Goal: Task Accomplishment & Management: Manage account settings

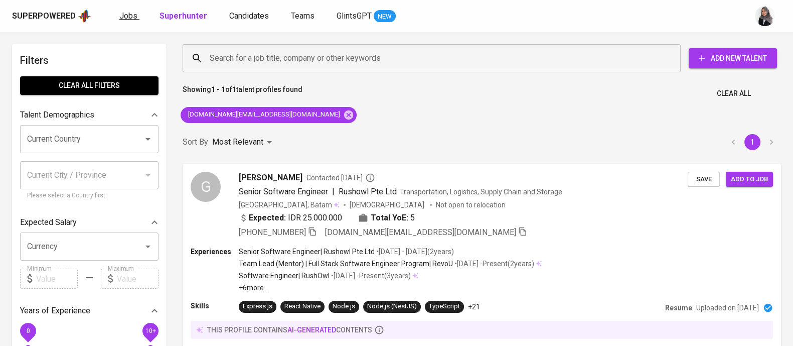
click at [120, 16] on span "Jobs" at bounding box center [128, 16] width 18 height 10
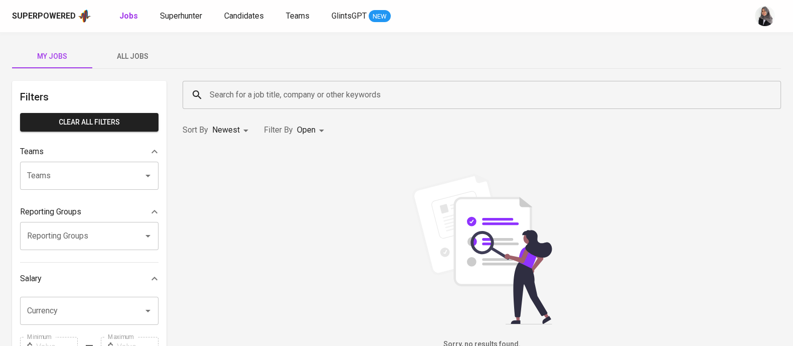
click at [750, 39] on div "My Jobs All Jobs Filters Clear All filters Teams Teams Teams Reporting Groups R…" at bounding box center [396, 345] width 793 height 627
click at [136, 59] on span "All Jobs" at bounding box center [132, 56] width 68 height 13
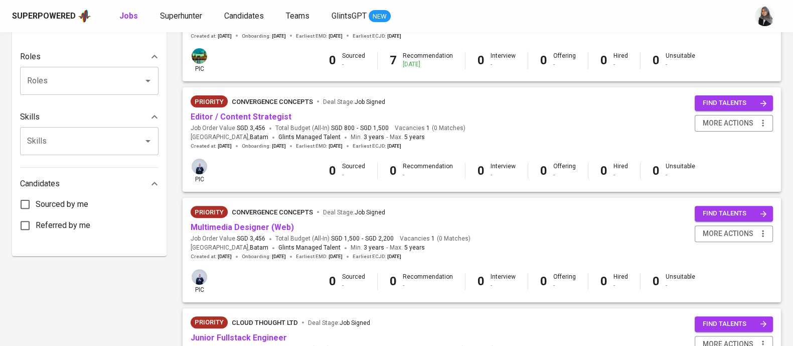
scroll to position [396, 0]
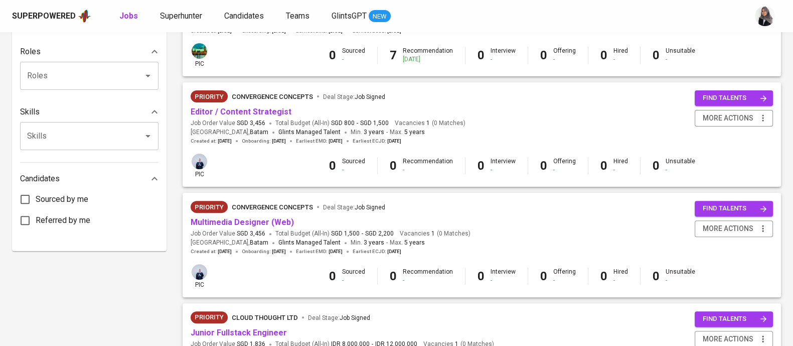
click at [241, 217] on span "Multimedia Designer (Web)" at bounding box center [242, 223] width 103 height 12
click at [249, 218] on link "Multimedia Designer (Web)" at bounding box center [242, 222] width 103 height 10
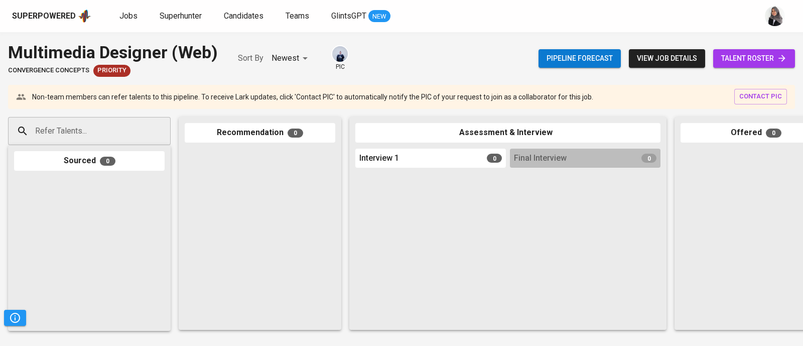
click at [736, 52] on span "talent roster" at bounding box center [754, 58] width 66 height 13
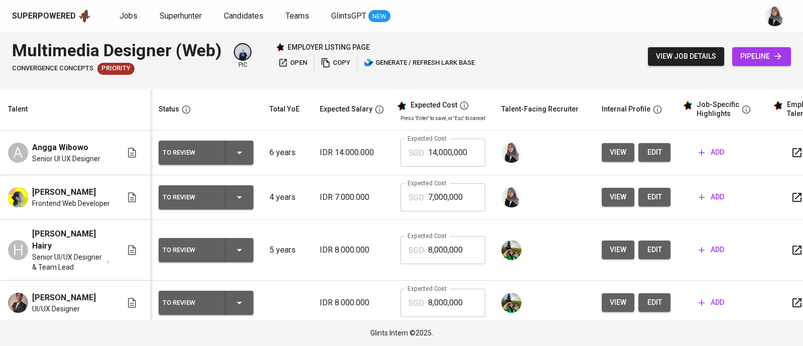
scroll to position [11, 0]
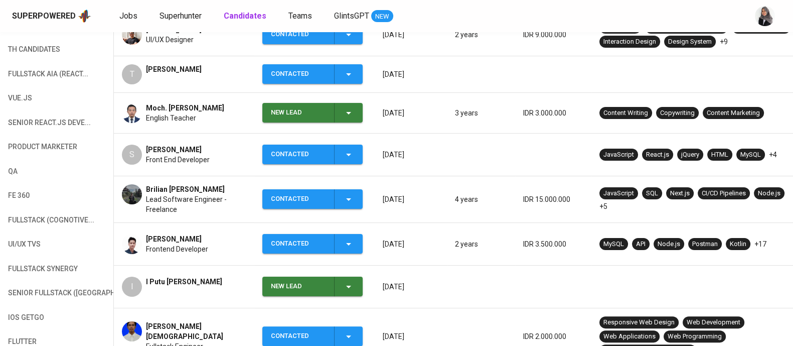
scroll to position [78, 0]
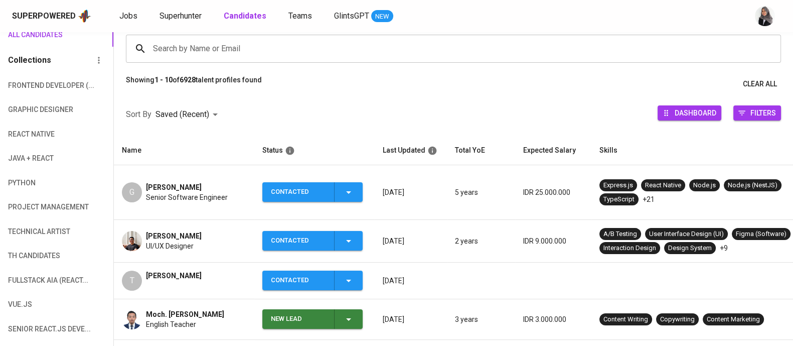
click at [532, 54] on input "Search by Name or Email" at bounding box center [455, 48] width 611 height 19
click at [184, 14] on span "Superhunter" at bounding box center [181, 16] width 42 height 10
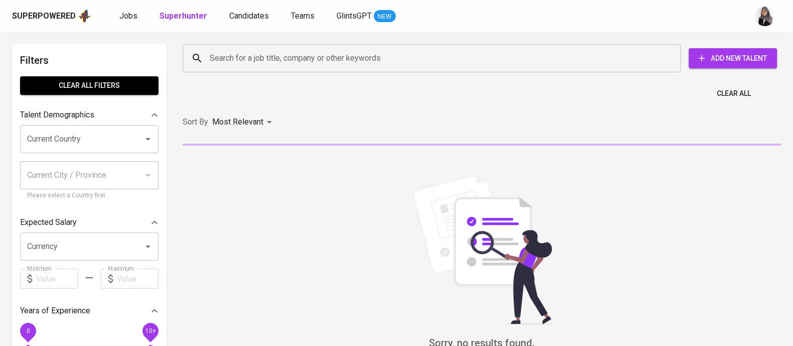
click at [221, 47] on div "Search for a job title, company or other keywords" at bounding box center [432, 58] width 498 height 28
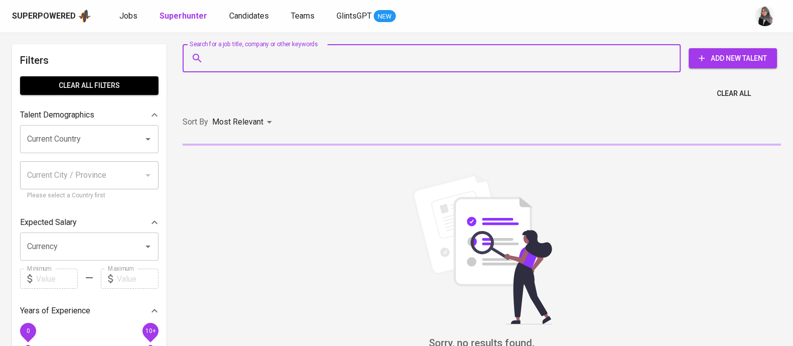
paste input "caksaaji@gmail.com"
type input "caksaaji@gmail.com"
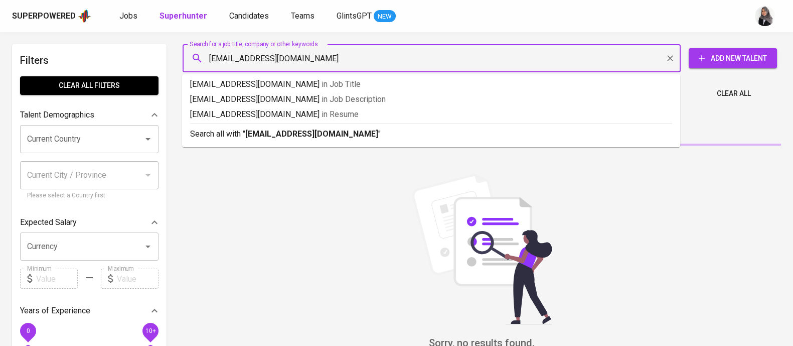
click at [336, 135] on p "Search all with " caksaaji@gmail.com "" at bounding box center [431, 134] width 482 height 12
click at [336, 135] on div "Sort By Most Relevant MOST_RELEVANT" at bounding box center [482, 122] width 610 height 31
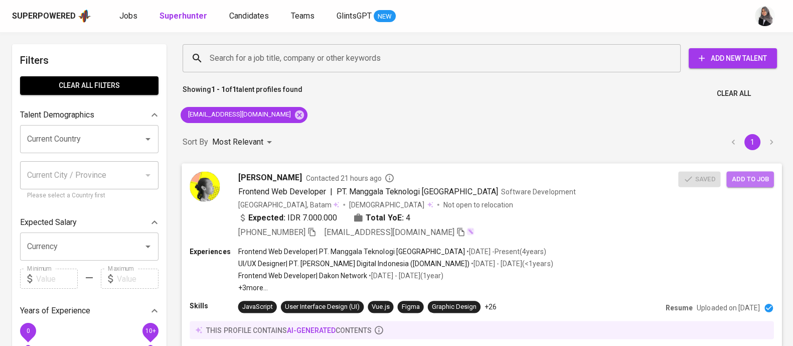
click at [748, 179] on span "Add to job" at bounding box center [749, 179] width 37 height 12
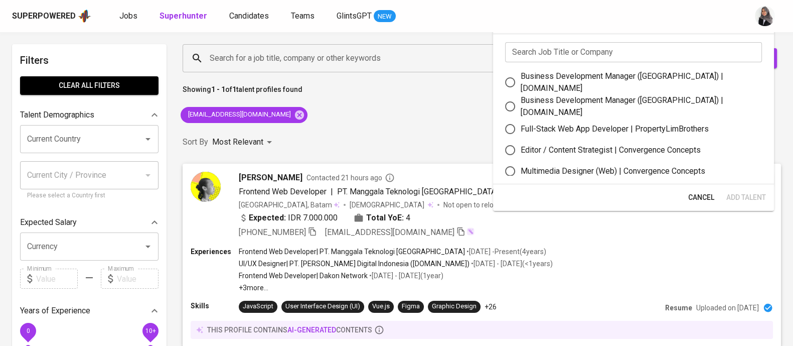
click at [594, 165] on div "Multimedia Designer (Web) | Convergence Concepts" at bounding box center [613, 171] width 185 height 12
click at [521, 161] on input "Multimedia Designer (Web) | Convergence Concepts" at bounding box center [510, 171] width 21 height 21
radio input "true"
click at [736, 191] on span "Add Talent" at bounding box center [746, 197] width 40 height 13
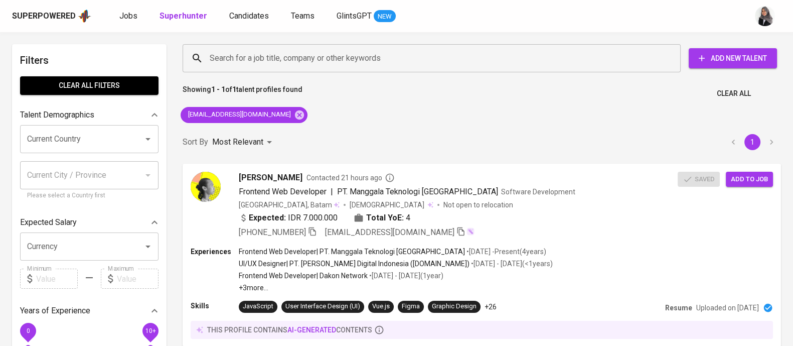
click at [295, 114] on icon at bounding box center [299, 114] width 9 height 9
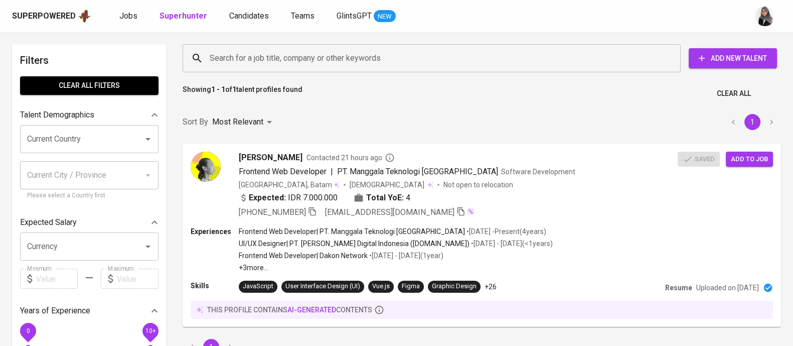
click at [331, 56] on input "Search for a job title, company or other keywords" at bounding box center [434, 58] width 454 height 19
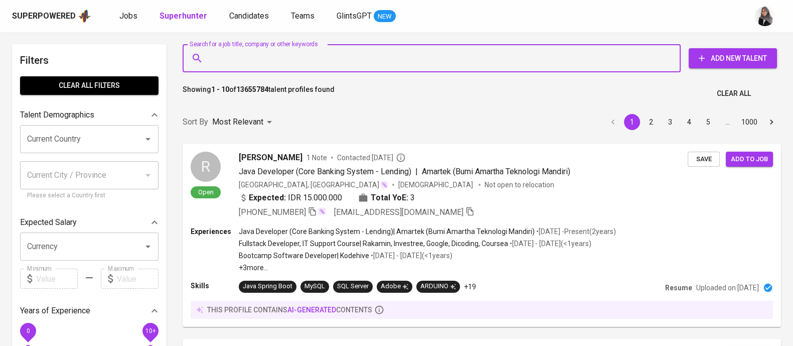
paste input "caksaaji@gmail.com"
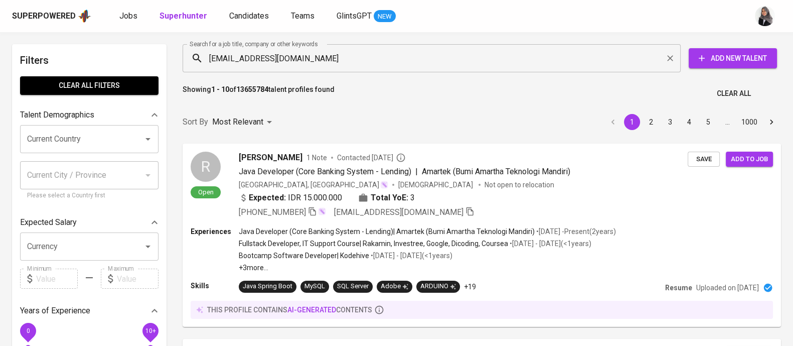
click at [520, 62] on input "caksaaji@gmail.com" at bounding box center [434, 58] width 454 height 19
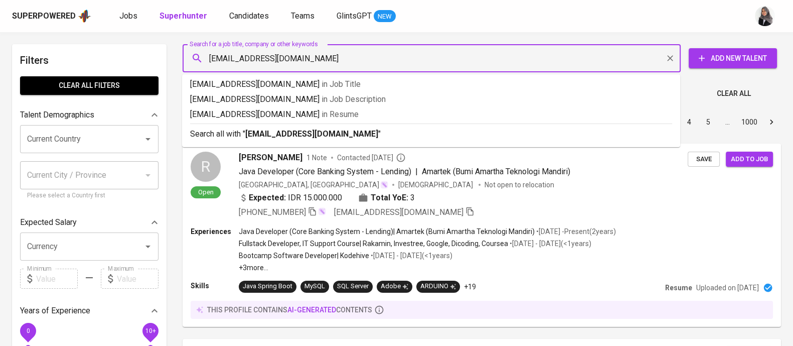
paste input "nggawbowo@gmail.com | (+62) 815 - 3383 - 2907"
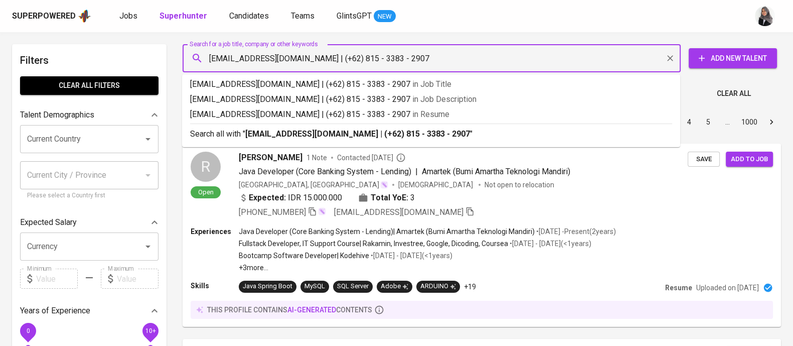
drag, startPoint x: 300, startPoint y: 56, endPoint x: 432, endPoint y: 55, distance: 132.4
click at [432, 55] on input "nggawbowo@gmail.com | (+62) 815 - 3383 - 2907" at bounding box center [434, 58] width 454 height 19
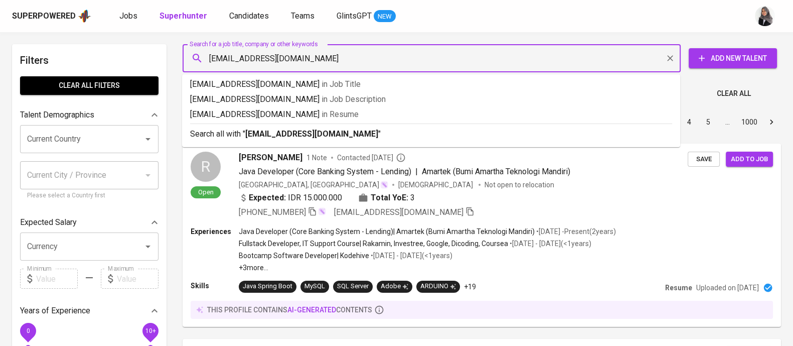
type input "nggawbowo@gmail.com"
click at [209, 60] on input "nggawbowo@gmail.com" at bounding box center [434, 58] width 454 height 19
click at [427, 133] on p "Search all with " nggawbowo@gmail.com "" at bounding box center [431, 134] width 482 height 12
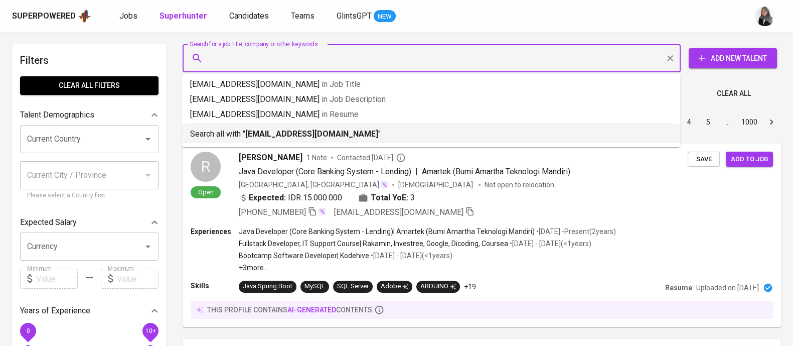
click at [427, 133] on div "Sort By Most Relevant MOST_RELEVANT 1 2 3 4 5 … 1000" at bounding box center [482, 122] width 610 height 31
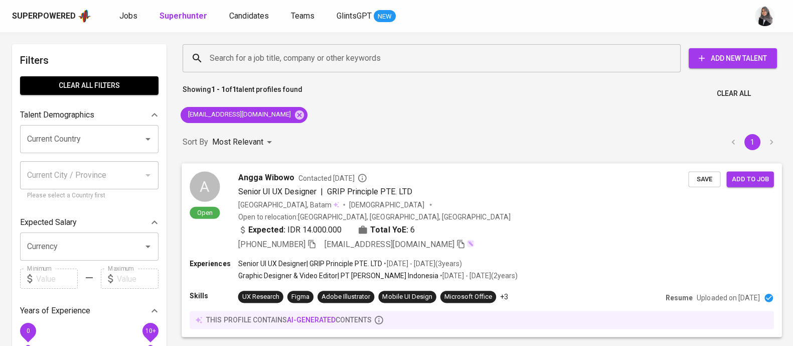
click at [549, 238] on div "+62 815-3383-2907 nggawbowo@gmail.com" at bounding box center [463, 244] width 450 height 12
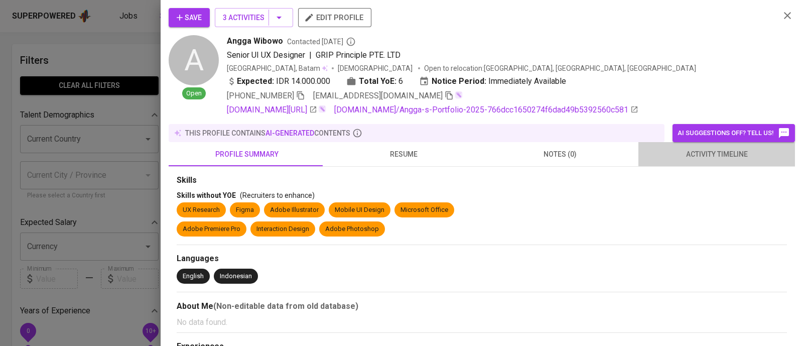
click at [712, 160] on span "activity timeline" at bounding box center [716, 154] width 144 height 13
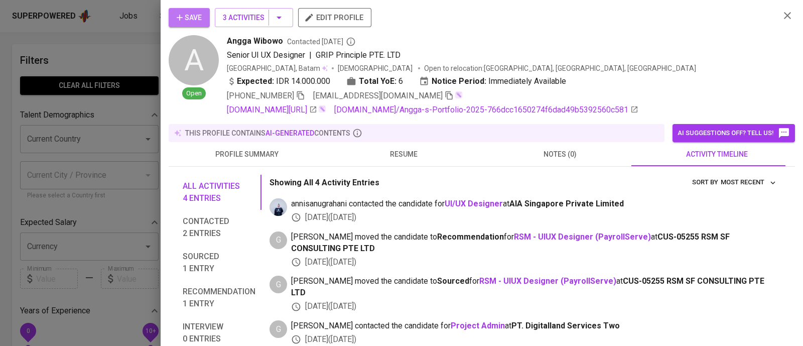
click at [193, 21] on span "Save" at bounding box center [189, 18] width 25 height 13
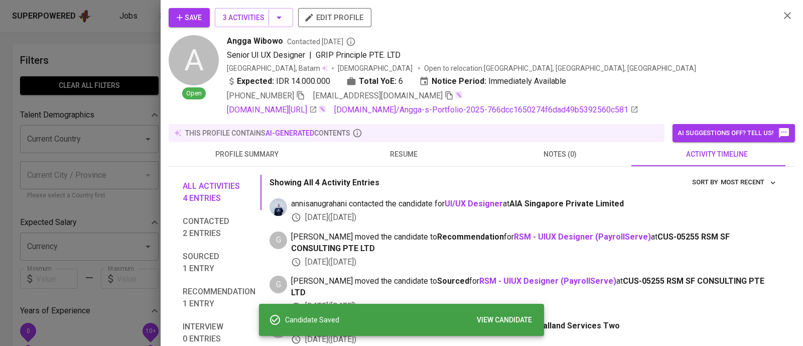
click at [92, 49] on div at bounding box center [401, 173] width 803 height 346
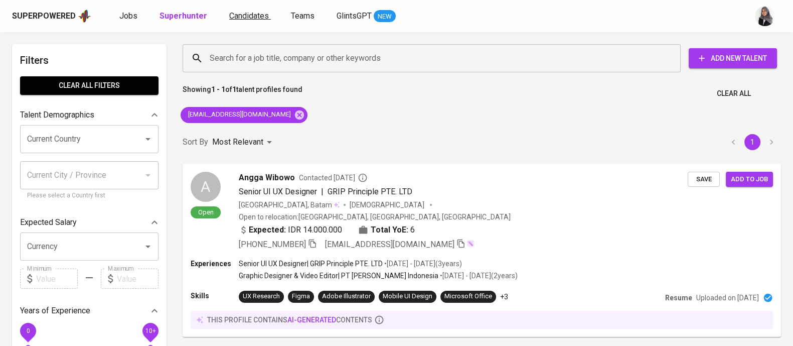
click at [250, 16] on span "Candidates" at bounding box center [249, 16] width 40 height 10
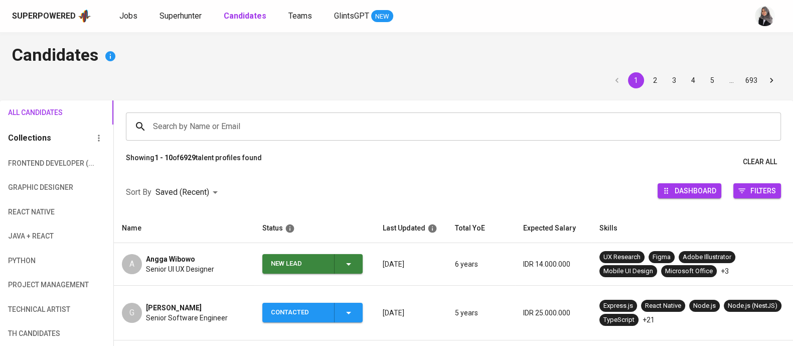
scroll to position [21, 0]
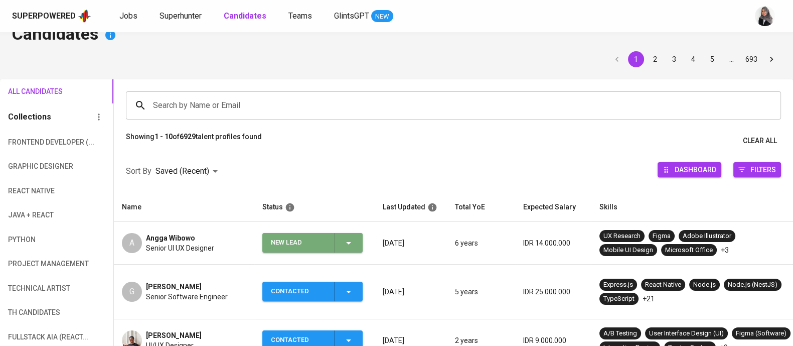
click at [345, 244] on icon "button" at bounding box center [349, 243] width 12 height 12
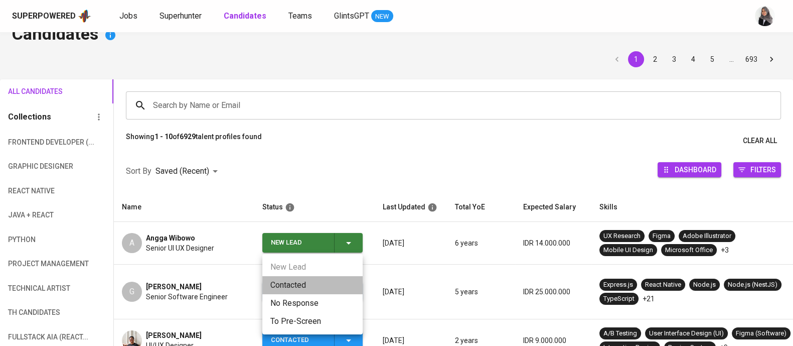
click at [305, 277] on li "Contacted" at bounding box center [312, 285] width 100 height 18
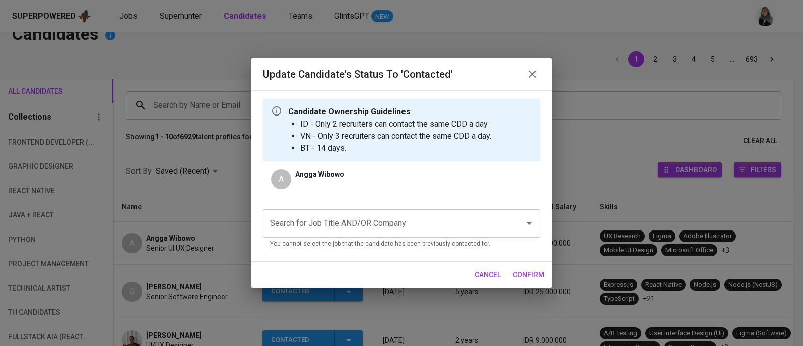
click at [399, 235] on div "Search for Job Title AND/OR Company" at bounding box center [401, 223] width 277 height 28
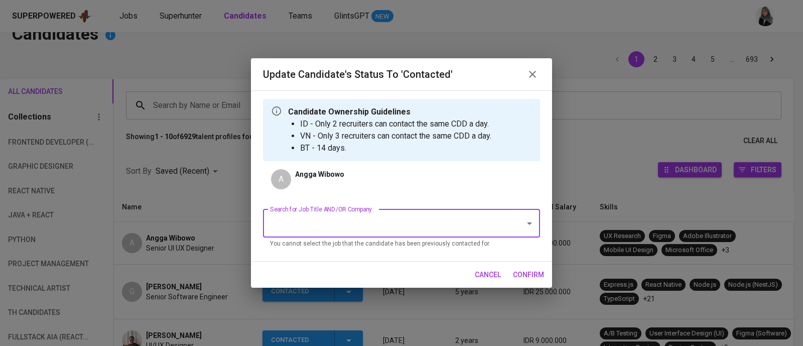
click at [399, 235] on div "Search for Job Title AND/OR Company" at bounding box center [401, 223] width 277 height 28
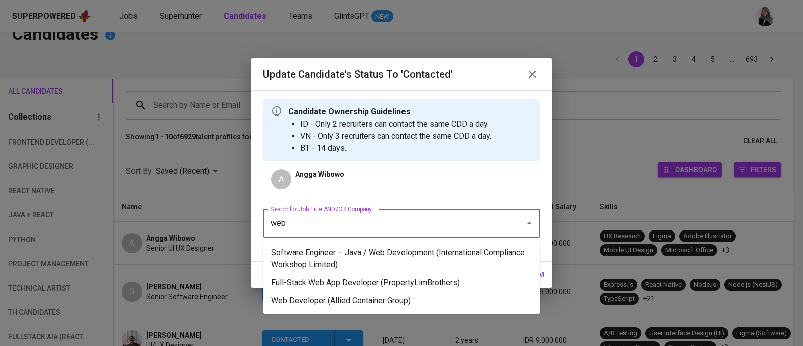
type input "web"
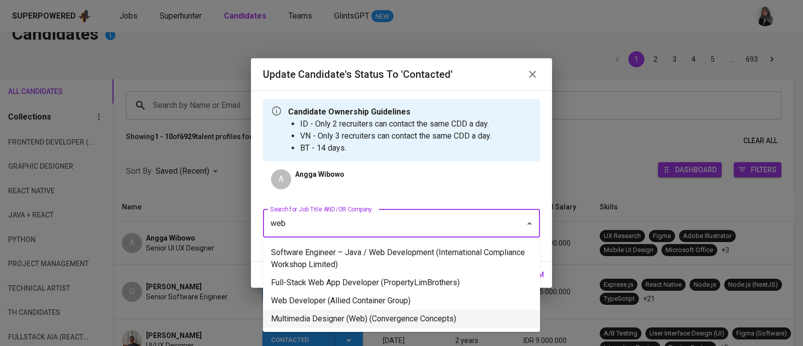
click at [426, 313] on li "Multimedia Designer (Web) (Convergence Concepts)" at bounding box center [401, 319] width 277 height 18
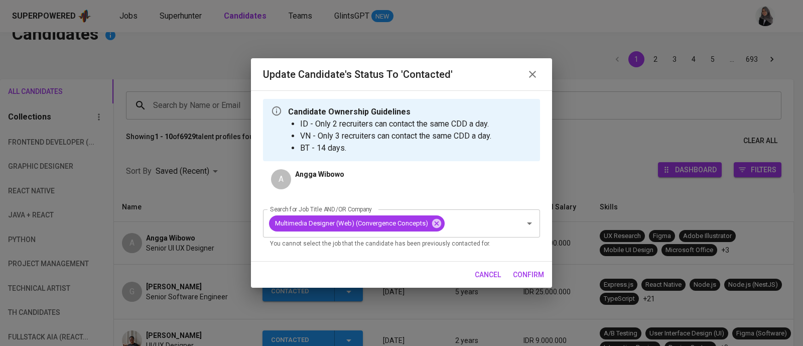
click at [548, 278] on div "cancel confirm" at bounding box center [401, 274] width 301 height 27
click at [535, 274] on span "confirm" at bounding box center [528, 274] width 31 height 13
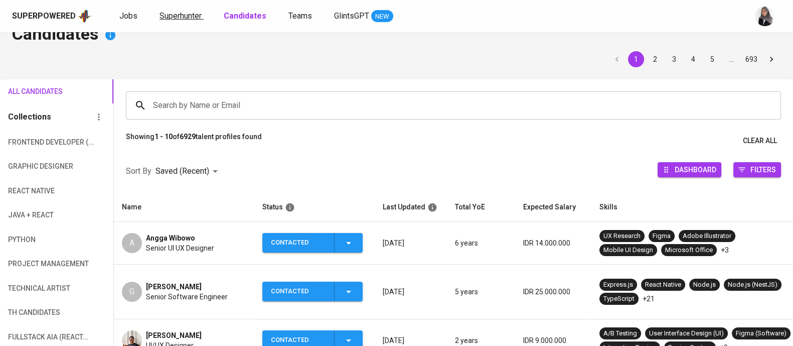
click at [169, 11] on span "Superhunter" at bounding box center [181, 16] width 42 height 10
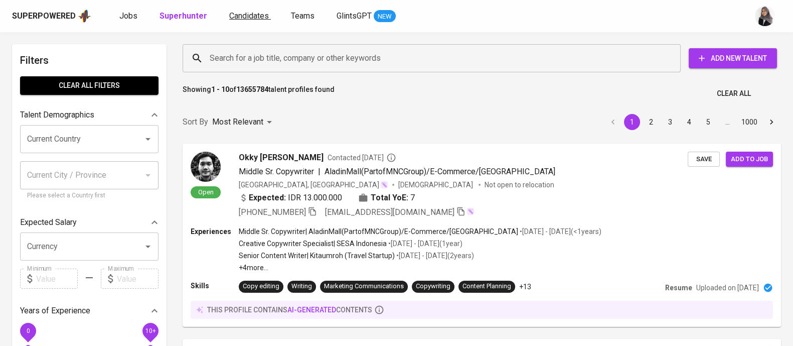
click at [236, 12] on span "Candidates" at bounding box center [249, 16] width 40 height 10
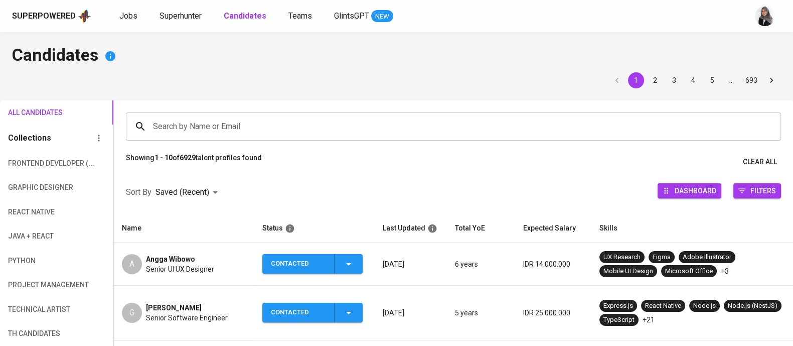
click at [173, 267] on span "Senior UI UX Designer" at bounding box center [180, 269] width 68 height 10
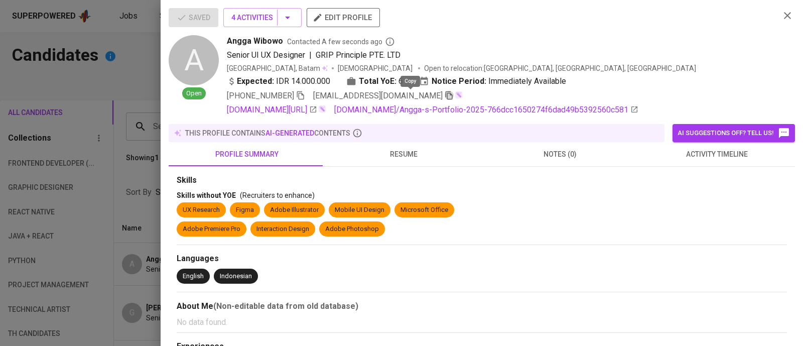
click at [445, 93] on icon "button" at bounding box center [448, 95] width 7 height 9
click at [781, 18] on icon "button" at bounding box center [787, 16] width 12 height 12
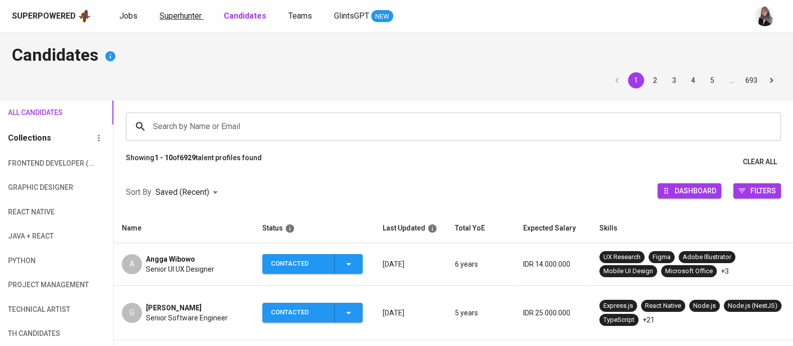
click at [169, 18] on span "Superhunter" at bounding box center [181, 16] width 42 height 10
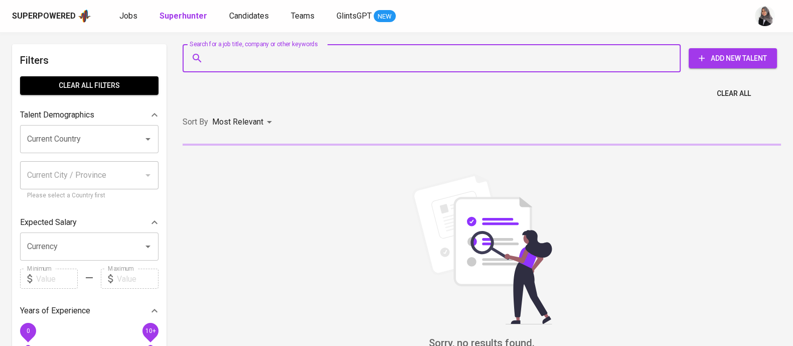
click at [304, 51] on input "Search for a job title, company or other keywords" at bounding box center [434, 58] width 454 height 19
paste input "nggawbowo@gmail.com"
type input "nggawbowo@gmail.com"
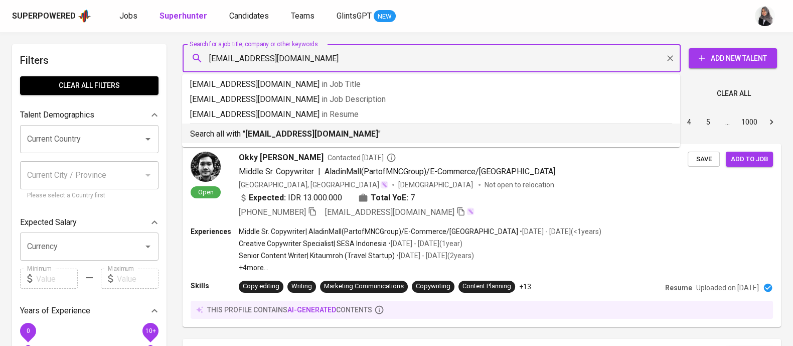
click at [352, 133] on p "Search all with " nggawbowo@gmail.com "" at bounding box center [431, 134] width 482 height 12
click at [352, 133] on div "Sort By Most Relevant MOST_RELEVANT 1 2 3 4 5 … 1000" at bounding box center [482, 122] width 610 height 31
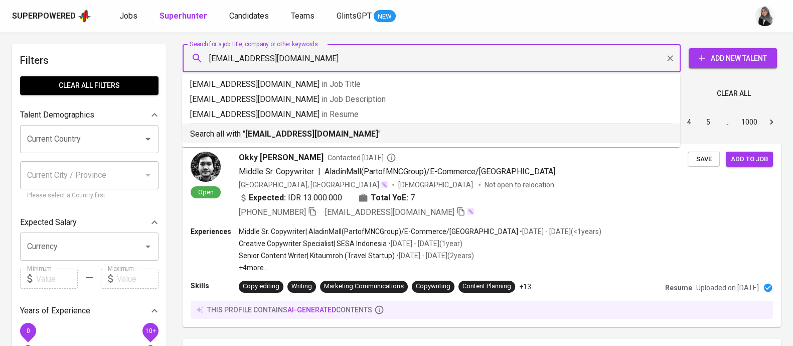
click at [352, 133] on div "Sort By Most Relevant MOST_RELEVANT 1 2 3 4 5 … 1000" at bounding box center [482, 122] width 610 height 31
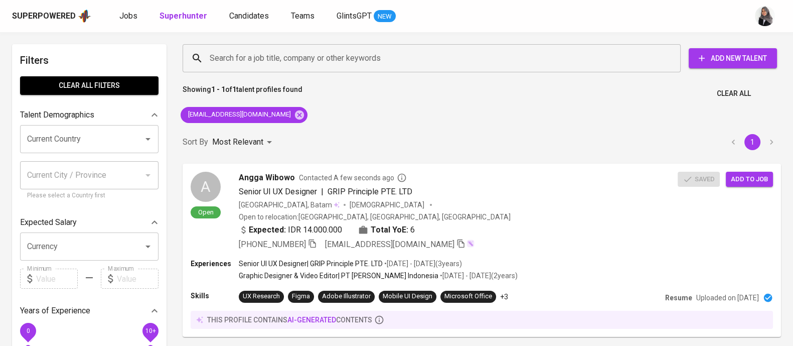
click at [569, 121] on div "Search for a job title, company or other keywords Search for a job title, compa…" at bounding box center [482, 204] width 610 height 333
click at [747, 177] on span "Add to job" at bounding box center [749, 179] width 37 height 12
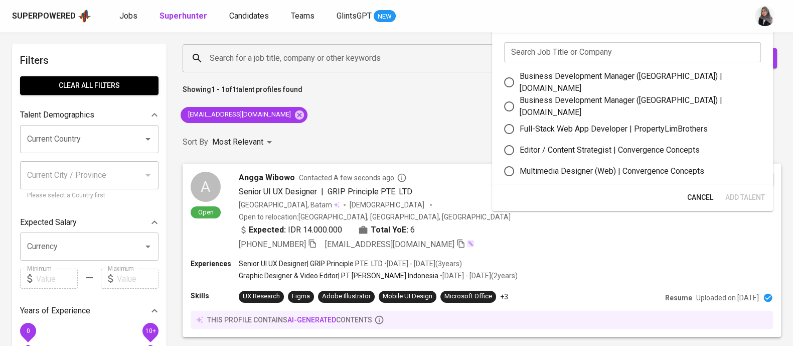
click at [597, 165] on div "Multimedia Designer (Web) | Convergence Concepts" at bounding box center [612, 171] width 185 height 12
click at [520, 163] on input "Multimedia Designer (Web) | Convergence Concepts" at bounding box center [509, 171] width 21 height 21
radio input "true"
click at [732, 198] on span "Add Talent" at bounding box center [745, 197] width 40 height 13
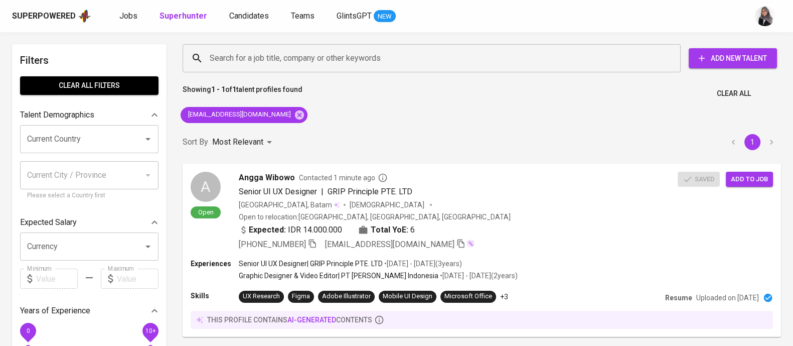
click at [538, 93] on div "Showing 1 - 1 of 1 talent profiles found Clear All" at bounding box center [482, 90] width 610 height 25
click at [566, 115] on div "Search for a job title, company or other keywords Search for a job title, compa…" at bounding box center [482, 204] width 610 height 333
click at [612, 146] on div "Sort By Most Relevant MOST_RELEVANT 1" at bounding box center [482, 142] width 610 height 31
click at [578, 120] on div "Search for a job title, company or other keywords Search for a job title, compa…" at bounding box center [482, 204] width 610 height 333
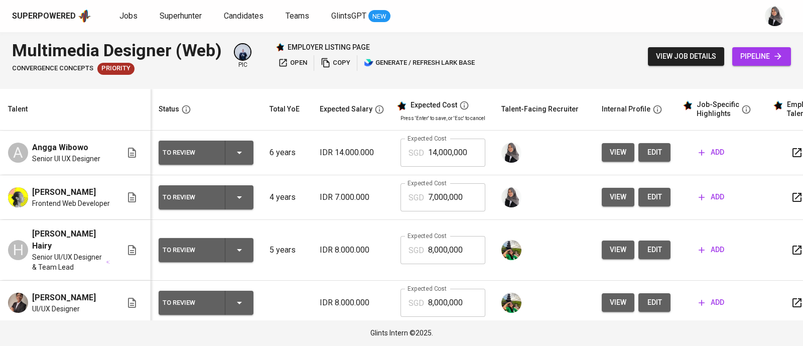
scroll to position [11, 0]
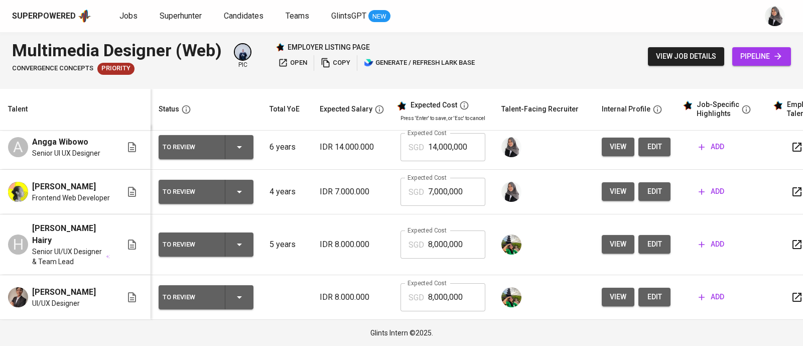
click at [582, 35] on div "Multimedia Designer (Web) Convergence Concepts Priority pic employer listing pa…" at bounding box center [401, 56] width 803 height 49
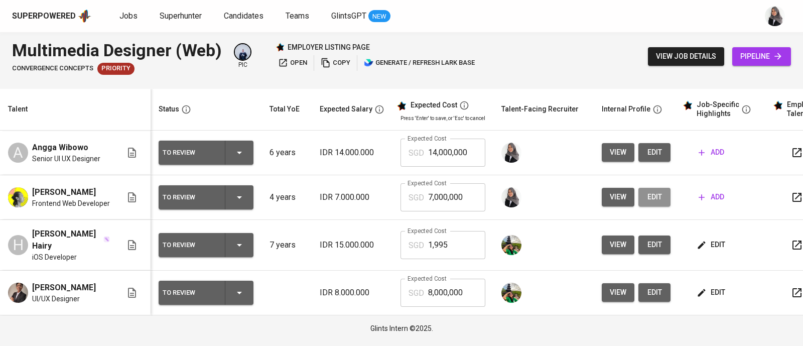
click at [650, 197] on span "edit" at bounding box center [654, 197] width 16 height 13
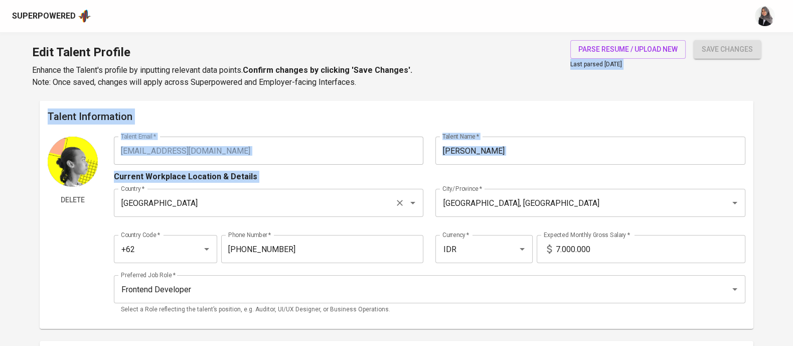
drag, startPoint x: 524, startPoint y: 65, endPoint x: 314, endPoint y: 208, distance: 254.6
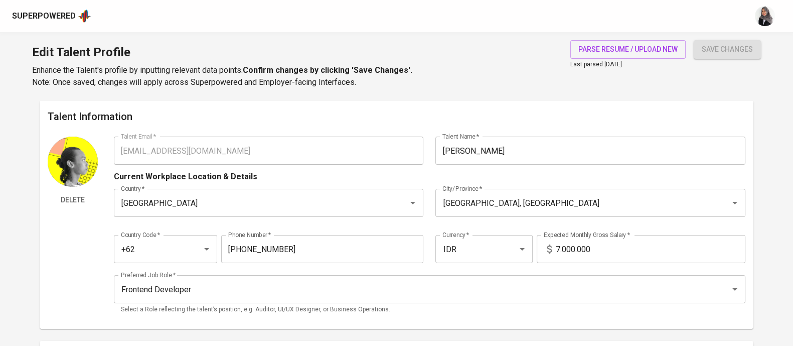
click at [381, 230] on div "Country Code   * +62 Country Code * Phone Number   * 822-8830-7738 Phone Number…" at bounding box center [430, 246] width 632 height 46
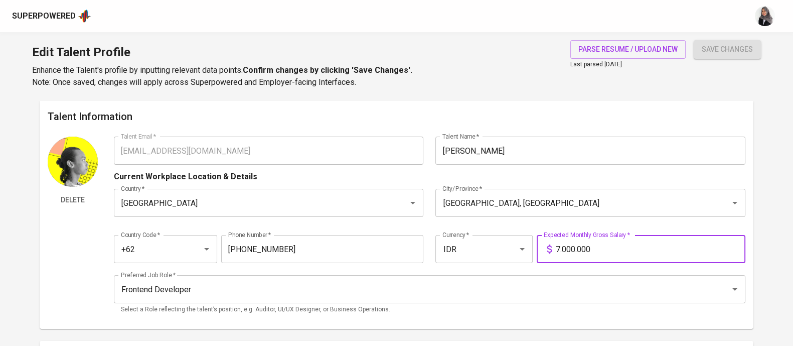
click at [559, 248] on input "7.000.000" at bounding box center [651, 249] width 190 height 28
type input "0"
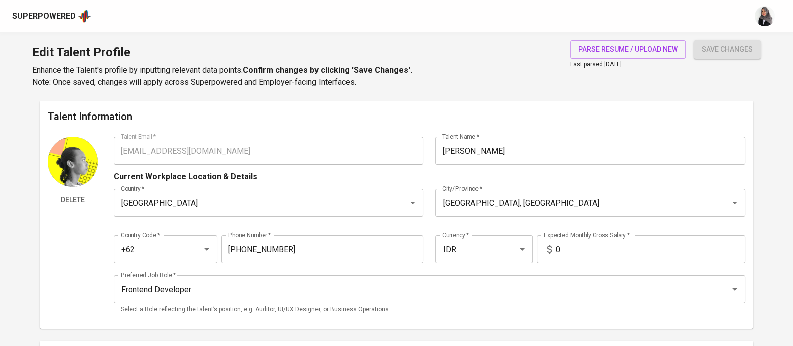
click at [532, 95] on div "Edit Talent Profile Enhance the Talent's profile by inputting relevant data poi…" at bounding box center [396, 66] width 793 height 68
click at [517, 100] on div "Talent Information Delete Talent Email   * caksaaji@gmail.com Talent Email * Ta…" at bounding box center [397, 214] width 714 height 228
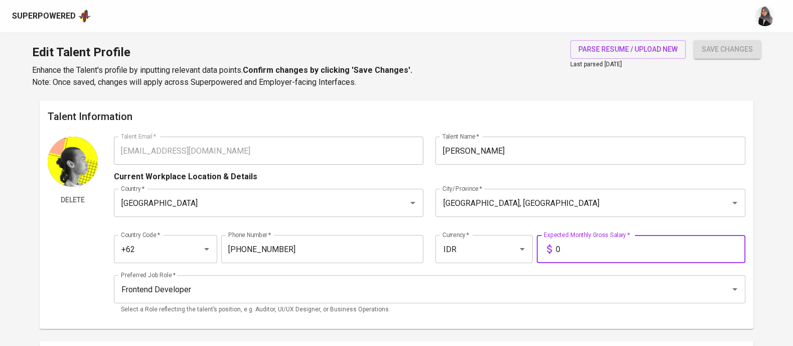
click at [563, 252] on input "0" at bounding box center [651, 249] width 190 height 28
type input "10.000.000"
click at [694, 40] on button "save changes" at bounding box center [727, 49] width 67 height 19
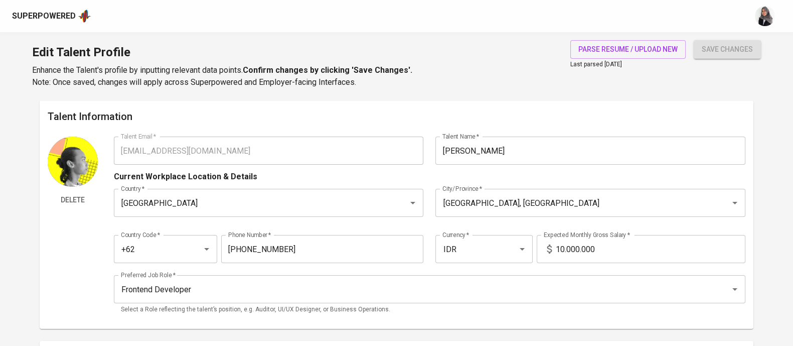
click at [465, 55] on div "Edit Talent Profile Enhance the Talent's profile by inputting relevant data poi…" at bounding box center [396, 66] width 793 height 68
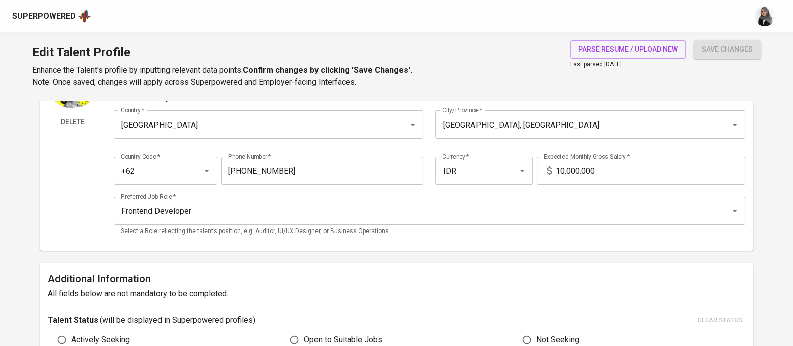
scroll to position [79, 0]
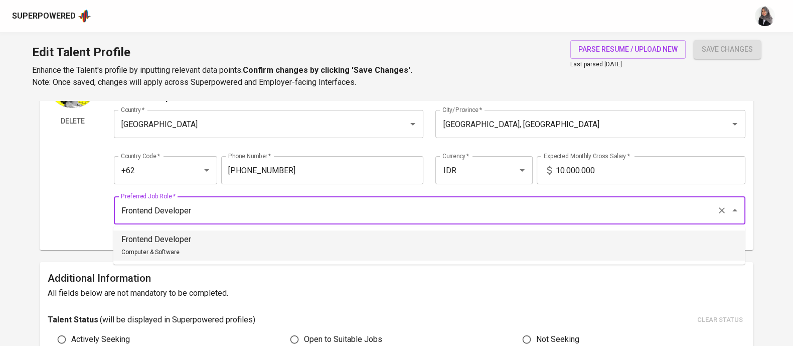
click at [199, 207] on input "Frontend Developer" at bounding box center [415, 210] width 594 height 19
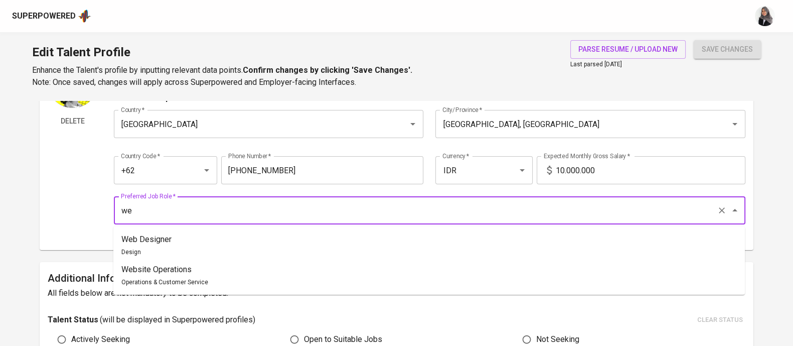
type input "w"
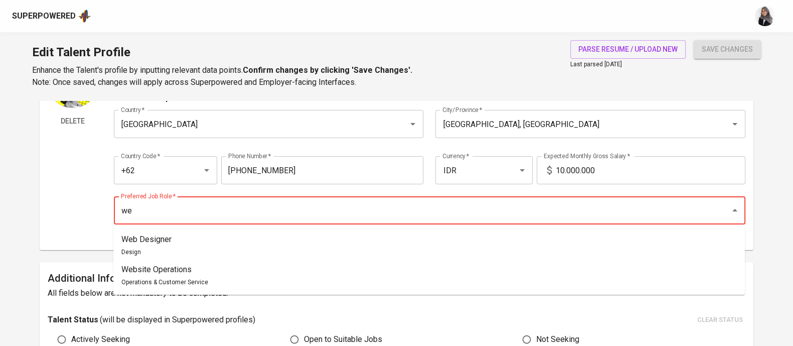
type input "w"
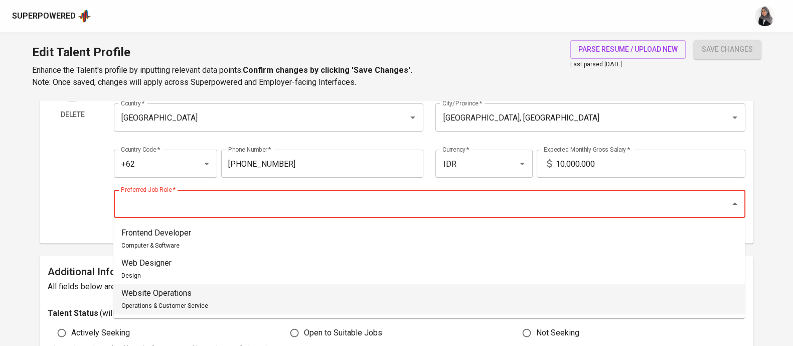
scroll to position [86, 0]
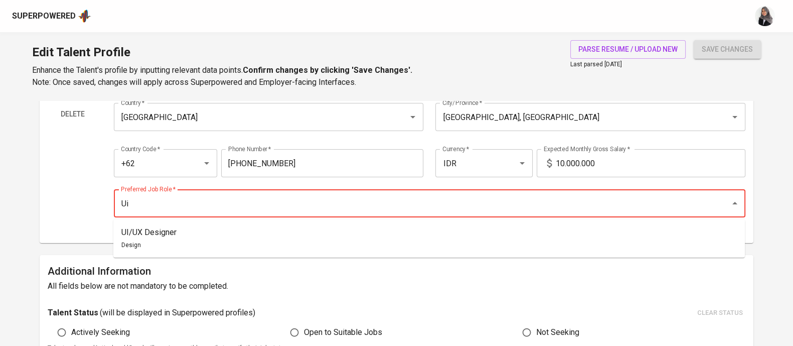
type input "U"
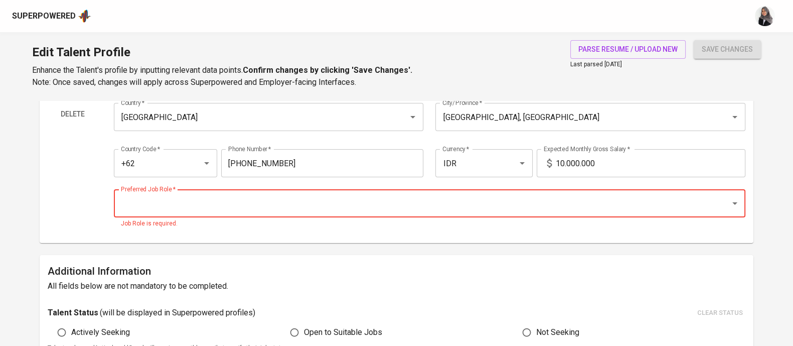
click at [415, 199] on input "Preferred Job Role   *" at bounding box center [415, 203] width 594 height 19
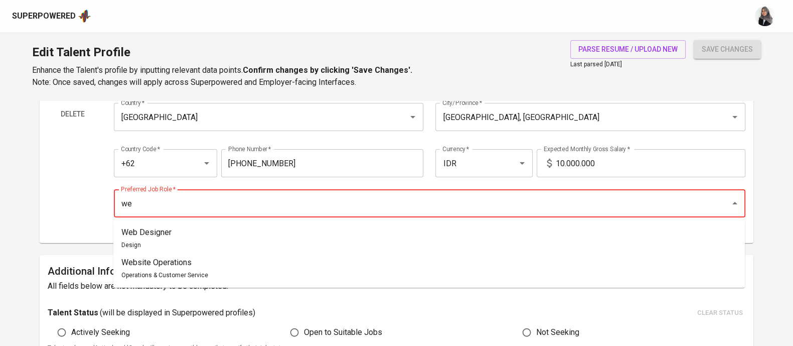
type input "w"
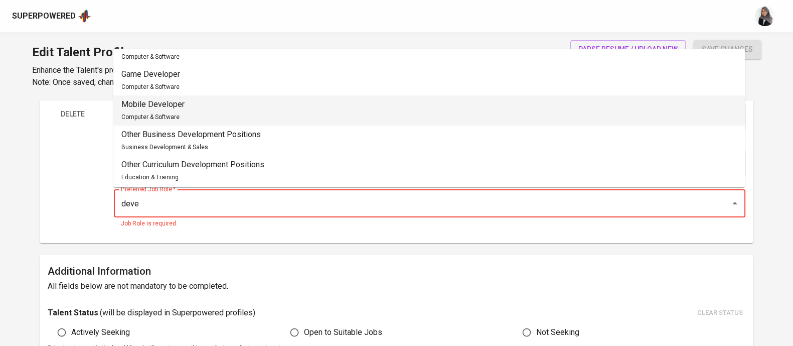
scroll to position [438, 0]
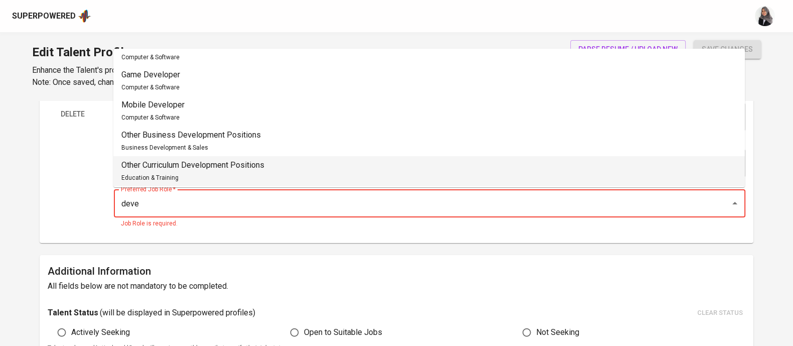
type input "deve"
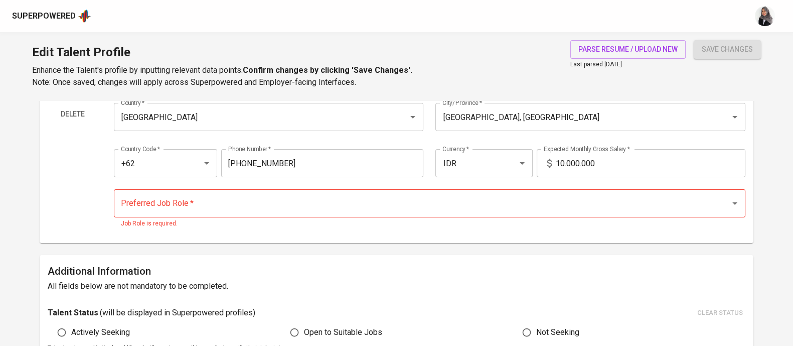
click at [521, 69] on div "Edit Talent Profile Enhance the Talent's profile by inputting relevant data poi…" at bounding box center [396, 66] width 793 height 68
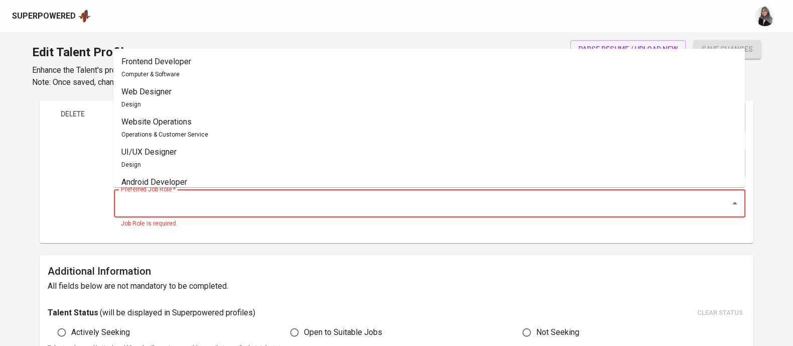
click at [206, 206] on input "Preferred Job Role   *" at bounding box center [415, 203] width 594 height 19
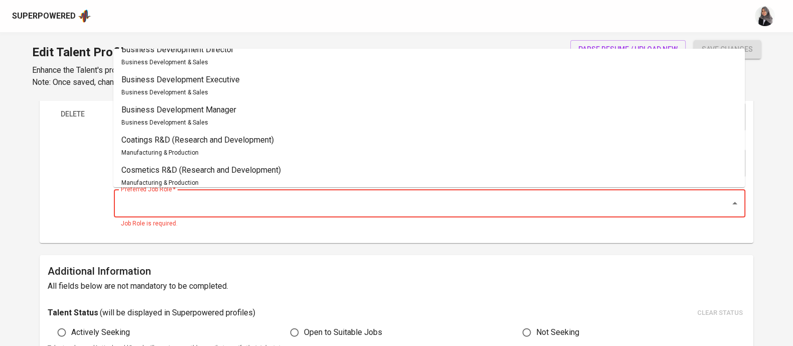
scroll to position [0, 0]
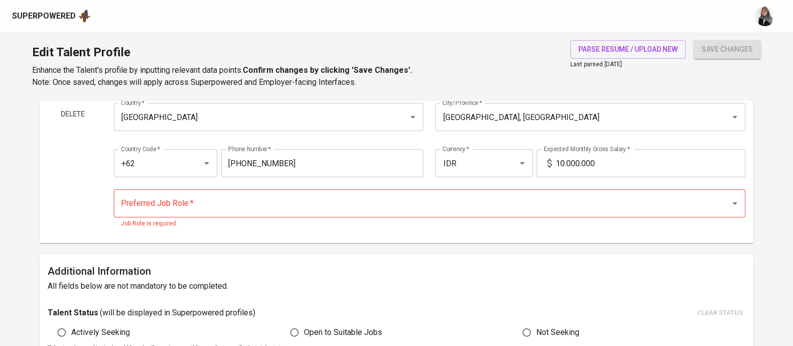
click at [522, 71] on div "Edit Talent Profile Enhance the Talent's profile by inputting relevant data poi…" at bounding box center [396, 66] width 793 height 68
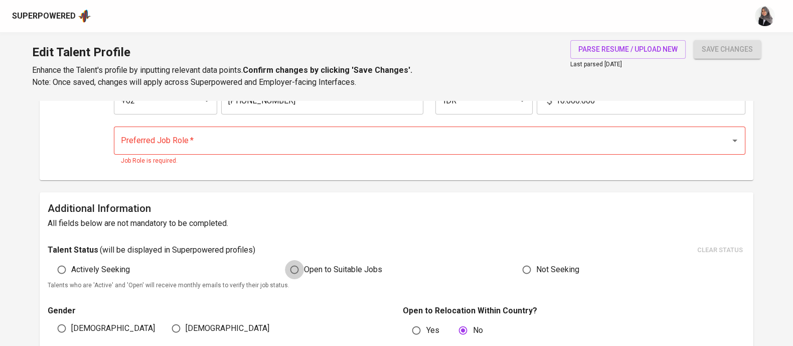
click at [293, 269] on input "Open to Suitable Jobs" at bounding box center [294, 269] width 19 height 19
radio input "true"
click at [61, 269] on input "Actively Seeking" at bounding box center [61, 269] width 19 height 19
radio input "true"
click at [60, 328] on input "Male" at bounding box center [61, 328] width 19 height 19
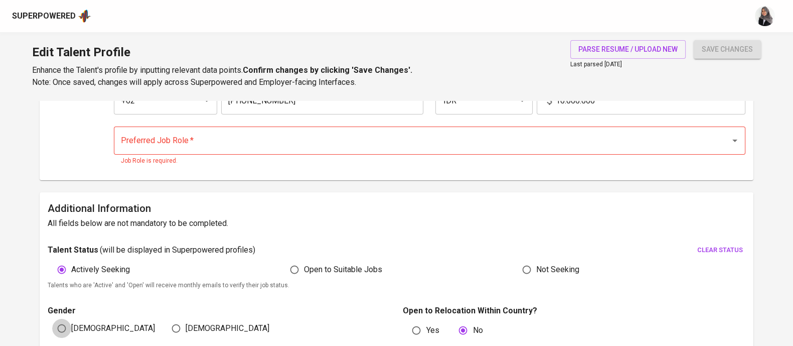
radio input "true"
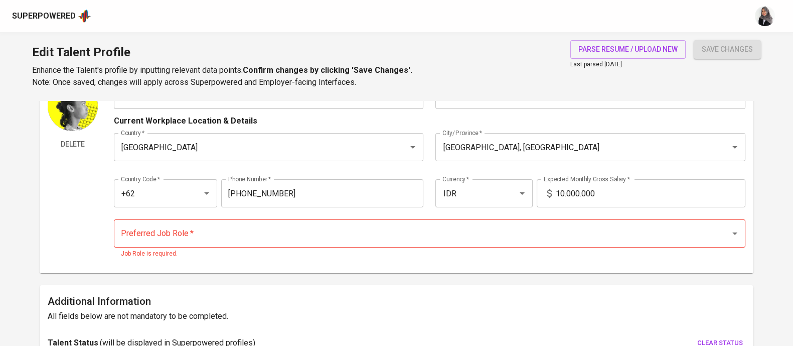
scroll to position [55, 0]
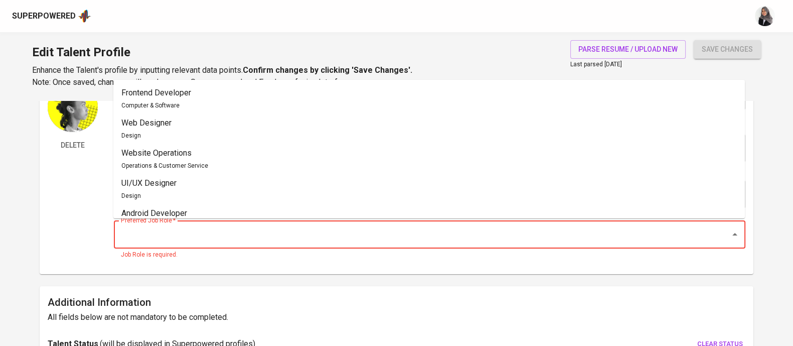
click at [250, 242] on input "Preferred Job Role   *" at bounding box center [415, 234] width 594 height 19
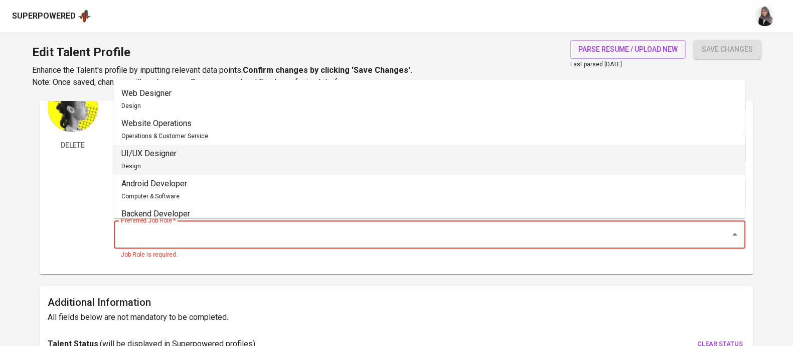
scroll to position [0, 0]
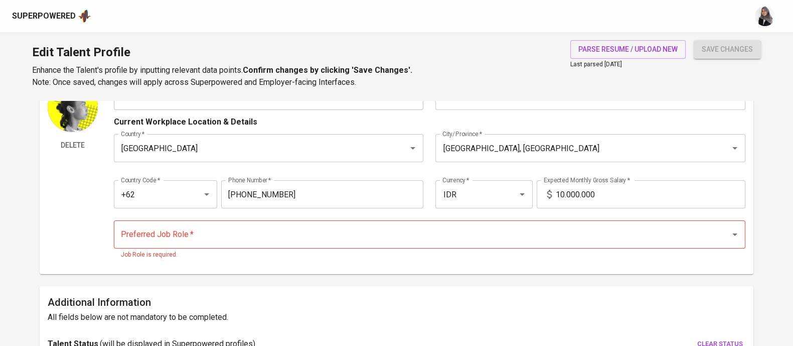
click at [566, 90] on div "Edit Talent Profile Enhance the Talent's profile by inputting relevant data poi…" at bounding box center [396, 66] width 793 height 68
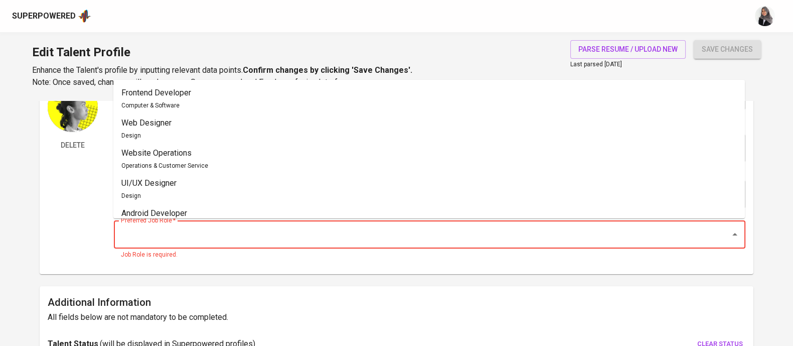
click at [171, 237] on input "Preferred Job Role   *" at bounding box center [415, 234] width 594 height 19
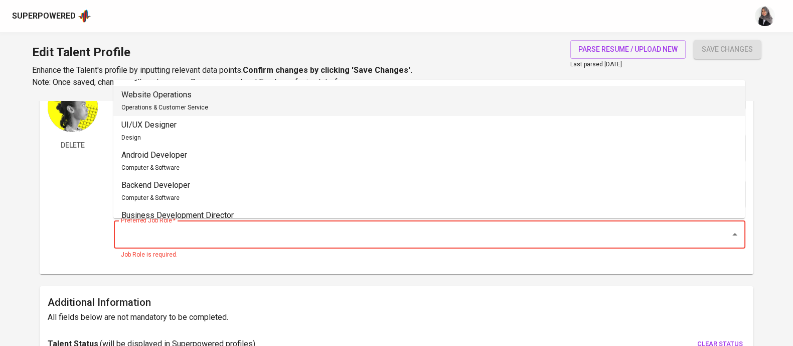
scroll to position [3, 0]
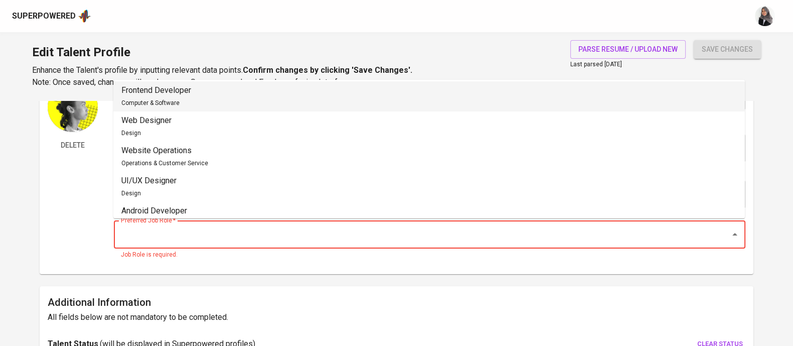
click at [196, 102] on li "Frontend Developer Computer & Software" at bounding box center [429, 96] width 632 height 30
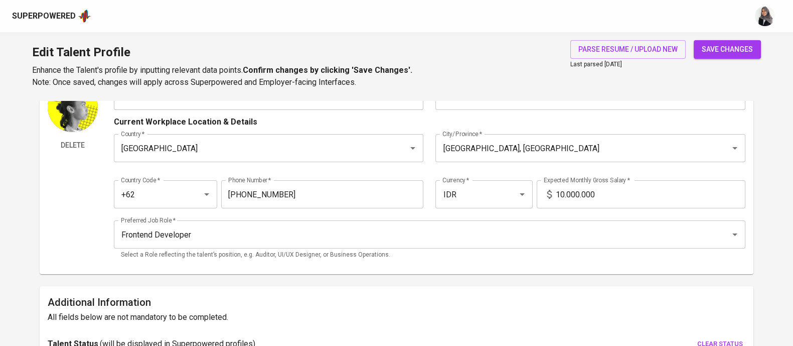
drag, startPoint x: 473, startPoint y: 289, endPoint x: 269, endPoint y: 291, distance: 203.7
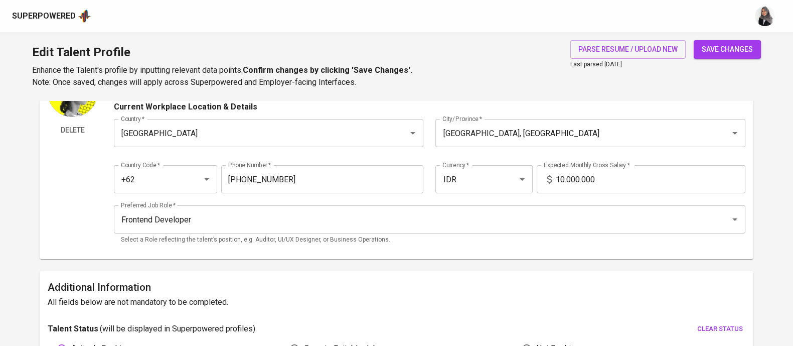
scroll to position [73, 0]
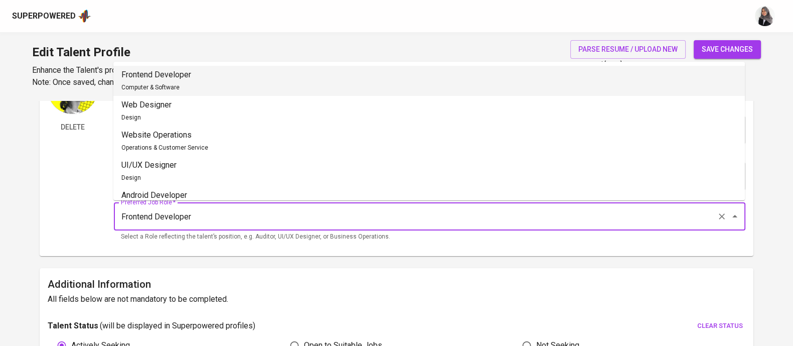
click at [203, 209] on input "Frontend Developer" at bounding box center [415, 216] width 594 height 19
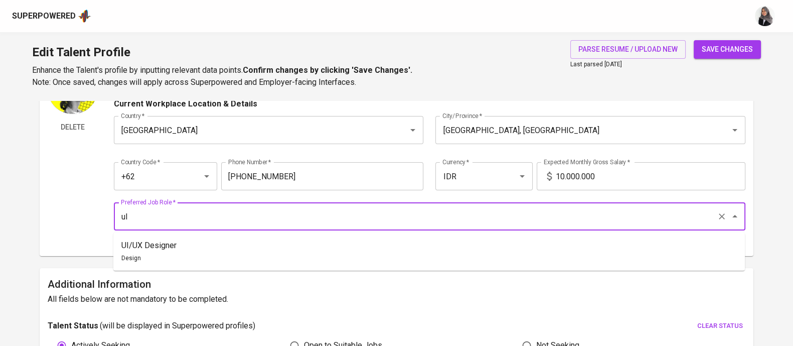
type input "u"
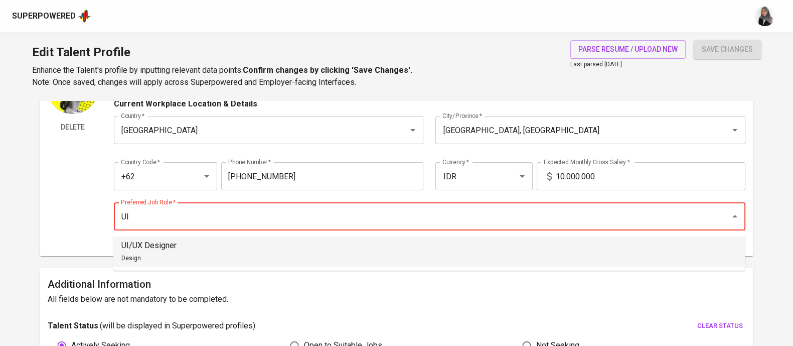
click at [197, 241] on li "UI/UX Designer Design" at bounding box center [429, 251] width 632 height 30
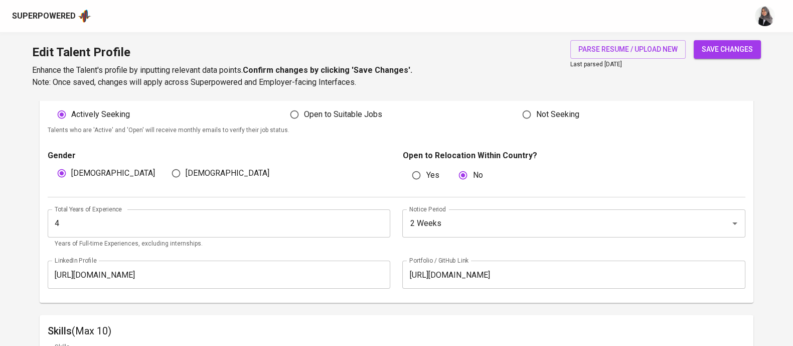
scroll to position [305, 0]
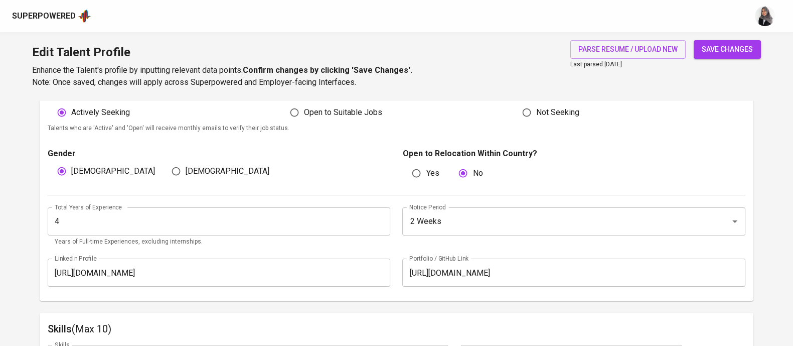
type input "UI/UX Designer"
click at [619, 161] on div "Open to Relocation Within Country? Yes No" at bounding box center [573, 164] width 343 height 35
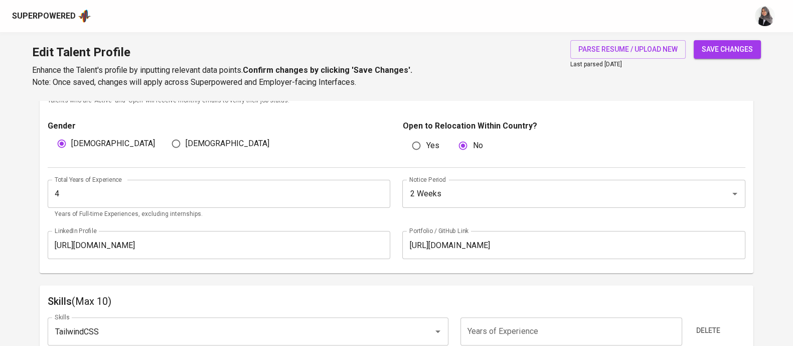
scroll to position [344, 0]
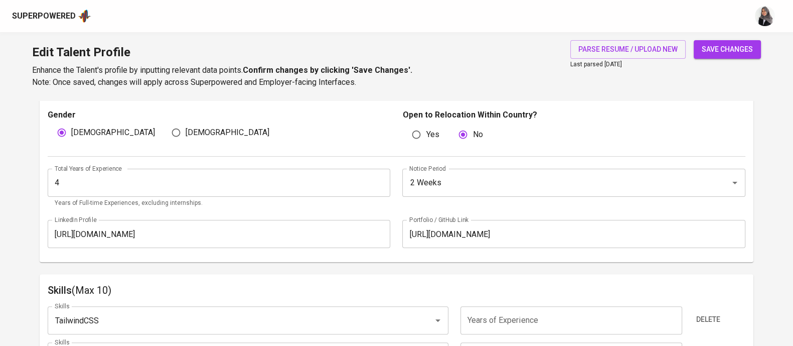
click at [521, 56] on div "Edit Talent Profile Enhance the Talent's profile by inputting relevant data poi…" at bounding box center [396, 66] width 793 height 68
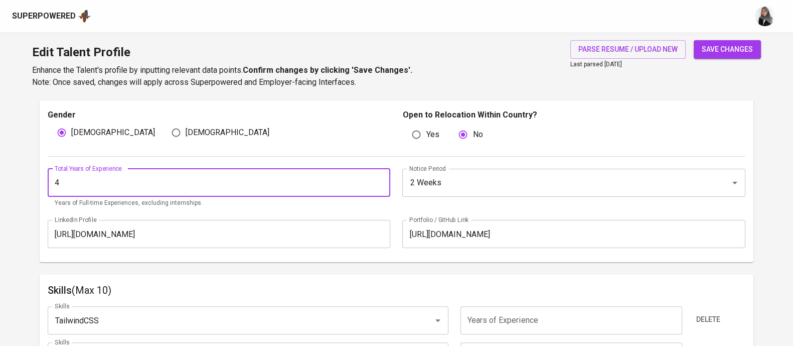
click at [126, 177] on input "4" at bounding box center [219, 183] width 343 height 28
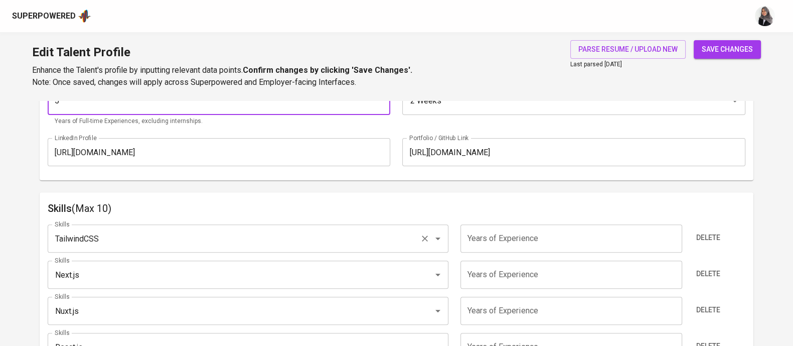
scroll to position [326, 0]
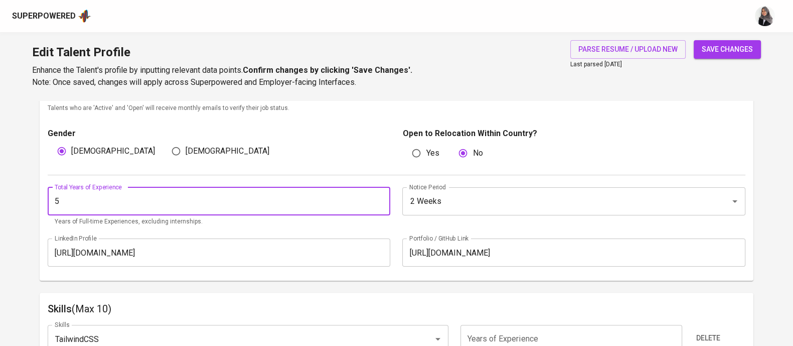
type input "5"
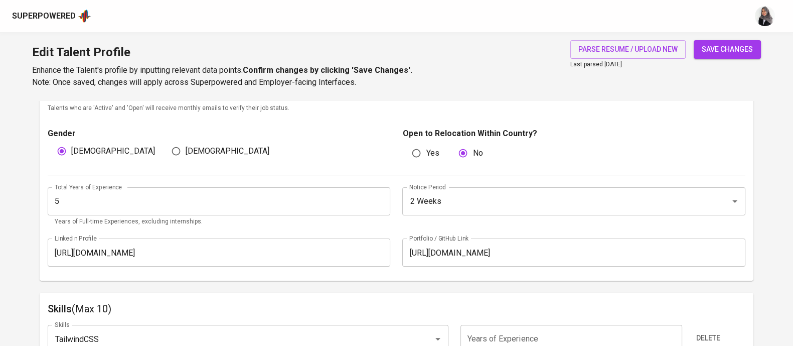
click at [281, 130] on p "Gender" at bounding box center [219, 133] width 343 height 12
click at [376, 104] on p "Talents who are 'Active' and 'Open' will receive monthly emails to verify their…" at bounding box center [397, 108] width 698 height 10
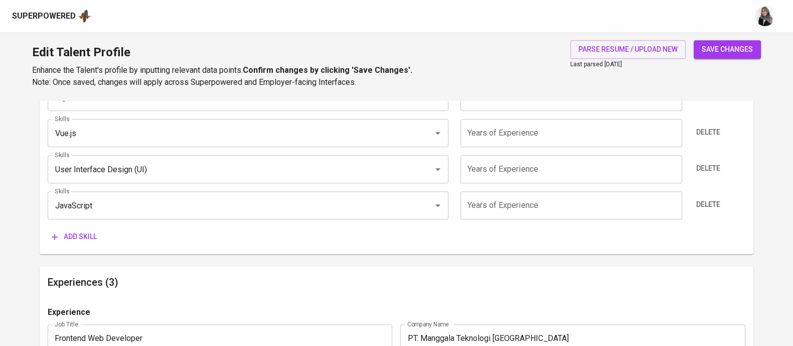
scroll to position [748, 0]
click at [522, 249] on div "Skills (Max 10) Skills TailwindCSS Skills Years of Experience Years of Experien…" at bounding box center [397, 62] width 714 height 384
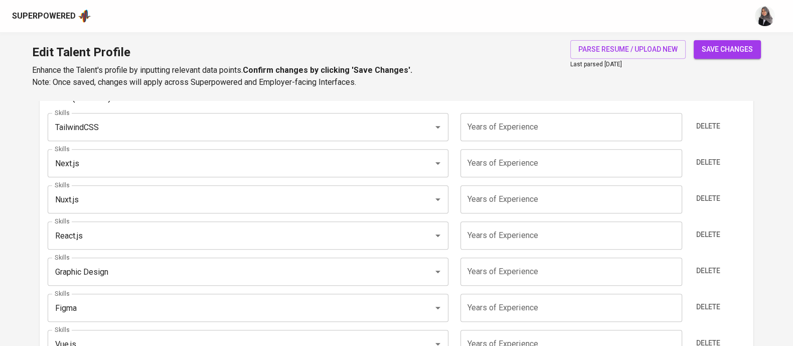
scroll to position [421, 0]
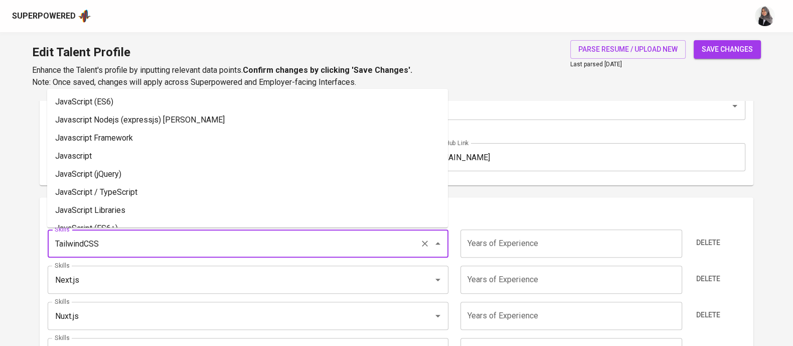
click at [178, 239] on input "TailwindCSS" at bounding box center [234, 243] width 364 height 19
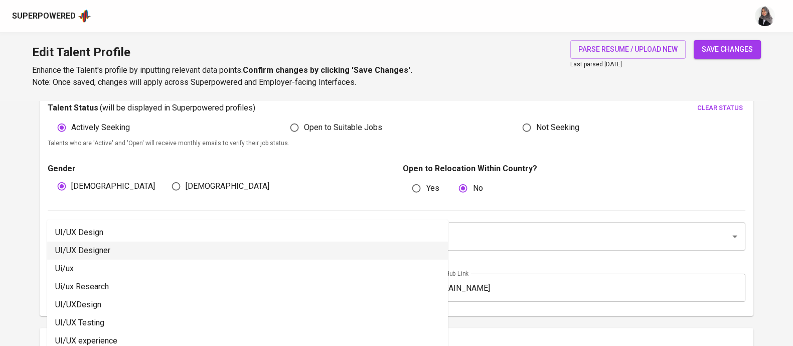
scroll to position [287, 0]
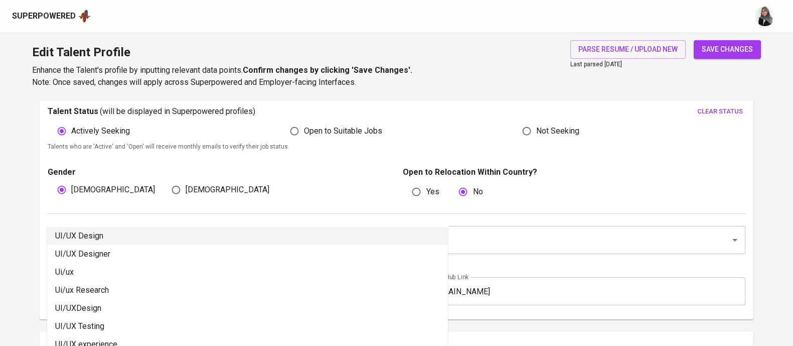
click at [124, 234] on li "UI/UX Design" at bounding box center [247, 236] width 401 height 18
type input "UI/UX Design"
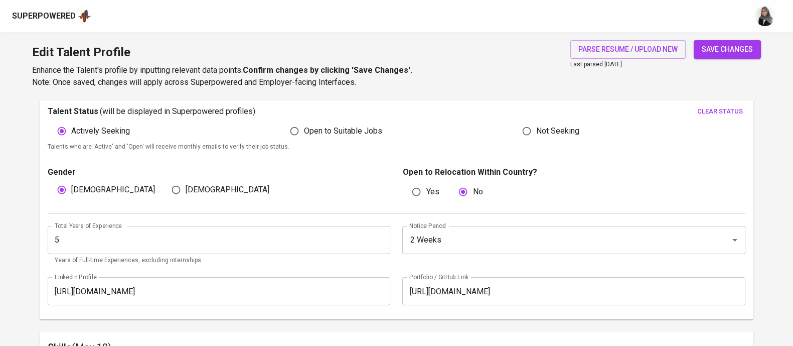
scroll to position [446, 0]
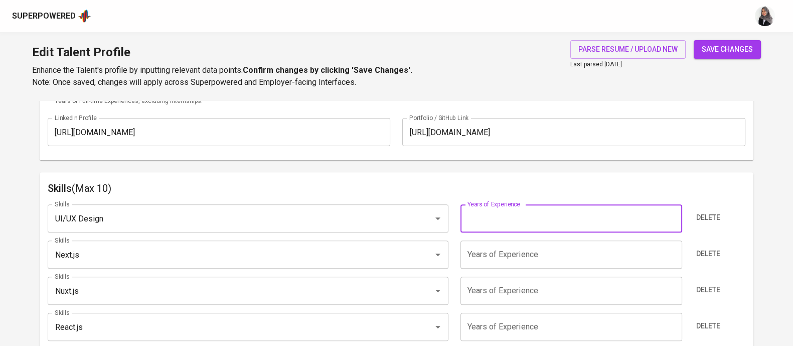
click at [486, 219] on input "number" at bounding box center [571, 218] width 222 height 28
type input "5"
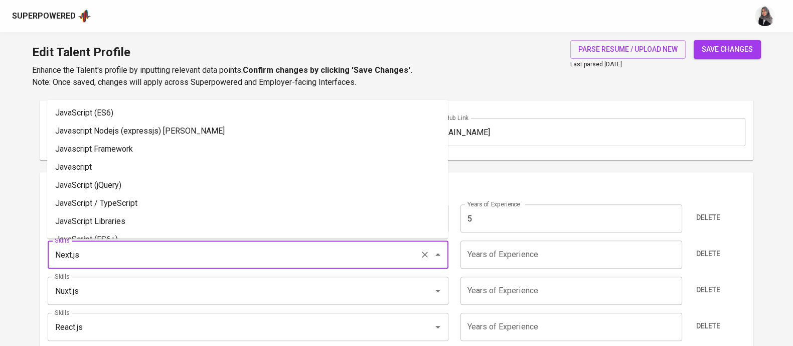
click at [89, 257] on input "Next.js" at bounding box center [234, 254] width 364 height 19
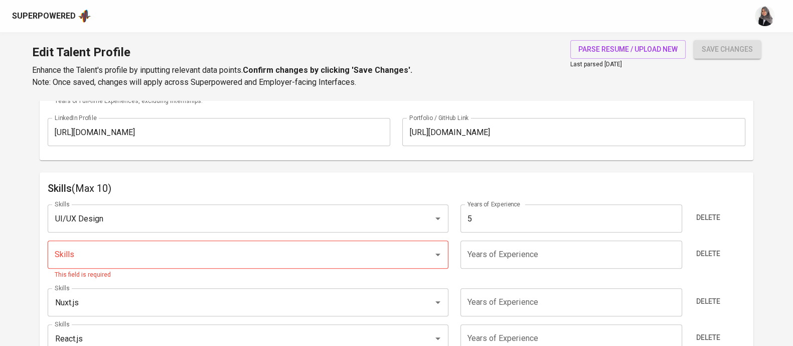
click at [472, 158] on div "Additional Information All fields below are not mandatory to be completed. Tale…" at bounding box center [397, 28] width 714 height 266
click at [142, 247] on input "Skills" at bounding box center [234, 254] width 364 height 19
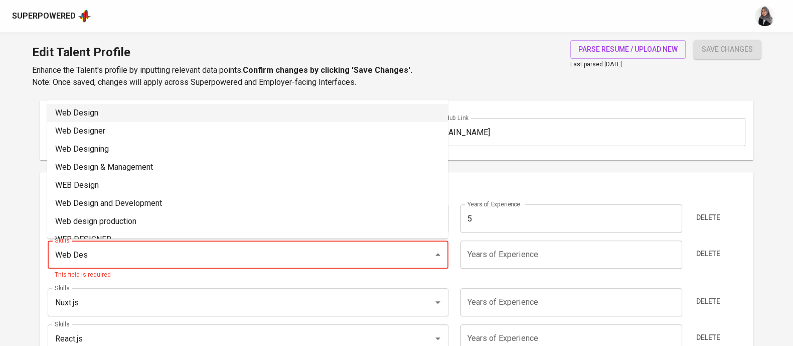
click at [120, 114] on li "Web Design" at bounding box center [247, 113] width 401 height 18
type input "Web Design"
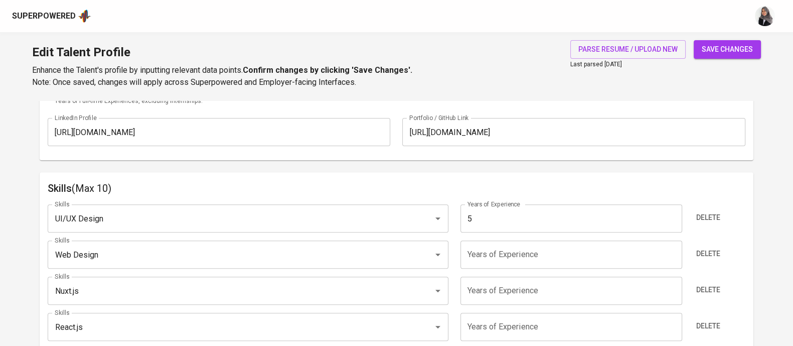
click at [471, 250] on input "number" at bounding box center [571, 254] width 222 height 28
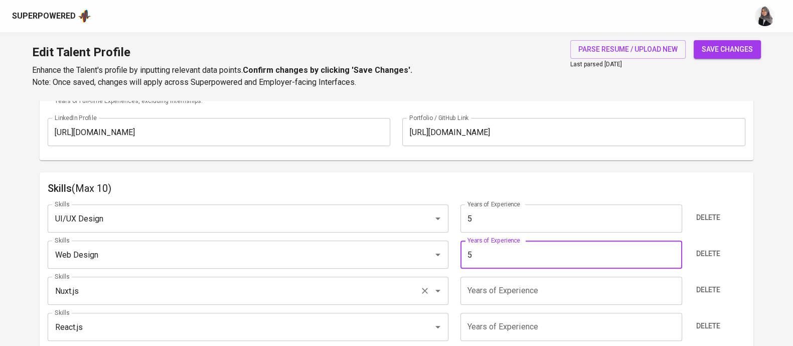
type input "5"
click at [110, 293] on input "Nuxt.js" at bounding box center [234, 290] width 364 height 19
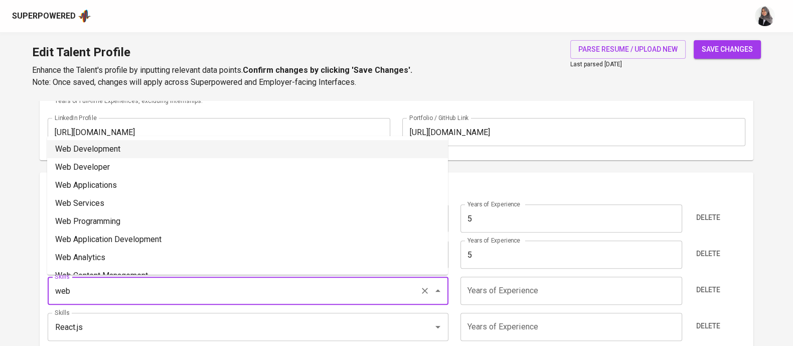
click at [140, 140] on li "Web Development" at bounding box center [247, 149] width 401 height 18
type input "Web Development"
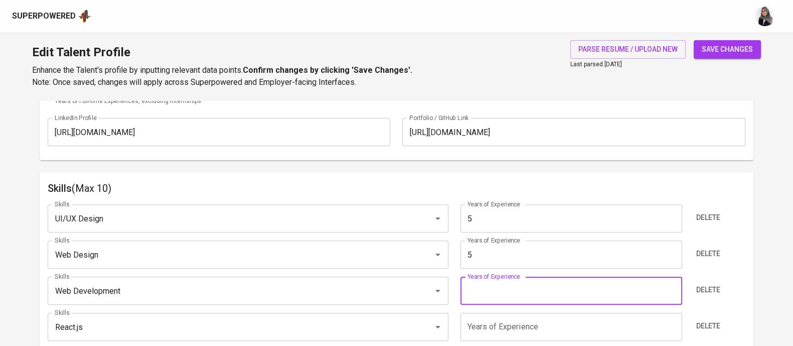
click at [492, 290] on input "number" at bounding box center [571, 290] width 222 height 28
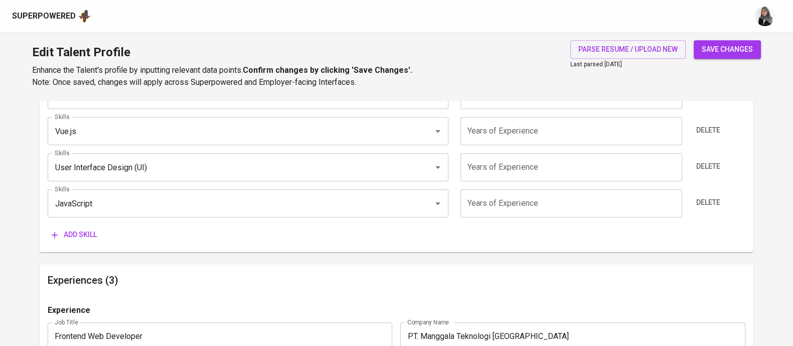
scroll to position [732, 0]
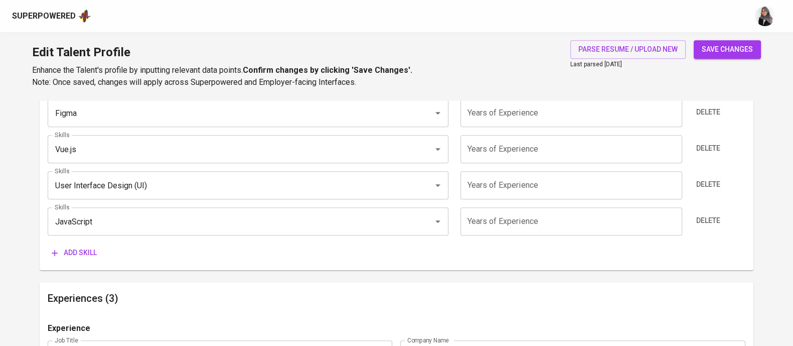
type input "5"
click at [557, 264] on div "Skills (Max 10) Skills UI/UX Design Skills Years of Experience 5 Years of Exper…" at bounding box center [397, 78] width 714 height 384
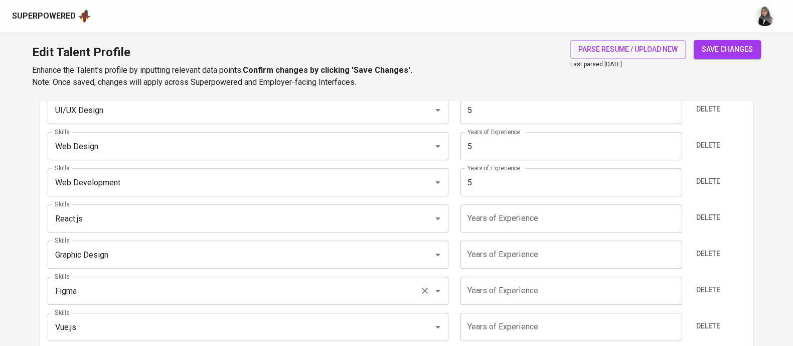
scroll to position [553, 0]
click at [151, 222] on input "React.js" at bounding box center [234, 219] width 364 height 19
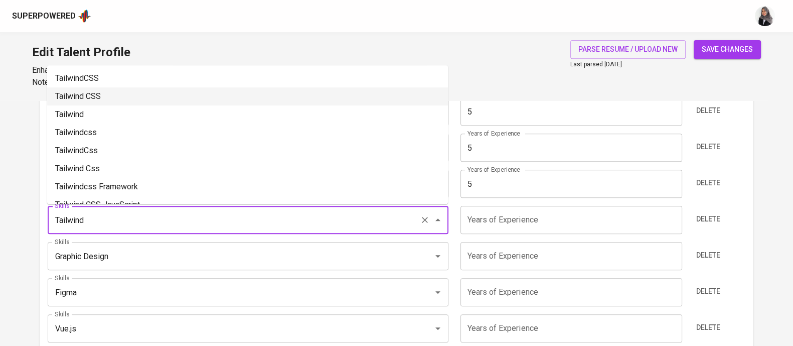
click at [139, 90] on li "Tailwind CSS" at bounding box center [247, 96] width 401 height 18
type input "Tailwind CSS"
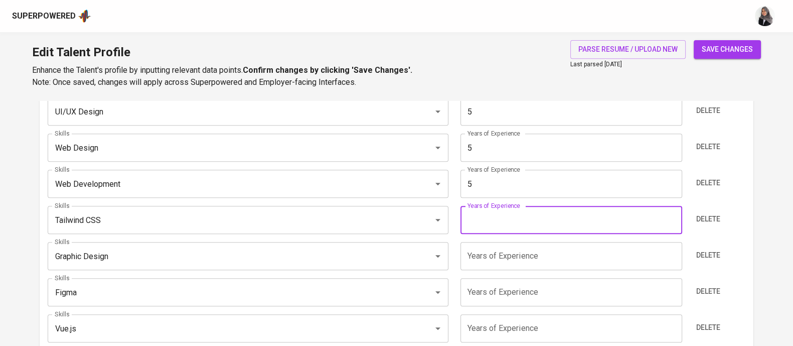
click at [497, 215] on input "number" at bounding box center [571, 220] width 222 height 28
type input "5"
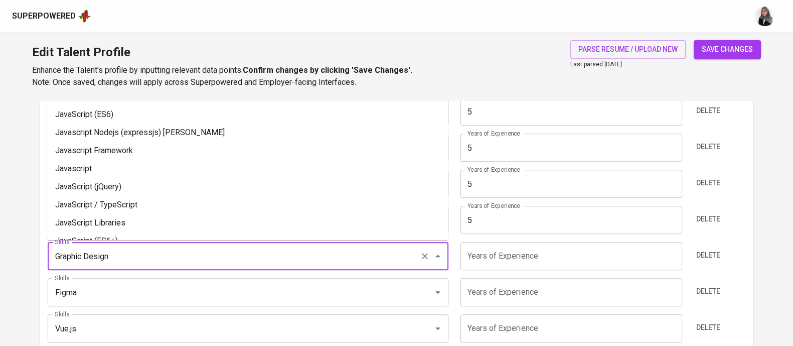
click at [169, 263] on input "Graphic Design" at bounding box center [234, 255] width 364 height 19
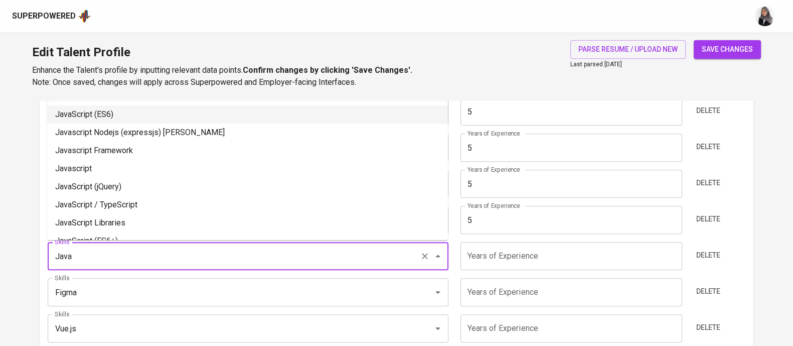
click at [145, 114] on li "JavaScript (ES6)" at bounding box center [247, 114] width 401 height 18
type input "JavaScript (ES6)"
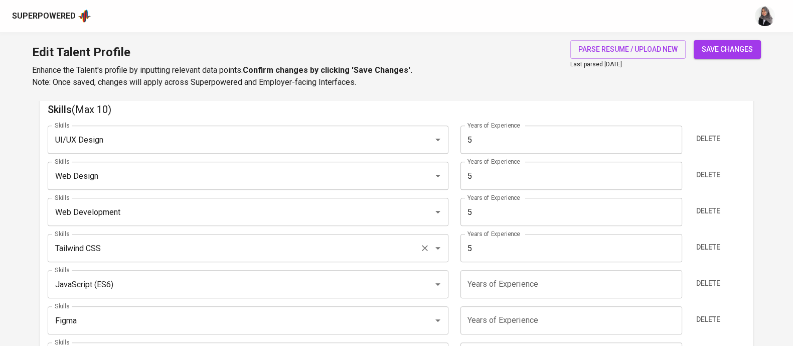
scroll to position [524, 0]
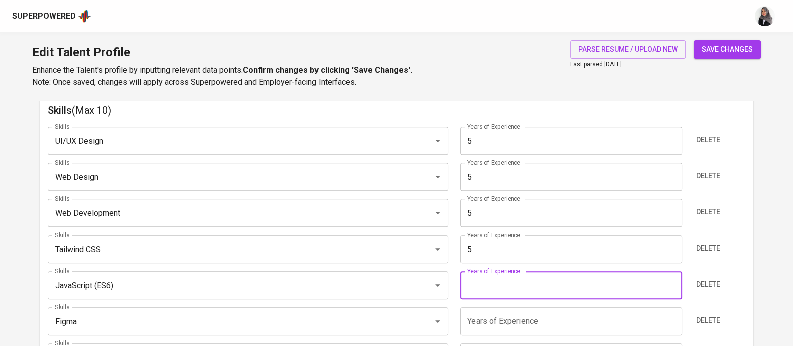
click at [512, 293] on input "number" at bounding box center [571, 285] width 222 height 28
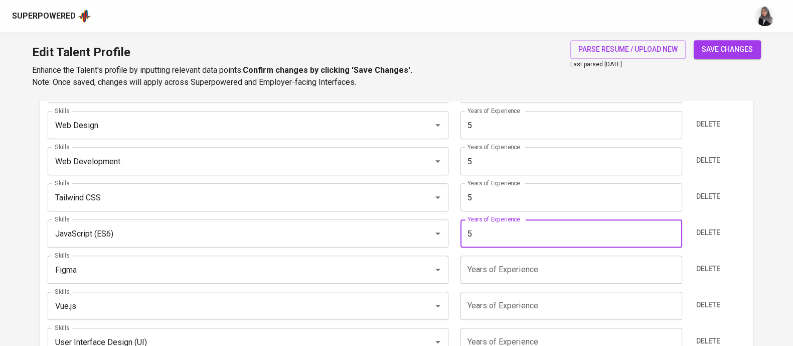
scroll to position [576, 0]
type input "5"
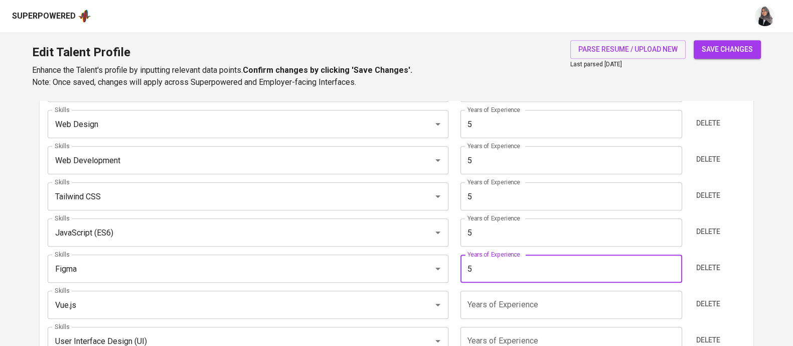
click at [481, 265] on input "5" at bounding box center [571, 268] width 222 height 28
type input "5"
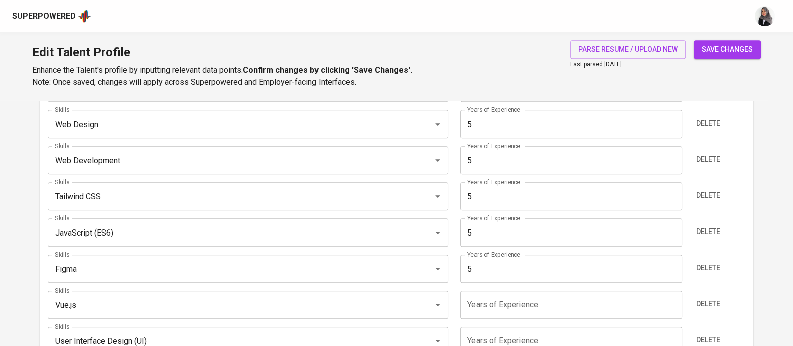
click at [525, 69] on div "Edit Talent Profile Enhance the Talent's profile by inputting relevant data poi…" at bounding box center [396, 66] width 793 height 68
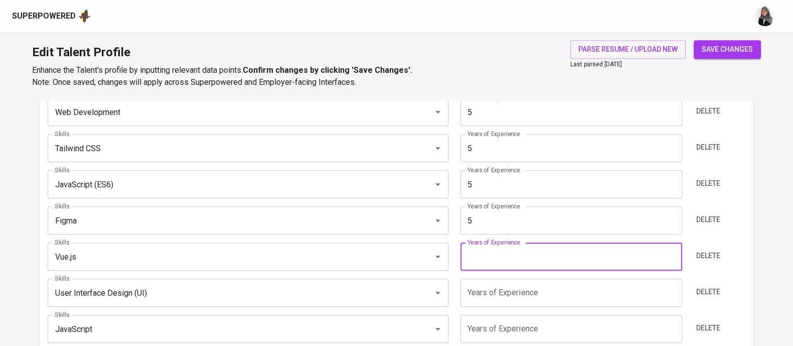
click at [477, 264] on input "number" at bounding box center [571, 256] width 222 height 28
type input "5"
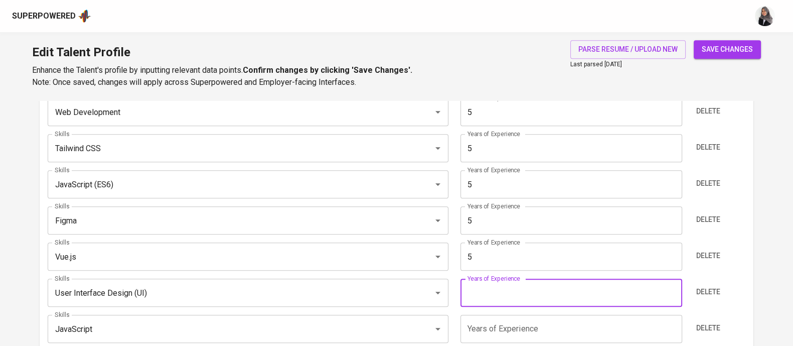
click at [514, 285] on input "number" at bounding box center [571, 292] width 222 height 28
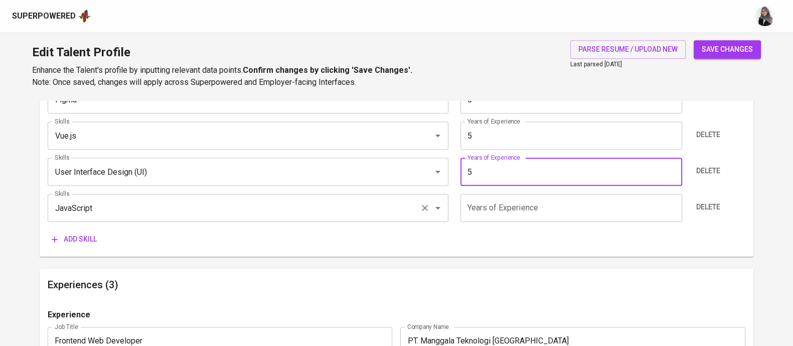
scroll to position [750, 0]
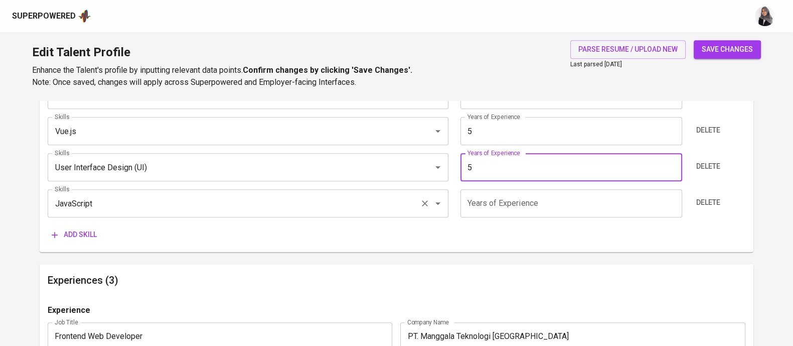
type input "5"
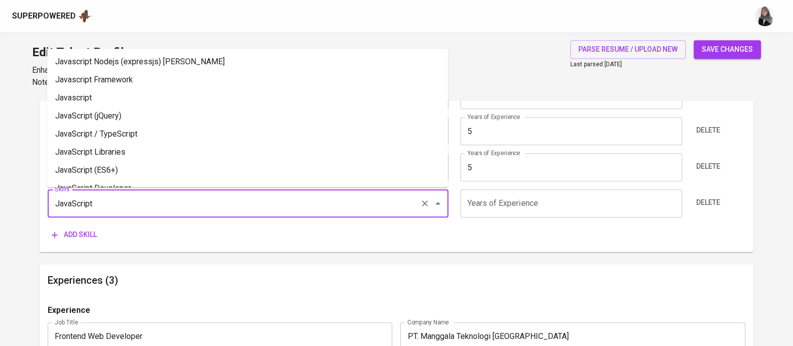
click at [186, 197] on input "JavaScript" at bounding box center [234, 203] width 364 height 19
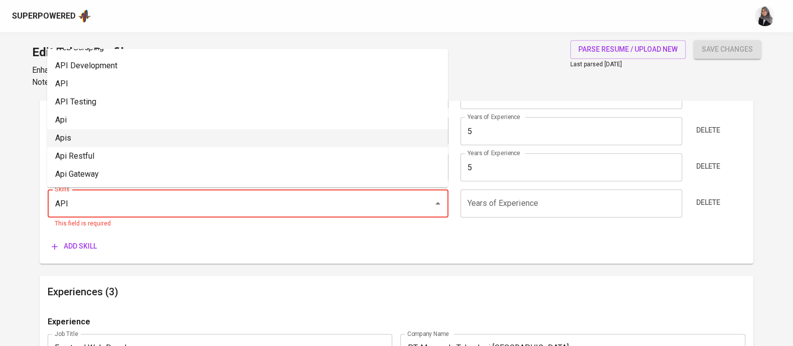
scroll to position [29, 0]
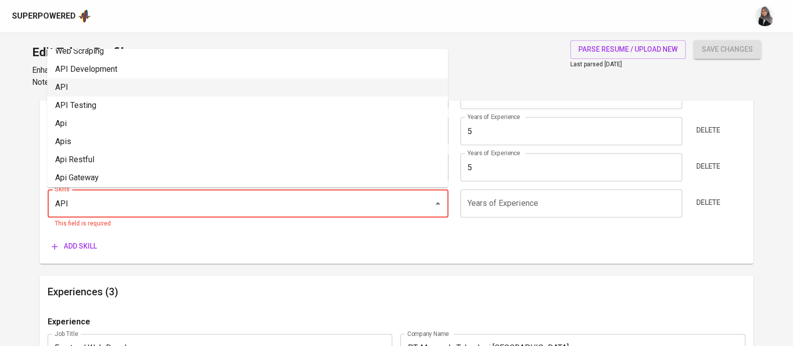
click at [142, 85] on li "API" at bounding box center [247, 87] width 401 height 18
type input "API"
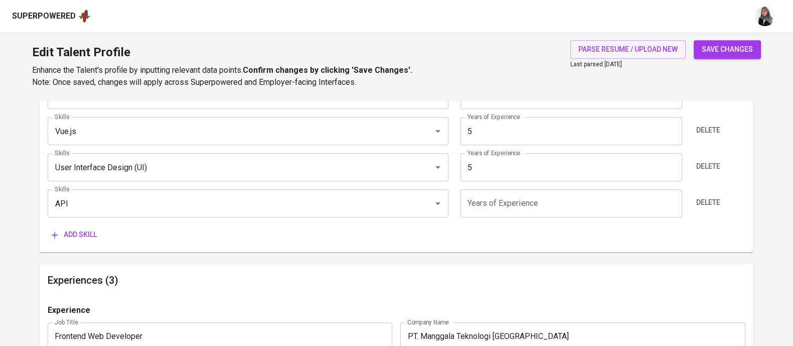
click at [546, 212] on input "number" at bounding box center [571, 203] width 222 height 28
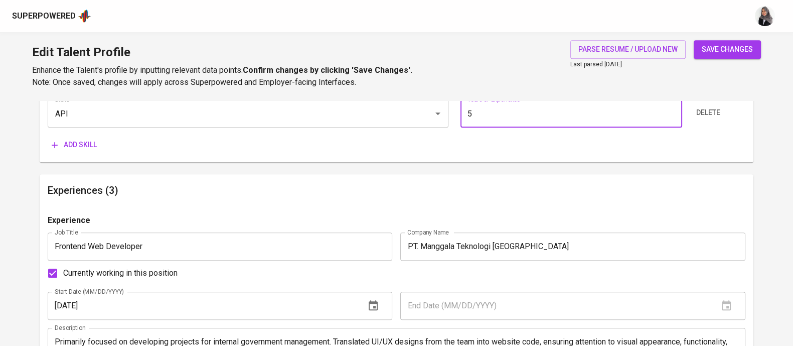
scroll to position [847, 0]
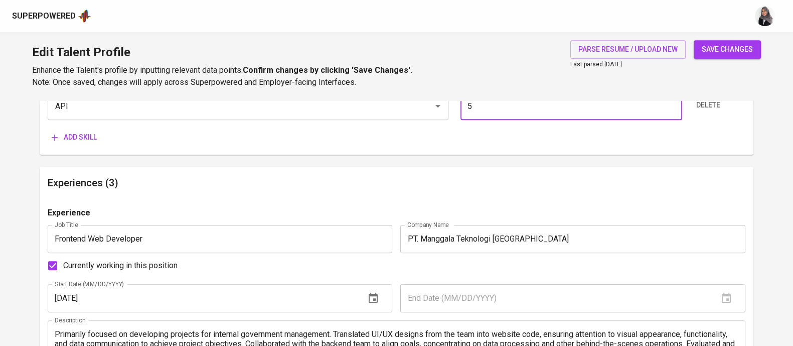
type input "5"
click at [501, 164] on div "Talent Information Delete Talent Email   * caksaaji@gmail.com Talent Email * Ta…" at bounding box center [397, 107] width 714 height 1708
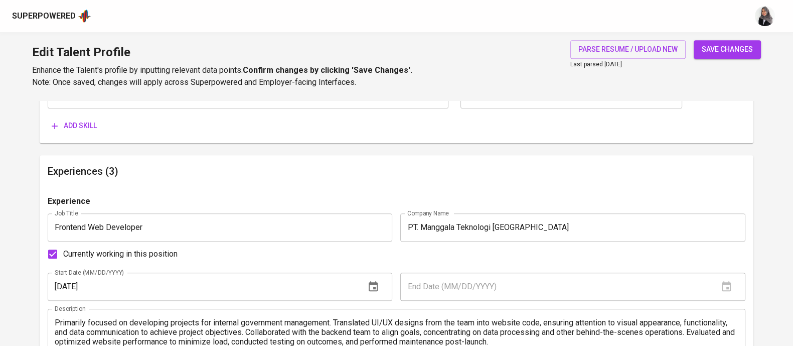
scroll to position [860, 0]
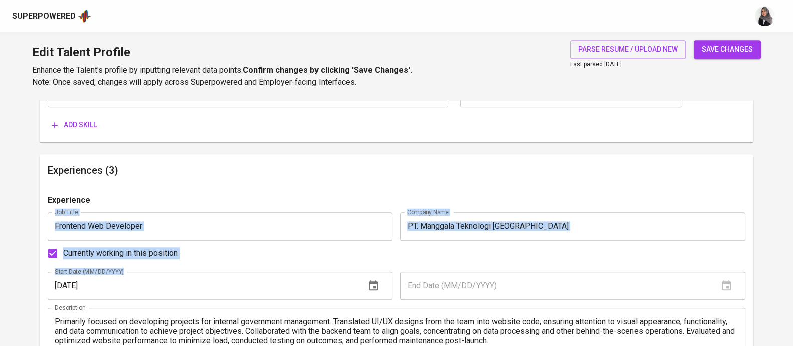
drag, startPoint x: 464, startPoint y: 186, endPoint x: 179, endPoint y: 268, distance: 297.2
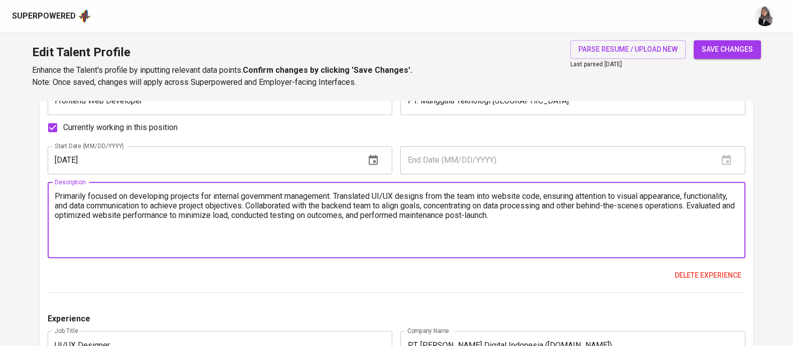
click at [93, 202] on textarea "Primarily focused on developing projects for internal government management. Tr…" at bounding box center [397, 219] width 684 height 57
click at [55, 194] on textarea "Primarily focused on developing projects for internal government management. Tr…" at bounding box center [397, 219] width 684 height 57
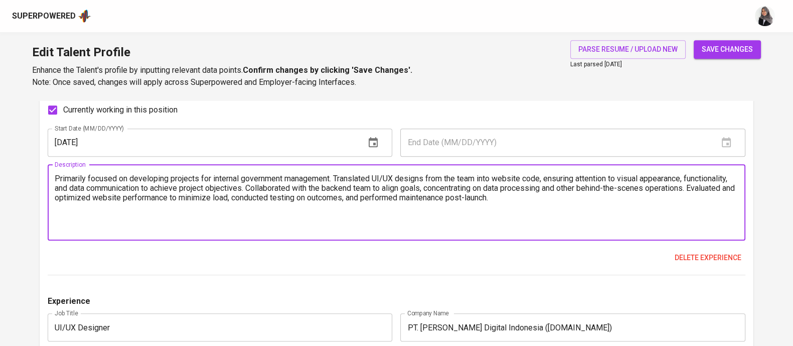
scroll to position [1007, 0]
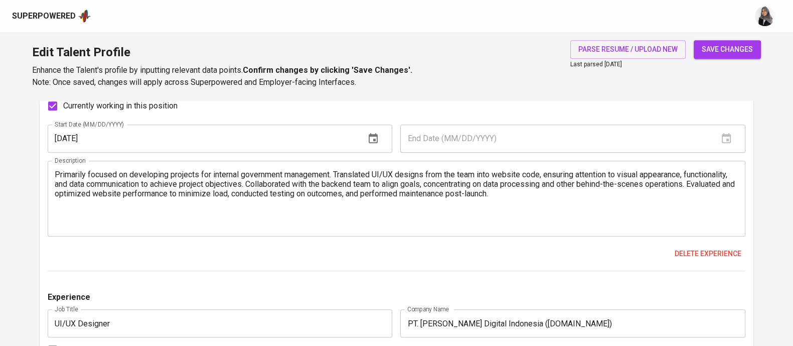
click at [511, 91] on div "Edit Talent Profile Enhance the Talent's profile by inputting relevant data poi…" at bounding box center [396, 66] width 793 height 68
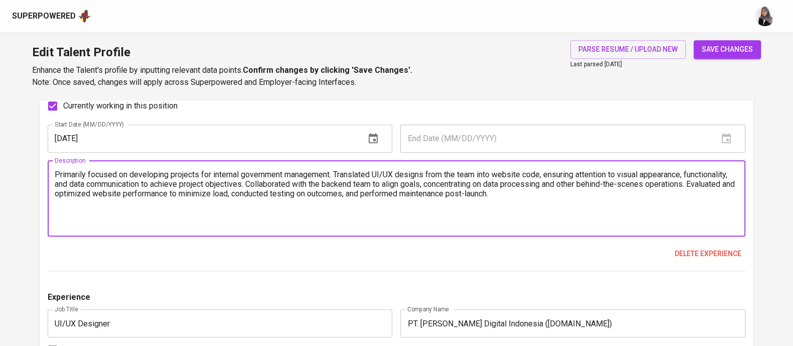
click at [149, 204] on textarea "Primarily focused on developing projects for internal government management. Tr…" at bounding box center [397, 198] width 684 height 57
paste textarea "Responsible for developing and maintaining government-level web applications fo…"
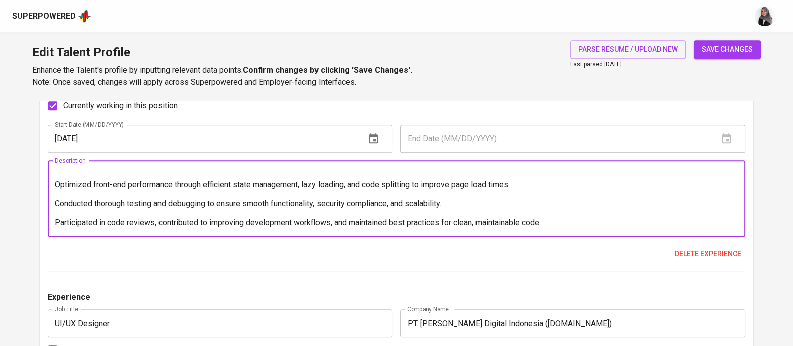
scroll to position [0, 0]
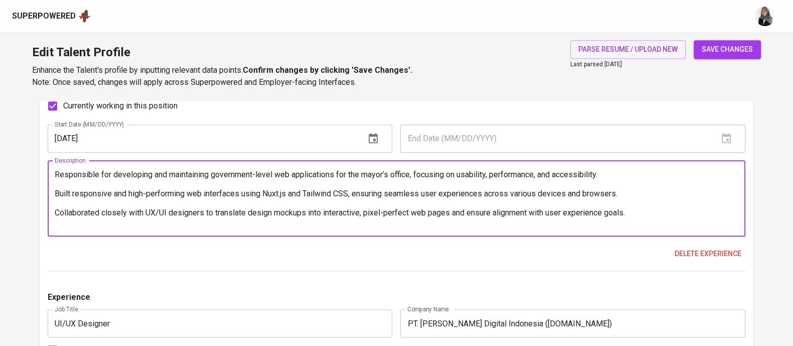
click at [57, 172] on textarea "Responsible for developing and maintaining government-level web applications fo…" at bounding box center [397, 198] width 684 height 57
click at [61, 180] on textarea "1. Responsible for developing and maintaining government-level web applications…" at bounding box center [397, 198] width 684 height 57
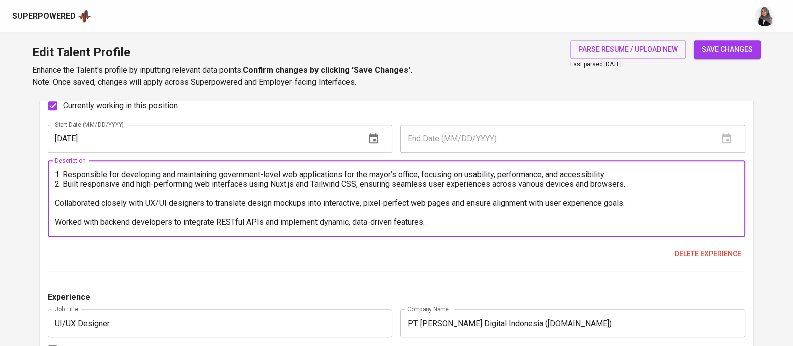
click at [449, 186] on textarea "1. Responsible for developing and maintaining government-level web applications…" at bounding box center [397, 198] width 684 height 57
click at [57, 199] on textarea "1. Responsible for developing and maintaining government-level web applications…" at bounding box center [397, 198] width 684 height 57
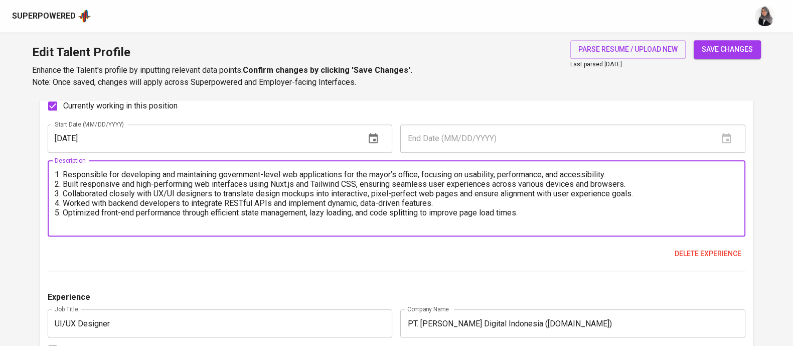
scroll to position [28, 0]
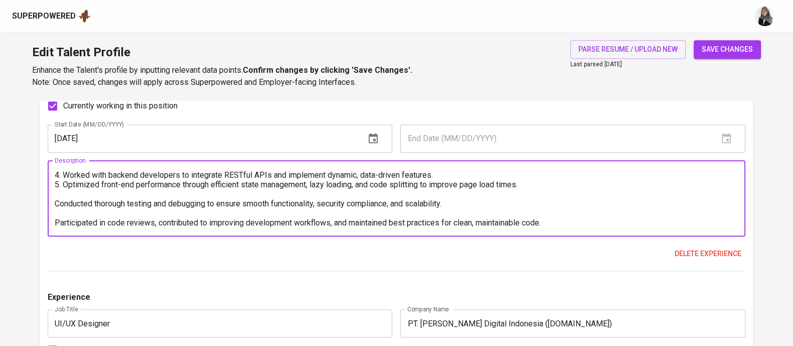
click at [58, 197] on textarea "1. Responsible for developing and maintaining government-level web applications…" at bounding box center [397, 198] width 684 height 57
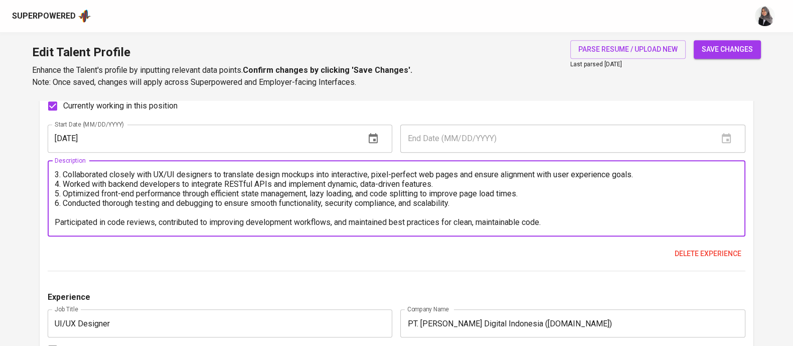
scroll to position [19, 0]
click at [56, 220] on textarea "1. Responsible for developing and maintaining government-level web applications…" at bounding box center [397, 198] width 684 height 57
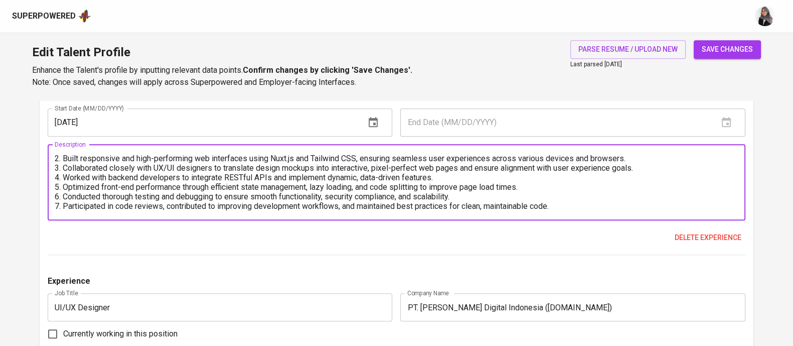
scroll to position [1023, 0]
click at [572, 204] on textarea "1. Responsible for developing and maintaining government-level web applications…" at bounding box center [397, 181] width 684 height 57
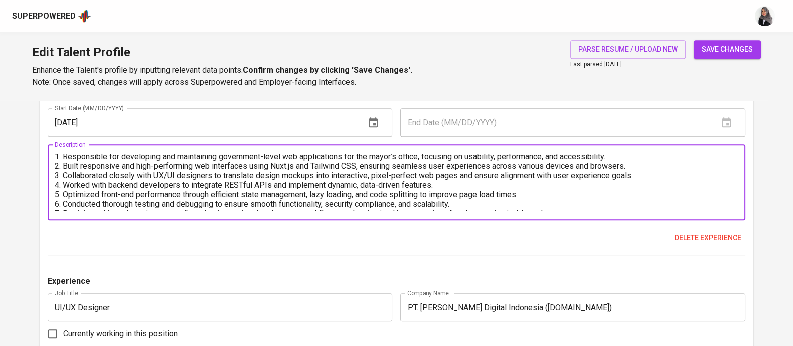
scroll to position [28, 0]
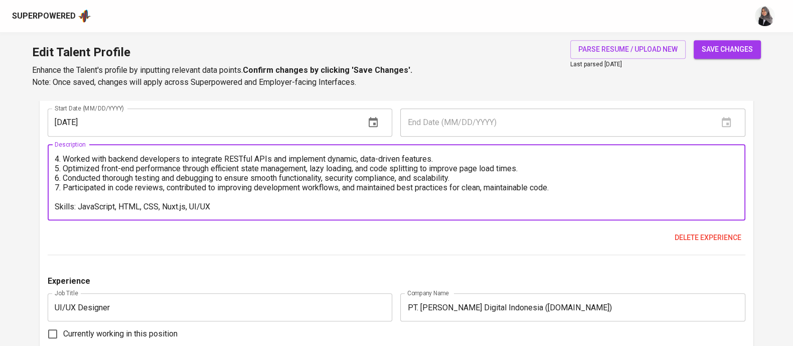
click at [185, 207] on textarea "1. Responsible for developing and maintaining government-level web applications…" at bounding box center [397, 181] width 684 height 57
click at [231, 204] on textarea "1. Responsible for developing and maintaining government-level web applications…" at bounding box center [397, 181] width 684 height 57
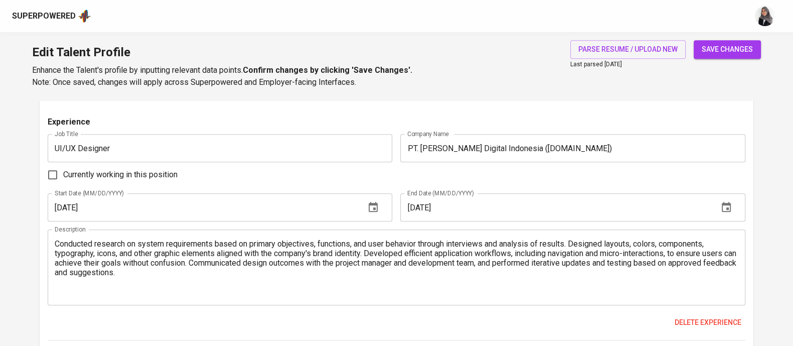
scroll to position [1184, 0]
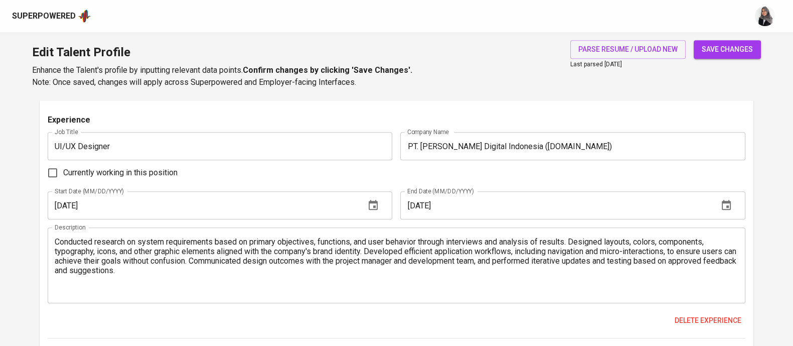
type textarea "1. Responsible for developing and maintaining government-level web applications…"
click at [476, 167] on div "Currently working in this position" at bounding box center [397, 172] width 698 height 21
click at [172, 139] on input "UI/UX Designer" at bounding box center [220, 147] width 345 height 28
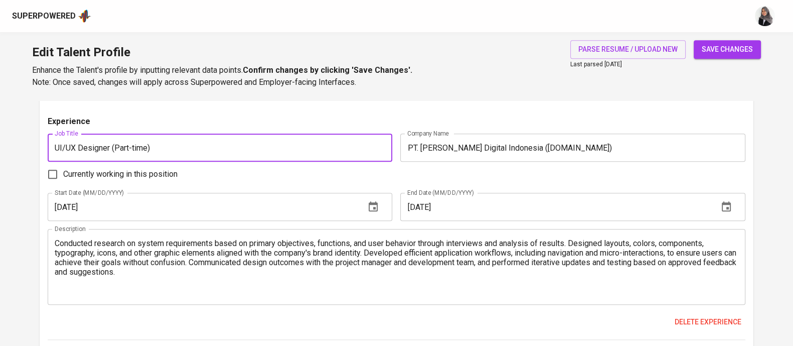
type input "UI/UX Designer (Part-time)"
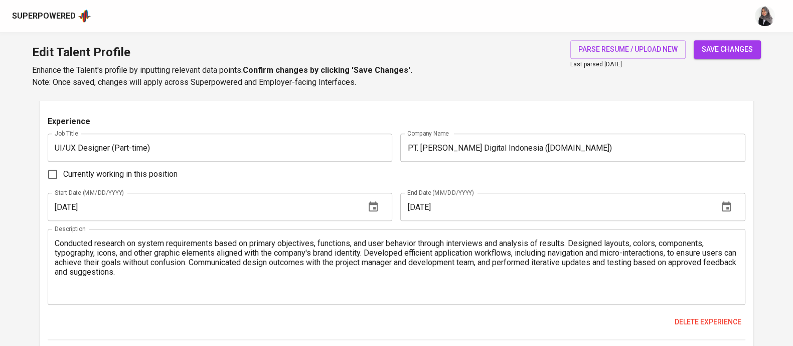
click at [489, 26] on div "Superpowered" at bounding box center [396, 16] width 793 height 32
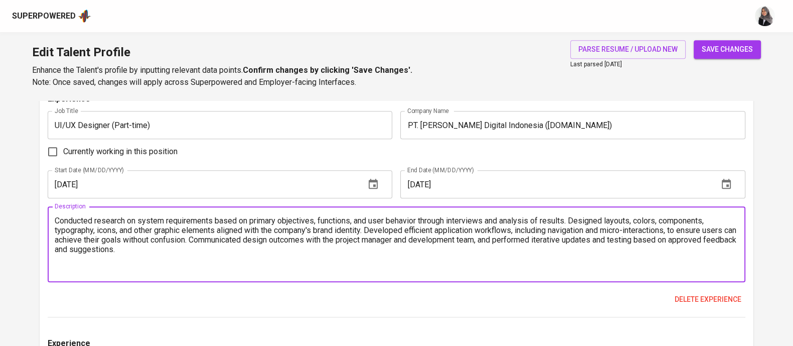
click at [196, 241] on textarea "Conducted research on system requirements based on primary objectives, function…" at bounding box center [397, 244] width 684 height 57
paste textarea "llaborated with cross-functional teams to discuss and design product usage flow…"
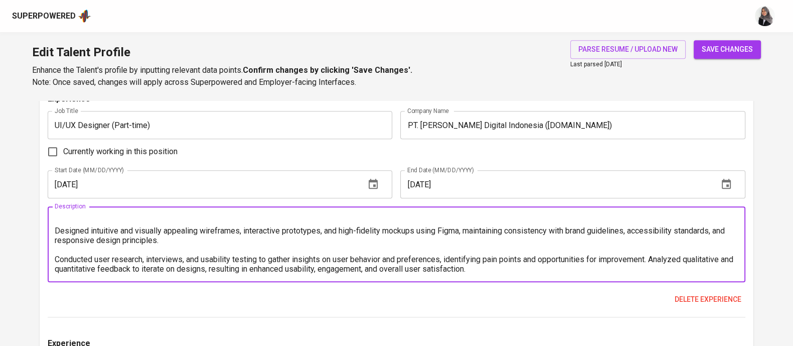
scroll to position [0, 0]
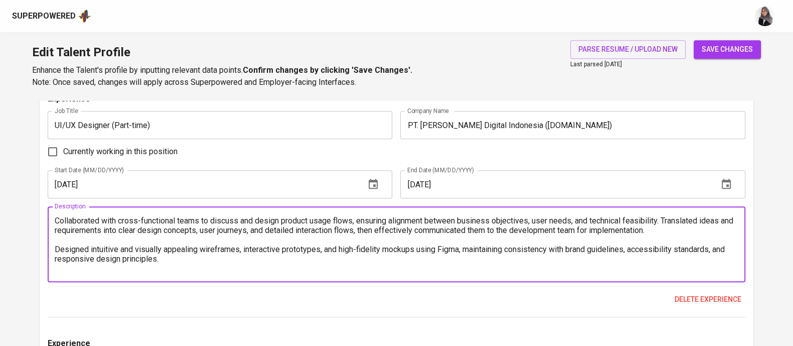
click at [58, 217] on textarea "Collaborated with cross-functional teams to discuss and design product usage fl…" at bounding box center [397, 244] width 684 height 57
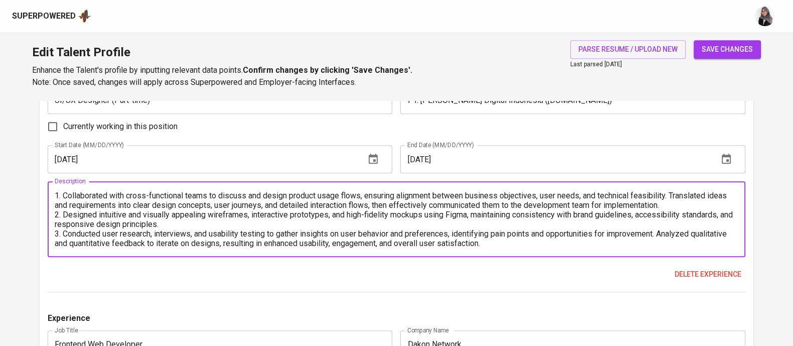
scroll to position [1253, 0]
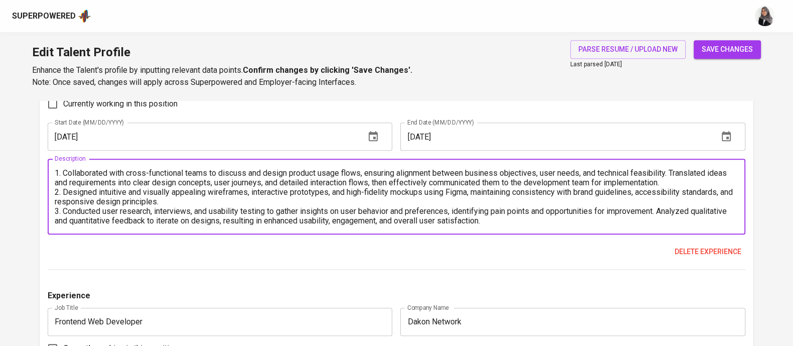
click at [508, 222] on textarea "1. Collaborated with cross-functional teams to discuss and design product usage…" at bounding box center [397, 196] width 684 height 57
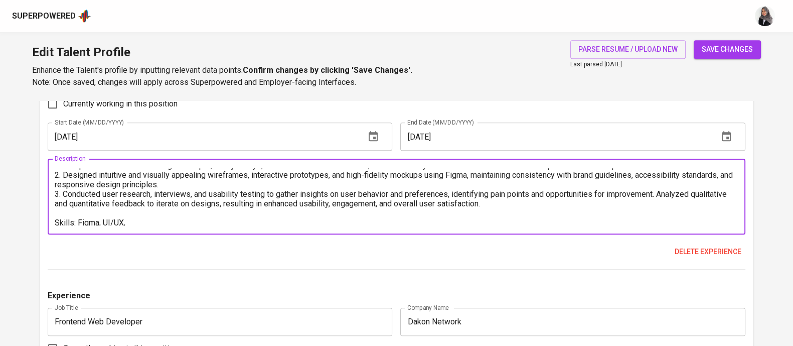
scroll to position [19, 0]
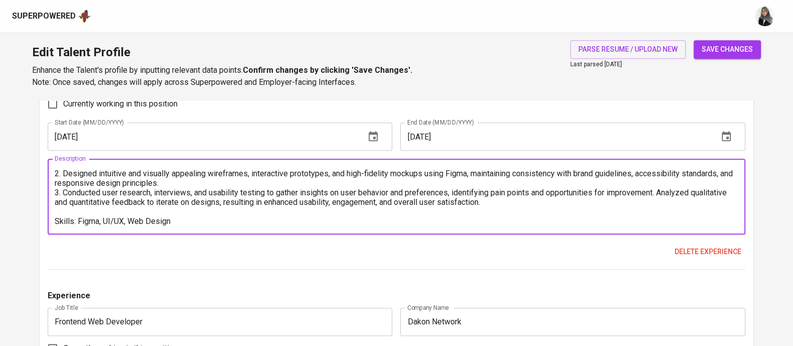
click at [479, 232] on div "1. Collaborated with cross-functional teams to discuss and design product usage…" at bounding box center [397, 197] width 698 height 76
drag, startPoint x: 78, startPoint y: 218, endPoint x: 171, endPoint y: 220, distance: 92.8
click at [171, 220] on textarea "1. Collaborated with cross-functional teams to discuss and design product usage…" at bounding box center [397, 196] width 684 height 57
paste textarea "design tools (Adobe Creative Suite, Figma, Sketch"
click at [80, 217] on textarea "1. Collaborated with cross-functional teams to discuss and design product usage…" at bounding box center [397, 196] width 684 height 57
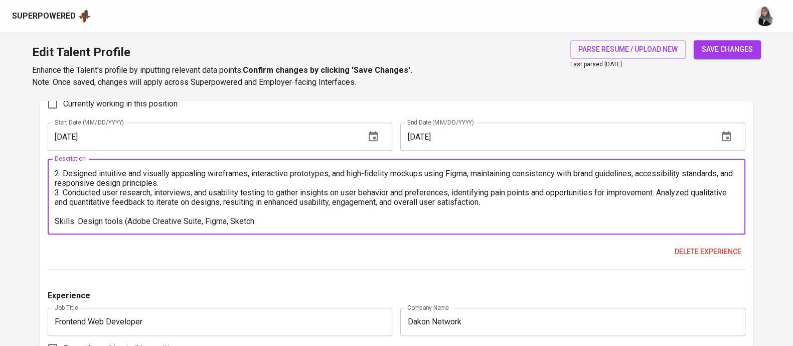
click at [266, 221] on textarea "1. Collaborated with cross-functional teams to discuss and design product usage…" at bounding box center [397, 196] width 684 height 57
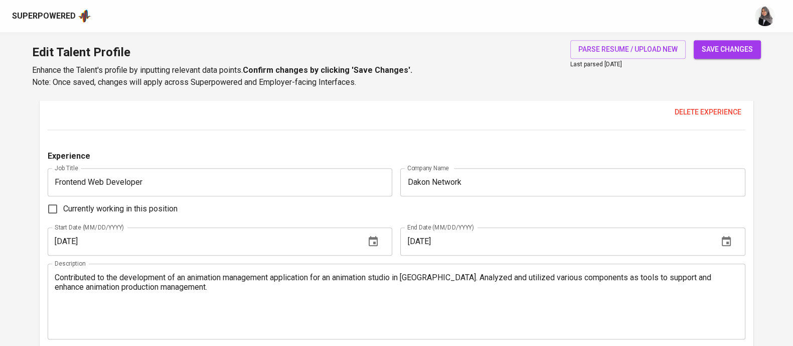
scroll to position [1393, 0]
type textarea "1. Collaborated with cross-functional teams to discuss and design product usage…"
click at [448, 138] on div "Experience Job Title Frontend Web Developer Job Title Company Name PT. Manggala…" at bounding box center [397, 34] width 698 height 746
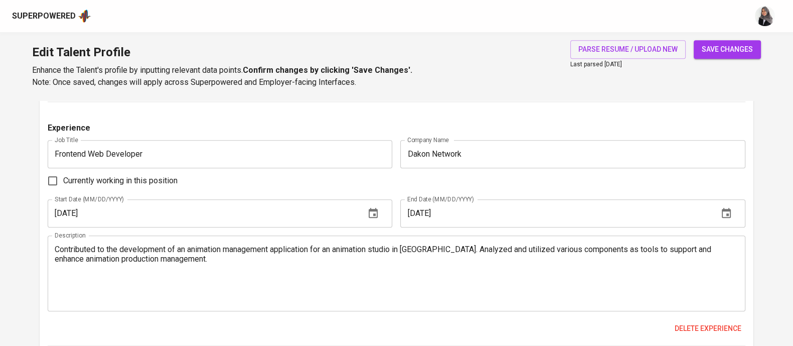
click at [514, 30] on div "Superpowered" at bounding box center [396, 16] width 793 height 32
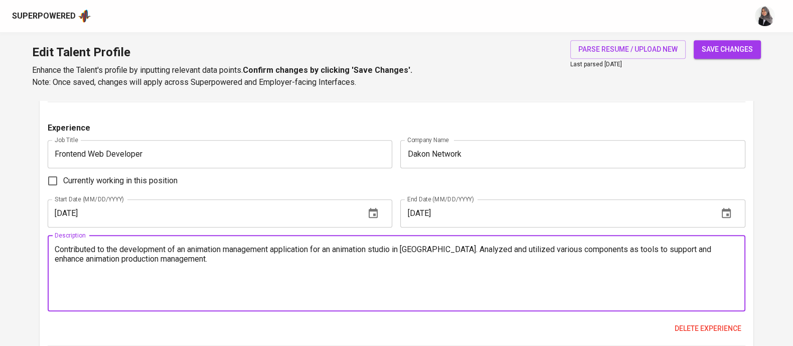
click at [206, 277] on textarea "Contributed to the development of an animation management application for an an…" at bounding box center [397, 272] width 684 height 57
paste textarea "Focused on developing a project management application designed specifically fo…"
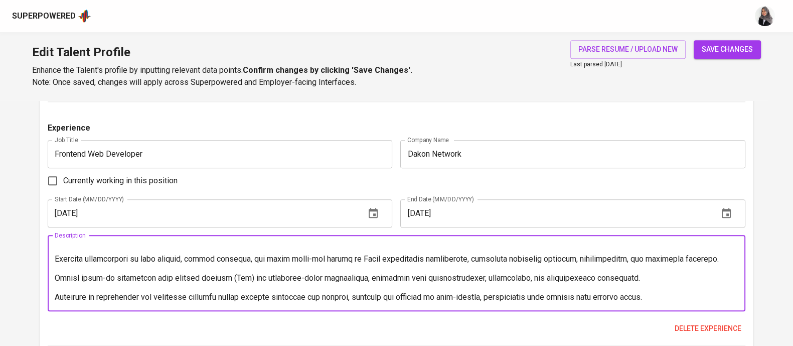
scroll to position [0, 0]
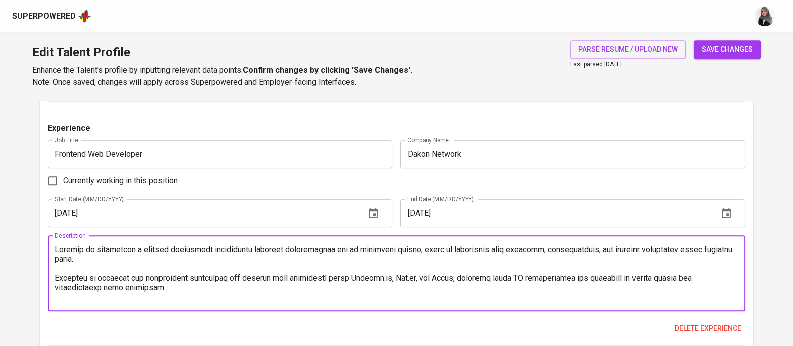
click at [55, 247] on textarea at bounding box center [397, 272] width 684 height 57
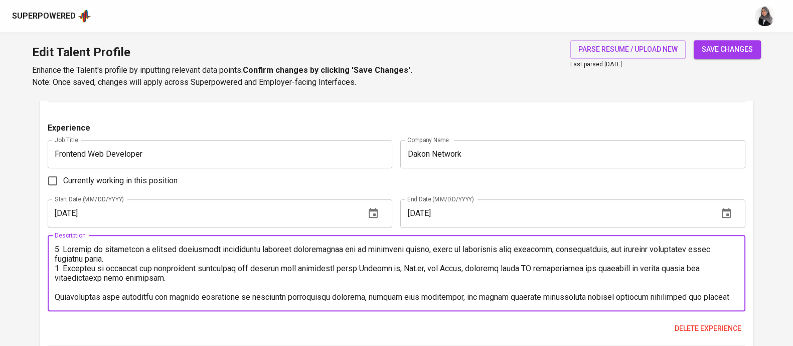
click at [64, 284] on textarea at bounding box center [397, 272] width 684 height 57
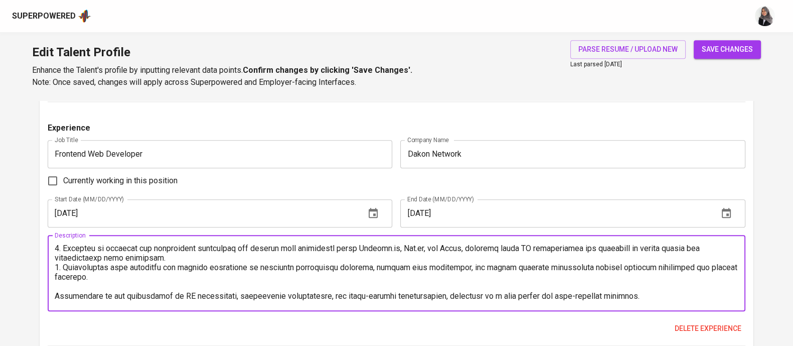
scroll to position [24, 0]
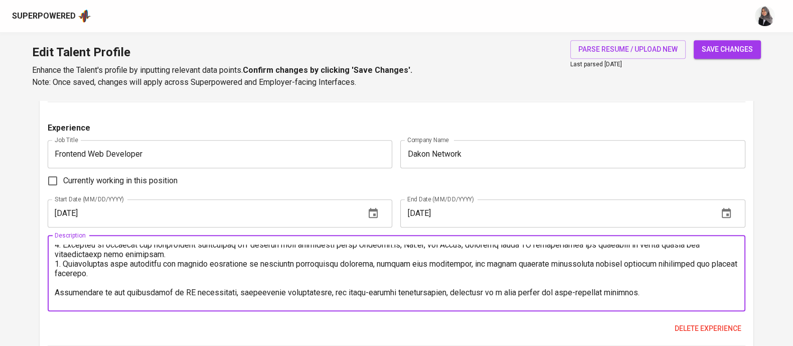
click at [71, 282] on textarea at bounding box center [397, 272] width 684 height 57
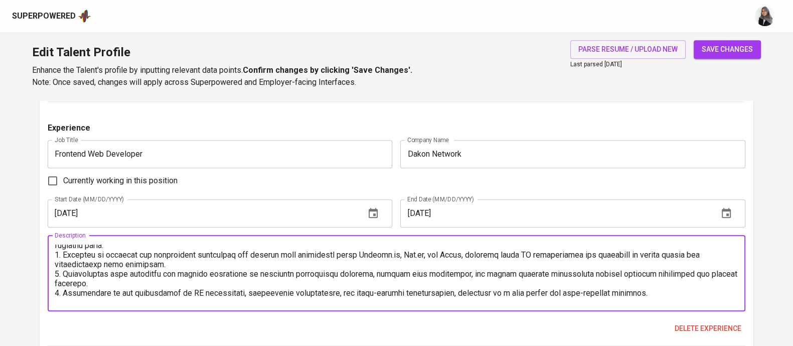
scroll to position [0, 0]
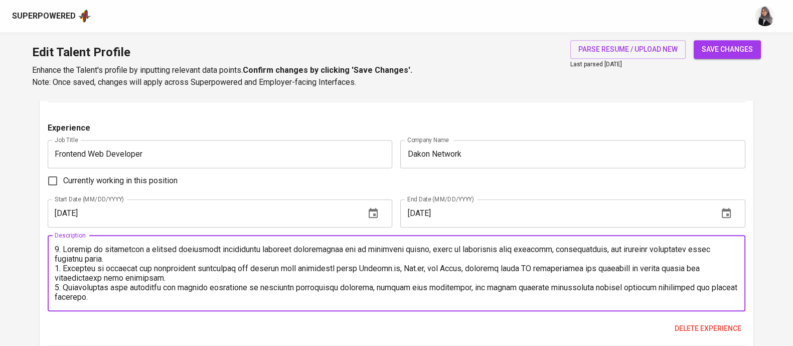
drag, startPoint x: 58, startPoint y: 276, endPoint x: 575, endPoint y: 262, distance: 517.4
click at [575, 262] on textarea at bounding box center [397, 272] width 684 height 57
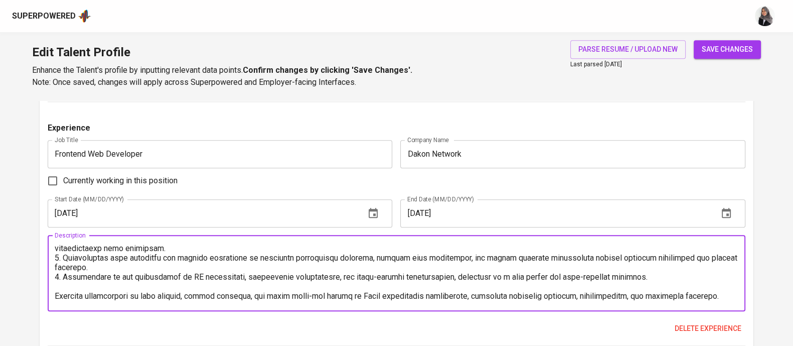
scroll to position [66, 0]
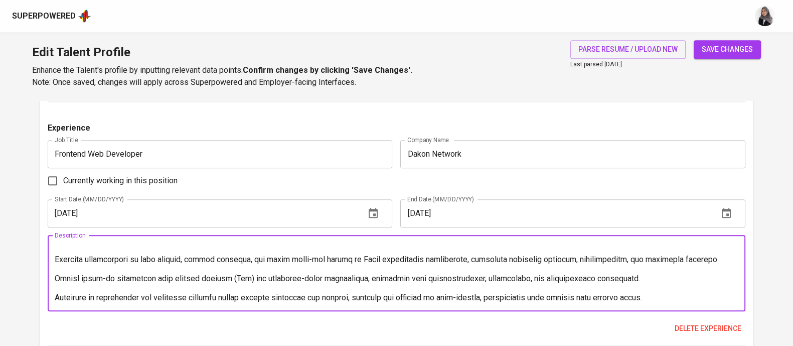
click at [632, 279] on textarea at bounding box center [397, 272] width 684 height 57
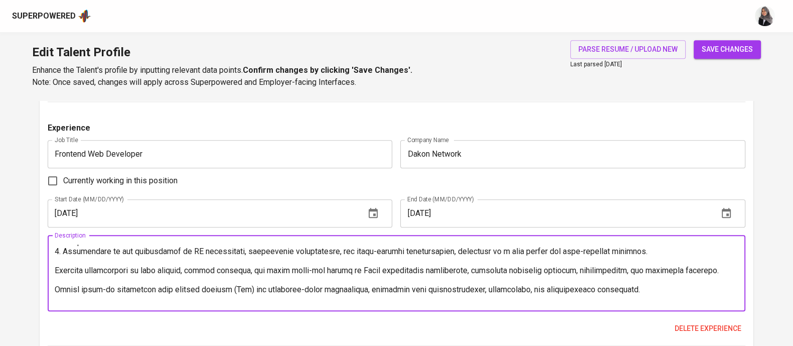
scroll to position [54, 0]
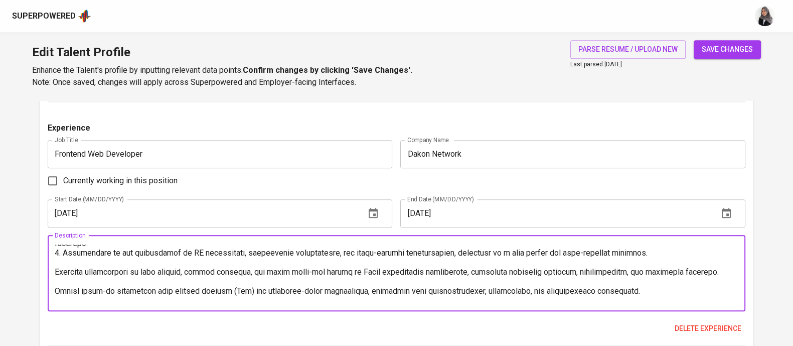
drag, startPoint x: 632, startPoint y: 279, endPoint x: 0, endPoint y: 291, distance: 631.7
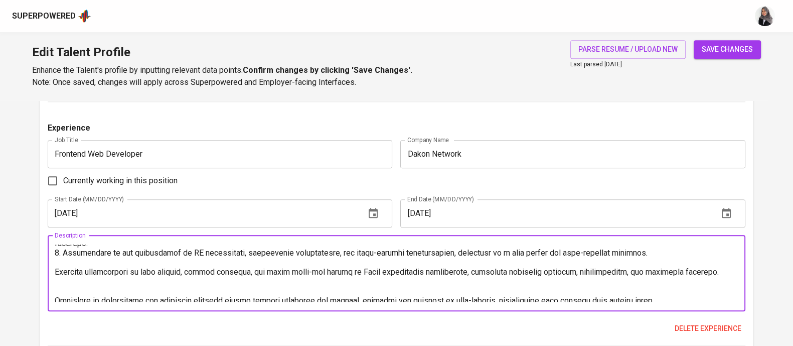
drag, startPoint x: 55, startPoint y: 268, endPoint x: 737, endPoint y: 272, distance: 682.7
click at [737, 272] on textarea at bounding box center [397, 272] width 684 height 57
click at [710, 262] on textarea at bounding box center [397, 272] width 684 height 57
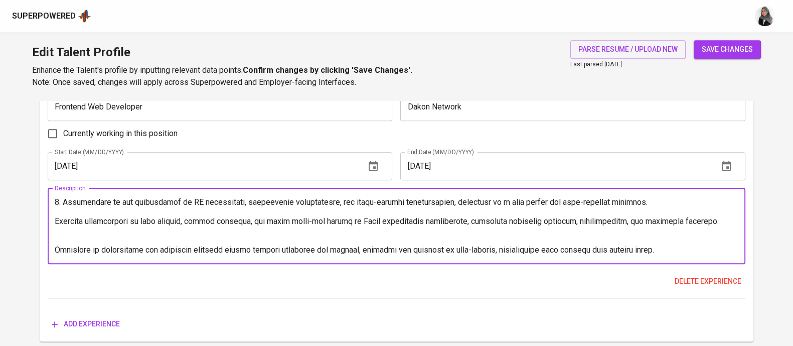
scroll to position [1506, 0]
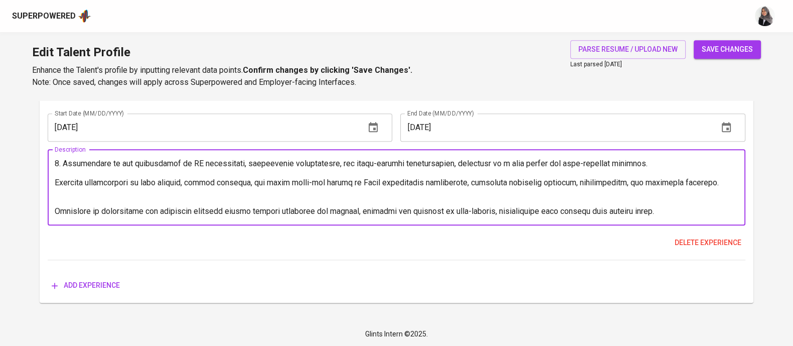
drag, startPoint x: 712, startPoint y: 266, endPoint x: 711, endPoint y: 190, distance: 75.8
click at [711, 190] on textarea at bounding box center [397, 187] width 684 height 57
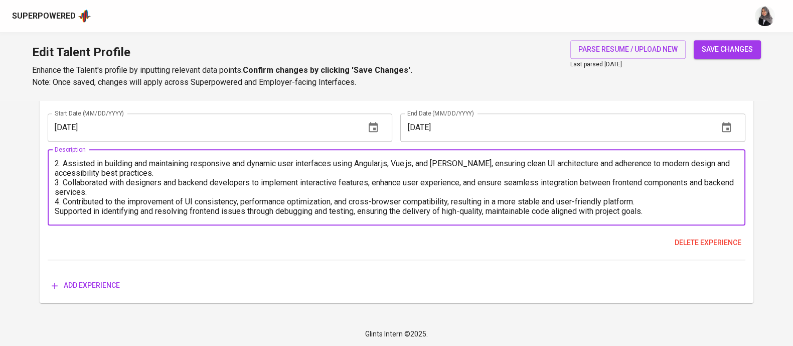
scroll to position [19, 0]
click at [683, 207] on textarea "1. Focused on developing a project management application designed specifically…" at bounding box center [397, 187] width 684 height 57
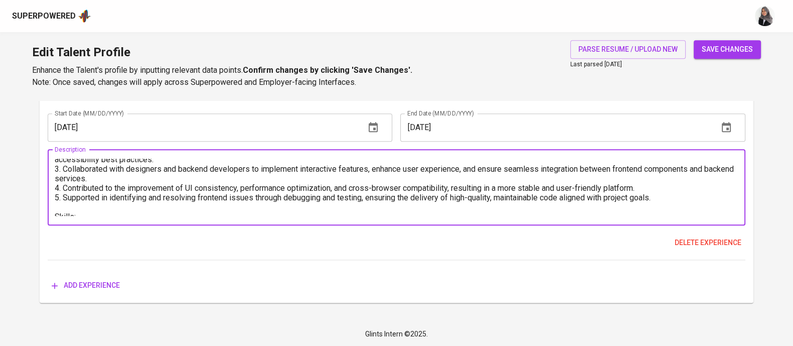
scroll to position [38, 0]
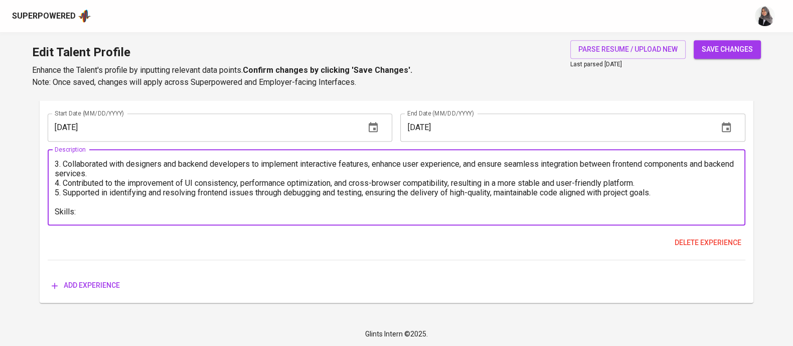
click at [154, 219] on div "1. Focused on developing a project management application designed specifically…" at bounding box center [397, 187] width 698 height 76
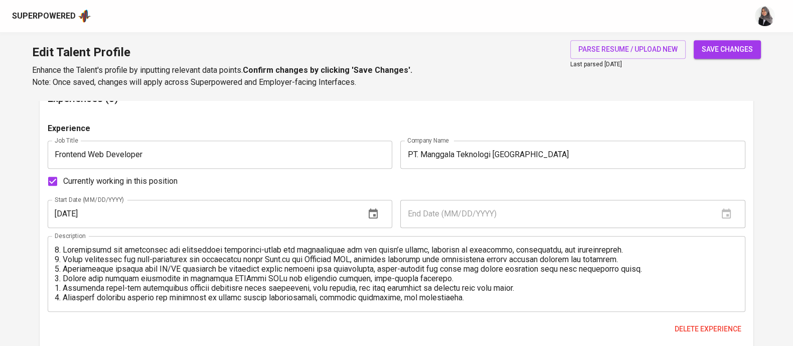
scroll to position [28, 0]
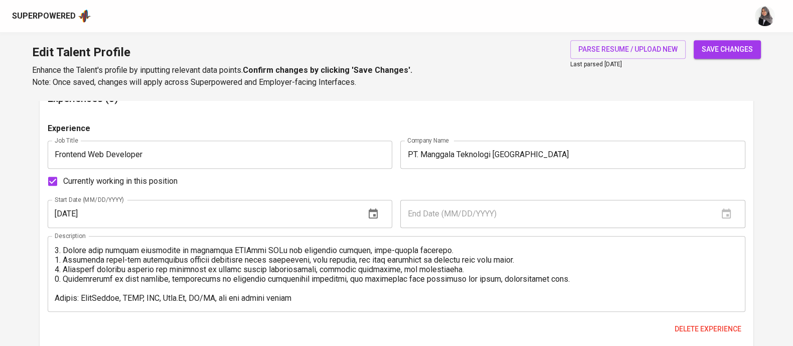
type textarea "1. Focused on developing a project management application designed specifically…"
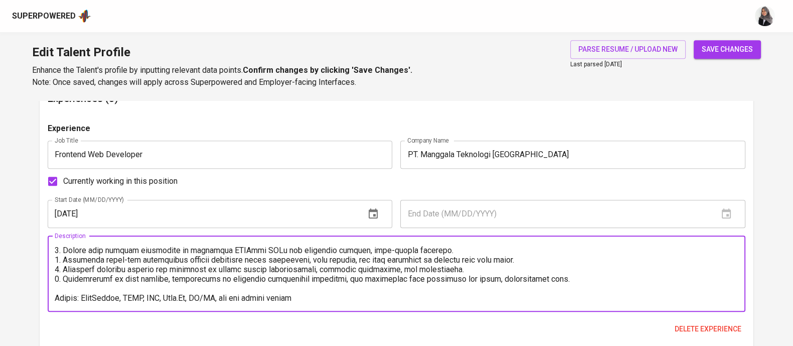
click at [82, 297] on textarea at bounding box center [397, 273] width 684 height 57
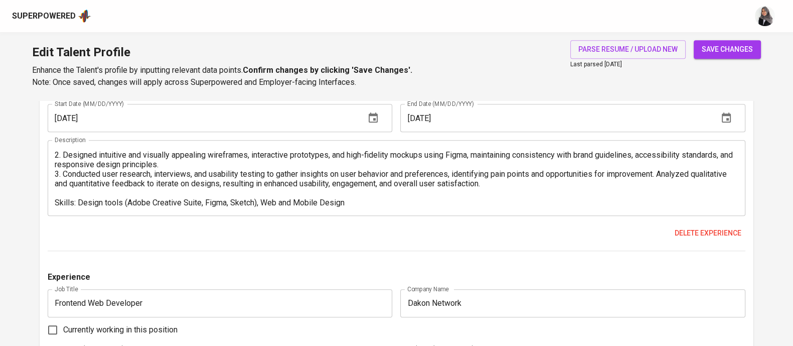
scroll to position [1506, 0]
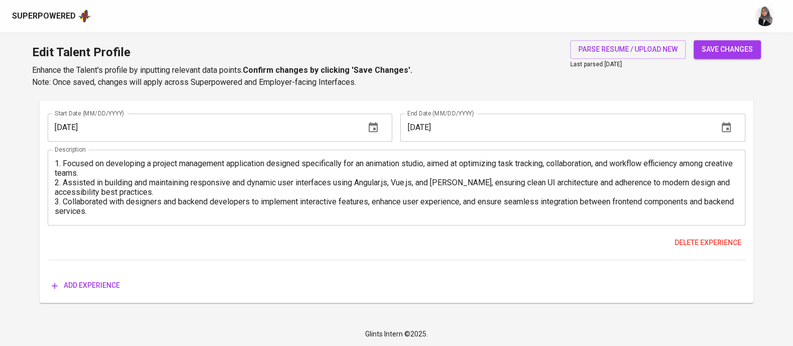
type textarea "1. Responsible for developing and maintaining government-level web applications…"
click at [738, 53] on span "save changes" at bounding box center [727, 49] width 51 height 13
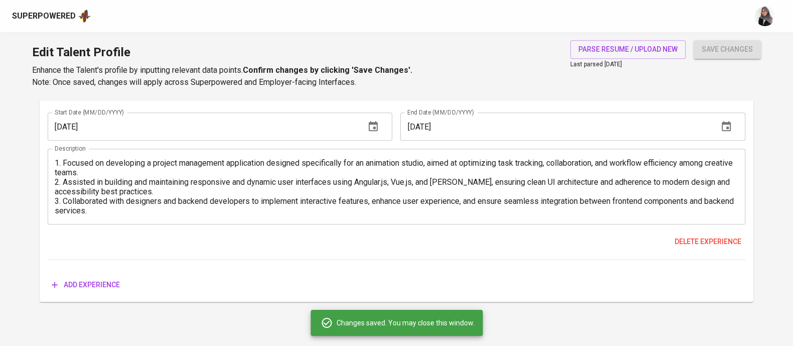
scroll to position [1502, 0]
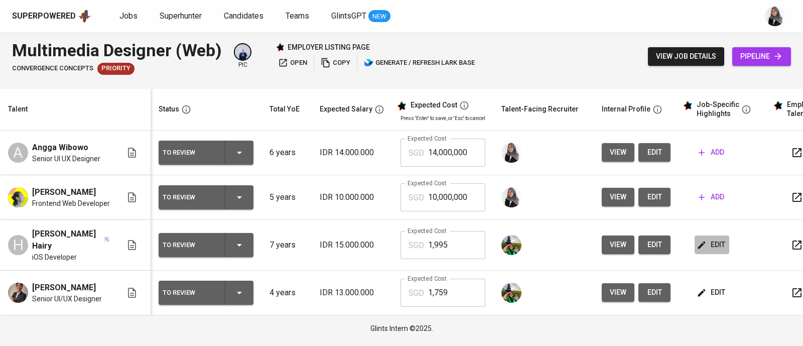
click at [704, 244] on span "edit" at bounding box center [711, 244] width 27 height 13
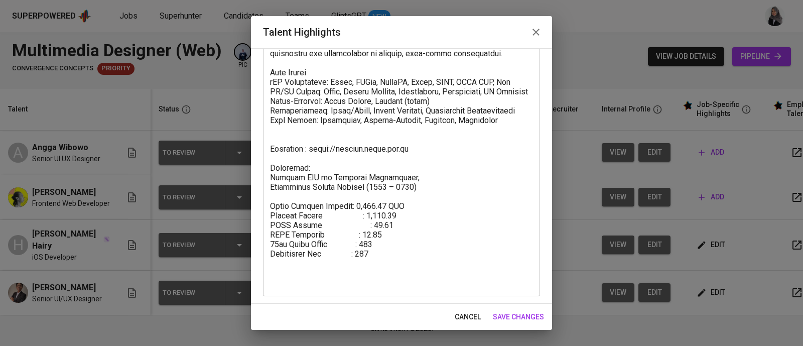
scroll to position [228, 0]
click at [537, 28] on icon "button" at bounding box center [536, 32] width 12 height 12
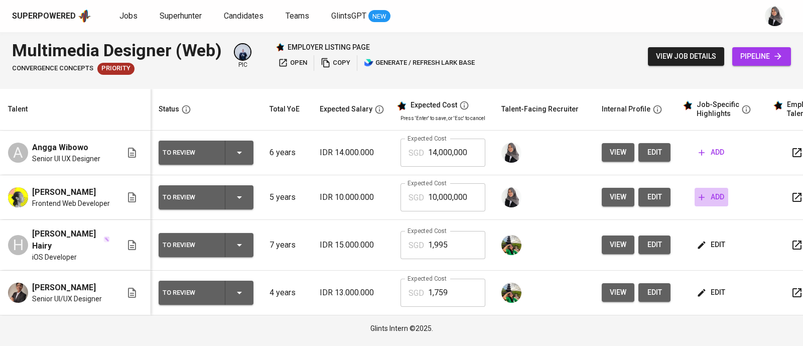
click at [706, 196] on span "add" at bounding box center [711, 197] width 26 height 13
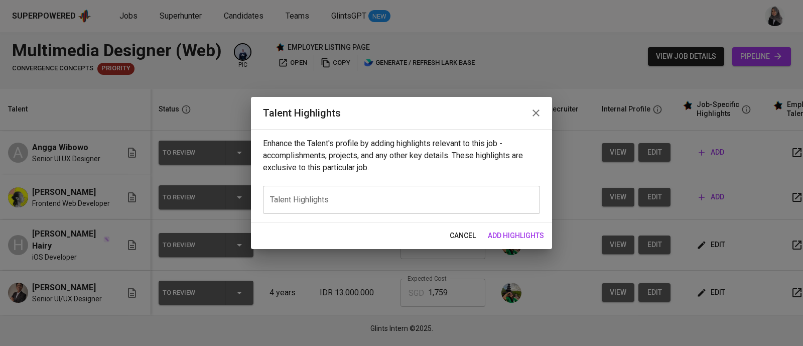
click at [350, 194] on div "x Talent Highlights" at bounding box center [401, 200] width 277 height 28
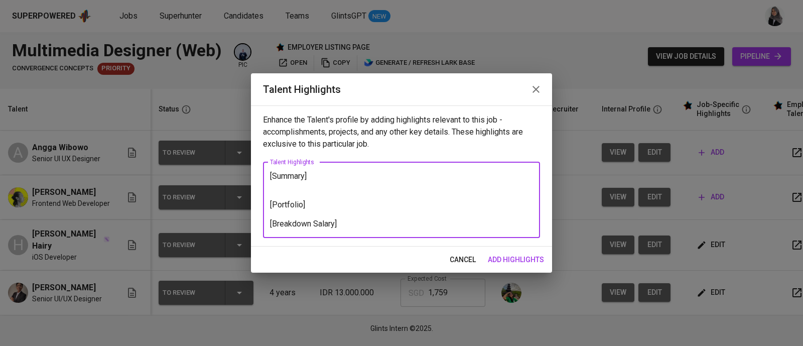
click at [325, 207] on textarea "[Summary] [Portfolio] [Breakdown Salary]" at bounding box center [401, 199] width 263 height 57
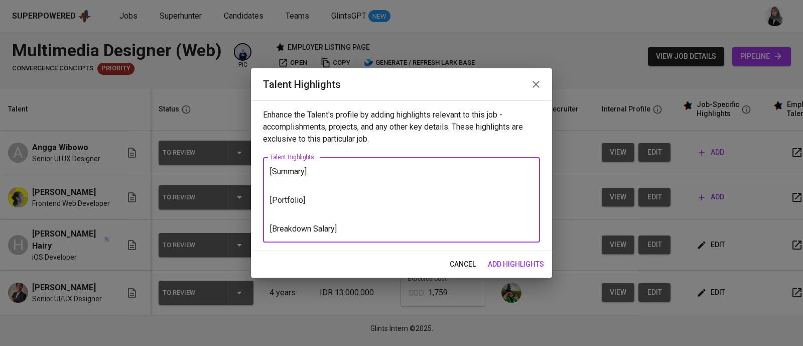
click at [354, 231] on textarea "[Summary] [Portfolio] [Breakdown Salary]" at bounding box center [401, 200] width 263 height 67
click at [313, 174] on textarea "[Summary] [Portfolio] [Breakdown Salary]" at bounding box center [401, 200] width 263 height 67
click at [312, 201] on textarea "[Summary] [Portfolio] [Breakdown Salary]" at bounding box center [401, 200] width 263 height 67
click at [349, 225] on textarea "[Summary] [Portfolio] [Breakdown Salary]" at bounding box center [401, 200] width 263 height 67
click at [309, 200] on textarea "[Summary] [Portfolio] [Breakdown Salary]" at bounding box center [401, 200] width 263 height 67
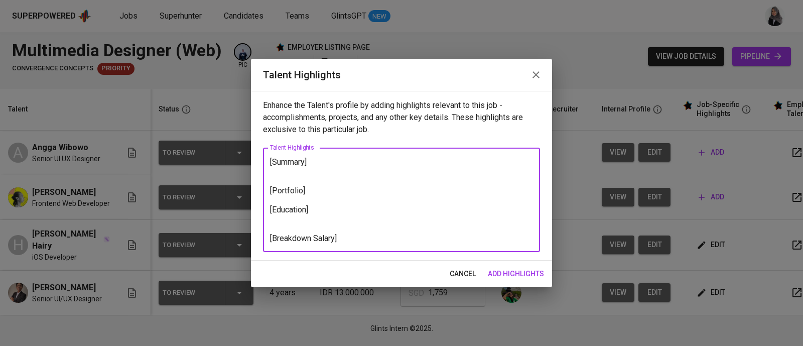
click at [319, 192] on textarea "[Summary] [Portfolio] [Education] [Breakdown Salary]" at bounding box center [401, 200] width 263 height 86
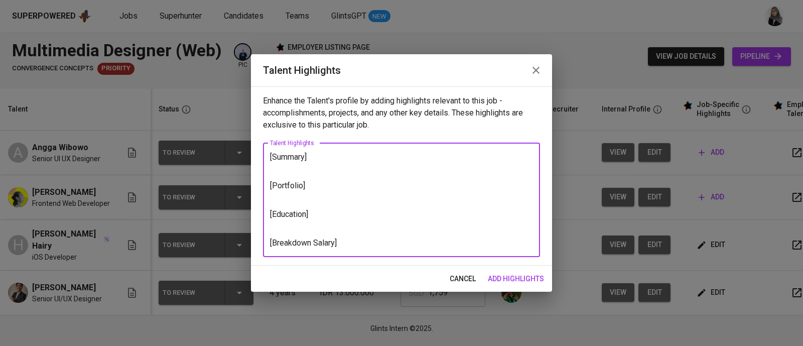
click at [490, 186] on textarea "[Summary] [Portfolio] [Education] [Breakdown Salary]" at bounding box center [401, 199] width 263 height 95
drag, startPoint x: 311, startPoint y: 213, endPoint x: 260, endPoint y: 217, distance: 51.3
click at [260, 217] on div "Enhance the Talent's profile by adding highlights relevant to this job - accomp…" at bounding box center [401, 175] width 301 height 179
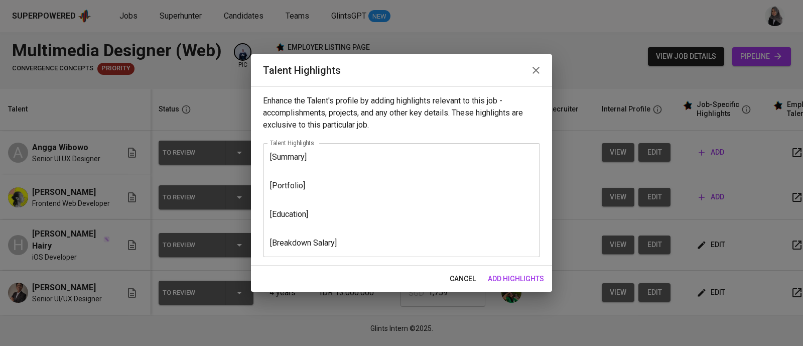
click at [260, 217] on div "Enhance the Talent's profile by adding highlights relevant to this job - accomp…" at bounding box center [401, 175] width 301 height 179
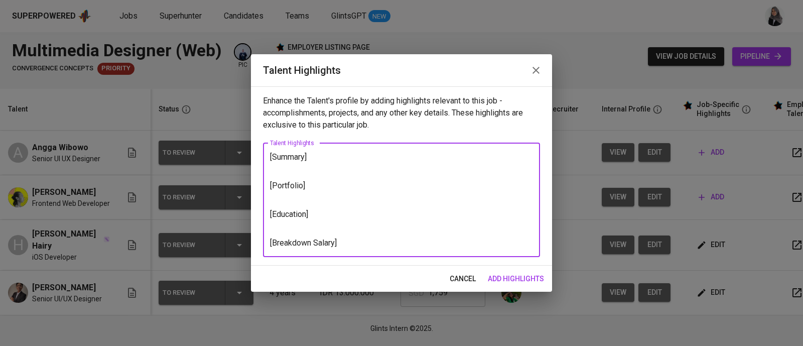
drag, startPoint x: 336, startPoint y: 213, endPoint x: 268, endPoint y: 214, distance: 67.7
click at [268, 214] on div "[Summary] [Portfolio] [Education] [Breakdown Salary] x Talent Highlights" at bounding box center [401, 200] width 277 height 114
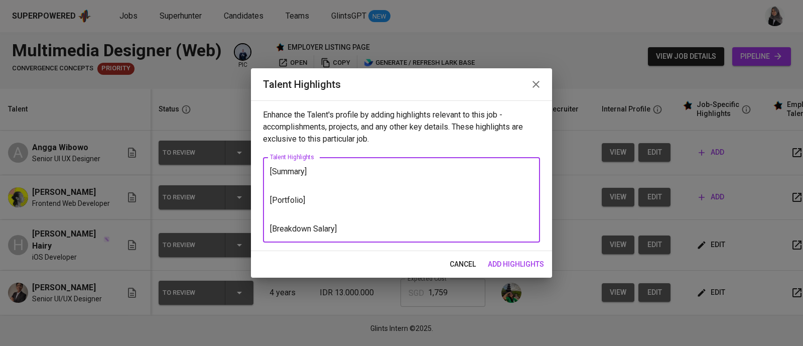
type textarea "[Summary] [Portfolio] [Breakdown Salary]"
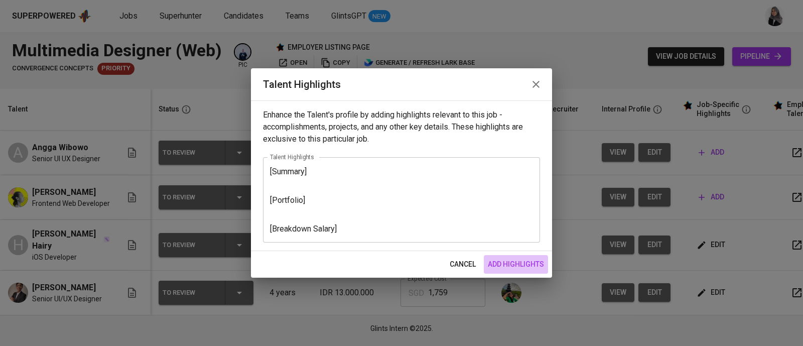
click at [517, 262] on span "add highlights" at bounding box center [516, 264] width 56 height 13
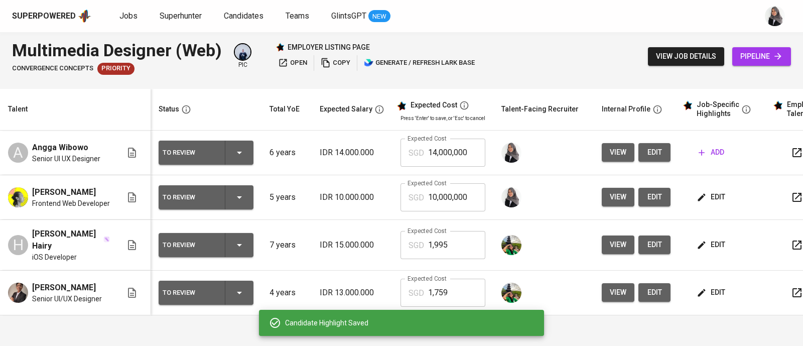
click at [593, 21] on div "Superpowered Jobs Superhunter Candidates Teams GlintsGPT NEW" at bounding box center [385, 16] width 746 height 15
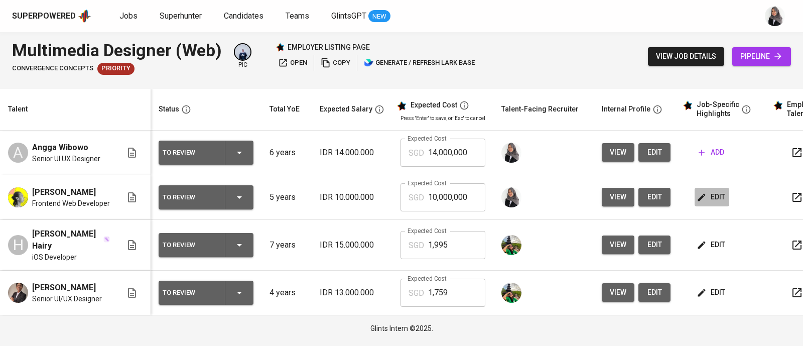
click at [702, 199] on icon "button" at bounding box center [701, 197] width 10 height 10
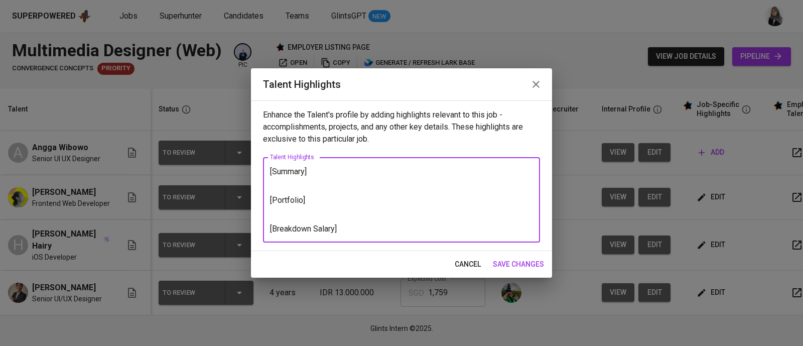
click at [518, 202] on textarea "[Summary] [Portfolio] [Breakdown Salary]" at bounding box center [401, 200] width 263 height 67
click at [292, 177] on textarea "[Summary] [Portfolio] [Breakdown Salary]" at bounding box center [401, 200] width 263 height 67
paste textarea "Aji has 5 years of professional experience in web development and design. He is…"
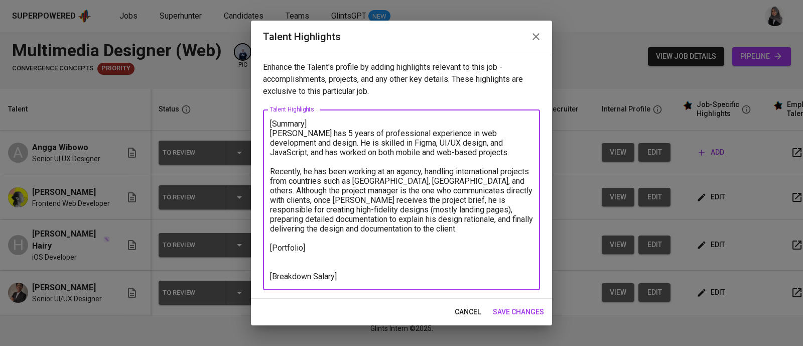
click at [503, 172] on textarea "[Summary] Aji has 5 years of professional experience in web development and des…" at bounding box center [401, 200] width 263 height 162
click at [285, 260] on textarea "[Summary] Aji has 5 years of professional experience in web development and des…" at bounding box center [401, 200] width 263 height 162
paste textarea "https://caksaji.netlify.app/portfolio"
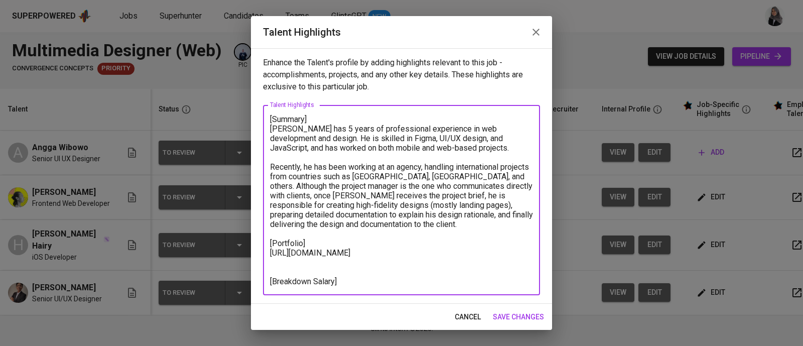
click at [427, 167] on textarea "[Summary] Aji has 5 years of professional experience in web development and des…" at bounding box center [401, 200] width 263 height 172
paste textarea "ttps://dribbble.com/caksajih"
click at [306, 265] on textarea "[Summary] Aji has 5 years of professional experience in web development and des…" at bounding box center [401, 200] width 263 height 172
paste textarea "https://dribbble.com/caksaji"
click at [416, 229] on textarea "[Summary] Aji has 5 years of professional experience in web development and des…" at bounding box center [401, 200] width 263 height 172
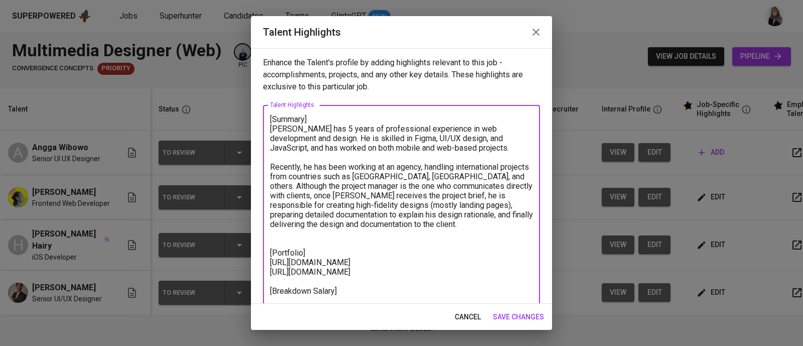
type textarea "[Summary] Aji has 5 years of professional experience in web development and des…"
click at [433, 205] on textarea "[Summary] Aji has 5 years of professional experience in web development and des…" at bounding box center [401, 204] width 263 height 181
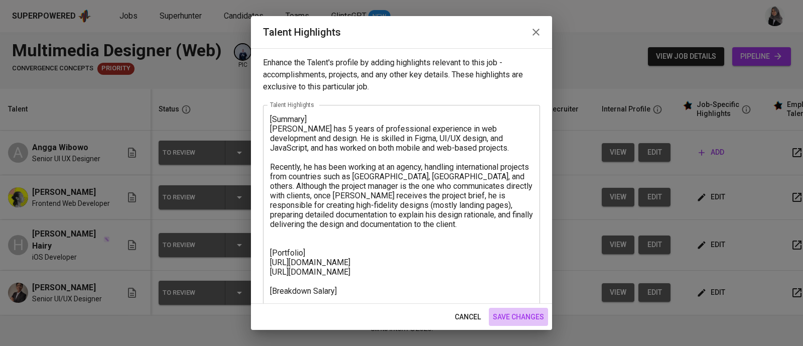
click at [532, 314] on span "save changes" at bounding box center [518, 317] width 51 height 13
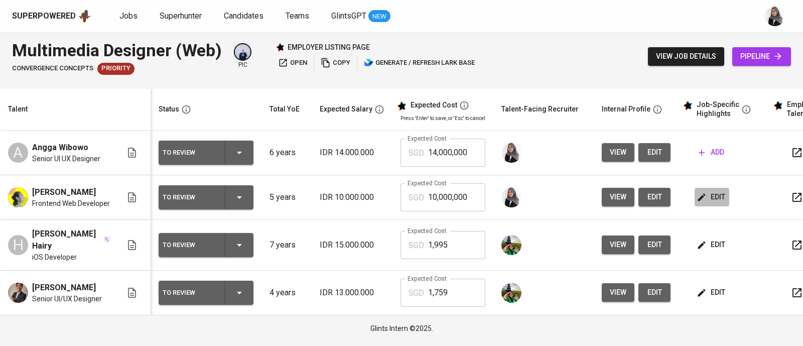
click at [709, 189] on button "edit" at bounding box center [711, 197] width 35 height 19
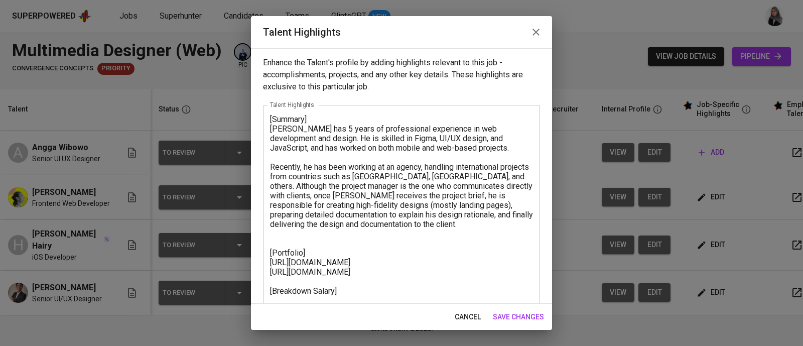
scroll to position [9, 0]
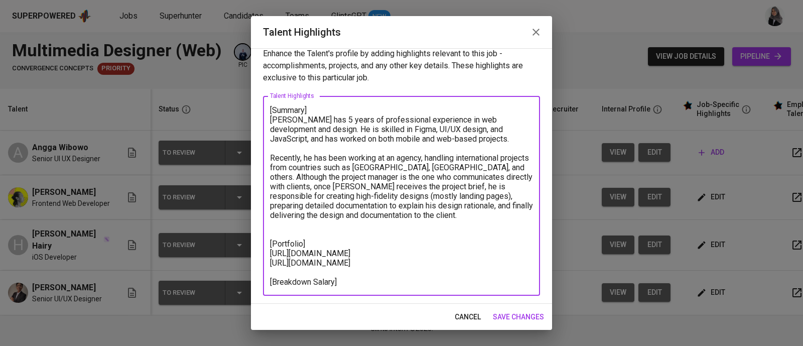
click at [288, 231] on textarea "[Summary] Aji has 5 years of professional experience in web development and des…" at bounding box center [401, 195] width 263 height 181
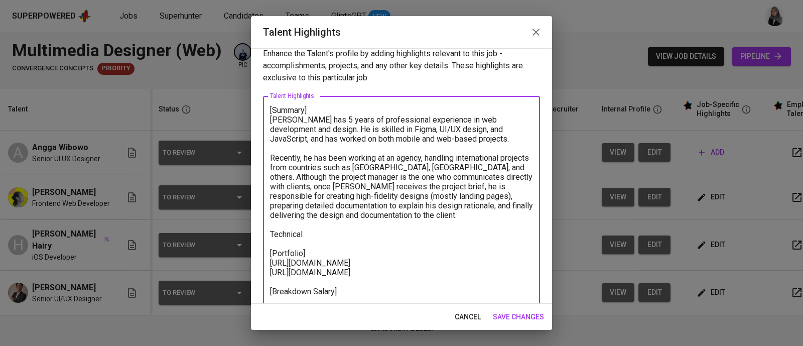
click at [307, 234] on textarea "[Summary] Aji has 5 years of professional experience in web development and des…" at bounding box center [401, 200] width 263 height 191
click at [382, 229] on textarea "[Summary] Aji has 5 years of professional experience in web development and des…" at bounding box center [401, 200] width 263 height 191
click at [378, 236] on textarea "[Summary] Aji has 5 years of professional experience in web development and des…" at bounding box center [401, 205] width 263 height 200
click at [406, 234] on textarea "[Summary] Aji has 5 years of professional experience in web development and des…" at bounding box center [401, 200] width 263 height 191
click at [507, 234] on textarea "[Summary] Aji has 5 years of professional experience in web development and des…" at bounding box center [401, 200] width 263 height 191
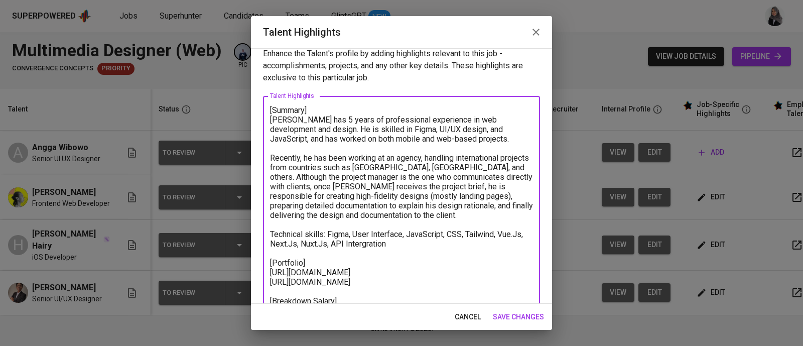
click at [405, 232] on textarea "[Summary] Aji has 5 years of professional experience in web development and des…" at bounding box center [401, 205] width 263 height 200
click at [401, 242] on textarea "[Summary] Aji has 5 years of professional experience in web development and des…" at bounding box center [401, 205] width 263 height 200
click at [409, 232] on textarea "[Summary] Aji has 5 years of professional experience in web development and des…" at bounding box center [401, 205] width 263 height 200
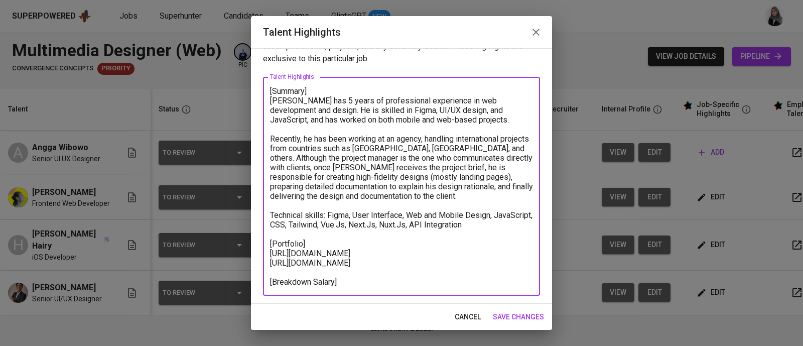
click at [348, 279] on textarea "[Summary] Aji has 5 years of professional experience in web development and des…" at bounding box center [401, 186] width 263 height 200
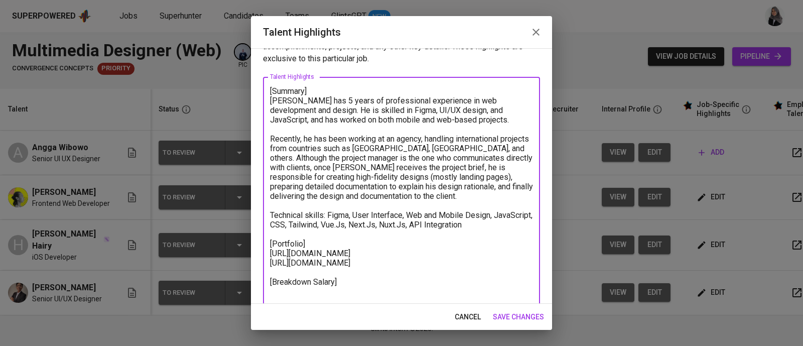
click at [311, 222] on textarea "[Summary] Aji has 5 years of professional experience in web development and des…" at bounding box center [401, 191] width 263 height 210
type textarea "[Summary] Aji has 5 years of professional experience in web development and des…"
click at [524, 315] on span "save changes" at bounding box center [518, 317] width 51 height 13
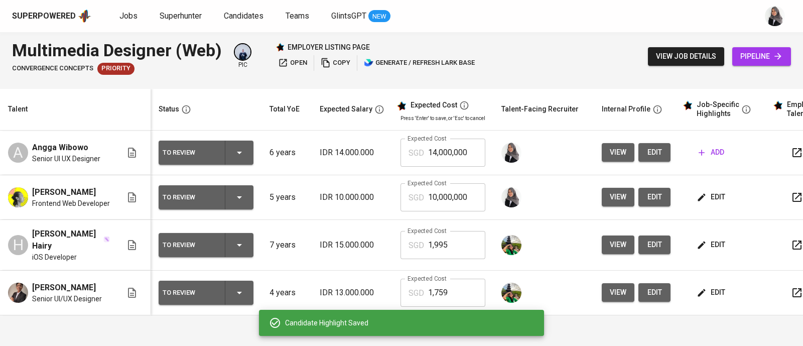
click at [709, 202] on span "edit" at bounding box center [711, 197] width 27 height 13
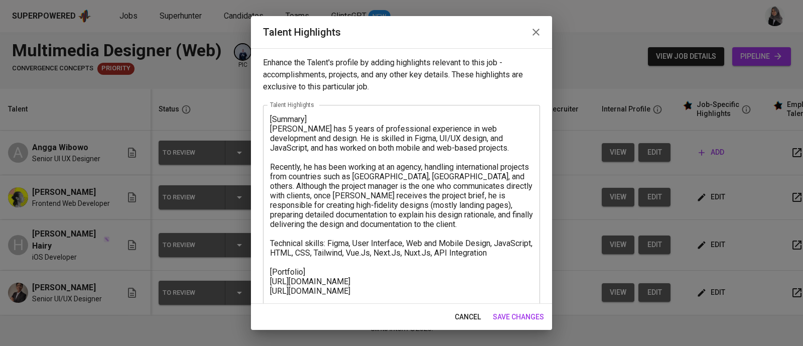
scroll to position [48, 0]
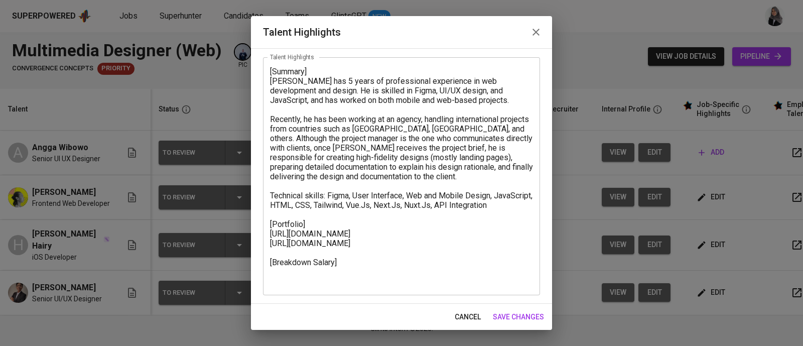
click at [309, 285] on div "[Summary] Aji has 5 years of professional experience in web development and des…" at bounding box center [401, 176] width 277 height 238
click at [522, 316] on span "save changes" at bounding box center [518, 317] width 51 height 13
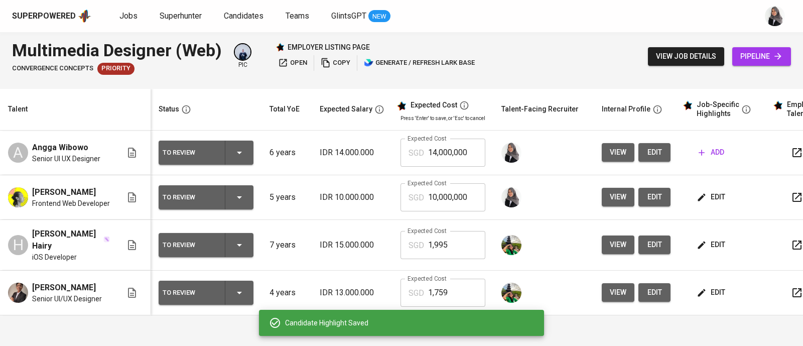
click at [716, 246] on span "edit" at bounding box center [711, 244] width 27 height 13
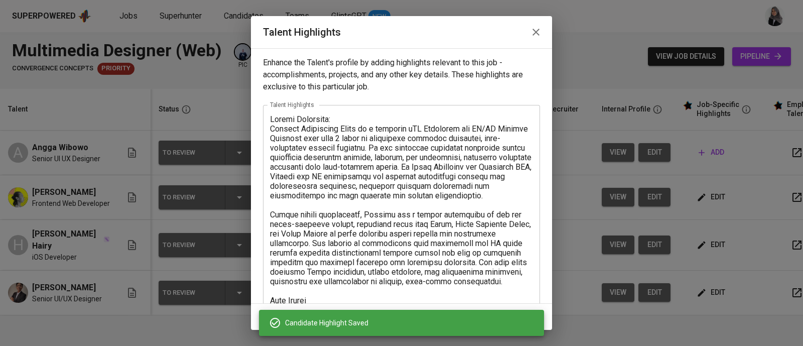
scroll to position [228, 0]
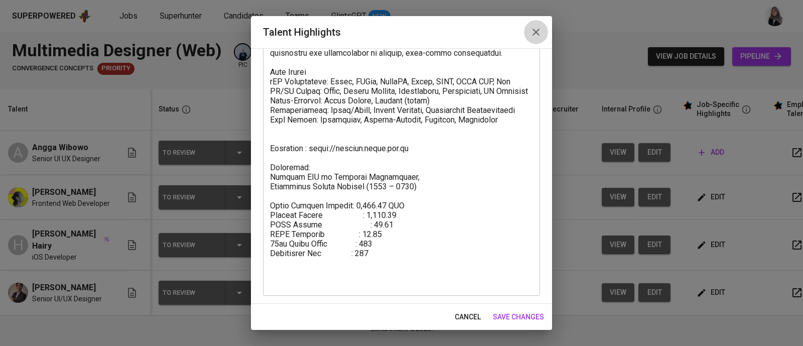
click at [536, 36] on icon "button" at bounding box center [536, 32] width 12 height 12
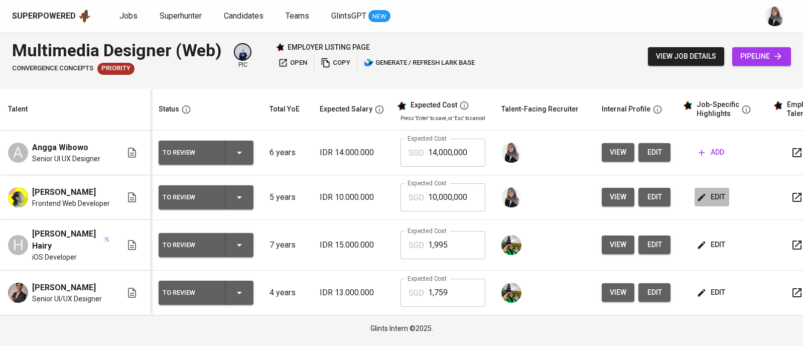
click at [708, 192] on span "edit" at bounding box center [711, 197] width 27 height 13
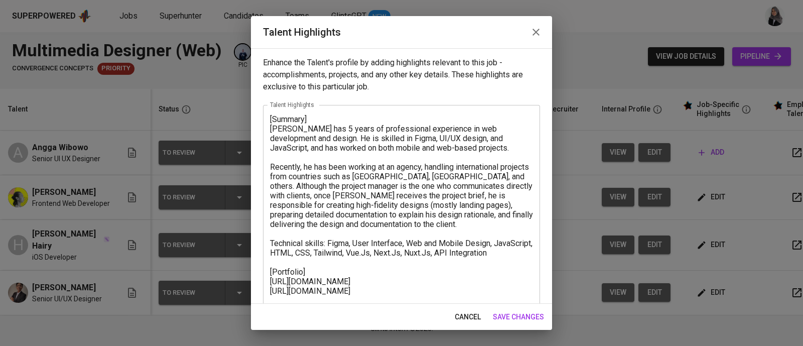
scroll to position [48, 0]
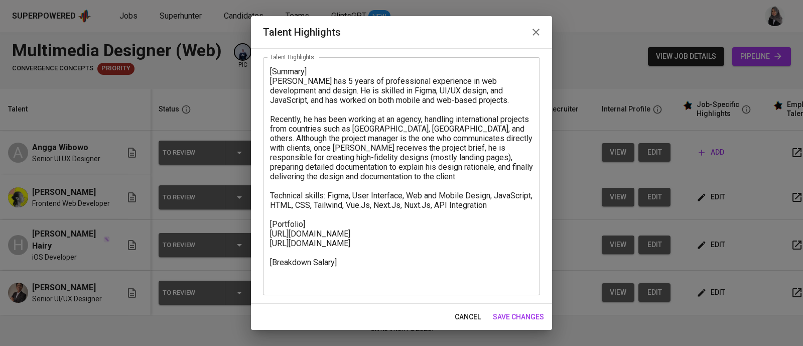
click at [287, 286] on div "[Summary] Aji has 5 years of professional experience in web development and des…" at bounding box center [401, 176] width 277 height 238
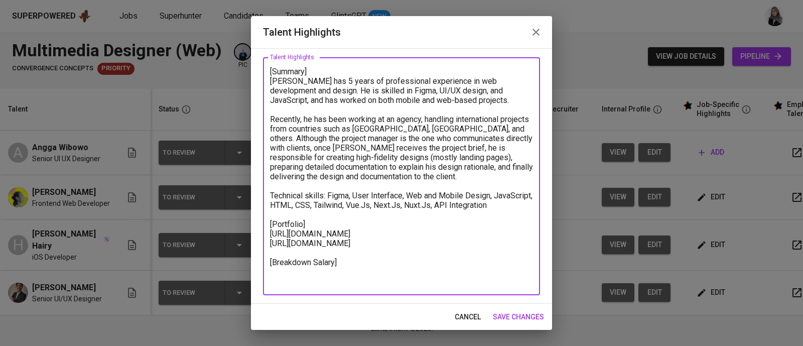
click at [276, 280] on textarea "[Summary] Aji has 5 years of professional experience in web development and des…" at bounding box center [401, 176] width 263 height 219
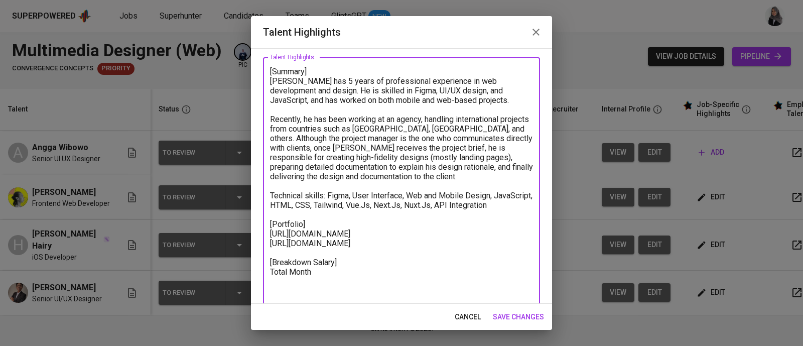
paste textarea "Monthly Salary : xx BPJS Health : xx BPJS Manpower : xx 13th Month Bonus : xx M…"
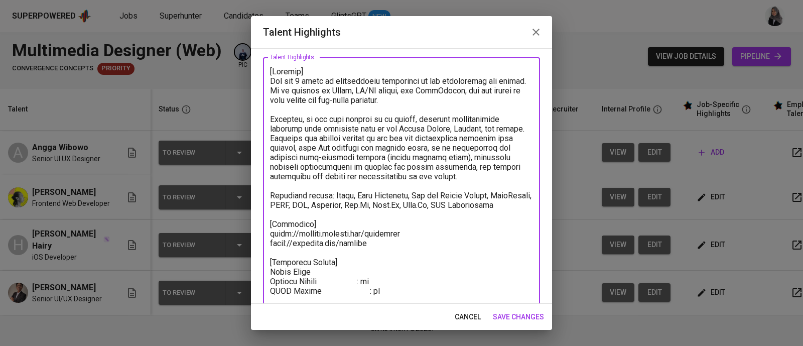
scroll to position [78, 0]
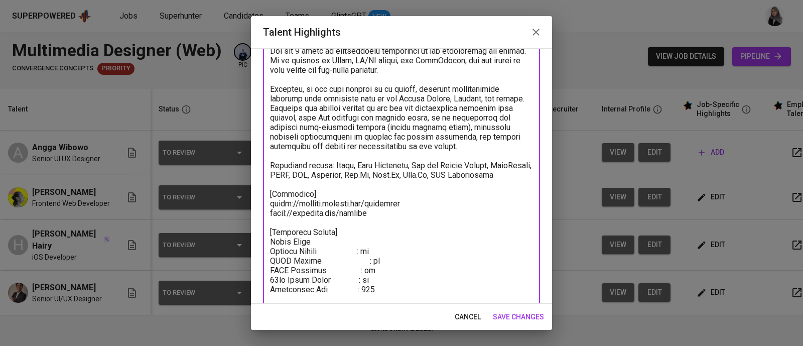
drag, startPoint x: 320, startPoint y: 250, endPoint x: 264, endPoint y: 252, distance: 55.7
click at [264, 252] on div "x Talent Highlights" at bounding box center [401, 169] width 277 height 285
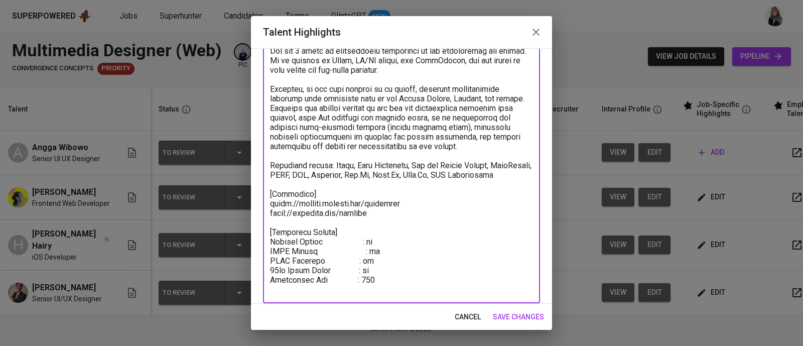
drag, startPoint x: 367, startPoint y: 249, endPoint x: 374, endPoint y: 250, distance: 7.5
click at [374, 250] on textarea at bounding box center [401, 165] width 263 height 257
click at [389, 277] on textarea at bounding box center [401, 165] width 263 height 257
click at [384, 288] on textarea at bounding box center [401, 165] width 263 height 257
click at [366, 288] on textarea at bounding box center [401, 165] width 263 height 257
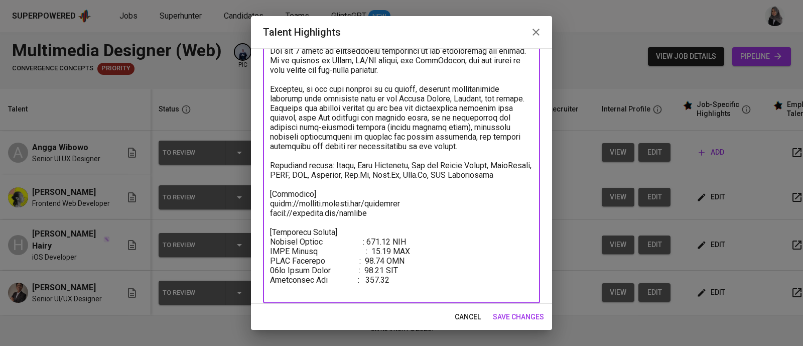
click at [403, 289] on textarea at bounding box center [401, 165] width 263 height 257
click at [369, 268] on textarea at bounding box center [401, 165] width 263 height 257
click at [370, 279] on textarea at bounding box center [401, 165] width 263 height 257
click at [371, 290] on textarea at bounding box center [401, 165] width 263 height 257
click at [371, 280] on textarea at bounding box center [401, 165] width 263 height 257
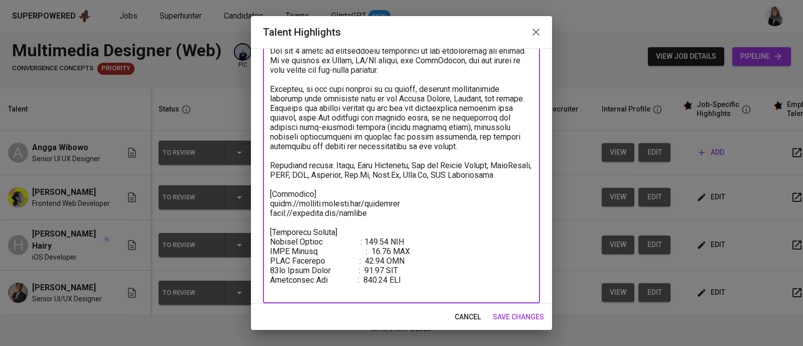
click at [363, 279] on textarea at bounding box center [401, 165] width 263 height 257
click at [363, 269] on textarea at bounding box center [401, 165] width 263 height 257
click at [361, 251] on textarea at bounding box center [401, 165] width 263 height 257
click at [325, 262] on textarea at bounding box center [401, 165] width 263 height 257
click at [339, 270] on textarea at bounding box center [401, 165] width 263 height 257
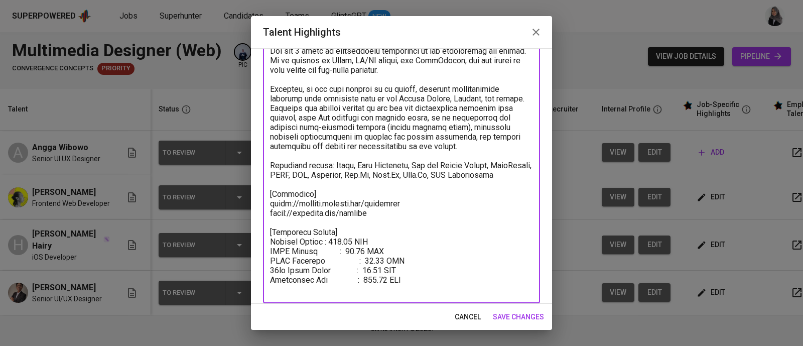
click at [326, 249] on textarea at bounding box center [401, 165] width 263 height 257
click at [333, 270] on textarea at bounding box center [401, 165] width 263 height 257
click at [339, 283] on textarea at bounding box center [401, 165] width 263 height 257
click at [335, 251] on textarea at bounding box center [401, 165] width 263 height 257
click at [336, 259] on textarea at bounding box center [401, 165] width 263 height 257
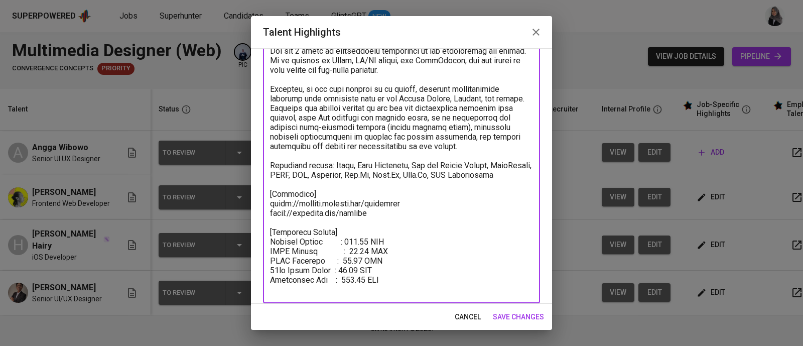
type textarea "[Summary] Aji has 5 years of professional experience in web development and des…"
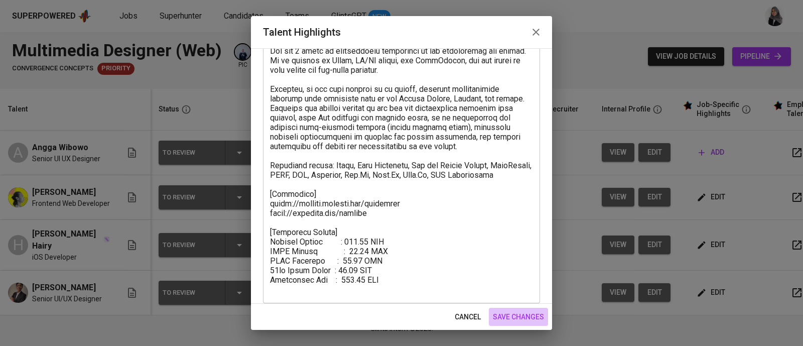
click at [526, 315] on span "save changes" at bounding box center [518, 317] width 51 height 13
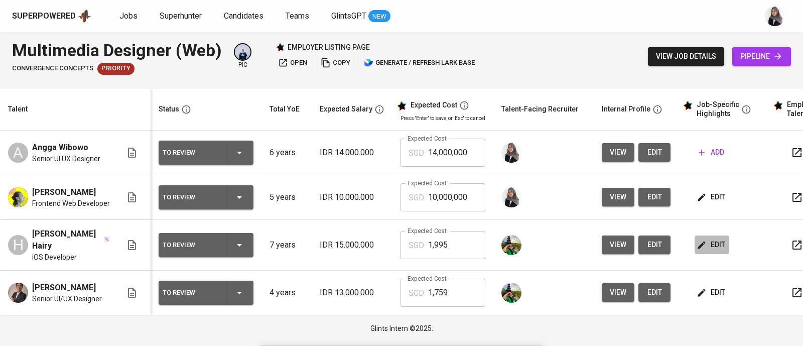
click at [712, 244] on span "edit" at bounding box center [711, 244] width 27 height 13
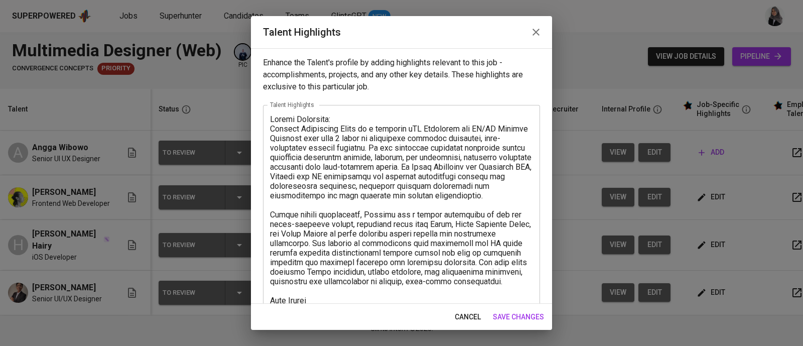
scroll to position [228, 0]
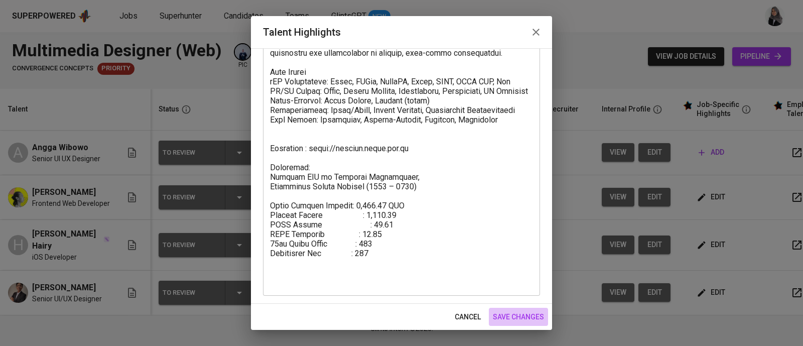
click at [542, 317] on span "save changes" at bounding box center [518, 317] width 51 height 13
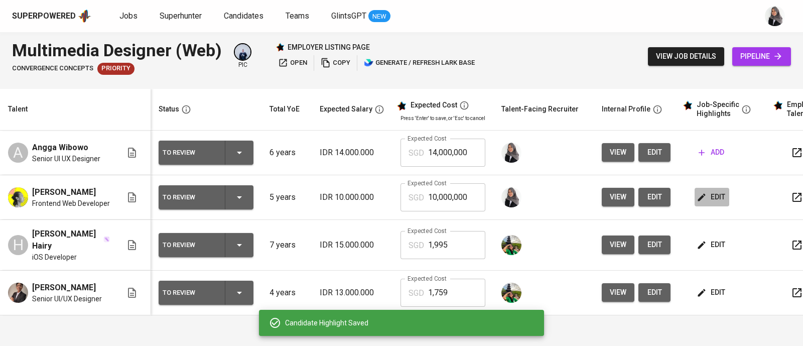
click at [703, 198] on span "edit" at bounding box center [711, 197] width 27 height 13
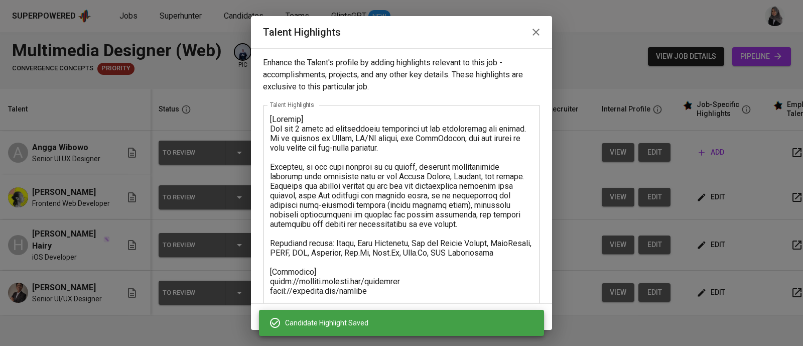
scroll to position [85, 0]
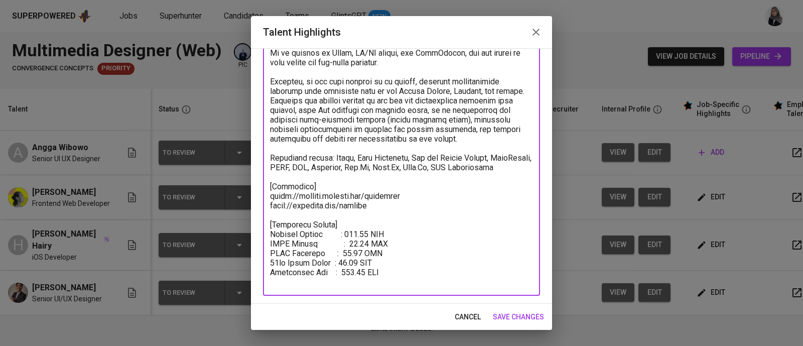
click at [354, 234] on textarea at bounding box center [401, 157] width 263 height 257
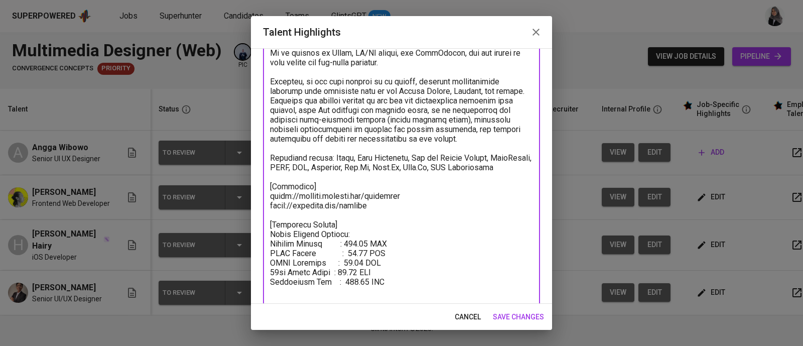
click at [302, 194] on textarea at bounding box center [401, 162] width 263 height 267
click at [317, 172] on textarea at bounding box center [401, 162] width 263 height 267
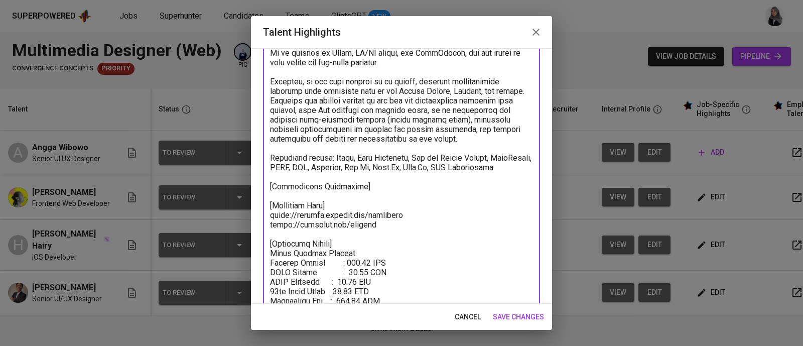
scroll to position [114, 0]
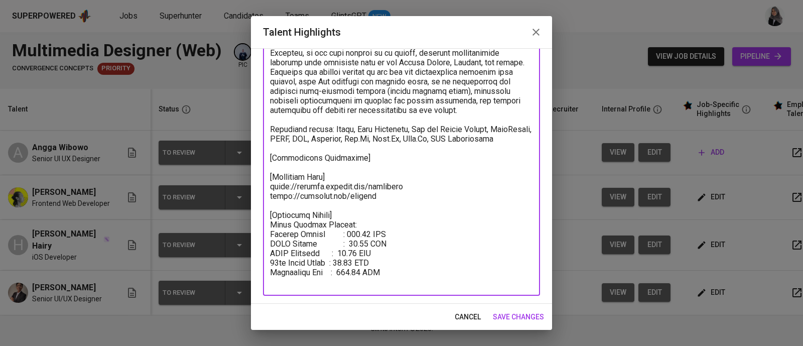
click at [361, 232] on textarea at bounding box center [401, 144] width 263 height 286
click at [346, 281] on textarea at bounding box center [401, 144] width 263 height 286
click at [347, 263] on textarea at bounding box center [401, 144] width 263 height 286
click at [346, 252] on textarea at bounding box center [401, 144] width 263 height 286
type textarea "[Summary] Aji has 5 years of professional experience in web development and des…"
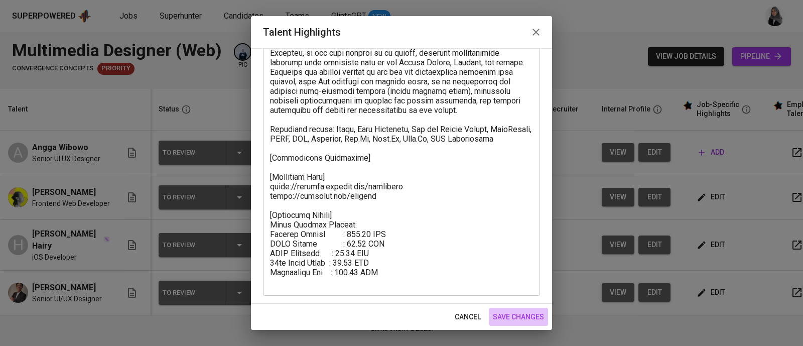
click at [502, 317] on span "save changes" at bounding box center [518, 317] width 51 height 13
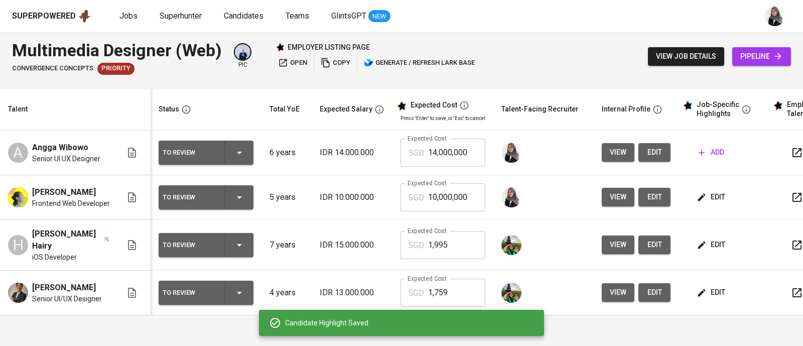
click at [527, 35] on div "Multimedia Designer (Web) Convergence Concepts Priority pic employer listing pa…" at bounding box center [401, 56] width 803 height 49
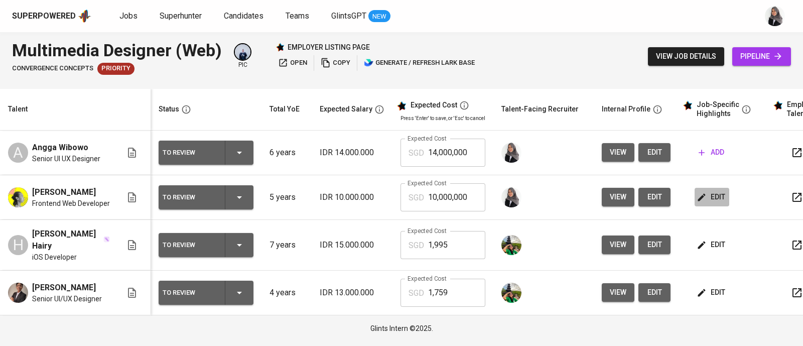
click at [714, 197] on span "edit" at bounding box center [711, 197] width 27 height 13
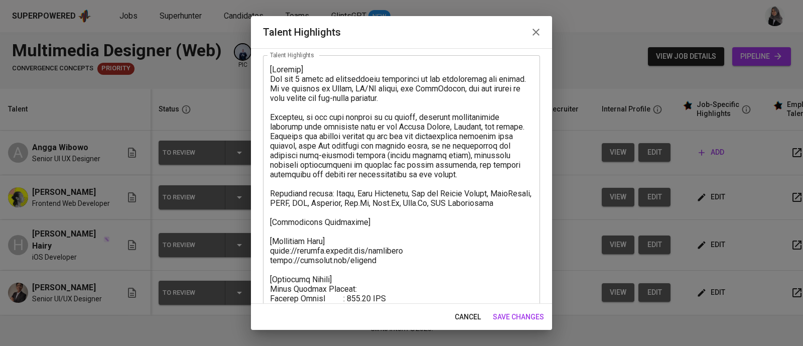
scroll to position [55, 0]
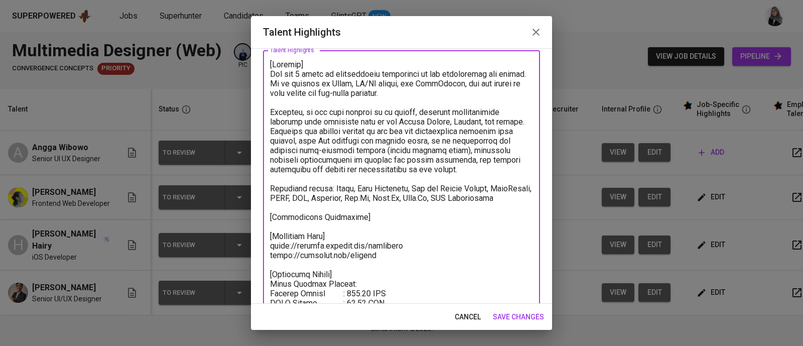
click at [376, 230] on textarea at bounding box center [401, 203] width 263 height 286
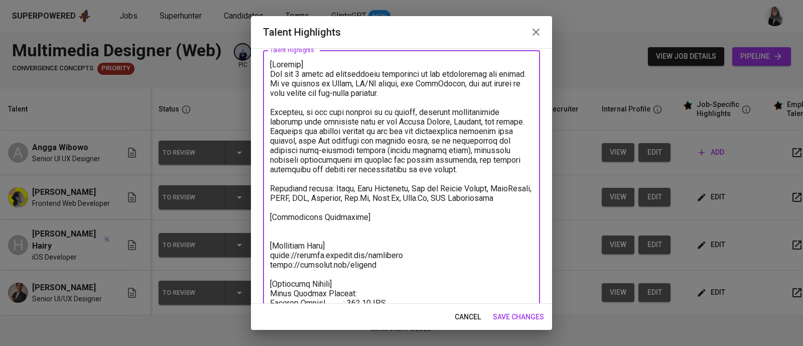
click at [503, 235] on textarea at bounding box center [401, 207] width 263 height 295
paste textarea "Software Engineering Major"
click at [456, 258] on textarea at bounding box center [401, 207] width 263 height 295
click at [385, 236] on textarea at bounding box center [401, 207] width 263 height 295
paste textarea "Pelita Nusantara IT Vocational School"
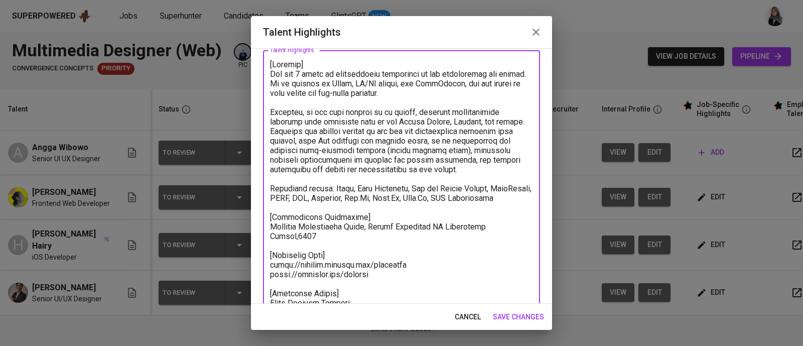
click at [298, 244] on textarea at bounding box center [401, 212] width 263 height 305
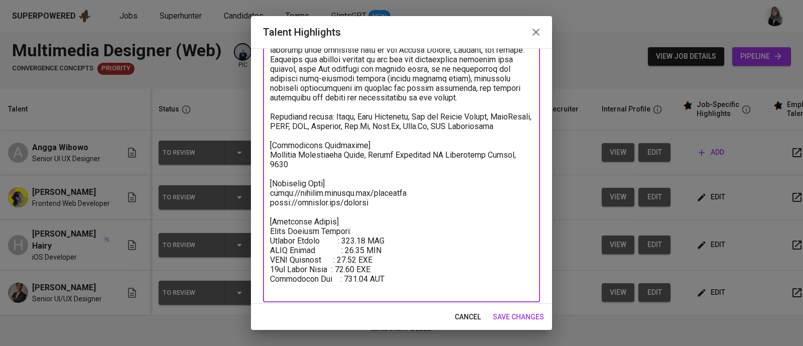
scroll to position [133, 0]
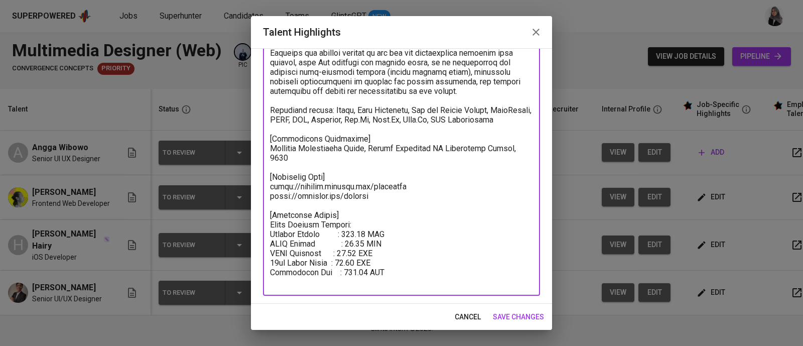
type textarea "[Summary] [PERSON_NAME] has 5 years of professional experience in web developme…"
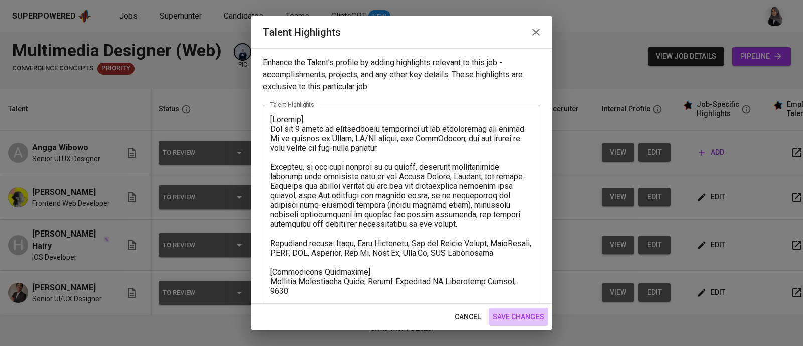
click at [517, 315] on span "save changes" at bounding box center [518, 317] width 51 height 13
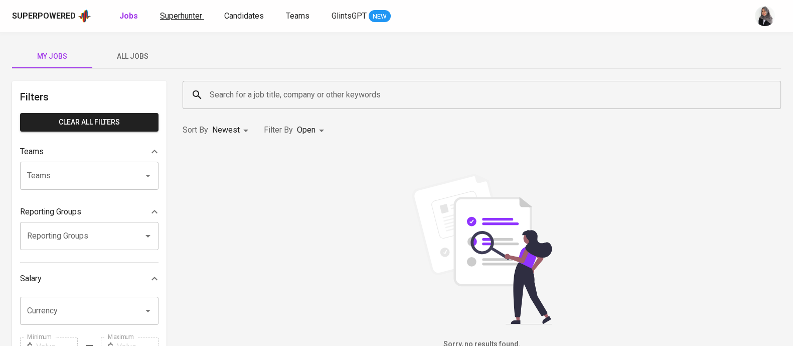
click at [187, 19] on span "Superhunter" at bounding box center [181, 16] width 42 height 10
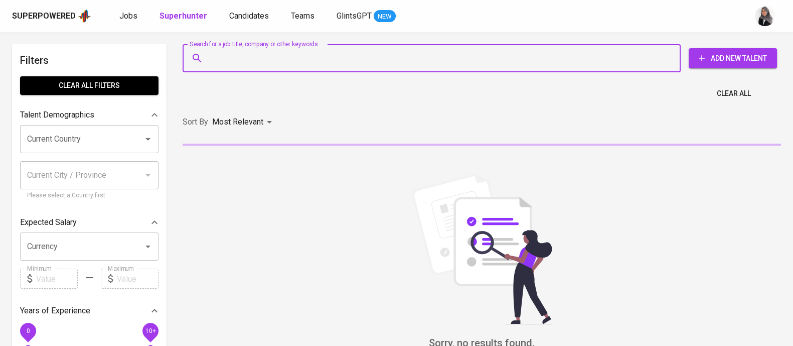
click at [269, 63] on input "Search for a job title, company or other keywords" at bounding box center [434, 58] width 454 height 19
paste input "[EMAIL_ADDRESS][DOMAIN_NAME]"
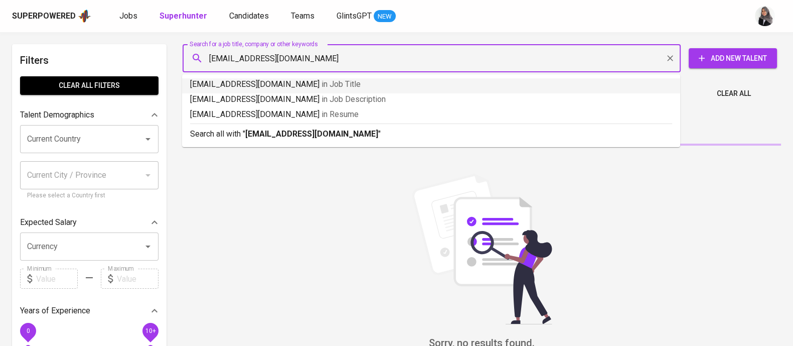
type input "[EMAIL_ADDRESS][DOMAIN_NAME]"
click at [331, 134] on b "[EMAIL_ADDRESS][DOMAIN_NAME]" at bounding box center [311, 134] width 133 height 10
click at [331, 134] on div "Sort By Most Relevant MOST_RELEVANT" at bounding box center [482, 122] width 610 height 31
click at [279, 134] on div "Sort By Most Relevant MOST_RELEVANT" at bounding box center [482, 122] width 610 height 31
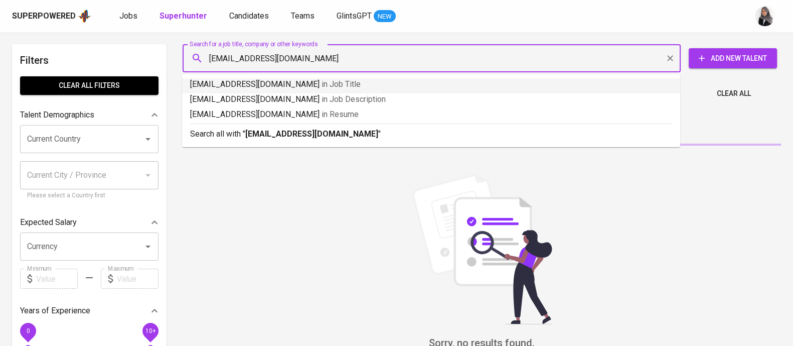
click at [279, 134] on div "Sort By Most Relevant MOST_RELEVANT" at bounding box center [482, 122] width 610 height 31
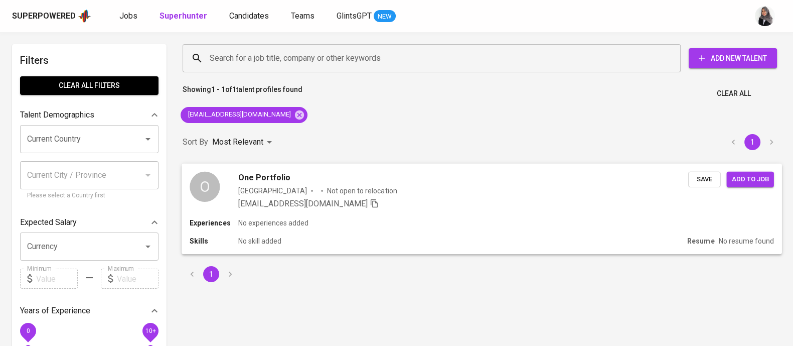
click at [398, 218] on div "Experiences No experiences added" at bounding box center [482, 223] width 584 height 10
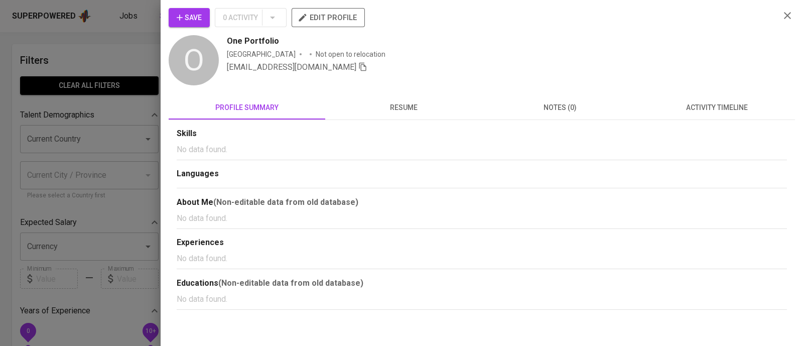
click at [712, 107] on span "activity timeline" at bounding box center [716, 107] width 144 height 13
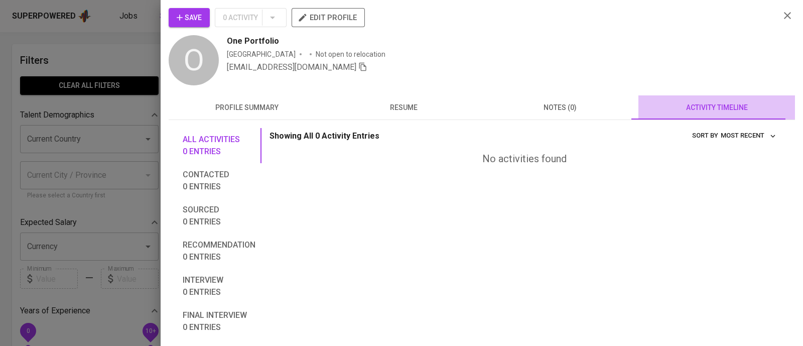
click at [712, 107] on span "activity timeline" at bounding box center [716, 107] width 144 height 13
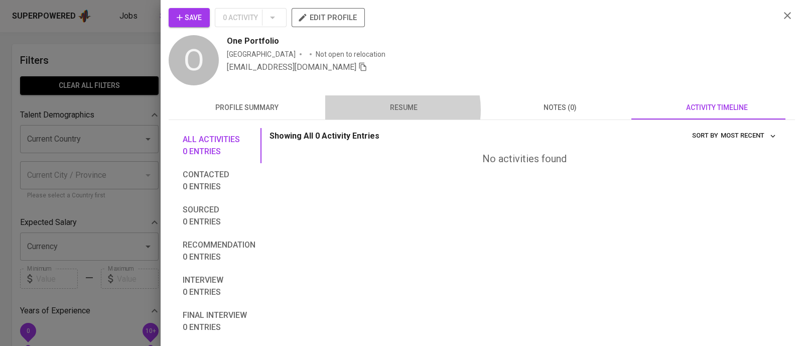
click at [392, 109] on span "resume" at bounding box center [403, 107] width 144 height 13
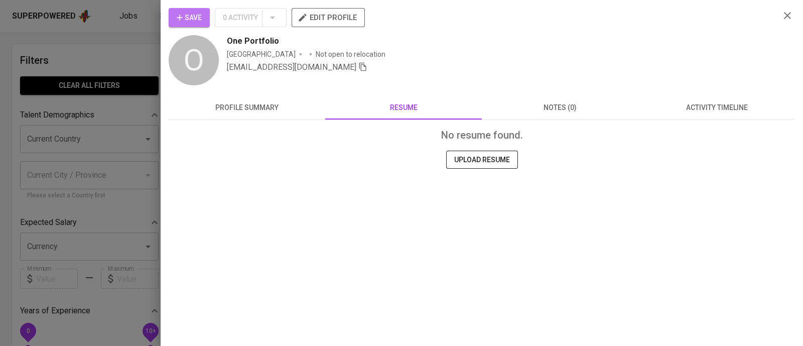
click at [171, 11] on button "Save" at bounding box center [189, 17] width 41 height 19
click at [785, 14] on icon "button" at bounding box center [787, 15] width 7 height 7
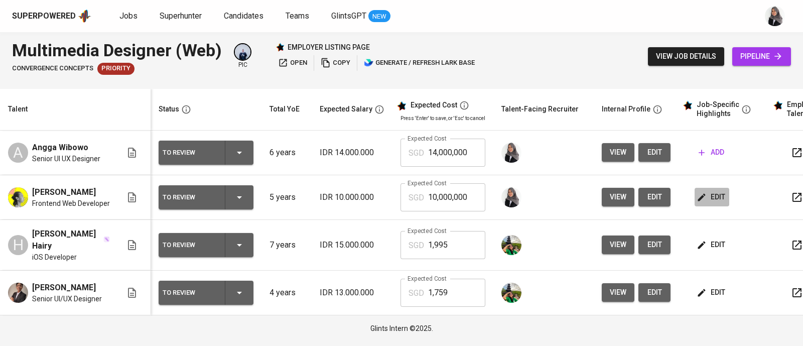
click at [701, 190] on button "edit" at bounding box center [711, 197] width 35 height 19
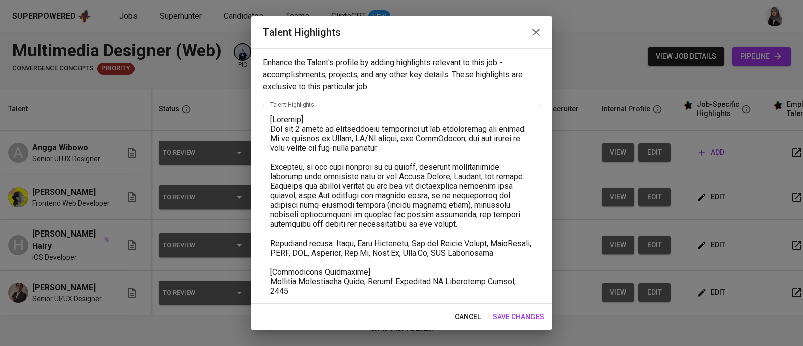
scroll to position [133, 0]
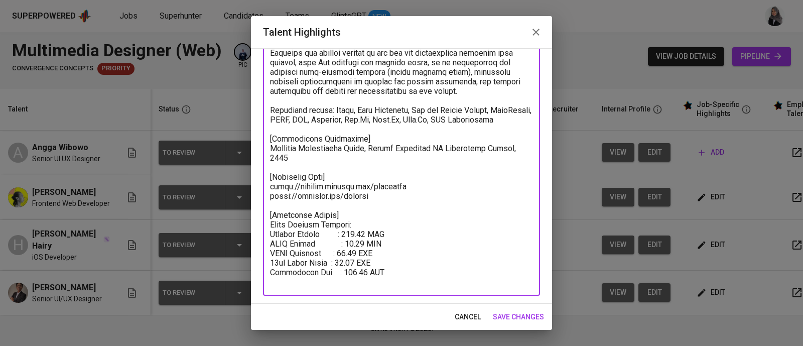
click at [364, 234] on textarea at bounding box center [401, 133] width 263 height 305
click at [359, 234] on textarea at bounding box center [401, 133] width 263 height 305
type textarea "[Summary] [PERSON_NAME] has 5 years of professional experience in web developme…"
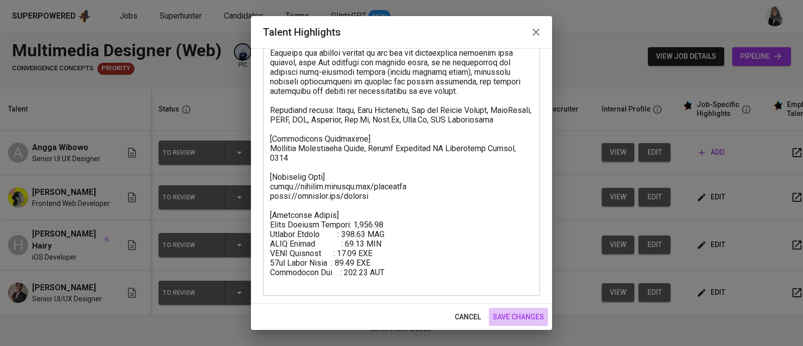
click at [524, 320] on span "save changes" at bounding box center [518, 317] width 51 height 13
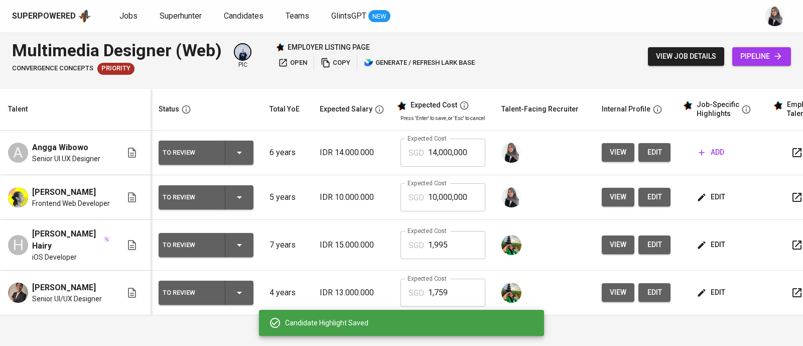
scroll to position [1, 0]
click at [457, 203] on input "10,000,000" at bounding box center [456, 197] width 57 height 28
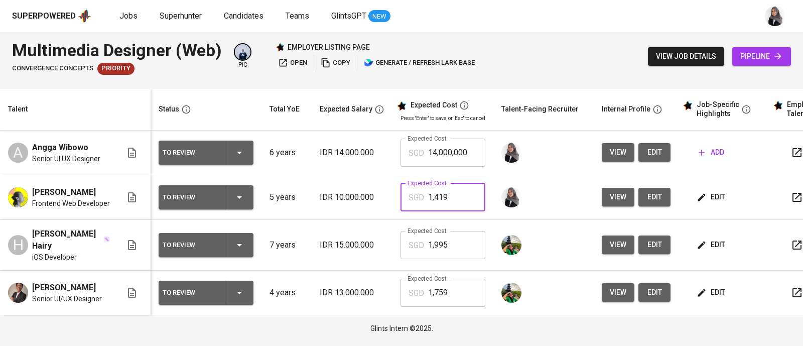
type input "1,419"
click at [650, 144] on button "edit" at bounding box center [654, 152] width 32 height 19
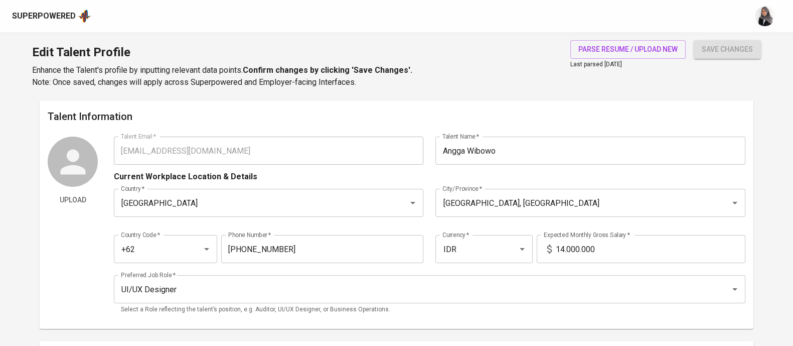
click at [506, 68] on div "Edit Talent Profile Enhance the Talent's profile by inputting relevant data poi…" at bounding box center [396, 66] width 793 height 68
click at [619, 125] on div "Talent Information Upload Talent Email   * [EMAIL_ADDRESS][DOMAIN_NAME] Talent …" at bounding box center [397, 214] width 714 height 228
click at [653, 45] on span "parse resume / upload new" at bounding box center [627, 49] width 99 height 13
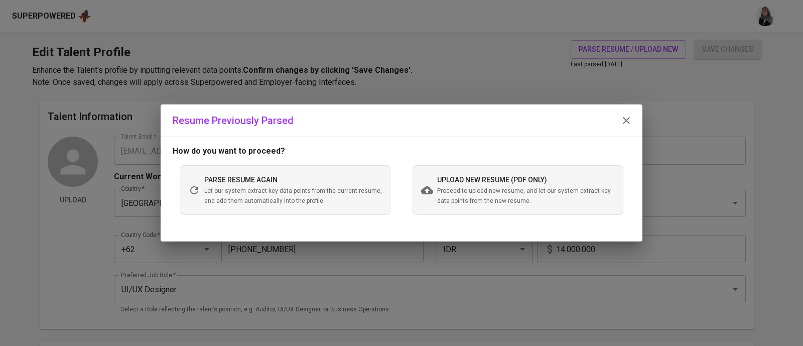
click at [498, 179] on span "upload new resume (pdf only)" at bounding box center [492, 180] width 110 height 8
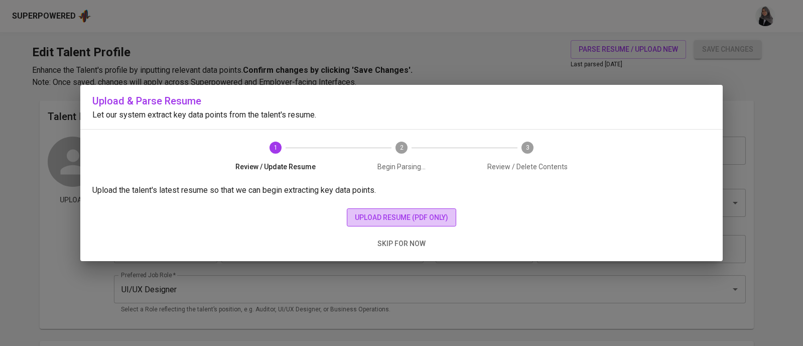
click at [385, 226] on button "upload resume (pdf only)" at bounding box center [401, 217] width 109 height 19
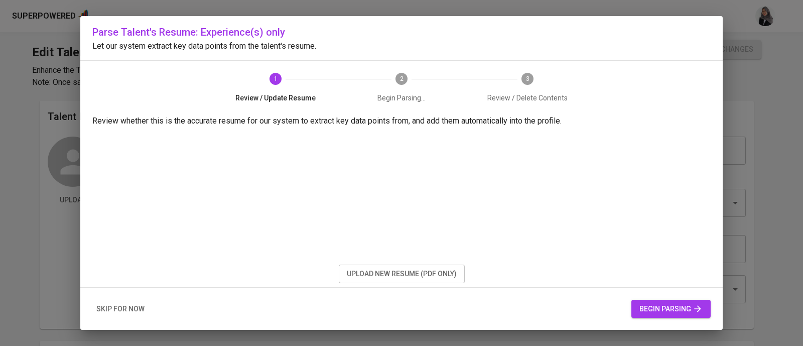
click at [593, 71] on div "1 Review / Update Resume 2 Begin Parsing... 3 Review / Delete Contents" at bounding box center [401, 88] width 401 height 54
click at [666, 301] on button "begin parsing" at bounding box center [670, 308] width 79 height 19
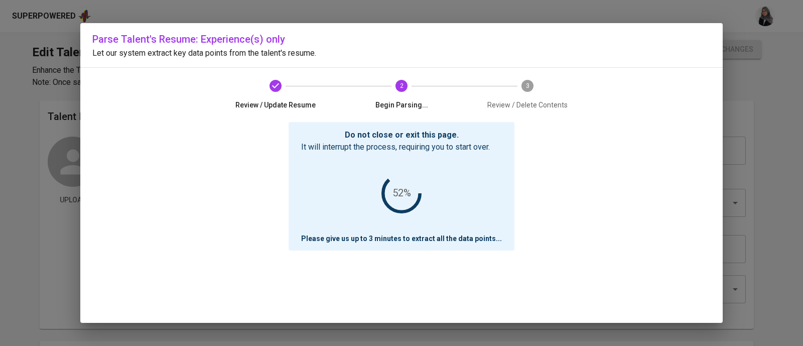
click at [621, 86] on div "Parse Talent's Resume: Experience(s) only Let our system extract key data point…" at bounding box center [401, 172] width 642 height 299
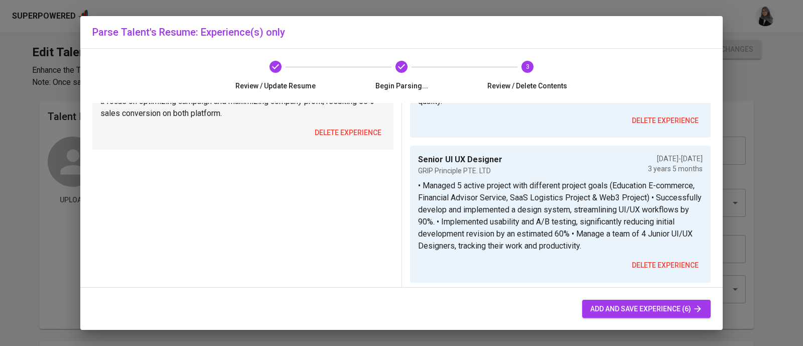
scroll to position [308, 0]
click at [346, 131] on span "delete experience" at bounding box center [348, 133] width 67 height 13
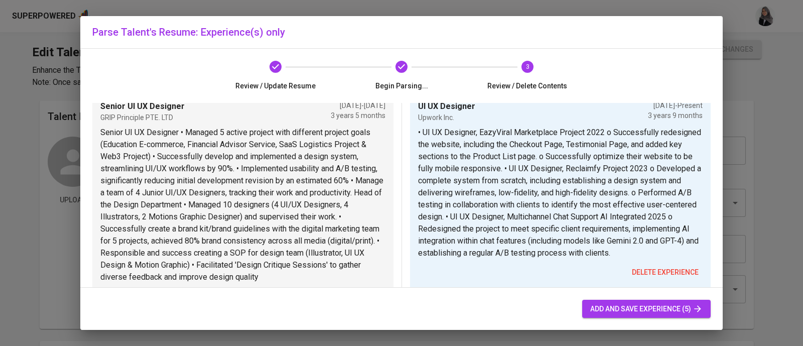
scroll to position [472, 0]
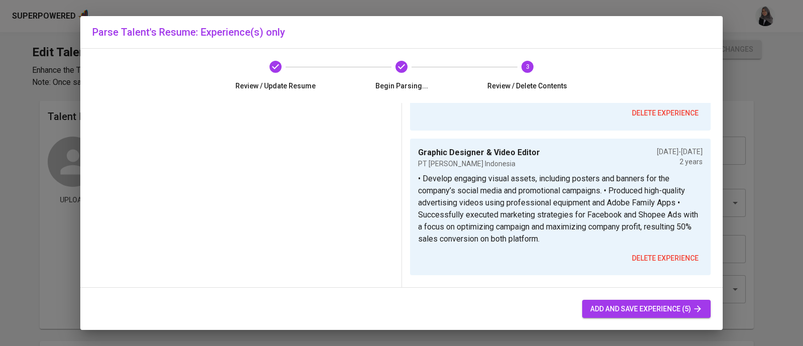
click at [657, 312] on span "add and save experience (5)" at bounding box center [646, 308] width 112 height 13
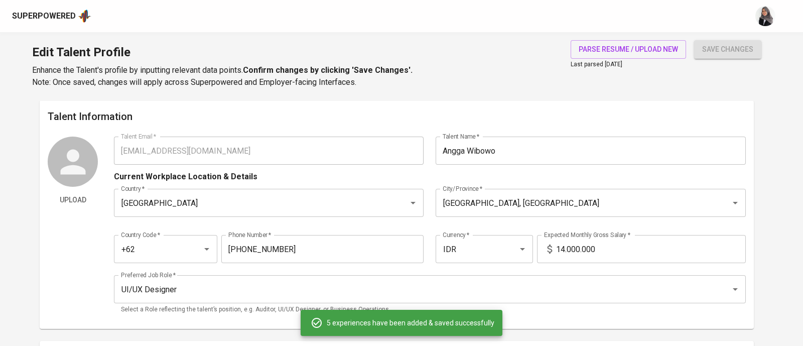
type input "UI UX Designer"
type input "Upwork Inc."
checkbox input "true"
type input "01/01/2022"
type input "Head of the Design Department"
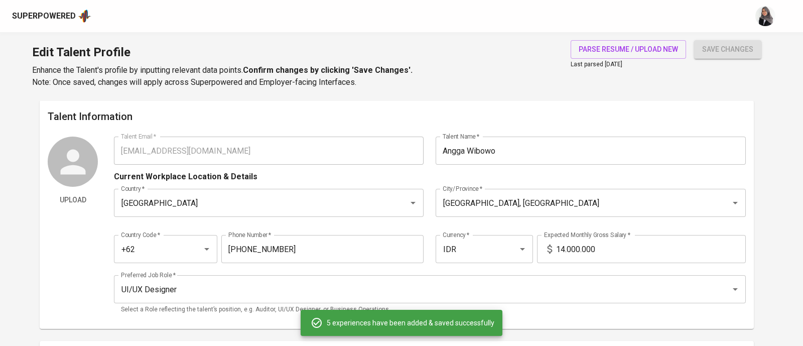
type input "GRIP Principle PTE. LTD"
type input "04/01/2023"
type input "04/01/2025"
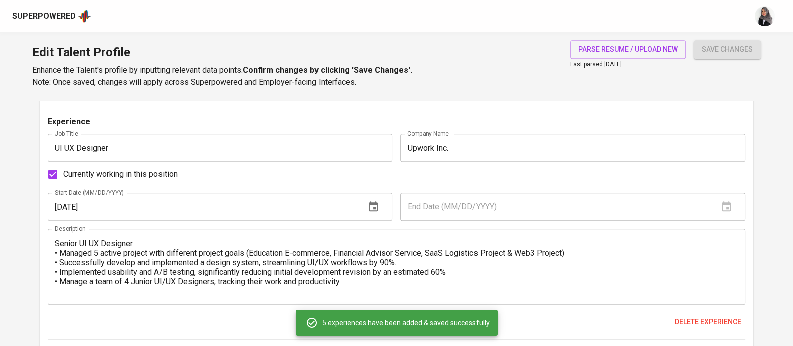
scroll to position [942, 0]
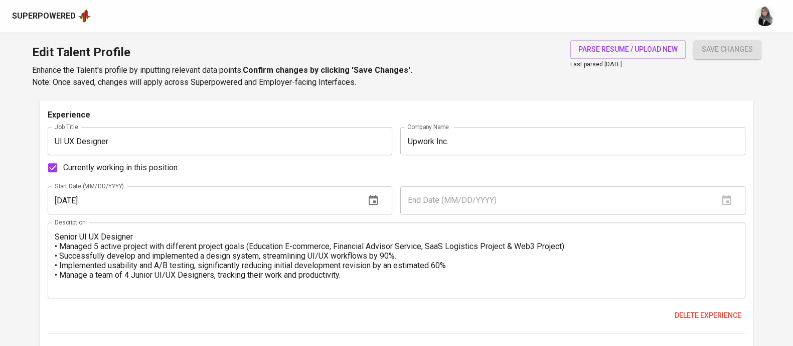
click at [517, 50] on div "Edit Talent Profile Enhance the Talent's profile by inputting relevant data poi…" at bounding box center [396, 66] width 793 height 68
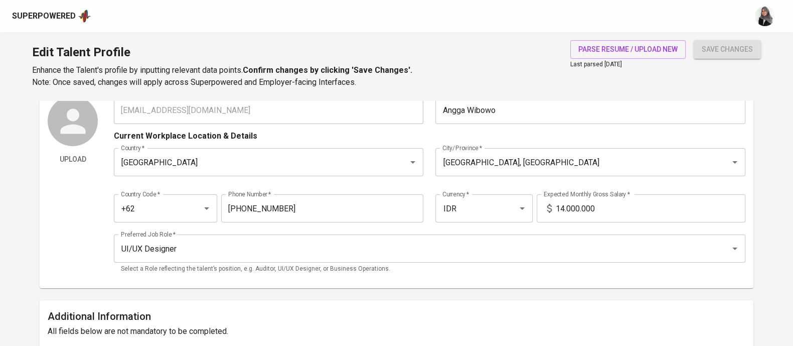
scroll to position [0, 0]
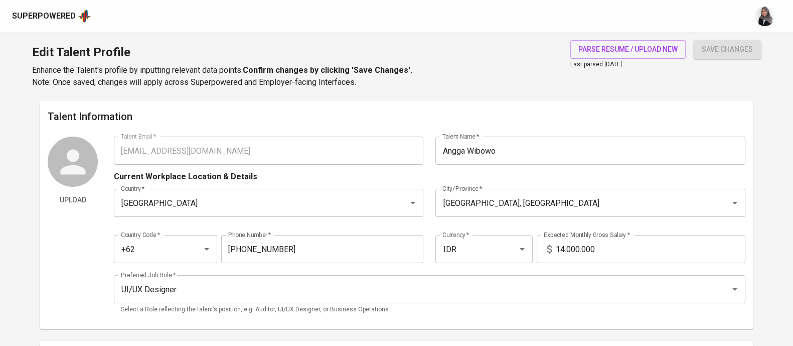
click at [516, 101] on div "Talent Information Upload Talent Email   * nggawbowo@gmail.com Talent Email * T…" at bounding box center [397, 214] width 714 height 228
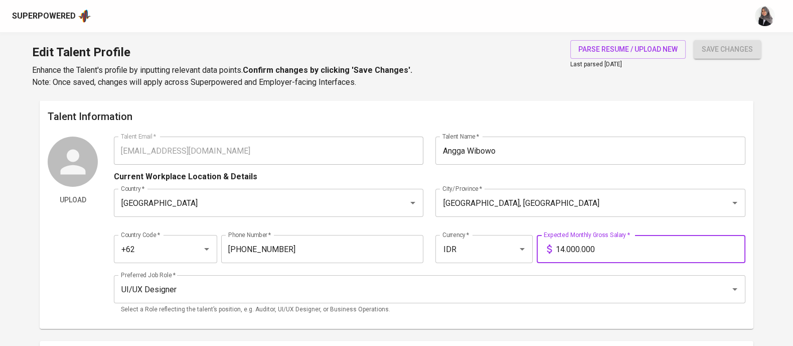
click at [565, 252] on input "14.000.000" at bounding box center [651, 249] width 190 height 28
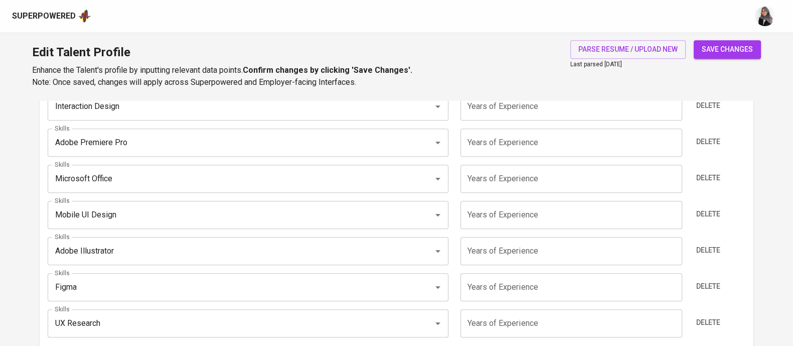
scroll to position [628, 0]
type input "13.000.000"
click at [532, 76] on div "Edit Talent Profile Enhance the Talent's profile by inputting relevant data poi…" at bounding box center [396, 66] width 793 height 68
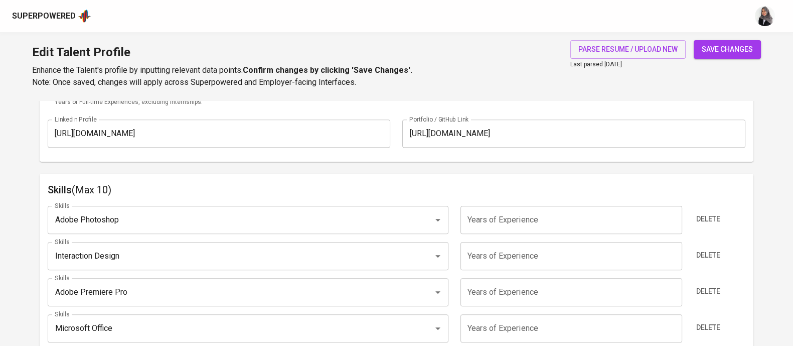
scroll to position [477, 0]
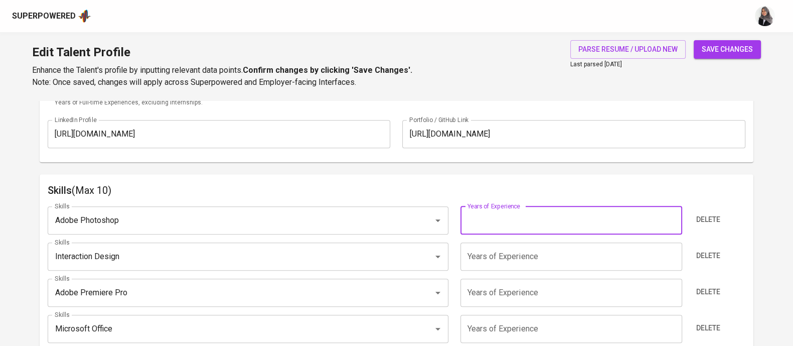
click at [493, 215] on input "number" at bounding box center [571, 220] width 222 height 28
type input "5"
click at [507, 259] on input "number" at bounding box center [571, 256] width 222 height 28
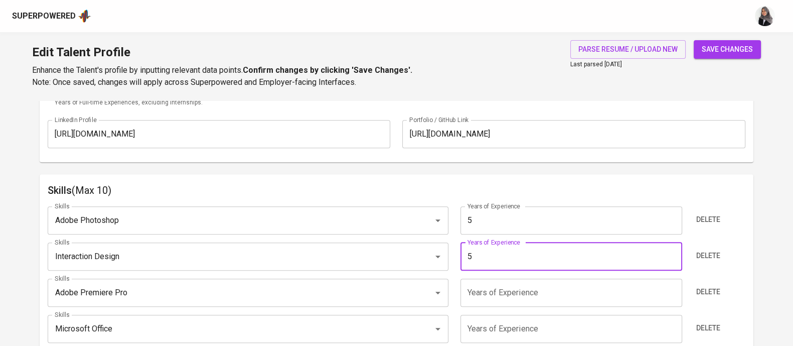
type input "5"
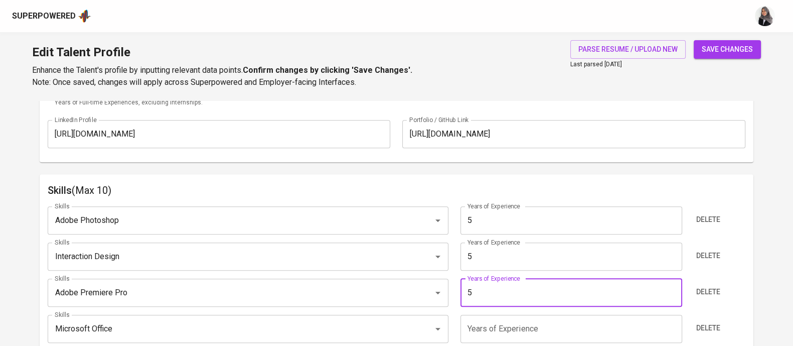
click at [499, 288] on input "5" at bounding box center [571, 292] width 222 height 28
type input "3"
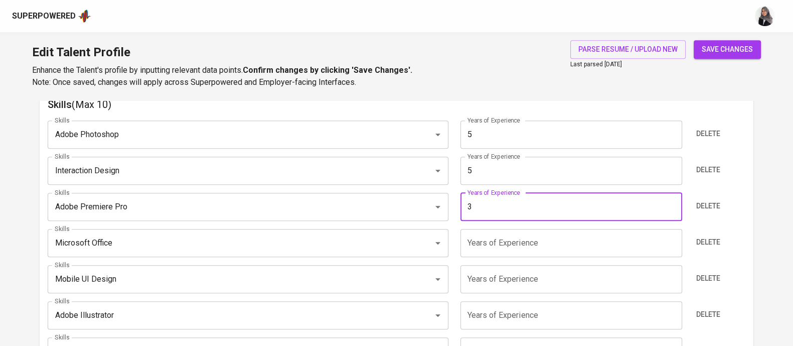
scroll to position [565, 0]
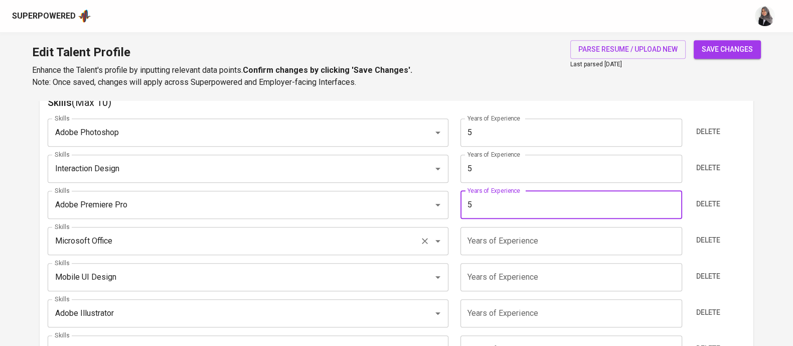
type input "5"
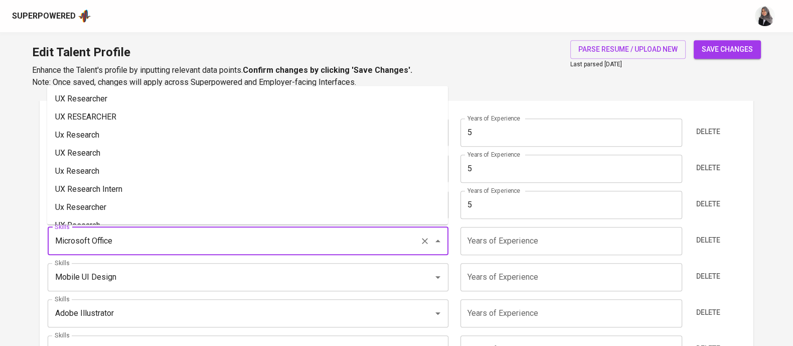
click at [230, 231] on input "Microsoft Office" at bounding box center [234, 240] width 364 height 19
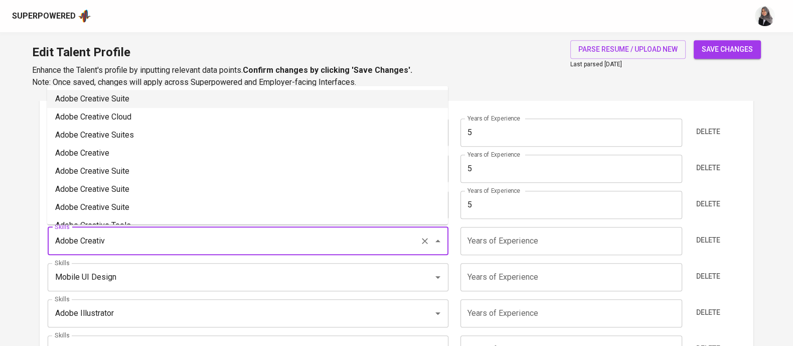
click at [187, 98] on li "Adobe Creative Suite" at bounding box center [247, 99] width 401 height 18
type input "Adobe Creative Suite"
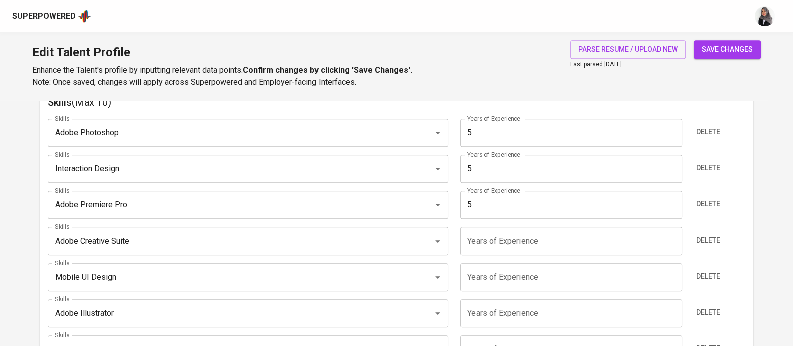
click at [501, 241] on input "number" at bounding box center [571, 241] width 222 height 28
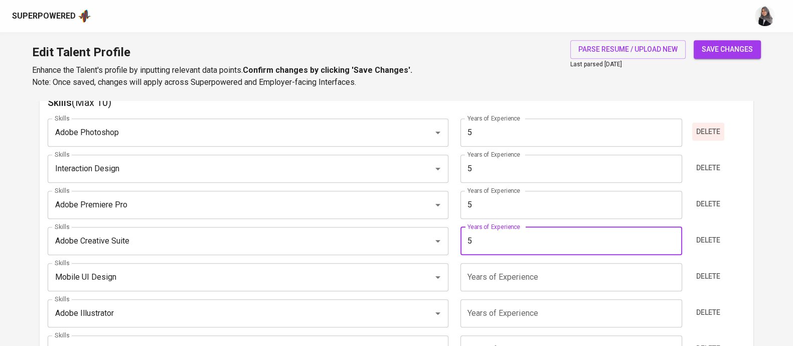
type input "5"
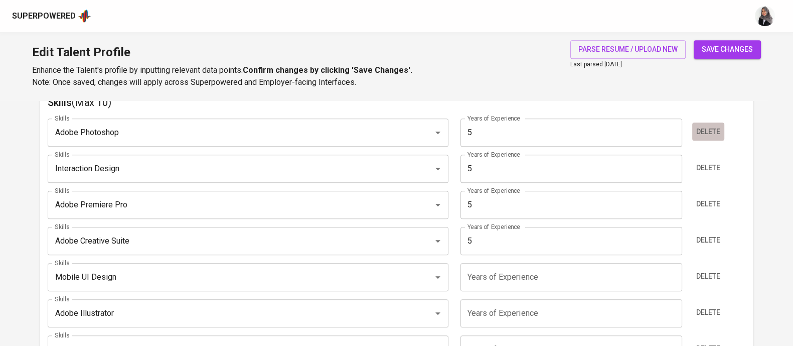
click at [712, 126] on span "Delete" at bounding box center [708, 131] width 24 height 13
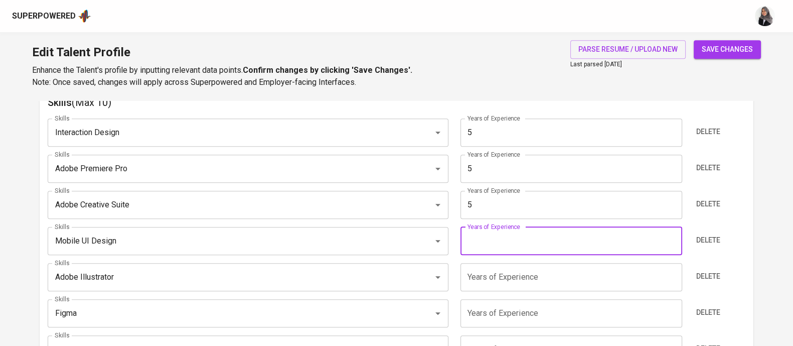
click at [522, 232] on input "number" at bounding box center [571, 241] width 222 height 28
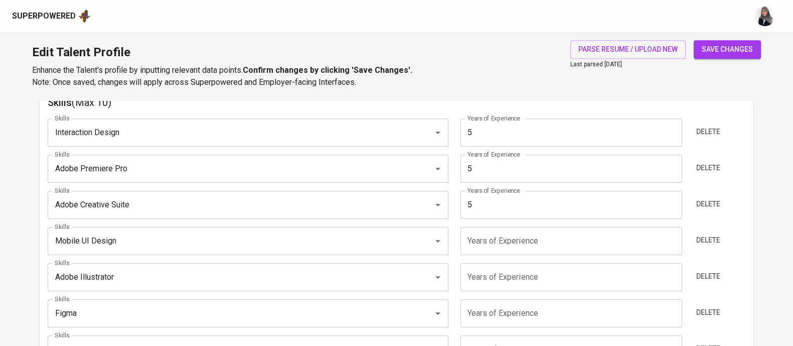
click at [508, 80] on div "Edit Talent Profile Enhance the Talent's profile by inputting relevant data poi…" at bounding box center [396, 66] width 793 height 68
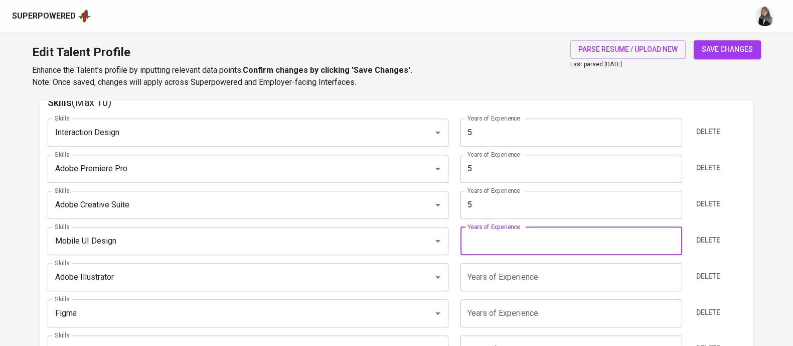
click at [527, 240] on input "number" at bounding box center [571, 241] width 222 height 28
type input "5"
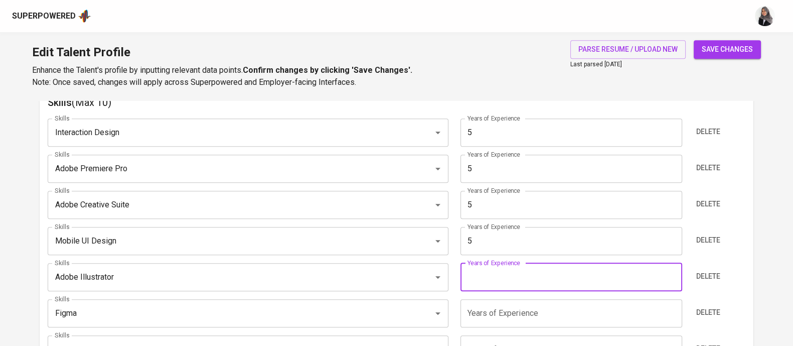
click at [489, 276] on input "number" at bounding box center [571, 277] width 222 height 28
type input "5"
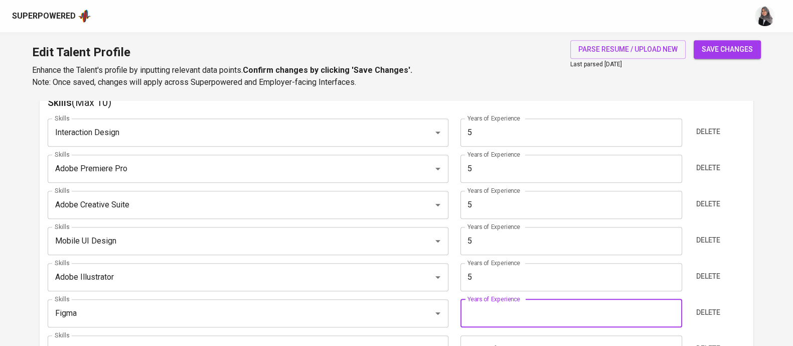
click at [471, 322] on input "number" at bounding box center [571, 313] width 222 height 28
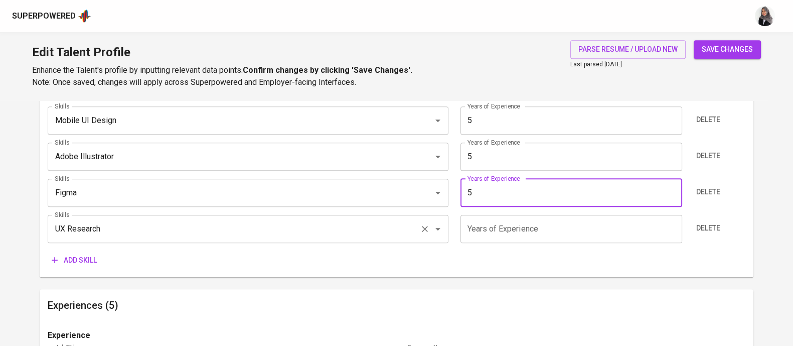
type input "5"
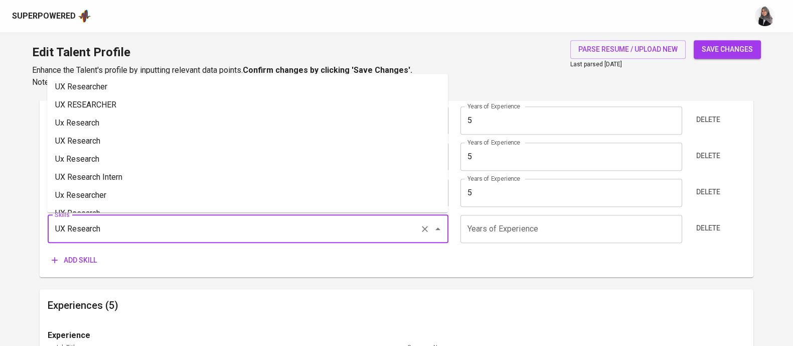
click at [135, 226] on input "UX Research" at bounding box center [234, 228] width 364 height 19
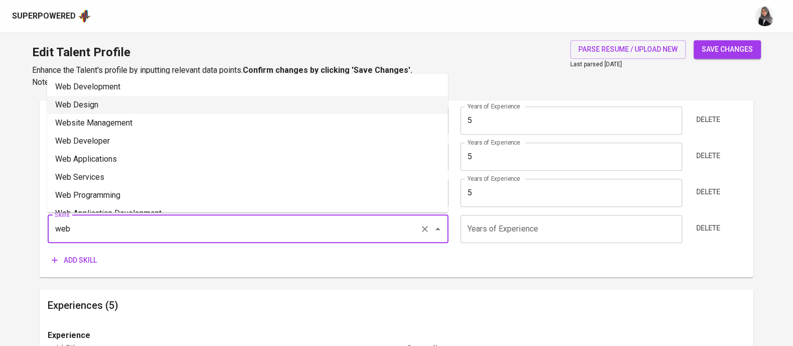
click at [132, 97] on li "Web Design" at bounding box center [247, 105] width 401 height 18
type input "Web Design"
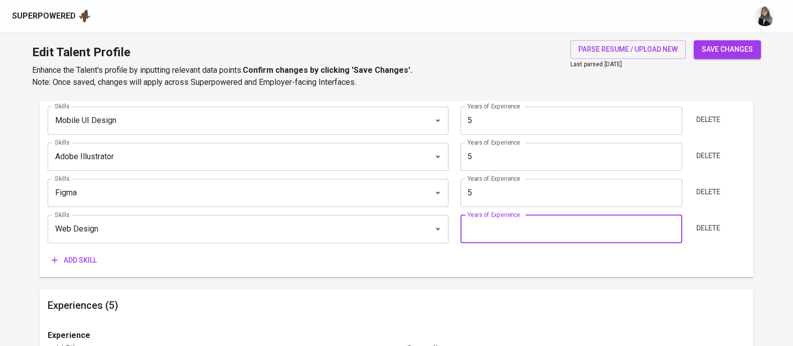
click at [539, 232] on input "number" at bounding box center [571, 229] width 222 height 28
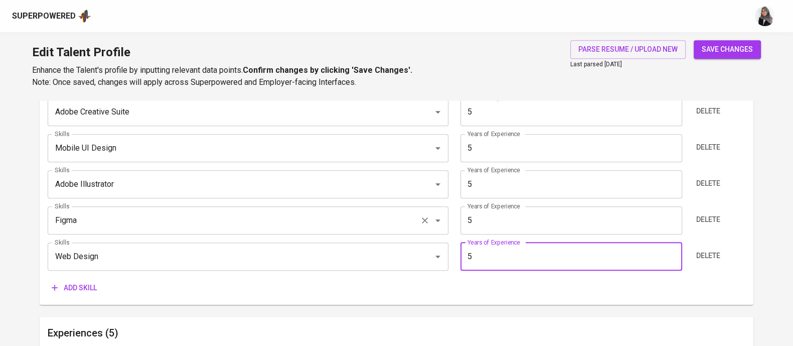
scroll to position [671, 0]
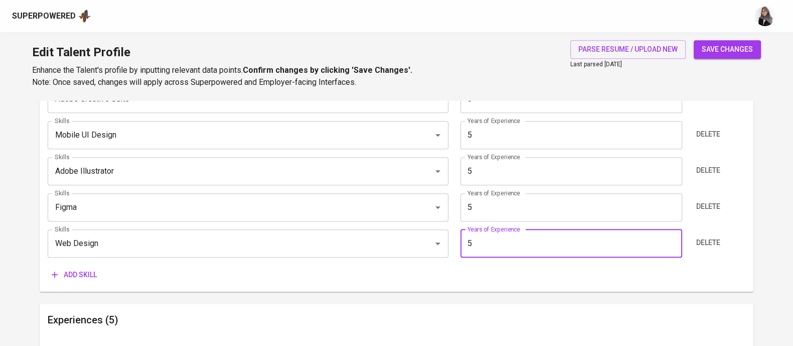
type input "5"
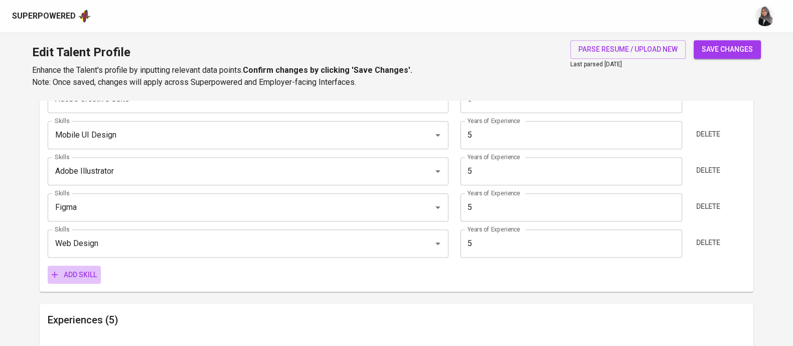
click at [75, 273] on span "Add skill" at bounding box center [74, 274] width 45 height 13
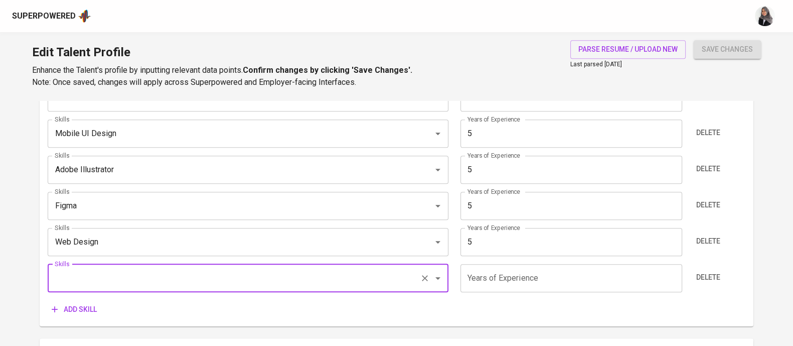
scroll to position [673, 0]
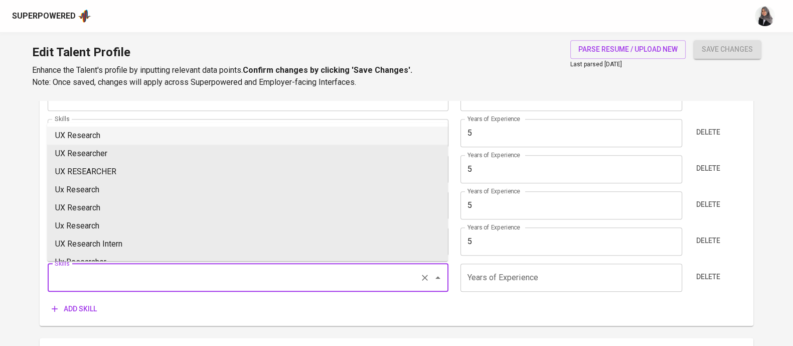
click at [183, 272] on input "Skills" at bounding box center [234, 277] width 364 height 19
click at [153, 133] on li "JavaScript" at bounding box center [247, 135] width 401 height 18
type input "JavaScript"
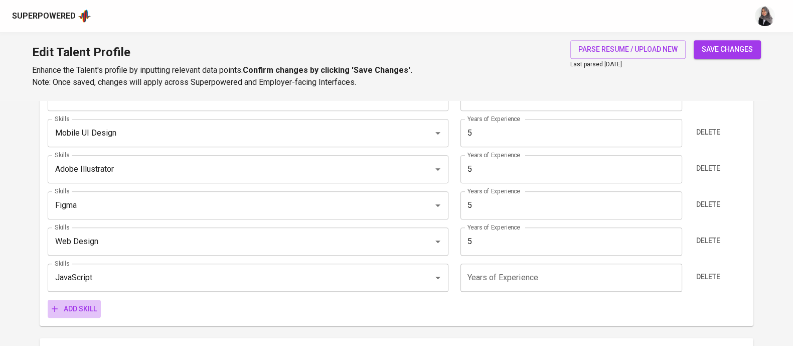
click at [90, 309] on span "Add skill" at bounding box center [74, 308] width 45 height 13
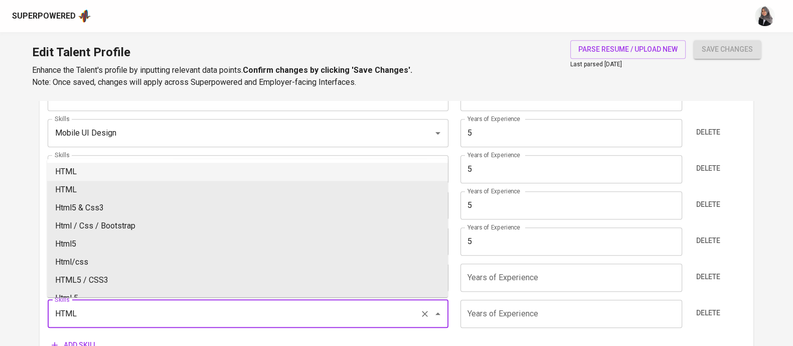
click at [131, 174] on li "HTML" at bounding box center [247, 172] width 401 height 18
type input "HTML"
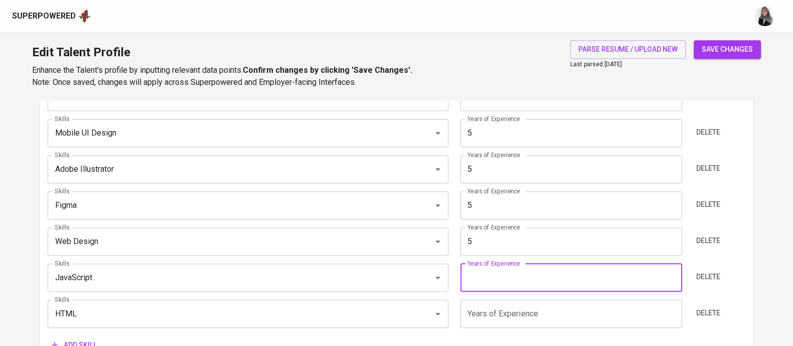
click at [466, 277] on input "number" at bounding box center [571, 277] width 222 height 28
type input "1"
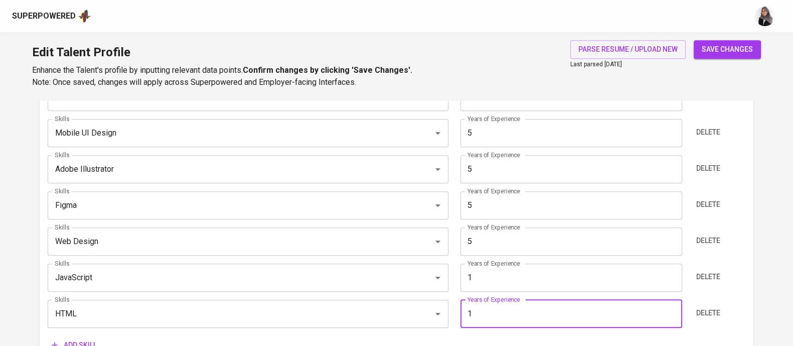
click at [474, 314] on input "1" at bounding box center [571, 313] width 222 height 28
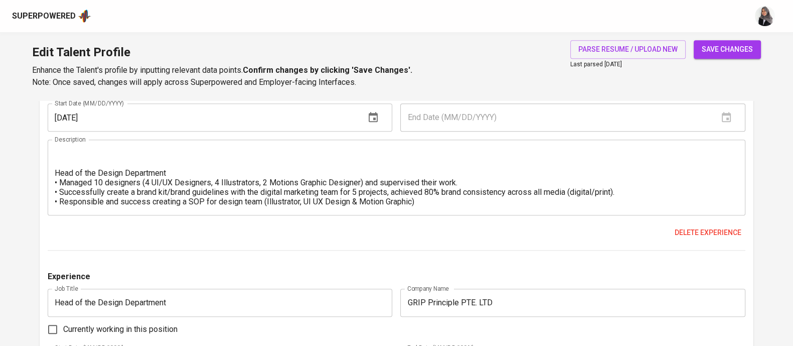
scroll to position [0, 0]
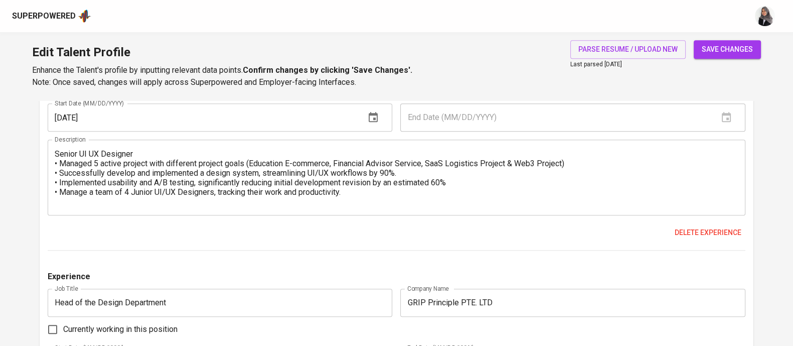
type input "0"
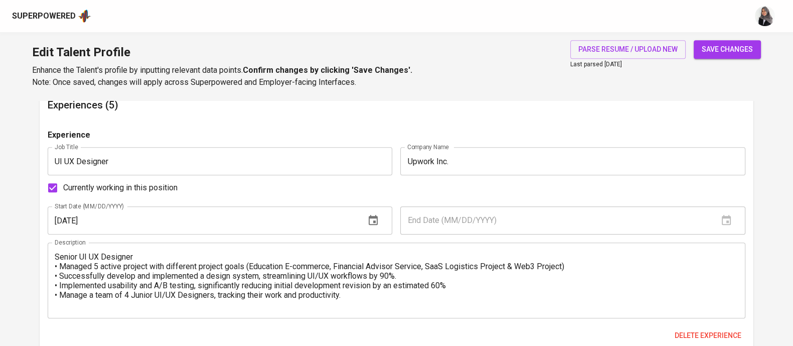
scroll to position [956, 0]
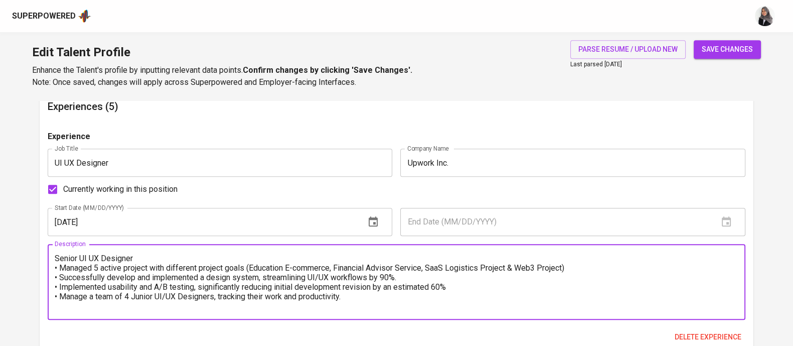
click at [65, 267] on textarea "Senior UI UX Designer • Managed 5 active project with different project goals (…" at bounding box center [397, 281] width 684 height 57
click at [69, 253] on textarea "Senior UI UX Designer • Managed 5 active project with different project goals (…" at bounding box center [397, 281] width 684 height 57
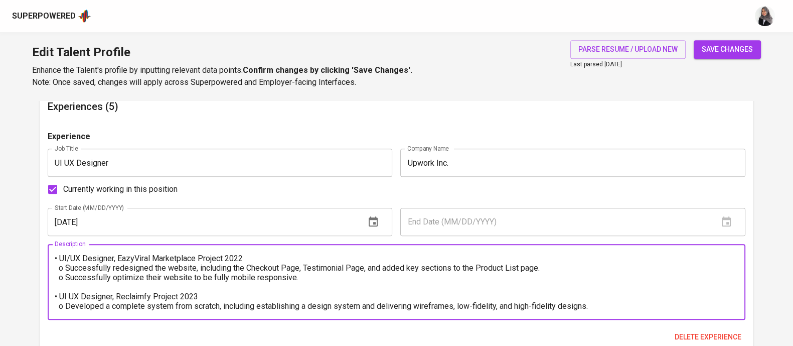
click at [72, 296] on textarea "• UI/UX Designer, EazyViral Marketplace Project 2022 o Successfully redesigned …" at bounding box center [397, 281] width 684 height 57
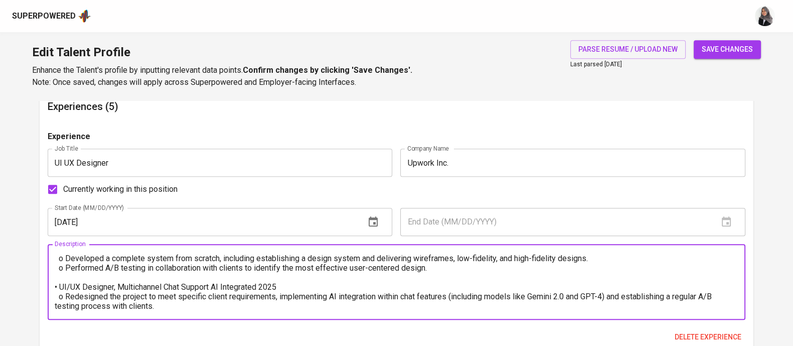
scroll to position [0, 0]
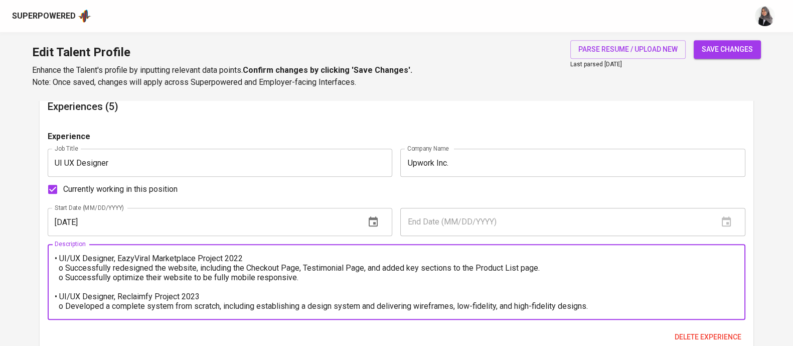
click at [58, 256] on textarea "• UI/UX Designer, EazyViral Marketplace Project 2022 o Successfully redesigned …" at bounding box center [397, 281] width 684 height 57
click at [272, 259] on textarea "1. UI/UX Designer, EazyViral Marketplace Project 2022 o Successfully redesigned…" at bounding box center [397, 281] width 684 height 57
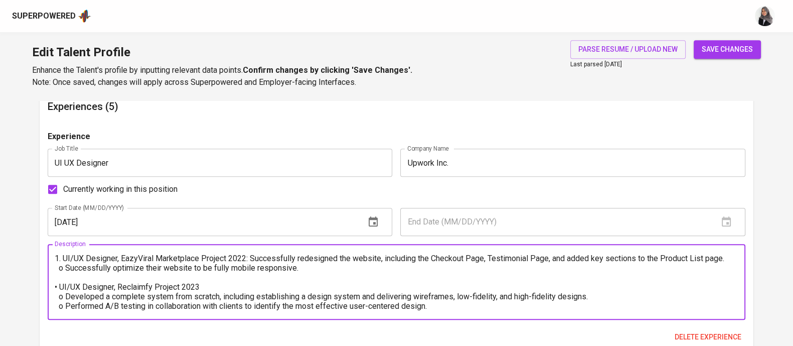
click at [64, 267] on textarea "1. UI/UX Designer, EazyViral Marketplace Project 2022: Successfully redesigned …" at bounding box center [397, 281] width 684 height 57
click at [58, 287] on textarea "1. UI/UX Designer, EazyViral Marketplace Project 2022: Successfully redesigned …" at bounding box center [397, 281] width 684 height 57
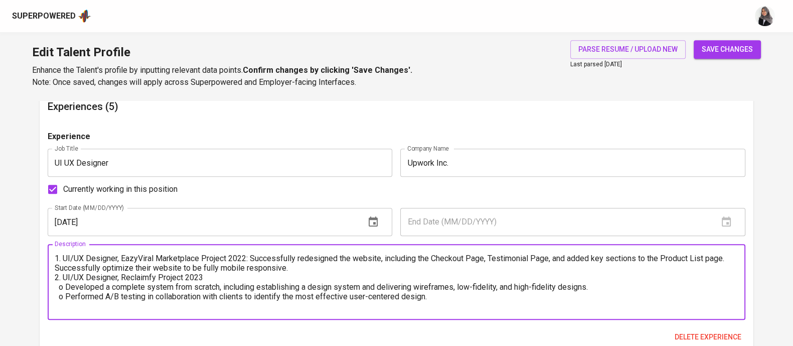
click at [225, 277] on textarea "1. UI/UX Designer, EazyViral Marketplace Project 2022: Successfully redesigned …" at bounding box center [397, 281] width 684 height 57
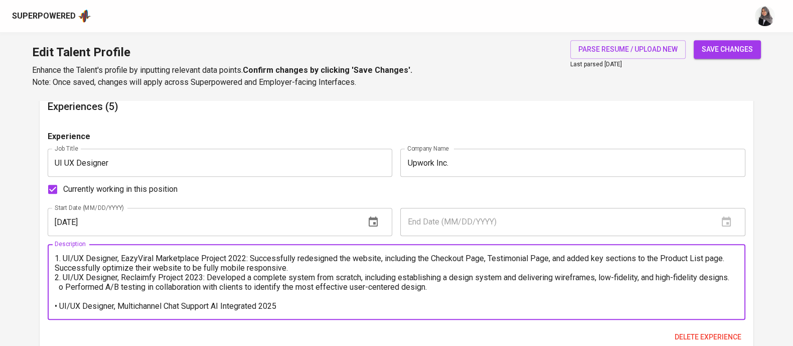
click at [113, 285] on textarea "1. UI/UX Designer, EazyViral Marketplace Project 2022: Successfully redesigned …" at bounding box center [397, 281] width 684 height 57
click at [59, 303] on textarea "1. UI/UX Designer, EazyViral Marketplace Project 2022: Successfully redesigned …" at bounding box center [397, 281] width 684 height 57
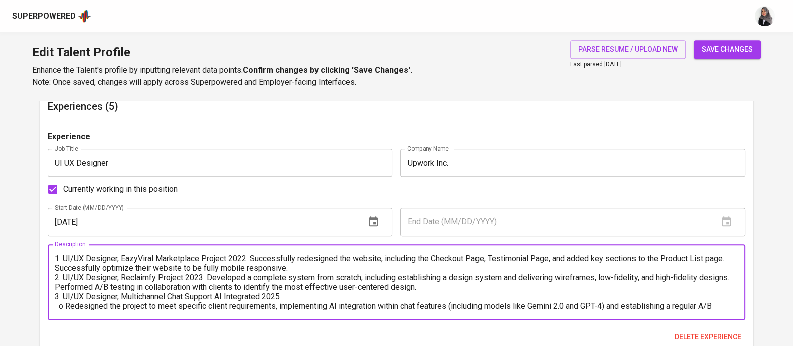
click at [295, 297] on textarea "1. UI/UX Designer, EazyViral Marketplace Project 2022: Successfully redesigned …" at bounding box center [397, 281] width 684 height 57
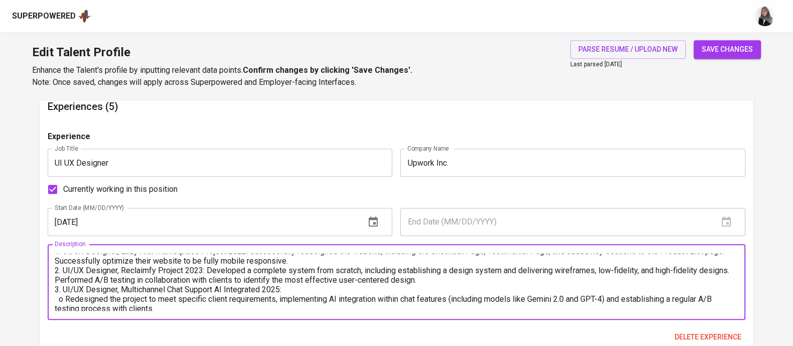
click at [66, 298] on textarea "1. UI/UX Designer, EazyViral Marketplace Project 2022: Successfully redesigned …" at bounding box center [397, 281] width 684 height 57
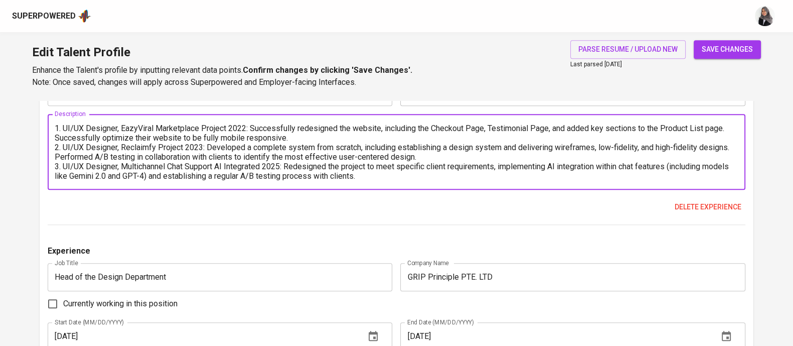
scroll to position [1090, 0]
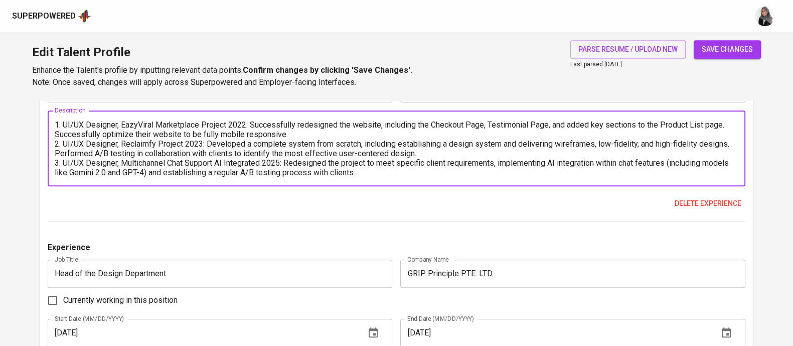
type textarea "1. UI/UX Designer, EazyViral Marketplace Project 2022: Successfully redesigned …"
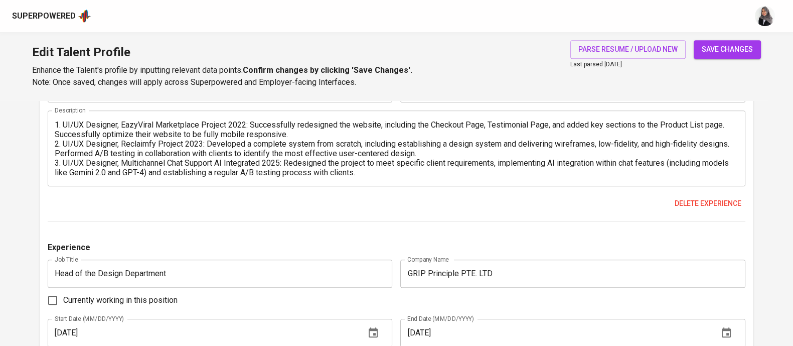
click at [510, 70] on div "Edit Talent Profile Enhance the Talent's profile by inputting relevant data poi…" at bounding box center [396, 66] width 793 height 68
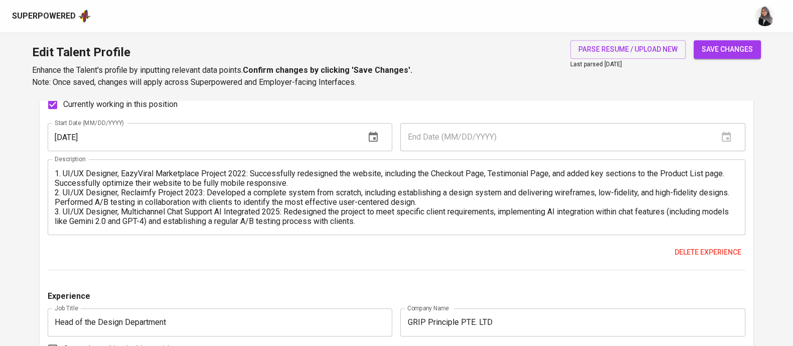
scroll to position [1053, 0]
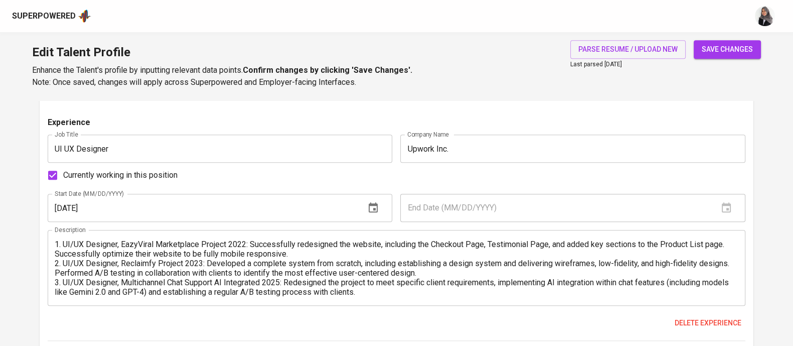
scroll to position [966, 0]
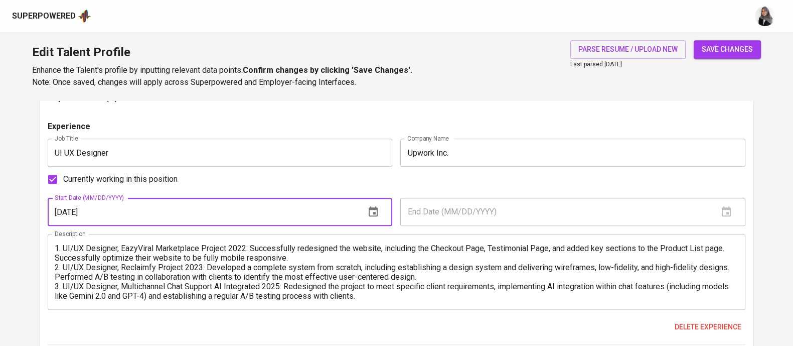
click at [61, 210] on input "01/01/2022" at bounding box center [203, 212] width 310 height 28
click at [122, 204] on input "04/01/2022" at bounding box center [203, 212] width 310 height 28
type input "04/01/2025"
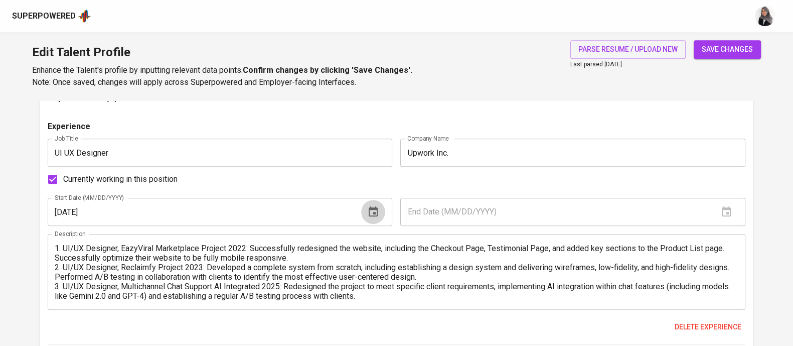
click at [379, 210] on button "button" at bounding box center [373, 212] width 24 height 24
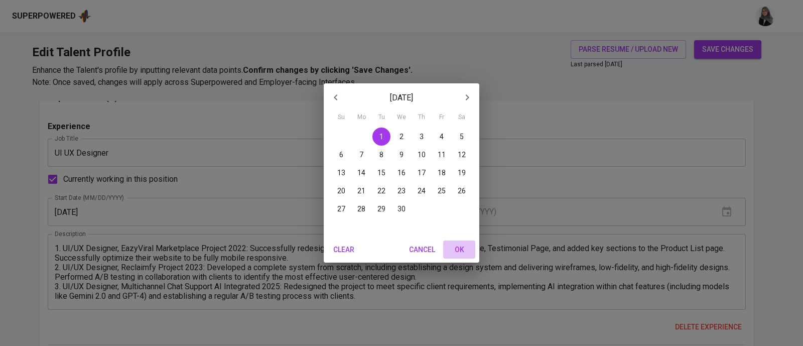
click at [454, 245] on span "OK" at bounding box center [459, 249] width 24 height 13
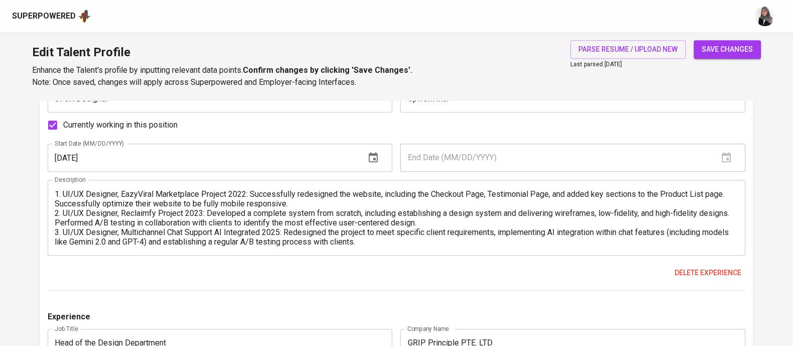
scroll to position [1028, 0]
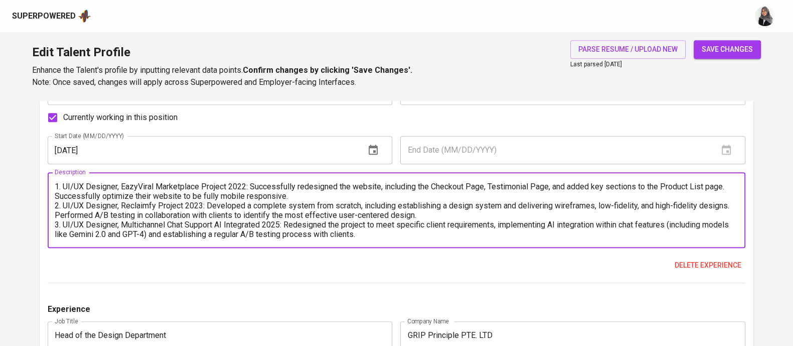
click at [420, 232] on textarea "1. UI/UX Designer, EazyViral Marketplace Project 2022: Successfully redesigned …" at bounding box center [397, 210] width 684 height 57
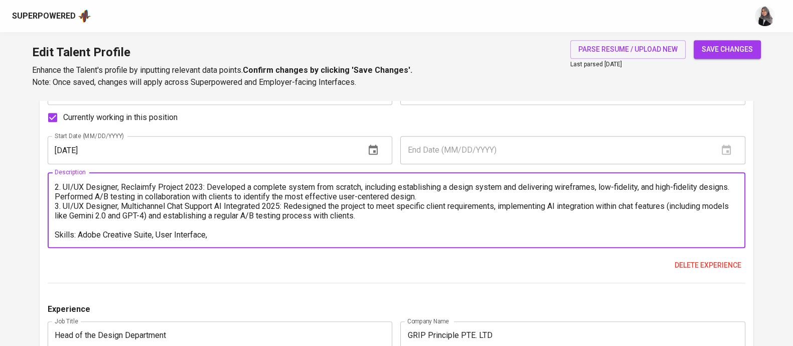
scroll to position [0, 0]
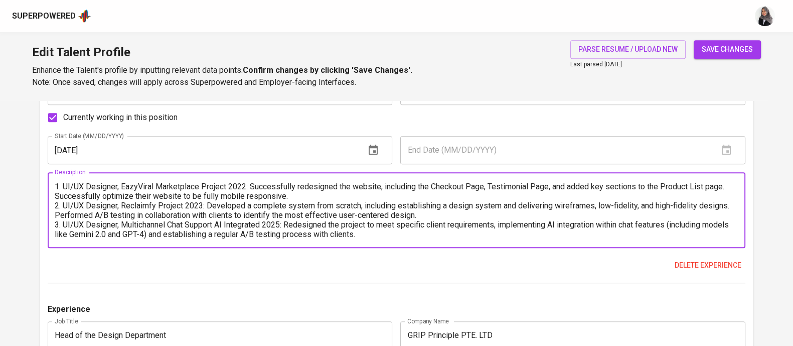
drag, startPoint x: 559, startPoint y: 207, endPoint x: 597, endPoint y: 204, distance: 38.2
click at [597, 204] on textarea "1. UI/UX Designer, EazyViral Marketplace Project 2022: Successfully redesigned …" at bounding box center [397, 210] width 684 height 57
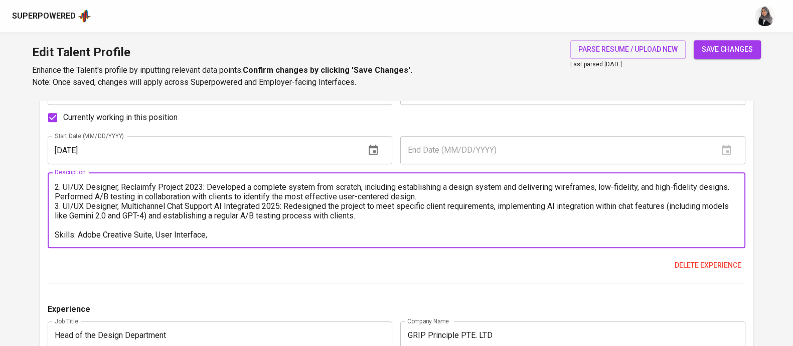
click at [225, 237] on textarea "1. UI/UX Designer, EazyViral Marketplace Project 2022: Successfully redesigned …" at bounding box center [397, 210] width 684 height 57
paste textarea "wireframes"
click at [215, 236] on textarea "1. UI/UX Designer, EazyViral Marketplace Project 2022: Successfully redesigned …" at bounding box center [397, 210] width 684 height 57
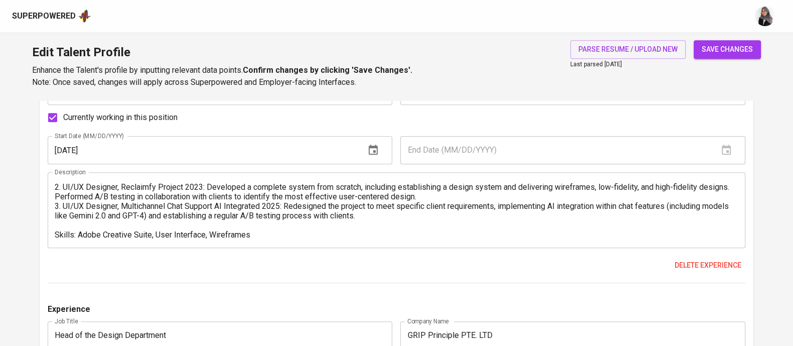
click at [286, 240] on div "1. UI/UX Designer, EazyViral Marketplace Project 2022: Successfully redesigned …" at bounding box center [397, 210] width 698 height 76
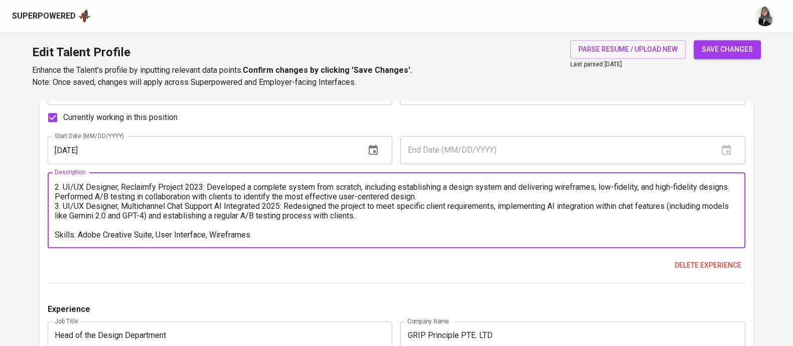
click at [274, 235] on textarea "1. UI/UX Designer, EazyViral Marketplace Project 2022: Successfully redesigned …" at bounding box center [397, 210] width 684 height 57
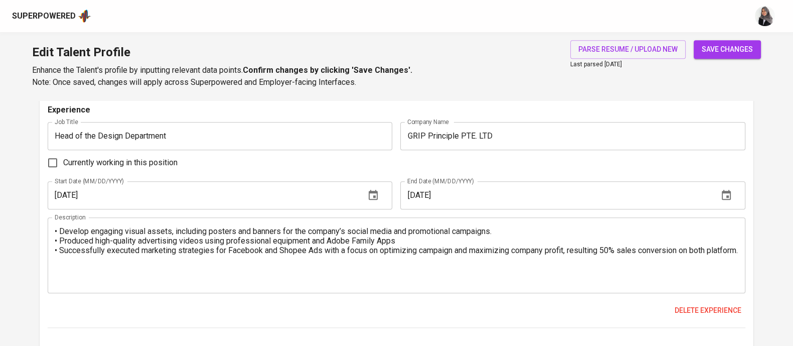
scroll to position [1229, 0]
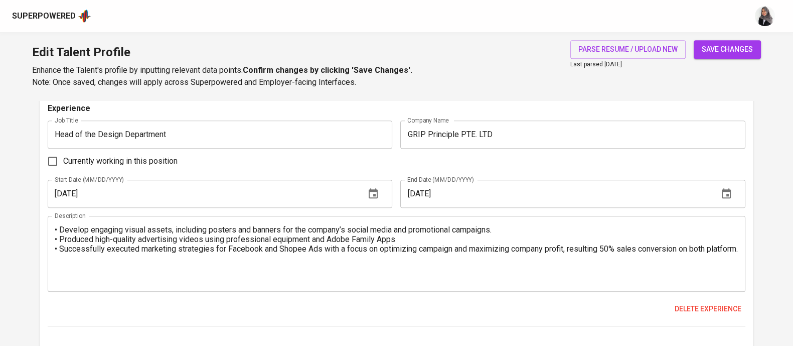
click at [446, 159] on div "Currently working in this position" at bounding box center [397, 160] width 698 height 21
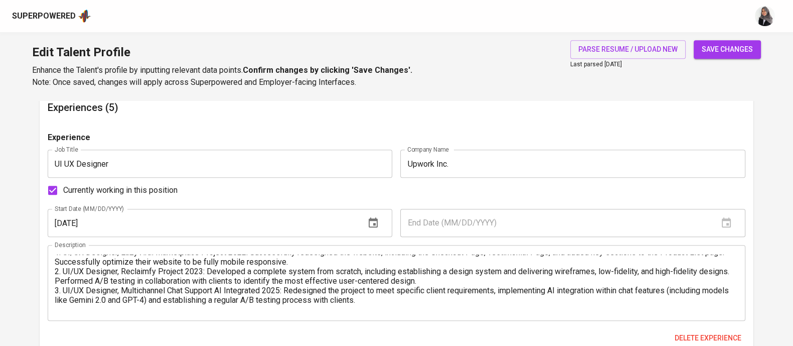
scroll to position [0, 0]
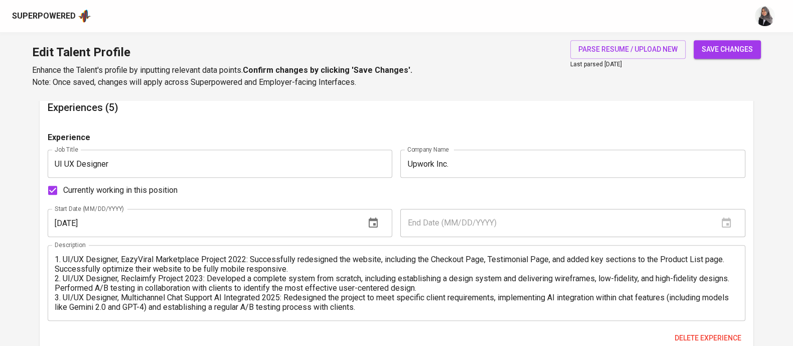
click at [138, 279] on textarea "1. UI/UX Designer, EazyViral Marketplace Project 2022: Successfully redesigned …" at bounding box center [397, 282] width 684 height 57
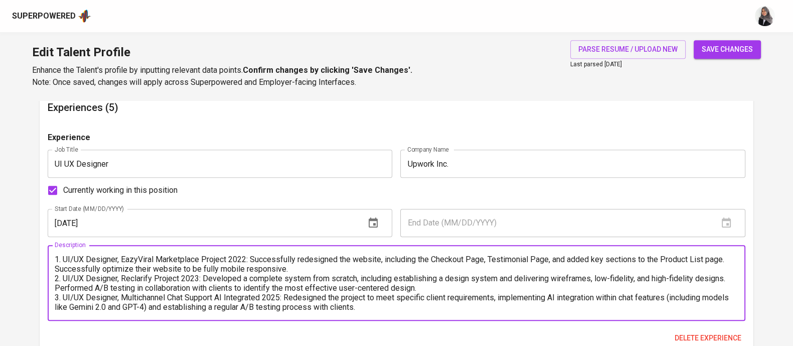
type textarea "1. UI/UX Designer, EazyViral Marketplace Project 2022: Successfully redesigned …"
click at [291, 282] on textarea "1. UI/UX Designer, EazyViral Marketplace Project 2022: Successfully redesigned …" at bounding box center [397, 282] width 684 height 57
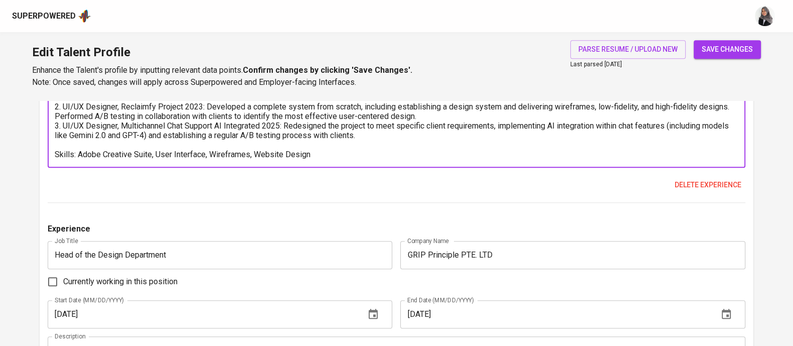
scroll to position [1172, 0]
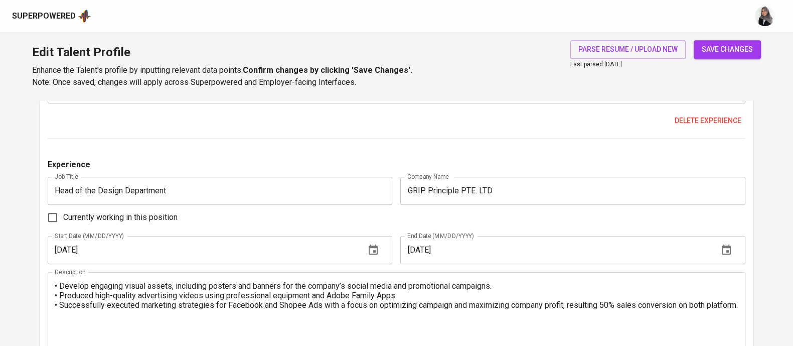
click at [772, 121] on main "Talent Information Upload Talent Email   * nggawbowo@gmail.com Talent Email * T…" at bounding box center [396, 51] width 793 height 2247
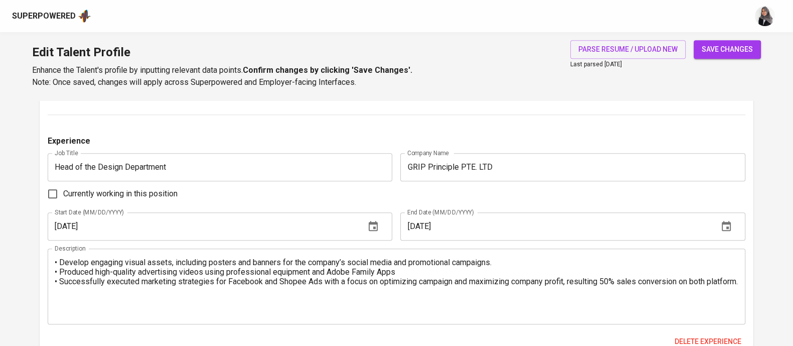
scroll to position [1219, 0]
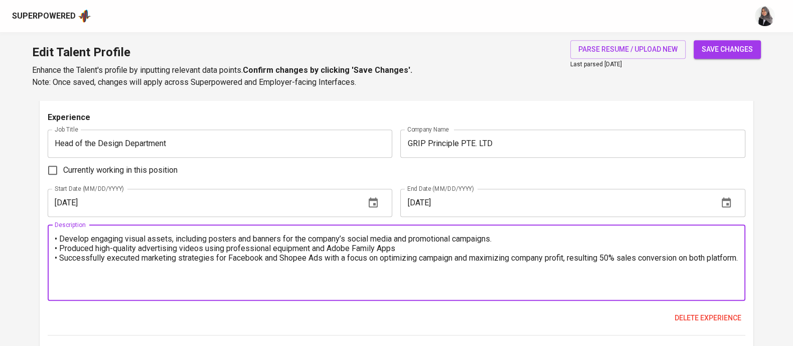
drag, startPoint x: 394, startPoint y: 267, endPoint x: 52, endPoint y: 232, distance: 343.4
click at [52, 232] on div "• Develop engaging visual assets, including posters and banners for the company…" at bounding box center [397, 263] width 698 height 76
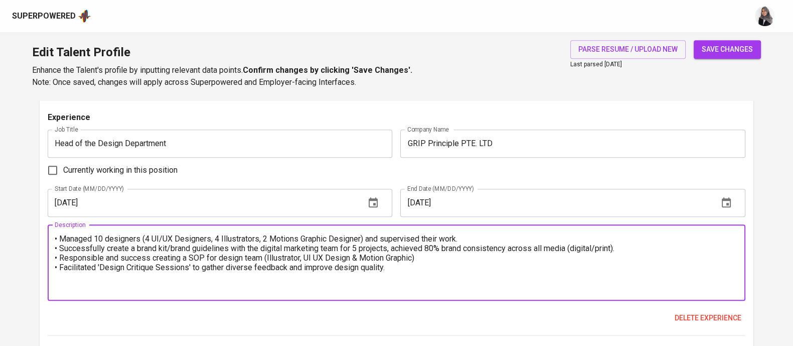
paste textarea "Managed and mentored a multidisciplinary team of 10 designers, including 4 UI/U…"
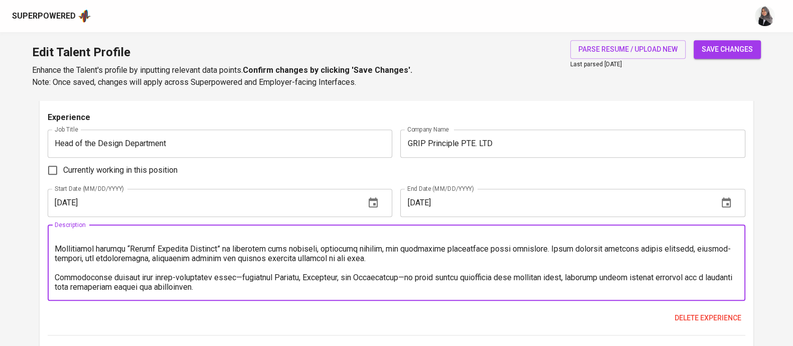
scroll to position [0, 0]
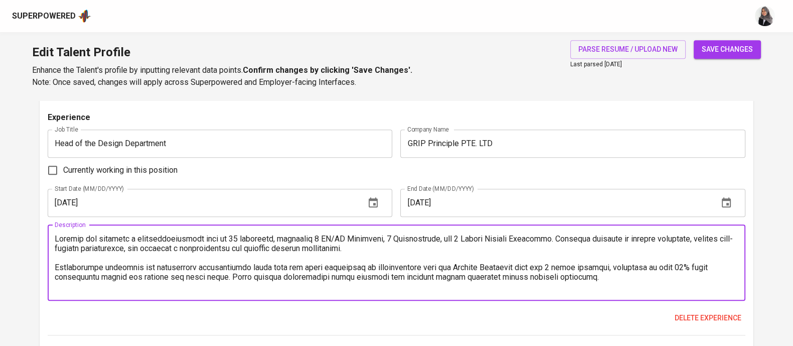
click at [56, 236] on textarea at bounding box center [397, 262] width 684 height 57
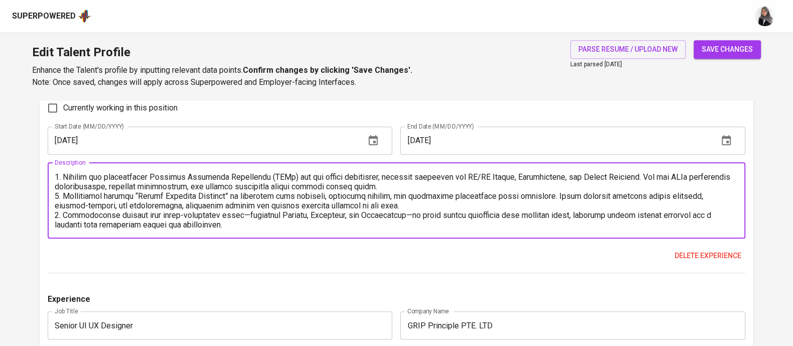
scroll to position [1284, 0]
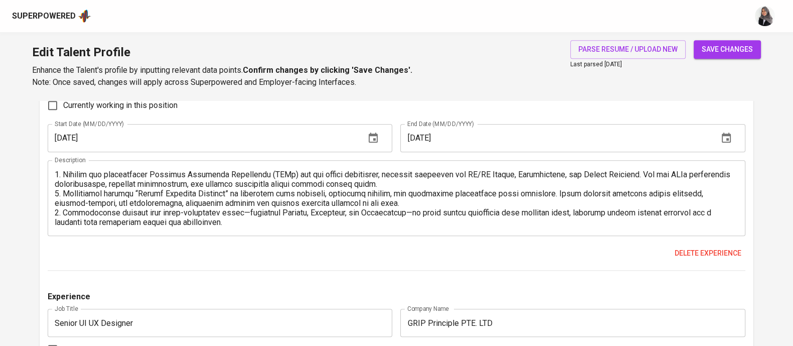
click at [258, 226] on div "Description" at bounding box center [397, 198] width 698 height 76
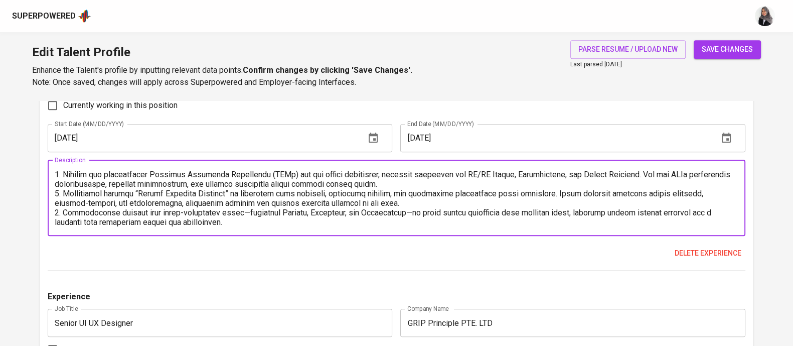
click at [242, 219] on textarea at bounding box center [397, 197] width 684 height 57
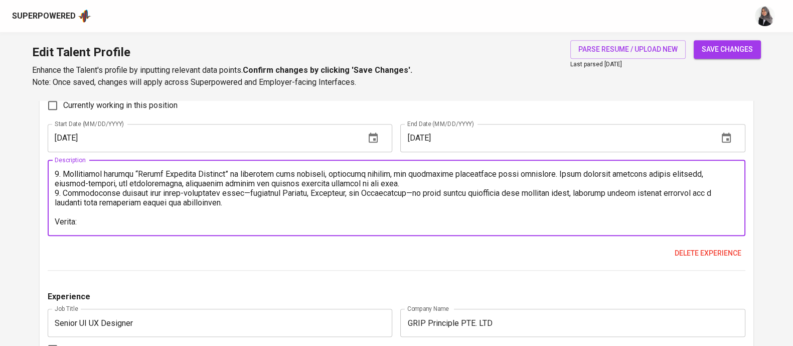
scroll to position [0, 0]
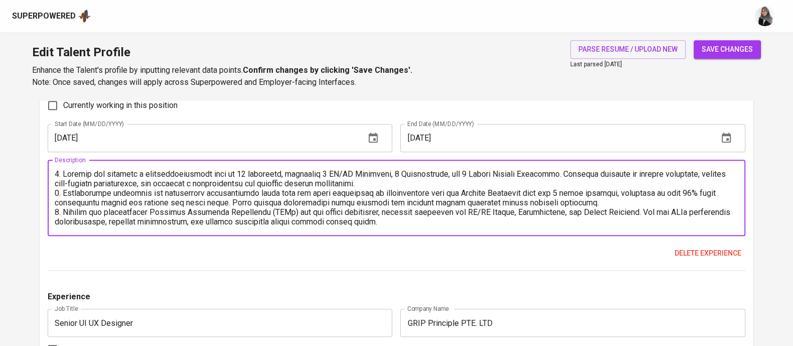
drag, startPoint x: 477, startPoint y: 209, endPoint x: 645, endPoint y: 212, distance: 168.6
click at [645, 212] on textarea at bounding box center [397, 197] width 684 height 57
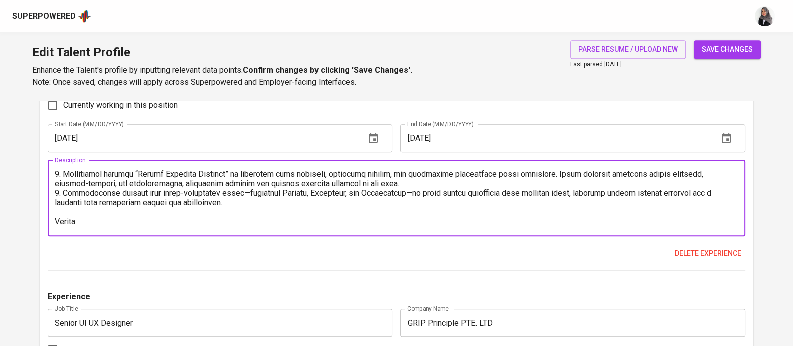
click at [198, 225] on textarea at bounding box center [397, 197] width 684 height 57
paste textarea "UI/UX Design, Illustration, and Motion Graphics."
click at [186, 221] on textarea at bounding box center [397, 197] width 684 height 57
click at [238, 222] on textarea at bounding box center [397, 197] width 684 height 57
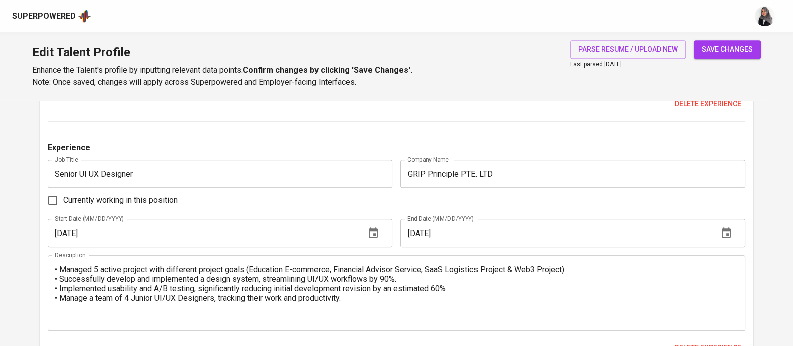
scroll to position [1434, 0]
type textarea "1. Managed and mentored a multidisciplinary team of 10 designers, including 4 U…"
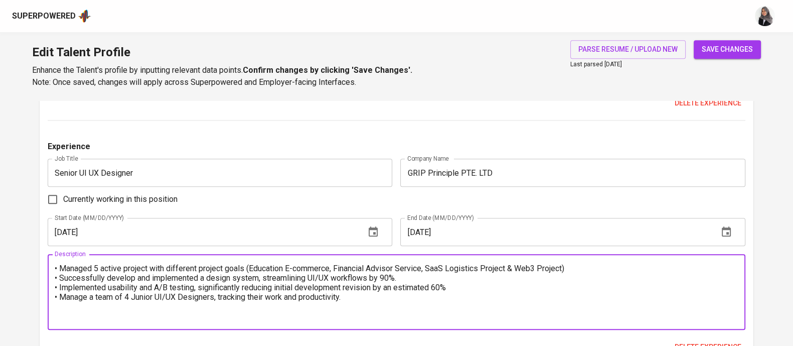
drag, startPoint x: 369, startPoint y: 299, endPoint x: 23, endPoint y: 268, distance: 347.0
paste textarea "Managed 5 active projects with diverse objectives, including Education, E-comme…"
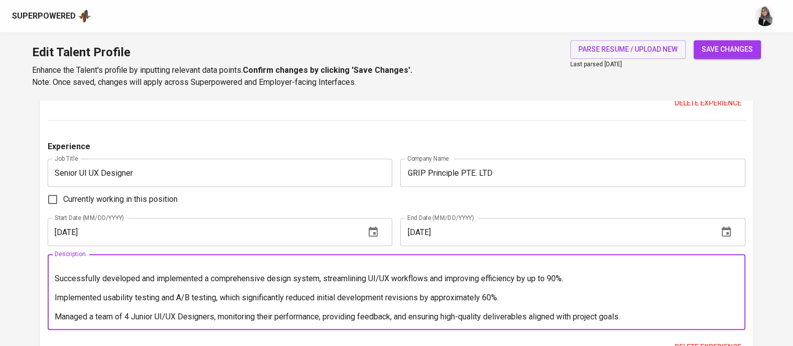
scroll to position [0, 0]
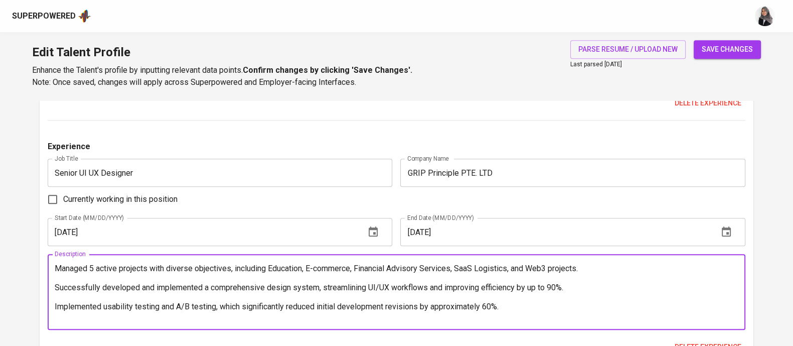
click at [56, 268] on textarea "Managed 5 active projects with diverse objectives, including Education, E-comme…" at bounding box center [397, 291] width 684 height 57
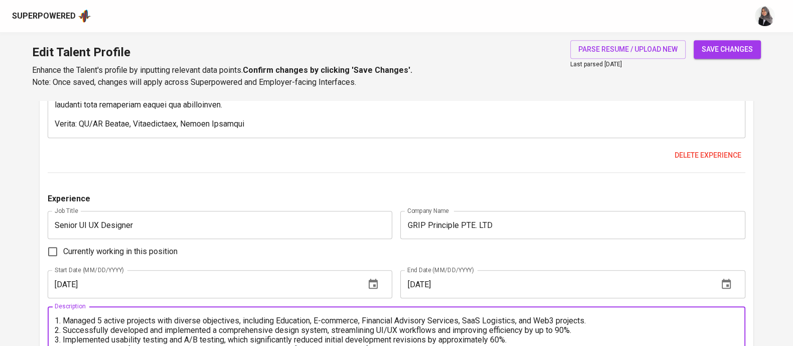
scroll to position [1516, 0]
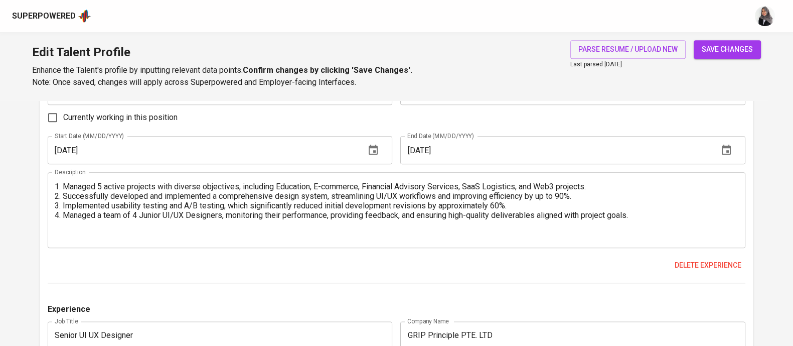
click at [429, 238] on div "1. Managed 5 active projects with diverse objectives, including Education, E-co…" at bounding box center [397, 210] width 698 height 76
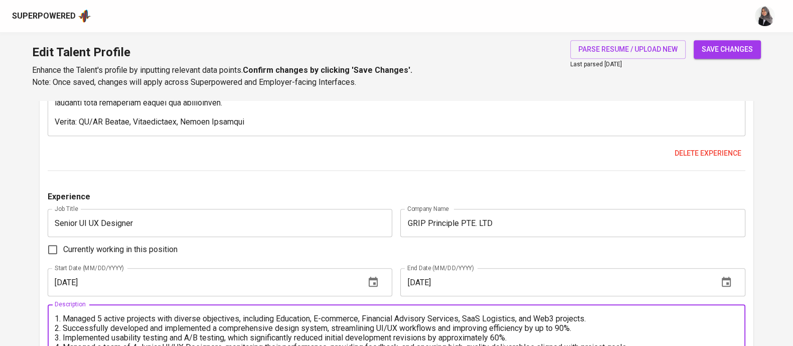
scroll to position [1386, 0]
type textarea "1. Managed 5 active projects with diverse objectives, including Education, E-co…"
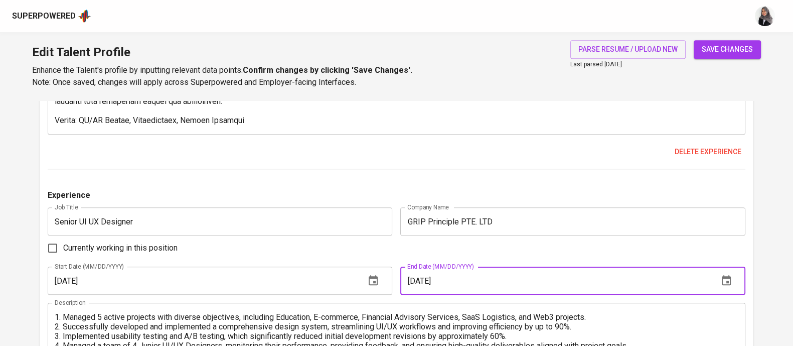
click at [463, 277] on input "04/01/2025" at bounding box center [555, 280] width 310 height 28
type input "04/01/2023"
click at [694, 40] on button "save changes" at bounding box center [727, 49] width 67 height 19
type input "Adobe Creative Suite"
type input "Adobe Premiere Pro"
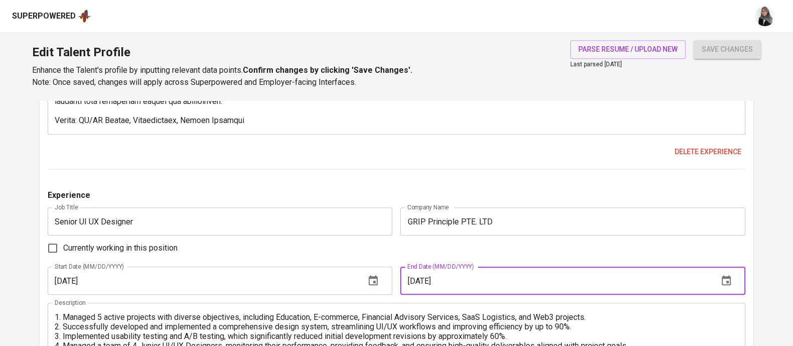
type input "Web Design"
type input "Figma"
type input "Adobe Illustrator"
type input "Mobile UI Design"
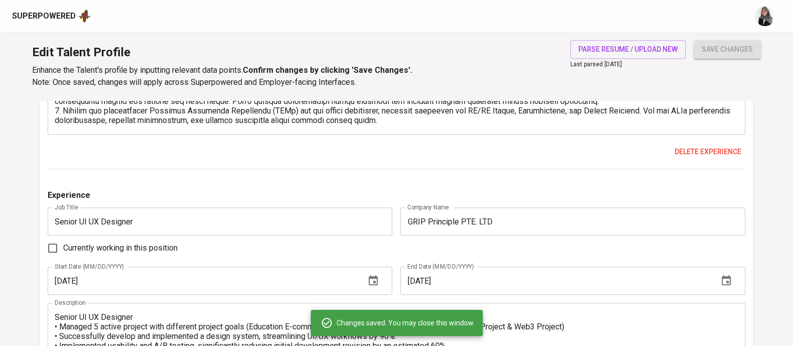
click at [382, 258] on div "Experience Job Title Senior UI UX Designer Job Title Company Name GRIP Principl…" at bounding box center [397, 301] width 698 height 224
click at [477, 279] on input "04/01/2025" at bounding box center [555, 280] width 310 height 28
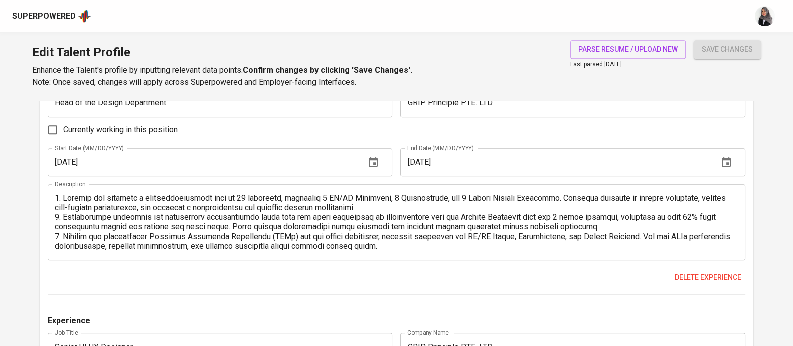
scroll to position [1380, 0]
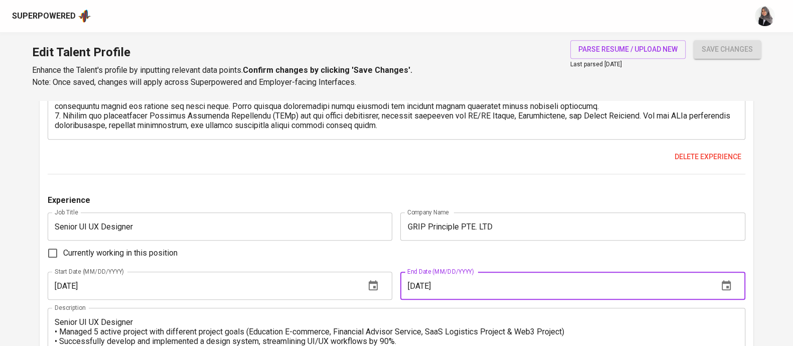
click at [470, 279] on input "04/01/2025" at bounding box center [555, 285] width 310 height 28
type input "04/01/2023"
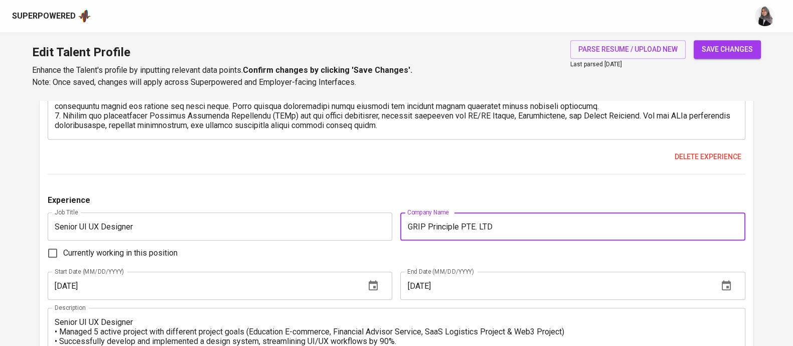
click at [504, 214] on input "GRIP Principle PTE. LTD" at bounding box center [572, 226] width 345 height 28
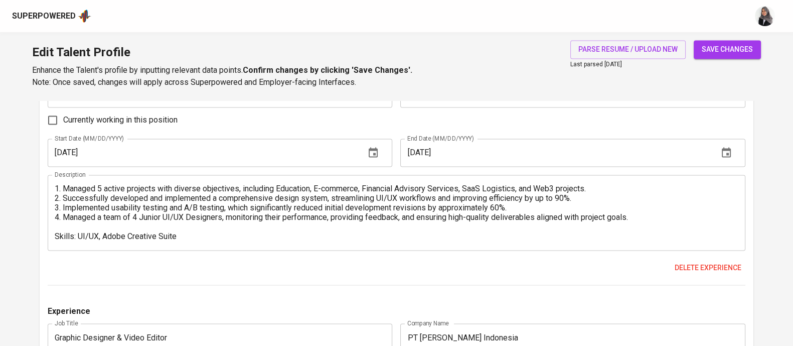
scroll to position [1759, 0]
click at [705, 261] on span "Delete experience" at bounding box center [708, 266] width 67 height 13
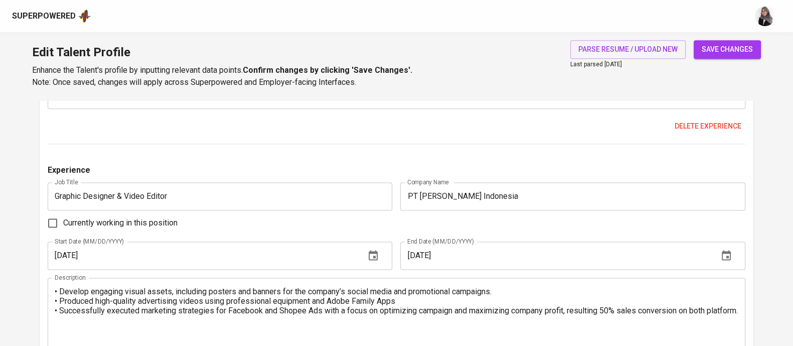
scroll to position [1670, 0]
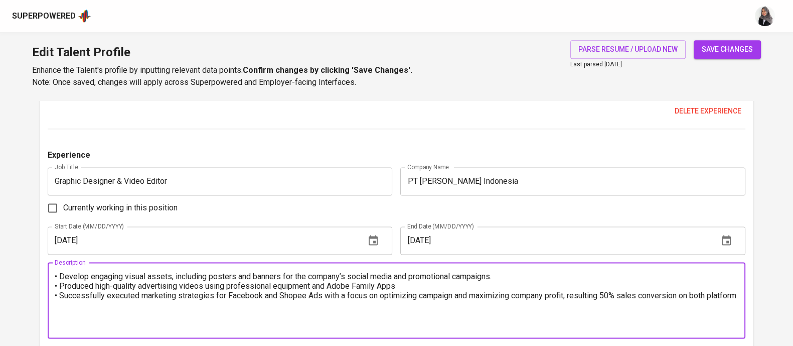
drag, startPoint x: 96, startPoint y: 302, endPoint x: 48, endPoint y: 276, distance: 54.5
click at [48, 276] on div "• Develop engaging visual assets, including posters and banners for the company…" at bounding box center [397, 300] width 698 height 76
paste textarea "Developed engaging visual assets, including posters, banners, and other promoti…"
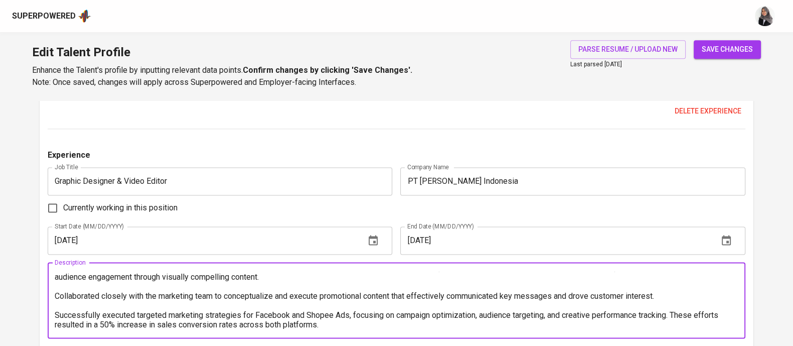
scroll to position [0, 0]
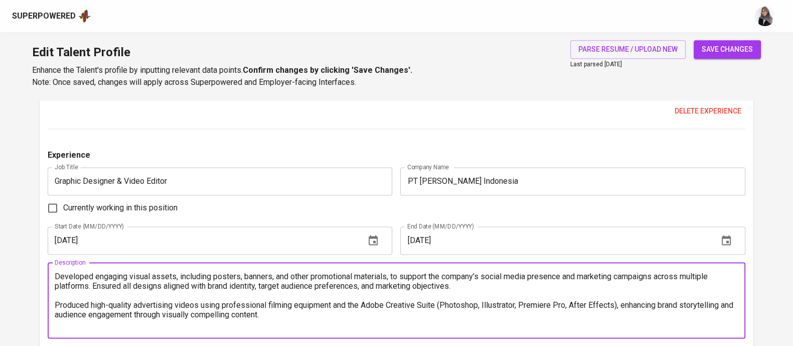
click at [60, 277] on textarea "Developed engaging visual assets, including posters, banners, and other promoti…" at bounding box center [397, 299] width 684 height 57
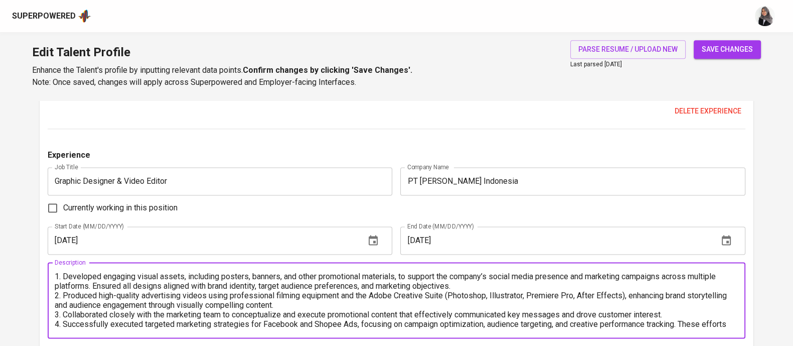
drag, startPoint x: 375, startPoint y: 294, endPoint x: 627, endPoint y: 295, distance: 251.8
click at [627, 295] on textarea "1. Developed engaging visual assets, including posters, banners, and other prom…" at bounding box center [397, 299] width 684 height 57
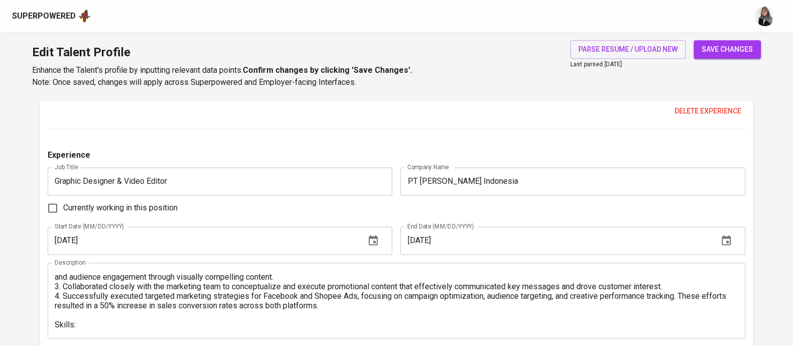
click at [119, 328] on div "1. Developed engaging visual assets, including posters, banners, and other prom…" at bounding box center [397, 300] width 698 height 76
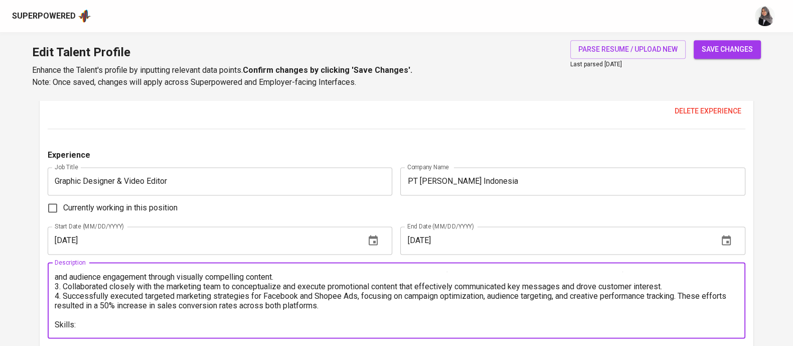
click at [105, 318] on textarea "1. Developed engaging visual assets, including posters, banners, and other prom…" at bounding box center [397, 299] width 684 height 57
paste textarea "dobe Creative Suite (Photoshop, Illustrator, Premiere Pro, After Effects)"
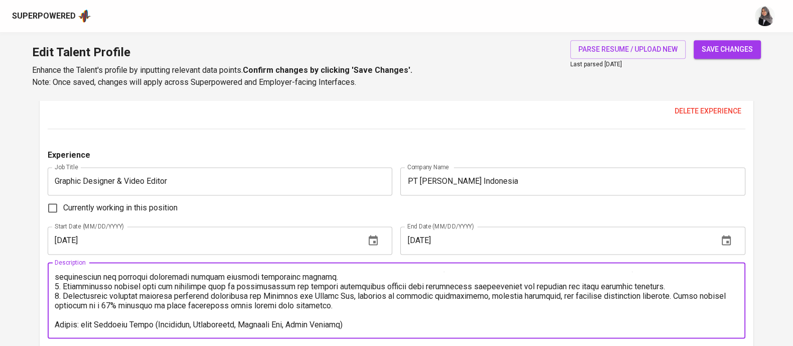
click at [78, 320] on textarea at bounding box center [397, 299] width 684 height 57
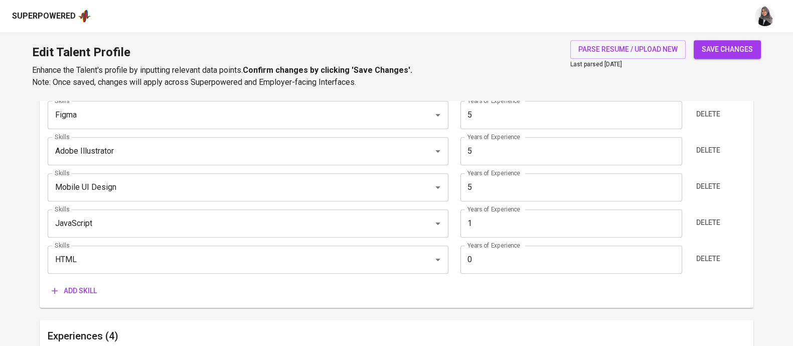
scroll to position [739, 0]
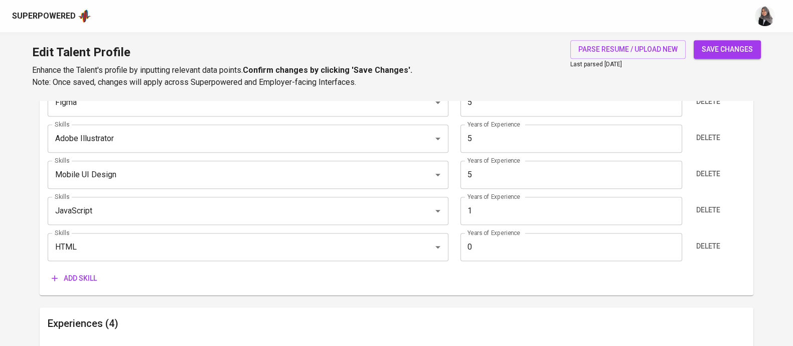
type textarea "1. Developed engaging visual assets, including posters, banners, and other prom…"
click at [505, 252] on input "0" at bounding box center [571, 247] width 222 height 28
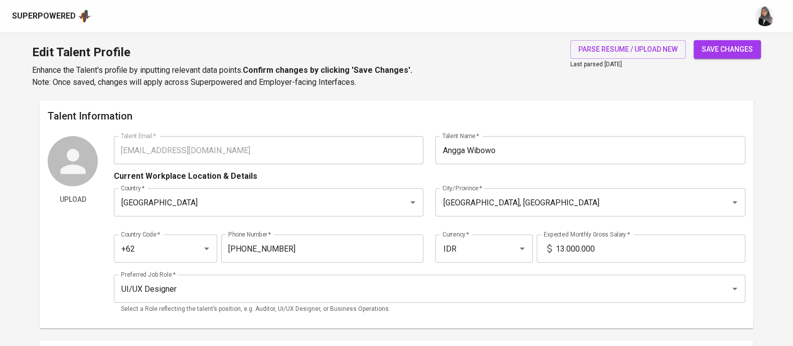
scroll to position [0, 0]
type input "2"
click at [717, 55] on span "save changes" at bounding box center [727, 49] width 51 height 13
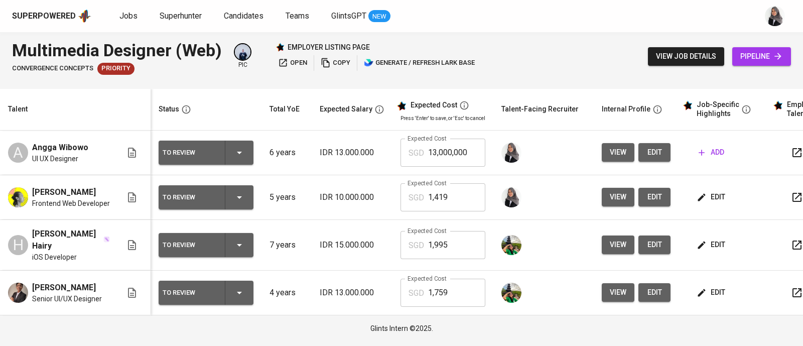
click at [551, 52] on div "Multimedia Designer (Web) Convergence Concepts Priority pic employer listing pa…" at bounding box center [401, 56] width 803 height 49
click at [716, 199] on span "edit" at bounding box center [711, 197] width 27 height 13
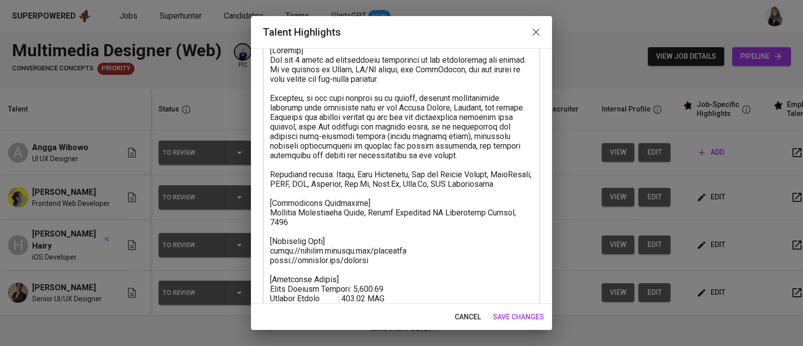
scroll to position [70, 0]
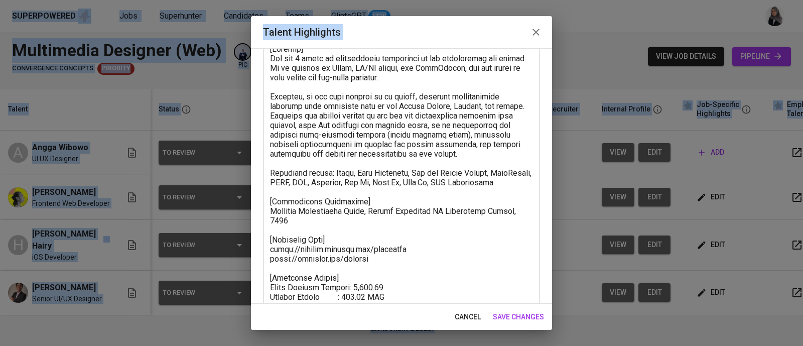
click at [330, 219] on textarea at bounding box center [401, 196] width 263 height 305
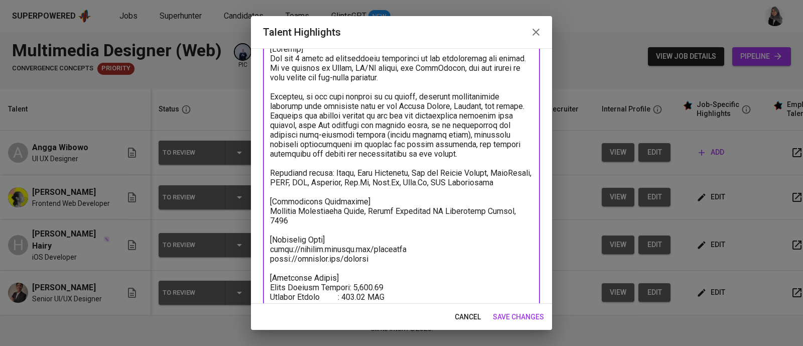
click at [534, 31] on icon "button" at bounding box center [536, 32] width 12 height 12
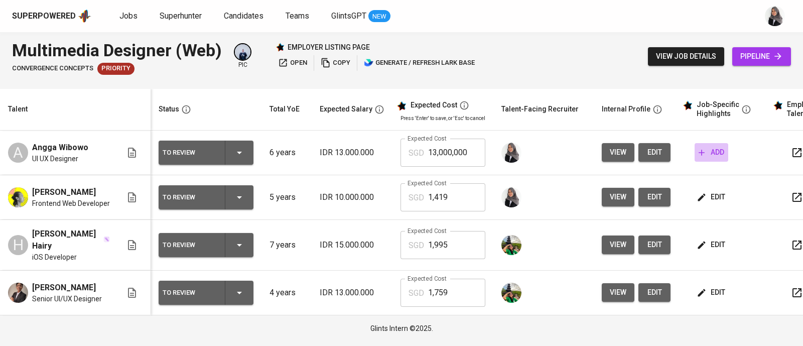
click at [715, 147] on span "add" at bounding box center [711, 152] width 26 height 13
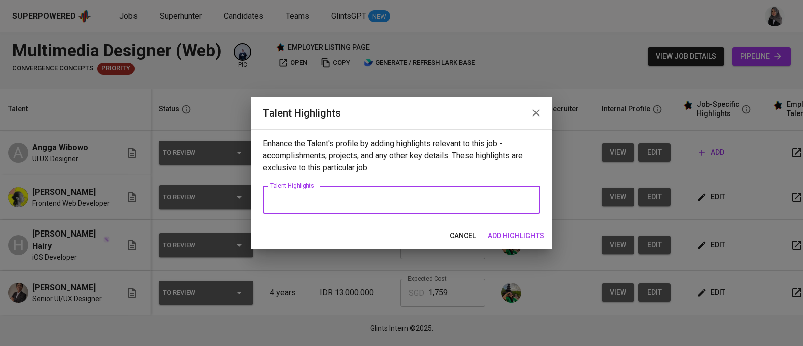
click at [396, 199] on textarea at bounding box center [401, 200] width 263 height 10
paste textarea "[Summary] [PERSON_NAME] has 5 years of professional experience in web developme…"
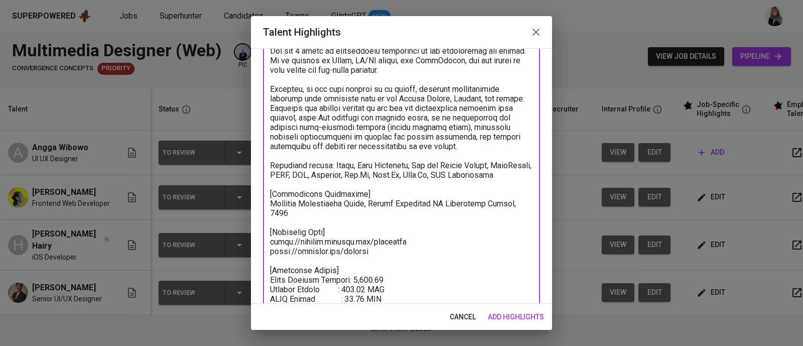
scroll to position [75, 0]
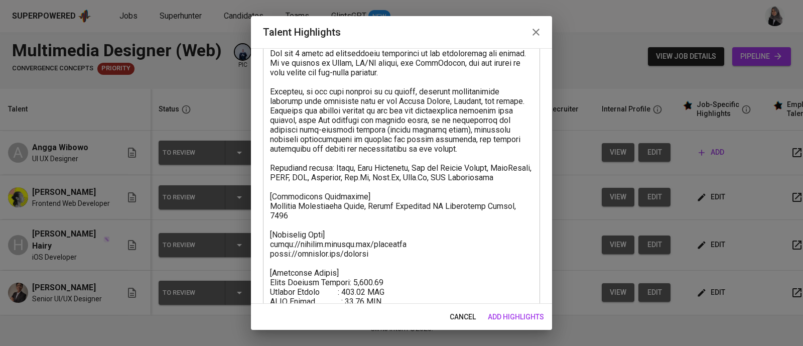
click at [510, 153] on textarea at bounding box center [401, 191] width 263 height 305
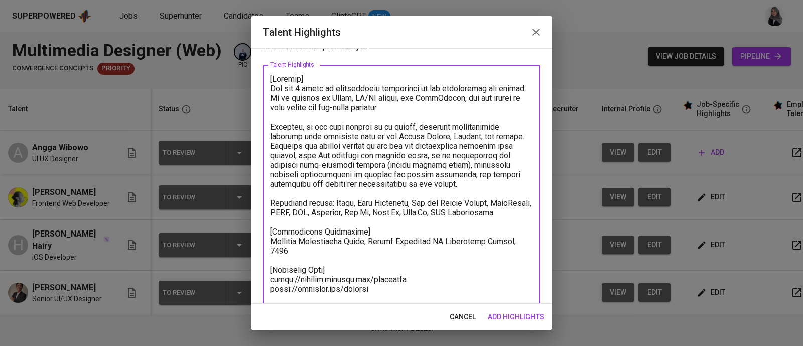
scroll to position [0, 0]
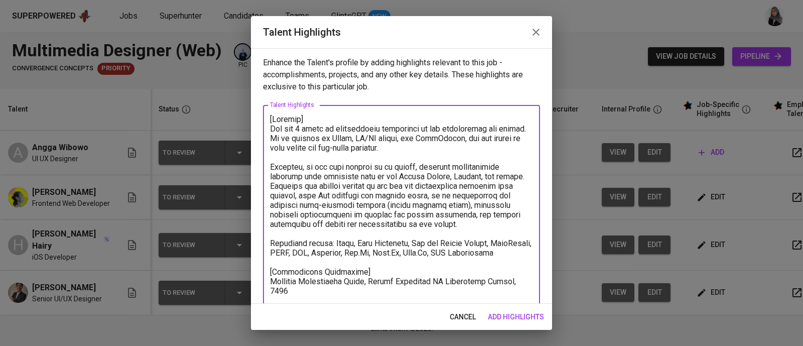
drag, startPoint x: 271, startPoint y: 131, endPoint x: 315, endPoint y: 263, distance: 138.3
click at [315, 263] on textarea at bounding box center [401, 266] width 263 height 305
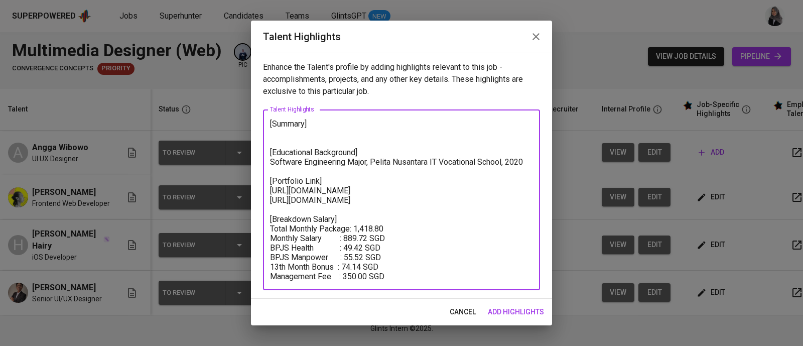
type textarea "[Summary] [Educational Background] Software Engineering Major, Pelita Nusantara…"
click at [511, 312] on span "add highlights" at bounding box center [516, 311] width 56 height 13
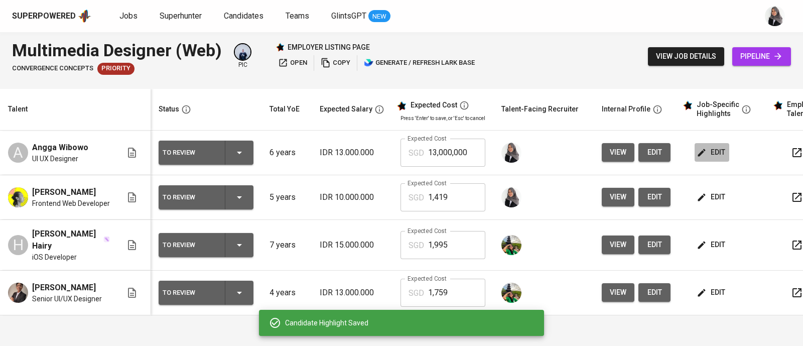
click at [711, 146] on span "edit" at bounding box center [711, 152] width 27 height 13
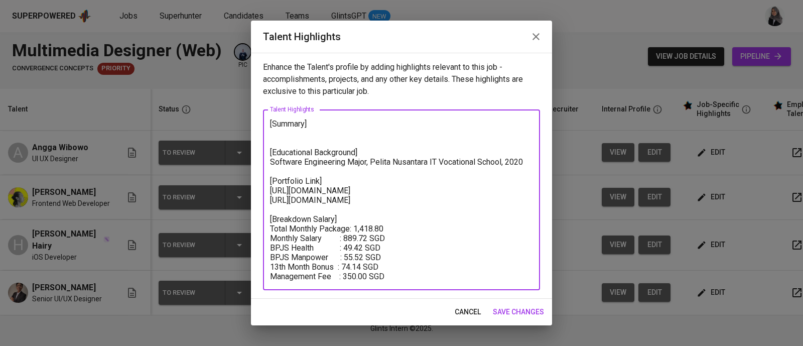
drag, startPoint x: 272, startPoint y: 191, endPoint x: 381, endPoint y: 202, distance: 109.9
click at [381, 202] on textarea "[Summary] [Educational Background] Software Engineering Major, Pelita Nusantara…" at bounding box center [401, 200] width 263 height 162
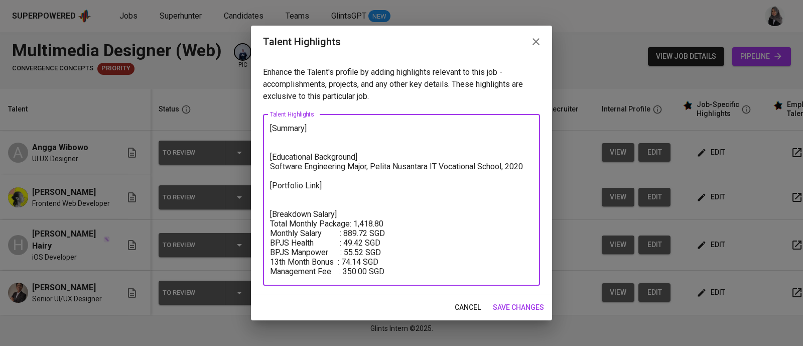
paste textarea "[URL][DOMAIN_NAME]"
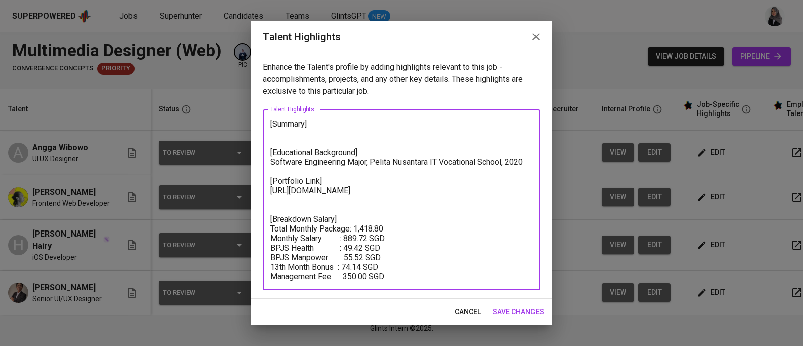
click at [499, 181] on textarea "[Summary] [Educational Background] Software Engineering Major, Pelita Nusantara…" at bounding box center [401, 200] width 263 height 162
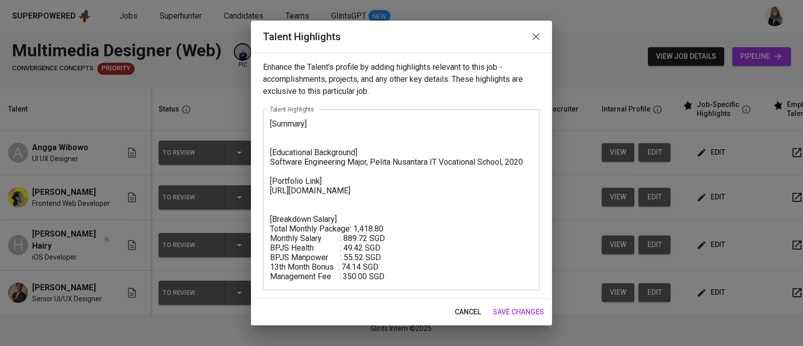
click at [265, 201] on div "[Summary] [Educational Background] Software Engineering Major, Pelita Nusantara…" at bounding box center [401, 199] width 277 height 181
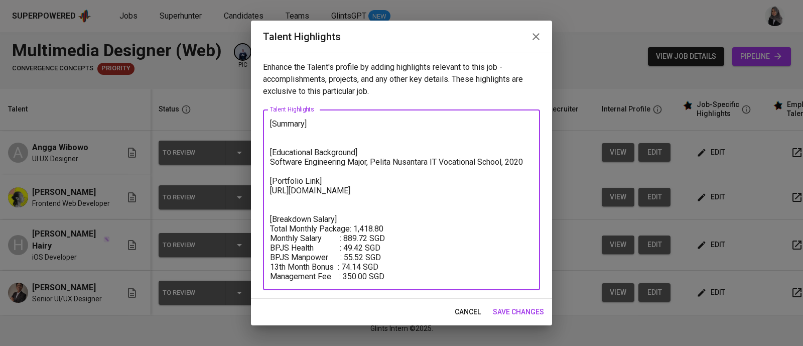
click at [271, 201] on textarea "[Summary] [Educational Background] Software Engineering Major, Pelita Nusantara…" at bounding box center [401, 200] width 263 height 162
paste textarea "[URL][DOMAIN_NAME]"
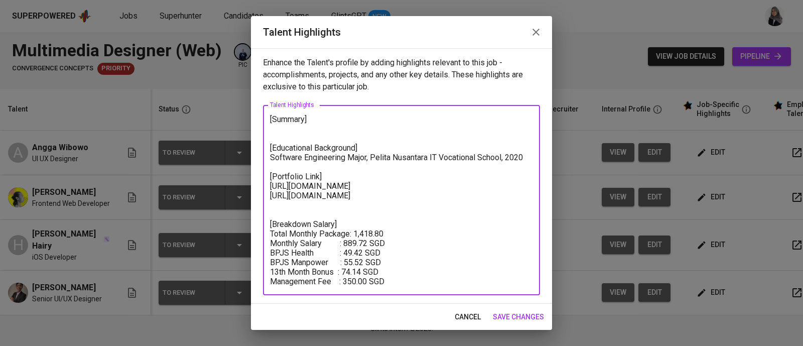
click at [529, 159] on textarea "[Summary] [Educational Background] Software Engineering Major, Pelita Nusantara…" at bounding box center [401, 200] width 263 height 172
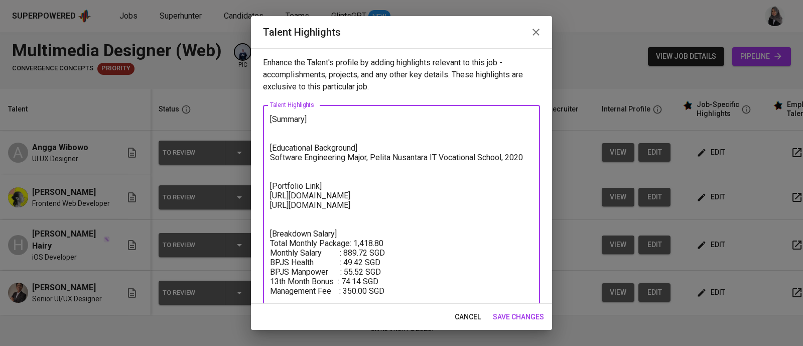
click at [456, 177] on textarea "[Summary] [Educational Background] Software Engineering Major, Pelita Nusantara…" at bounding box center [401, 209] width 263 height 191
drag, startPoint x: 273, startPoint y: 158, endPoint x: 299, endPoint y: 165, distance: 26.9
click at [299, 165] on textarea "[Summary] [Educational Background] Software Engineering Major, Pelita Nusantara…" at bounding box center [401, 209] width 263 height 191
paste textarea "Software Engineering"
click at [470, 194] on textarea "[Summary] [Educational Background] Software Engineering, Vocational High [Portf…" at bounding box center [401, 204] width 263 height 181
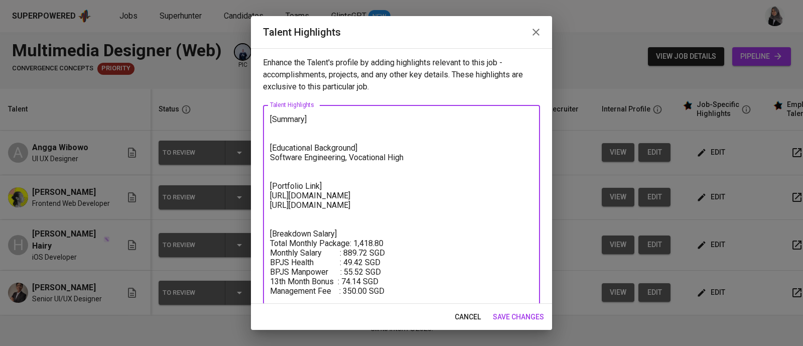
drag, startPoint x: 416, startPoint y: 157, endPoint x: 390, endPoint y: 157, distance: 26.1
click at [390, 157] on textarea "[Summary] [Educational Background] Software Engineering, Vocational High [Portf…" at bounding box center [401, 204] width 263 height 181
paste textarea "Multistudi"
click at [329, 120] on textarea "[Summary] [Educational Background] Software Engineering, Vocational [GEOGRAPHIC…" at bounding box center [401, 204] width 263 height 181
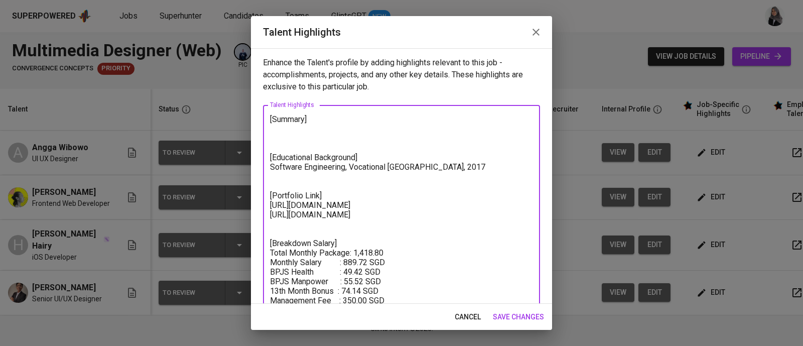
type textarea "[Summary] [Educational Background] Software Engineering, Vocational [GEOGRAPHIC…"
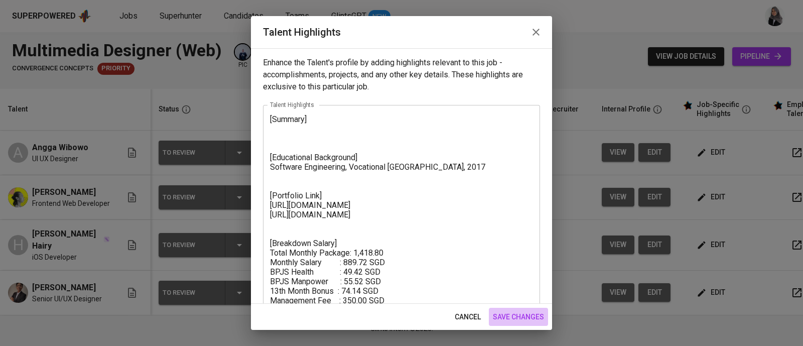
click at [519, 312] on span "save changes" at bounding box center [518, 317] width 51 height 13
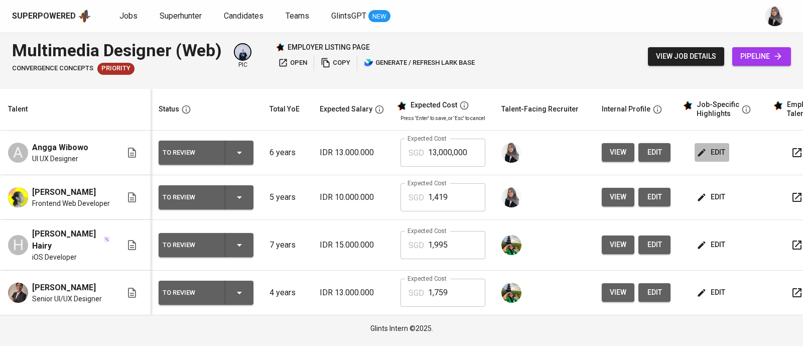
click at [715, 157] on span "edit" at bounding box center [711, 152] width 27 height 13
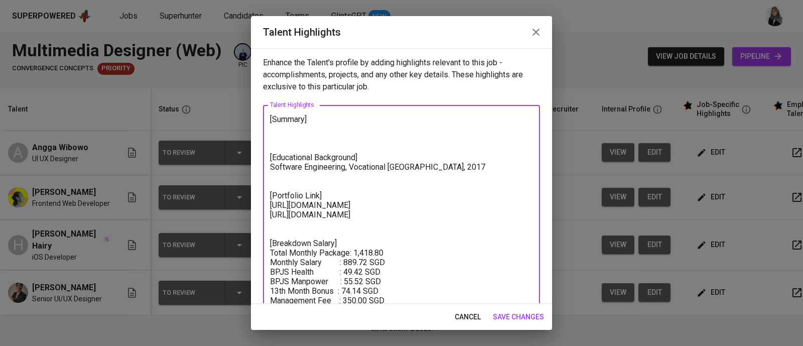
click at [288, 131] on textarea "[Summary] [Educational Background] Software Engineering, Vocational [GEOGRAPHIC…" at bounding box center [401, 209] width 263 height 191
paste textarea "Angga has nearly 6 years of experience as a Web Designer. He is proficient in u…"
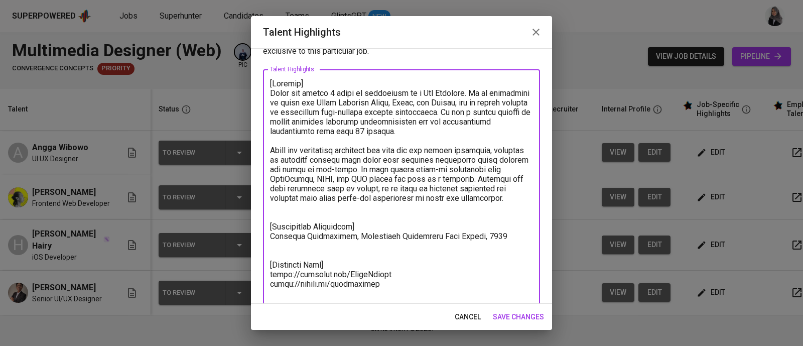
scroll to position [38, 0]
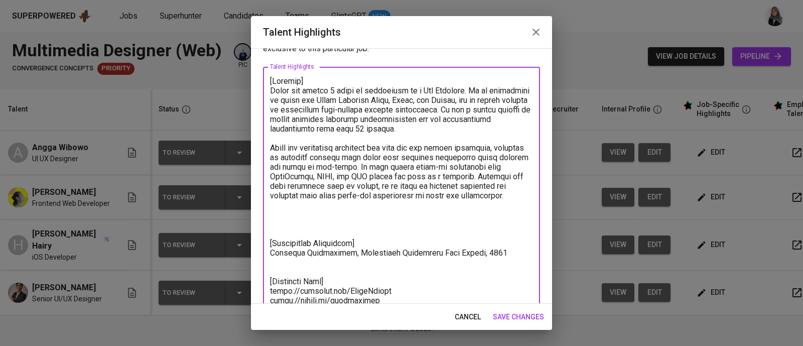
type textarea "[Summary] Angga has nearly 6 years of experience as a Web Designer. He is profi…"
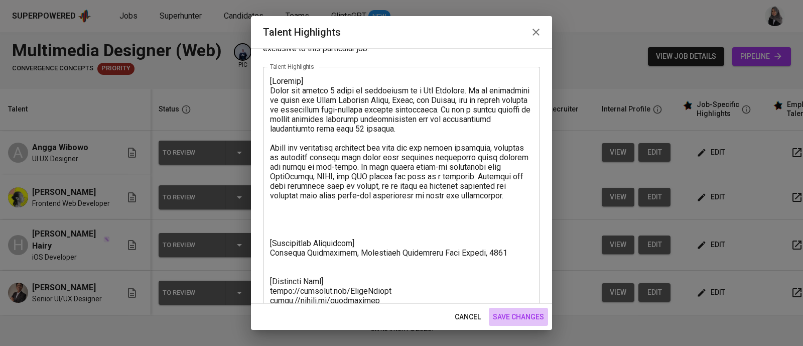
click at [520, 318] on span "save changes" at bounding box center [518, 317] width 51 height 13
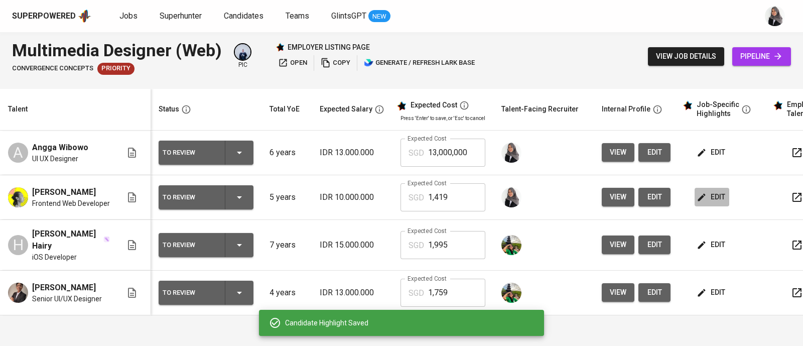
click at [701, 192] on icon "button" at bounding box center [701, 197] width 10 height 10
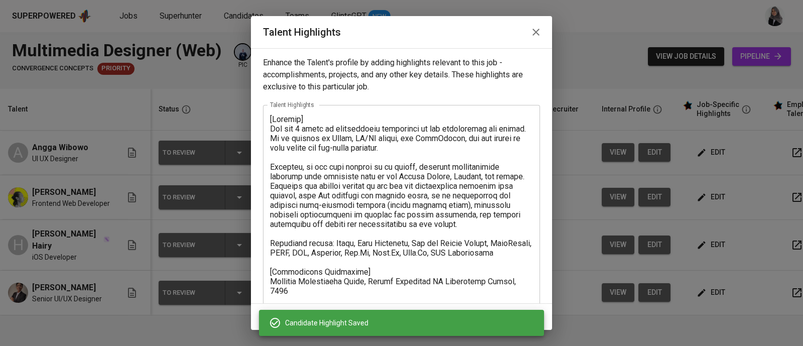
scroll to position [45, 0]
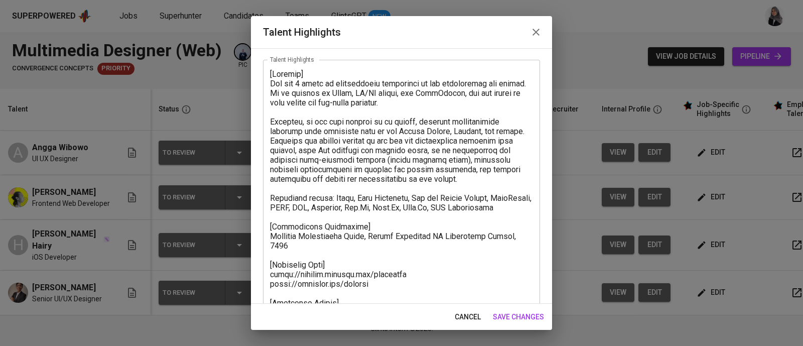
drag, startPoint x: 268, startPoint y: 196, endPoint x: 323, endPoint y: 196, distance: 54.7
click at [323, 196] on div "x Talent Highlights" at bounding box center [401, 222] width 277 height 324
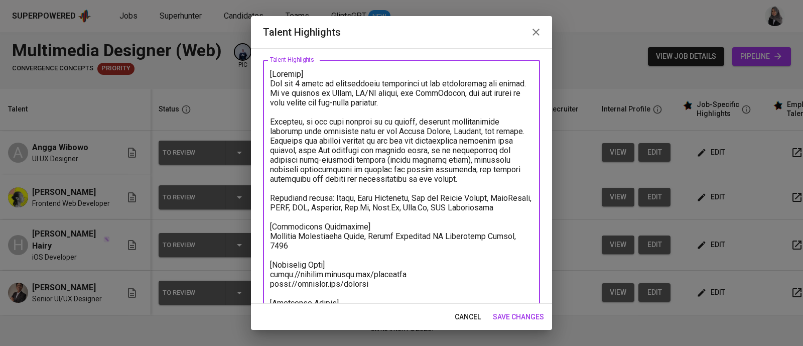
drag, startPoint x: 329, startPoint y: 195, endPoint x: 267, endPoint y: 197, distance: 62.2
click at [267, 197] on div "x Talent Highlights" at bounding box center [401, 222] width 277 height 324
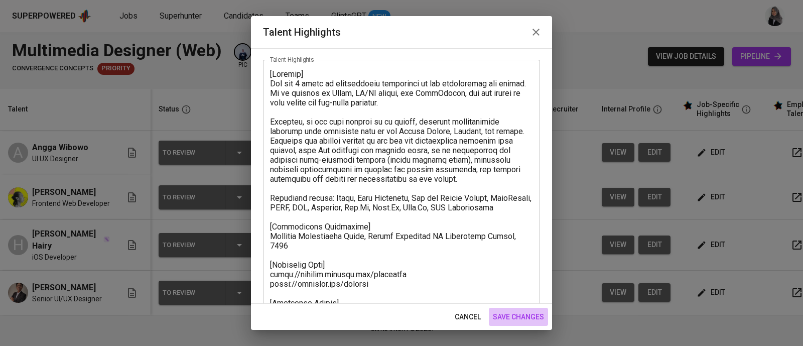
click at [519, 320] on span "save changes" at bounding box center [518, 317] width 51 height 13
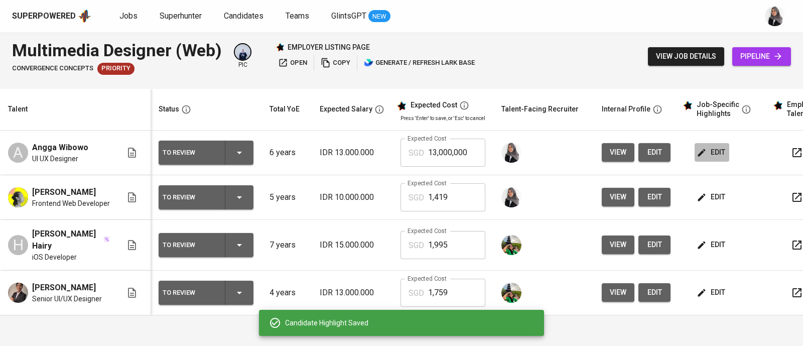
click at [712, 150] on span "edit" at bounding box center [711, 152] width 27 height 13
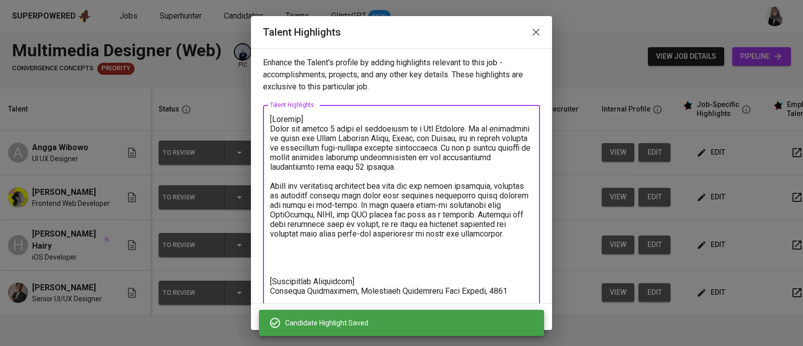
click at [272, 262] on textarea at bounding box center [401, 276] width 263 height 324
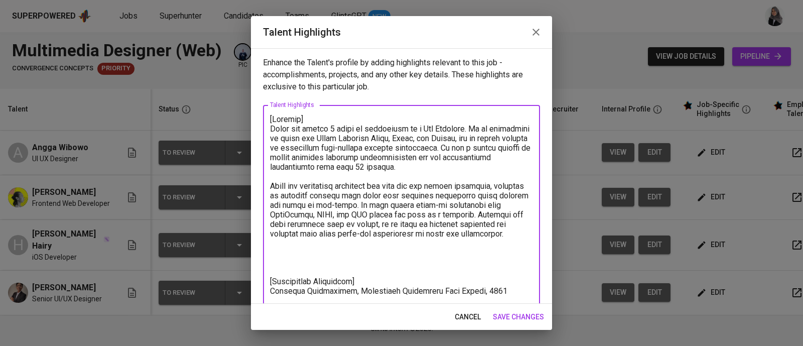
paste textarea "Technical skills:"
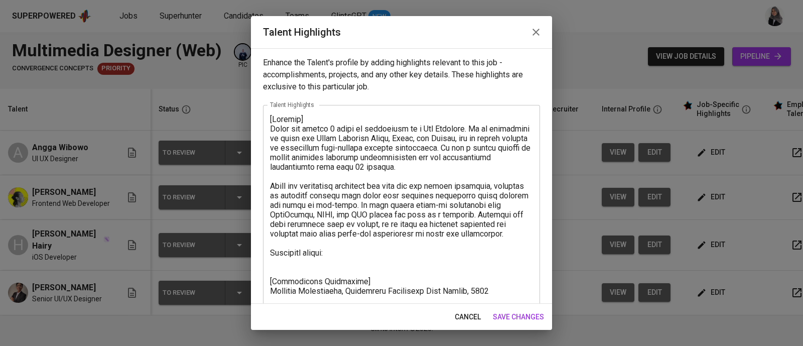
click at [464, 208] on textarea at bounding box center [401, 276] width 263 height 324
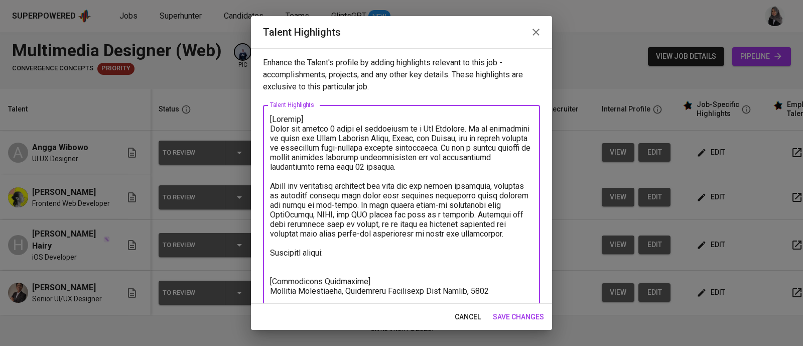
click at [334, 264] on textarea at bounding box center [401, 276] width 263 height 324
paste textarea "Figma, AdobeXD, Framer, Whimsical, Miro, Jira, Zoho, Trello, Agile, Waterfall, …"
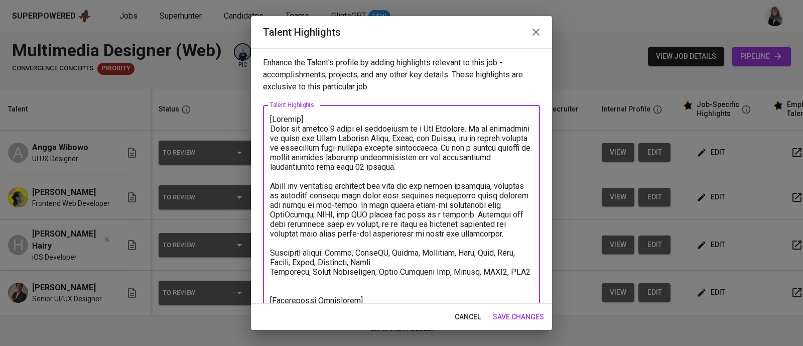
click at [390, 269] on textarea at bounding box center [401, 290] width 263 height 353
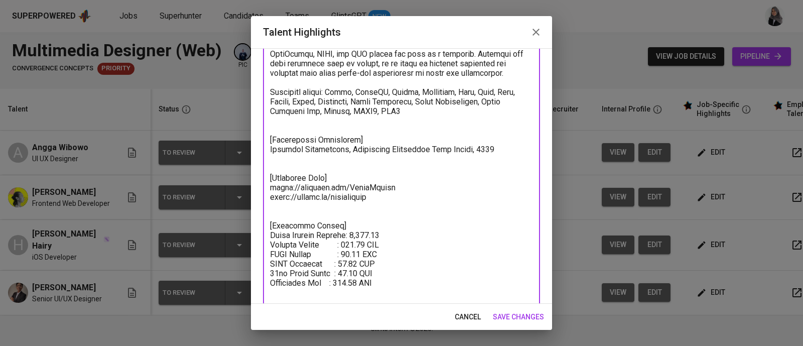
scroll to position [171, 0]
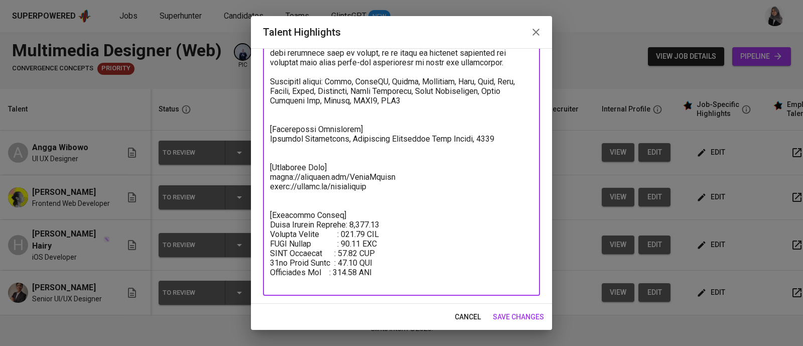
type textarea "[Summary] Angga has nearly 6 years of experience as a Web Designer. He is profi…"
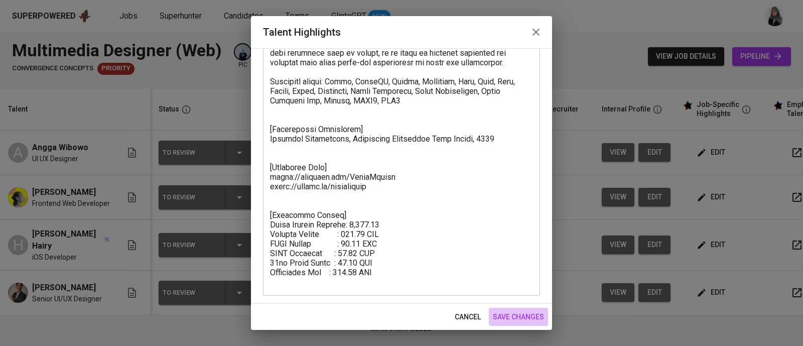
click at [532, 317] on span "save changes" at bounding box center [518, 317] width 51 height 13
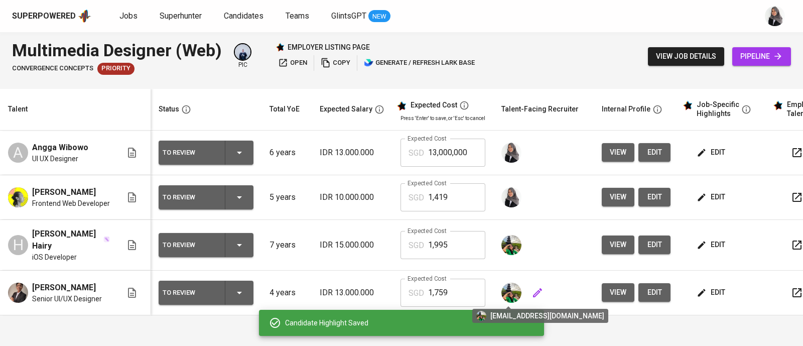
scroll to position [1, 0]
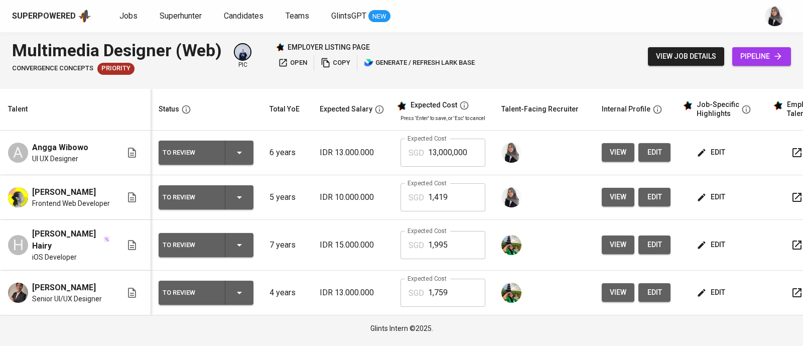
scroll to position [1, 0]
click at [712, 297] on span "edit" at bounding box center [711, 292] width 27 height 13
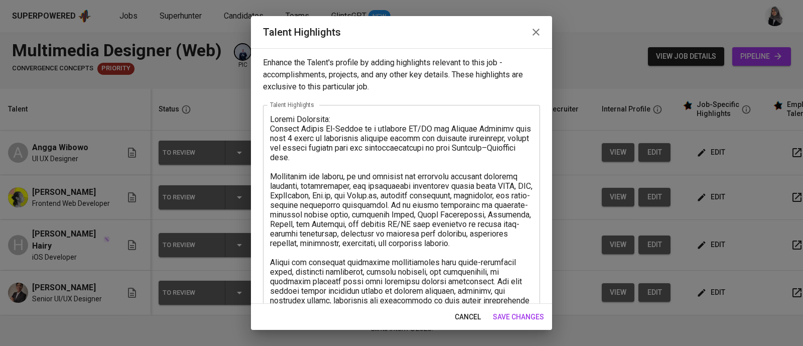
scroll to position [257, 0]
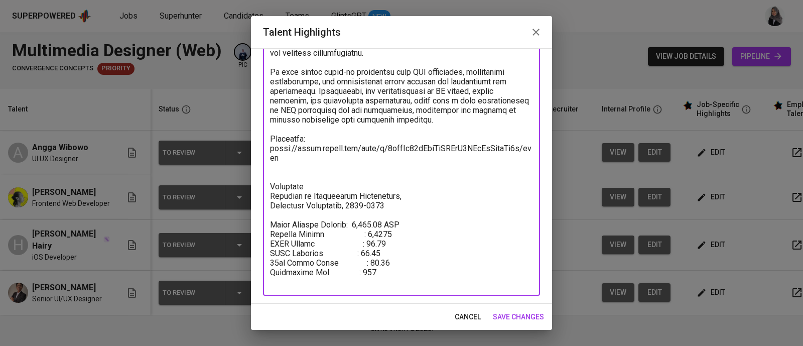
drag, startPoint x: 272, startPoint y: 232, endPoint x: 385, endPoint y: 282, distance: 123.5
click at [385, 282] on textarea at bounding box center [401, 72] width 263 height 429
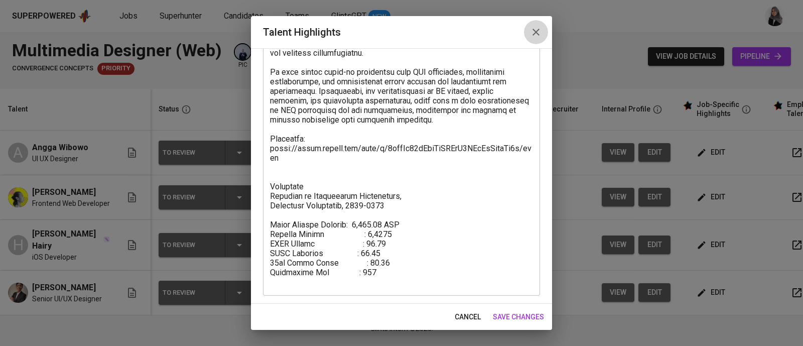
click at [534, 36] on icon "button" at bounding box center [536, 32] width 12 height 12
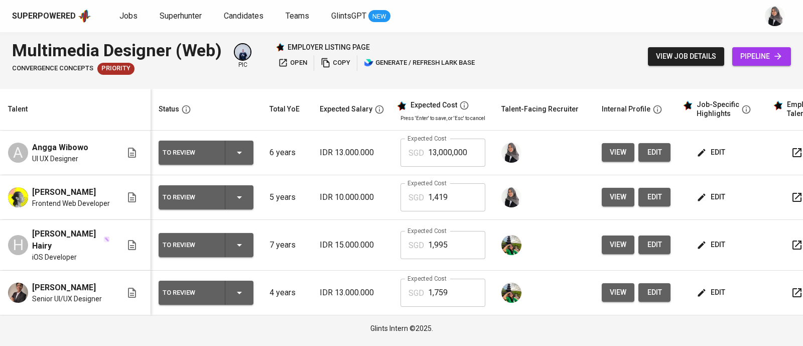
scroll to position [0, 0]
click at [712, 156] on span "edit" at bounding box center [711, 152] width 27 height 13
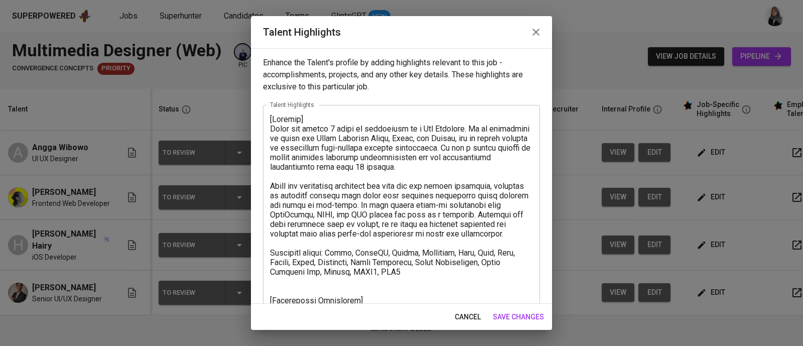
scroll to position [171, 0]
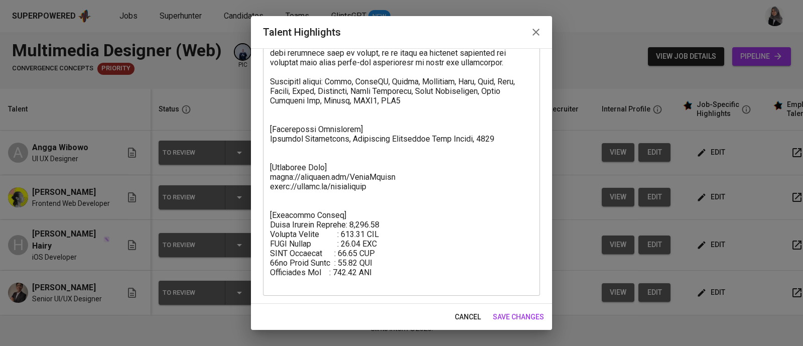
click at [396, 287] on div "x Talent Highlights" at bounding box center [401, 115] width 277 height 362
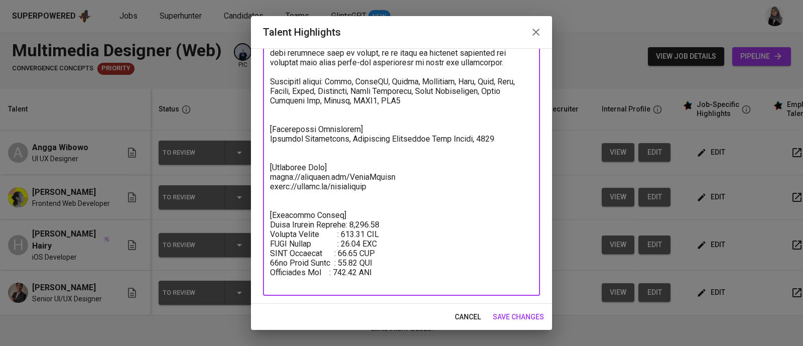
click at [406, 269] on textarea at bounding box center [401, 114] width 263 height 343
click at [394, 287] on div "x Talent Highlights" at bounding box center [401, 115] width 277 height 362
click at [394, 282] on textarea at bounding box center [401, 114] width 263 height 343
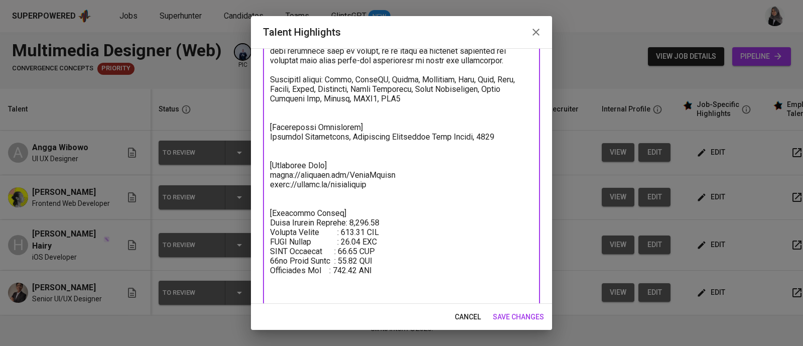
paste textarea "otal Monthly Package: 1,758.96 SGD Monthly Salary : 1,1860 BPJS Health : 49.42 …"
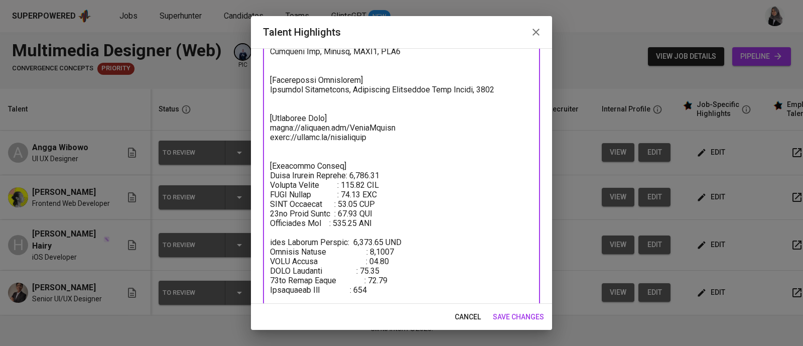
scroll to position [238, 0]
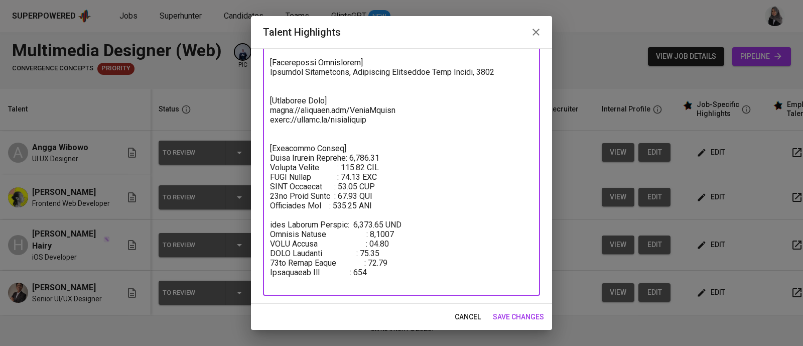
drag, startPoint x: 367, startPoint y: 240, endPoint x: 391, endPoint y: 240, distance: 24.1
click at [391, 240] on textarea at bounding box center [401, 82] width 263 height 410
drag, startPoint x: 345, startPoint y: 175, endPoint x: 368, endPoint y: 174, distance: 23.1
click at [368, 174] on textarea at bounding box center [401, 82] width 263 height 410
paste textarea "1,1860"
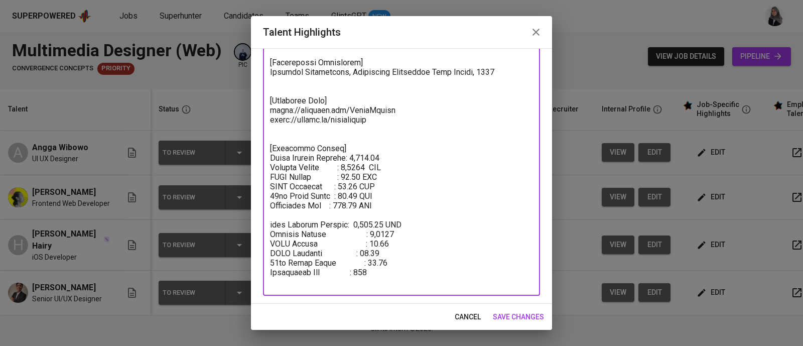
drag, startPoint x: 368, startPoint y: 262, endPoint x: 386, endPoint y: 261, distance: 17.6
click at [386, 261] on textarea at bounding box center [401, 82] width 263 height 410
drag, startPoint x: 386, startPoint y: 261, endPoint x: 369, endPoint y: 261, distance: 16.6
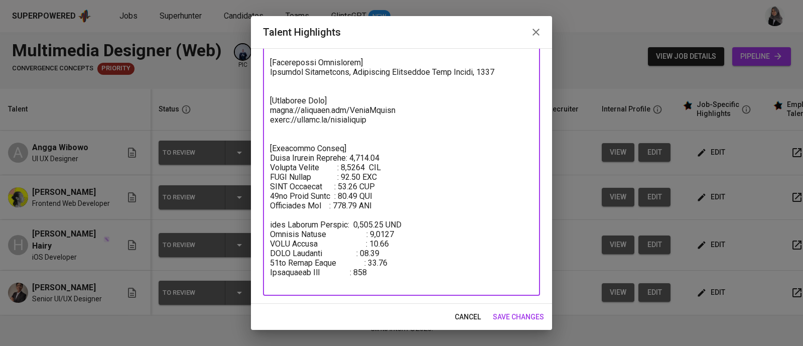
click at [369, 261] on textarea at bounding box center [401, 82] width 263 height 410
drag, startPoint x: 368, startPoint y: 261, endPoint x: 387, endPoint y: 261, distance: 19.1
click at [387, 261] on textarea at bounding box center [401, 82] width 263 height 410
drag, startPoint x: 345, startPoint y: 191, endPoint x: 364, endPoint y: 194, distance: 18.7
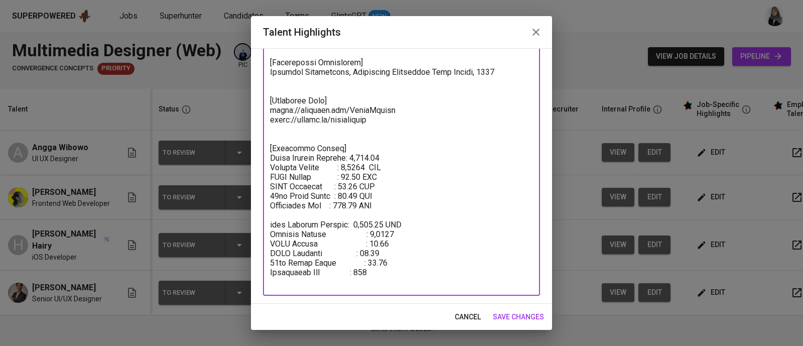
click at [364, 194] on textarea at bounding box center [401, 82] width 263 height 410
paste textarea "74.04"
drag, startPoint x: 368, startPoint y: 269, endPoint x: 386, endPoint y: 269, distance: 17.6
click at [386, 269] on textarea at bounding box center [401, 82] width 263 height 410
click at [346, 203] on textarea at bounding box center [401, 82] width 263 height 410
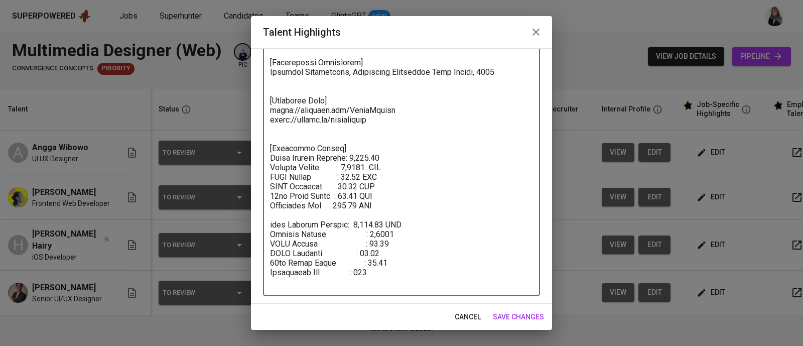
drag, startPoint x: 346, startPoint y: 203, endPoint x: 364, endPoint y: 204, distance: 17.6
click at [364, 204] on textarea at bounding box center [401, 82] width 263 height 410
paste textarea "98.88"
drag, startPoint x: 353, startPoint y: 231, endPoint x: 384, endPoint y: 232, distance: 30.6
click at [384, 232] on textarea at bounding box center [401, 82] width 263 height 410
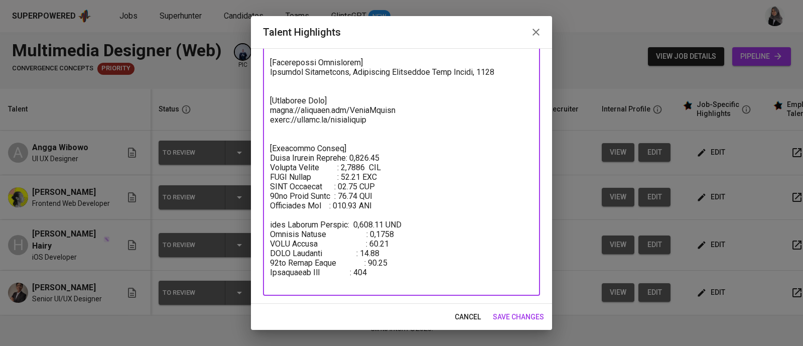
drag, startPoint x: 356, startPoint y: 164, endPoint x: 374, endPoint y: 166, distance: 18.7
click at [374, 166] on textarea at bounding box center [401, 82] width 263 height 410
paste textarea "1,758.96"
drag, startPoint x: 386, startPoint y: 281, endPoint x: 268, endPoint y: 232, distance: 127.7
click at [268, 232] on div "x Talent Highlights" at bounding box center [401, 81] width 277 height 428
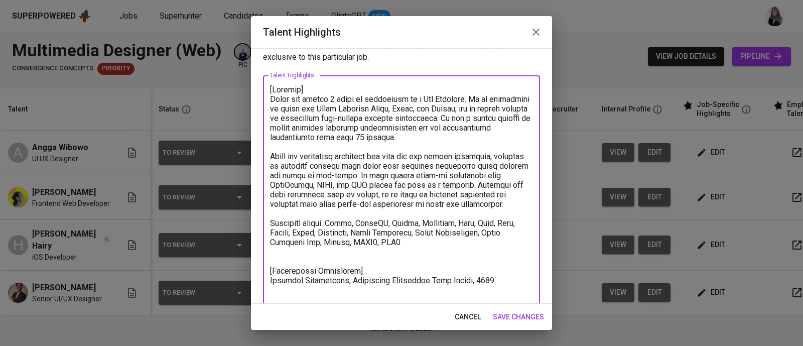
scroll to position [171, 0]
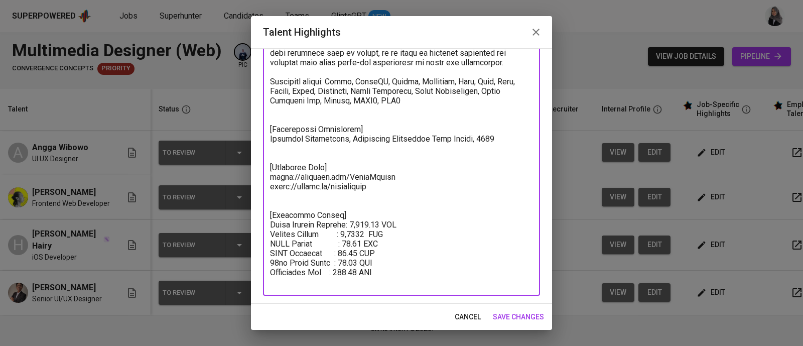
type textarea "[Summary] Angga has nearly 6 years of experience as a Web Designer. He is profi…"
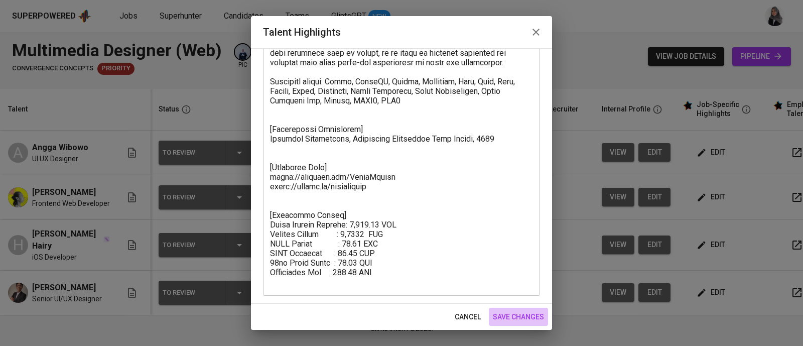
click at [512, 317] on span "save changes" at bounding box center [518, 317] width 51 height 13
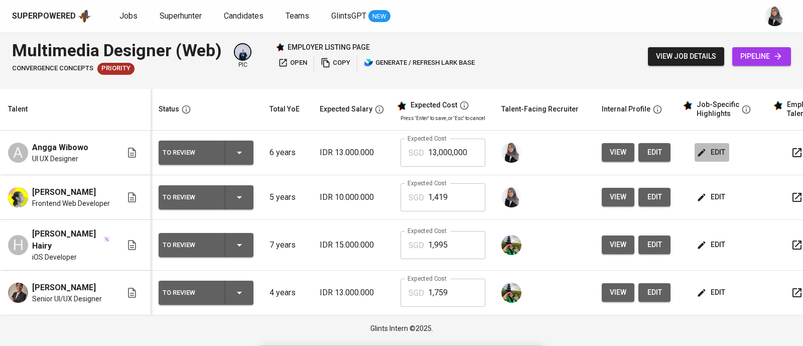
click at [707, 149] on span "edit" at bounding box center [711, 152] width 27 height 13
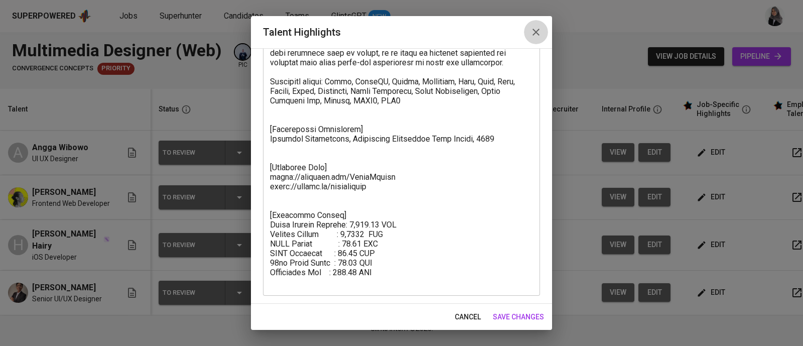
click at [536, 38] on icon "button" at bounding box center [536, 32] width 12 height 12
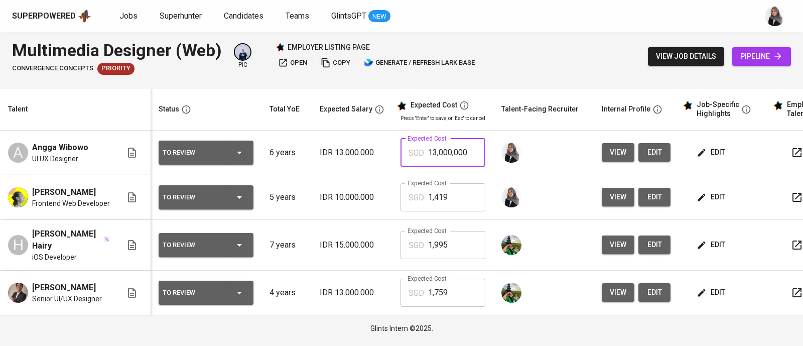
click at [460, 145] on input "13,000,000" at bounding box center [456, 152] width 57 height 28
type input "1,759"
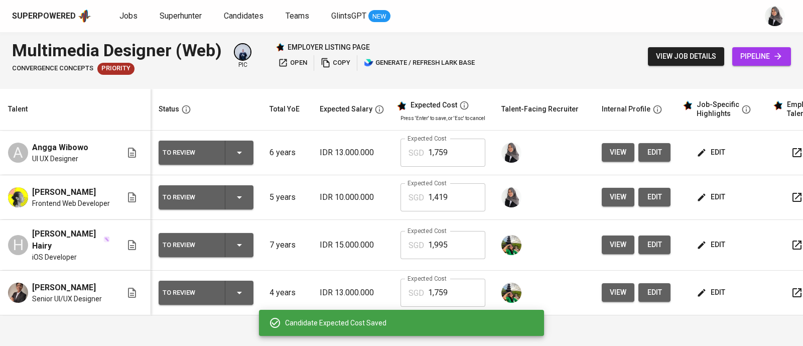
scroll to position [1, 0]
click at [583, 39] on div "Multimedia Designer (Web) Convergence Concepts Priority pic employer listing pa…" at bounding box center [401, 56] width 803 height 49
click at [752, 5] on div "Superpowered Jobs Superhunter Candidates Teams GlintsGPT NEW" at bounding box center [401, 16] width 803 height 32
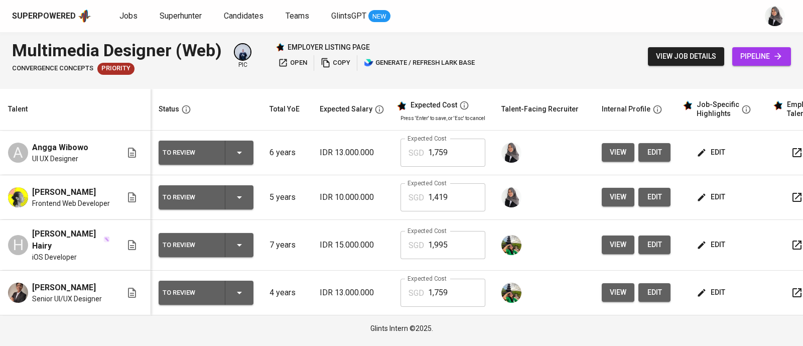
click at [551, 54] on div "Multimedia Designer (Web) Convergence Concepts Priority pic employer listing pa…" at bounding box center [401, 56] width 803 height 49
click at [627, 10] on div "Superpowered Jobs Superhunter Candidates Teams GlintsGPT NEW" at bounding box center [385, 16] width 746 height 15
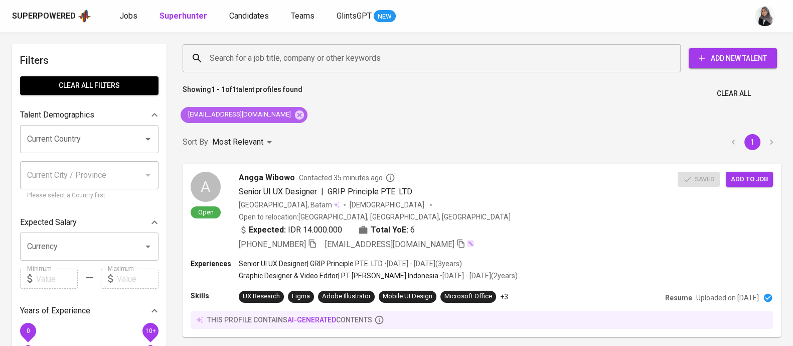
click at [294, 112] on icon at bounding box center [299, 114] width 11 height 11
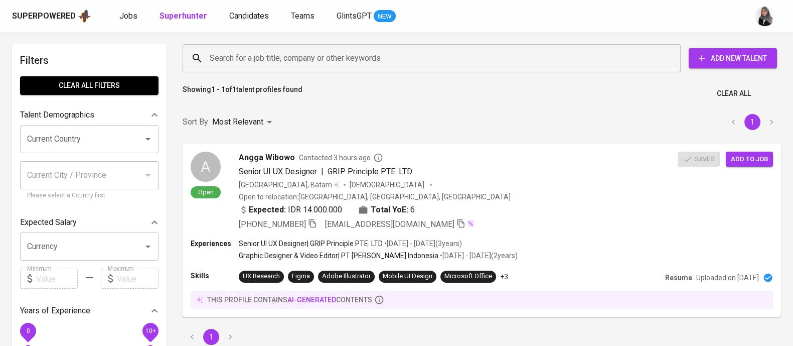
click at [303, 61] on input "Search for a job title, company or other keywords" at bounding box center [434, 58] width 454 height 19
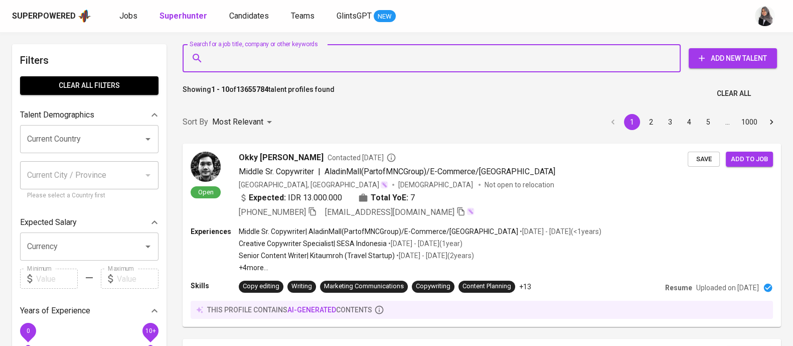
paste input "[EMAIL_ADDRESS][DOMAIN_NAME] •"
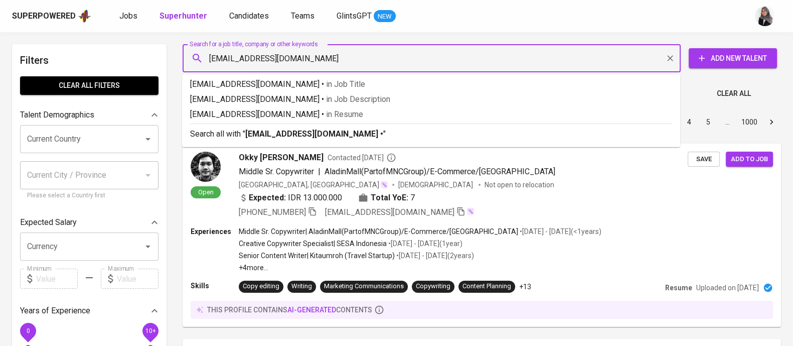
type input "[EMAIL_ADDRESS][DOMAIN_NAME]"
click at [211, 59] on input "[EMAIL_ADDRESS][DOMAIN_NAME]" at bounding box center [434, 58] width 454 height 19
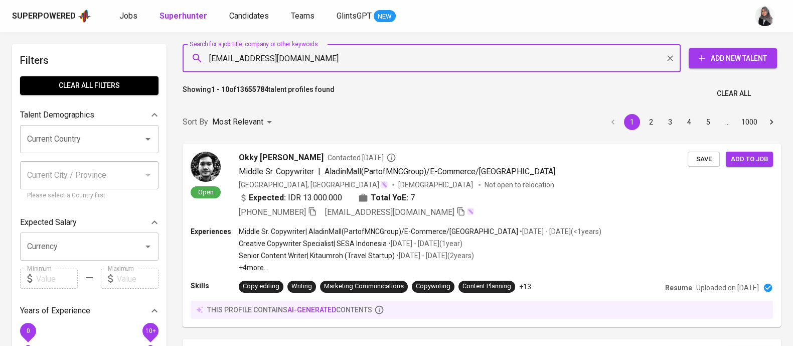
click at [337, 68] on div "[EMAIL_ADDRESS][DOMAIN_NAME] Search for a job title, company or other keywords" at bounding box center [432, 58] width 498 height 28
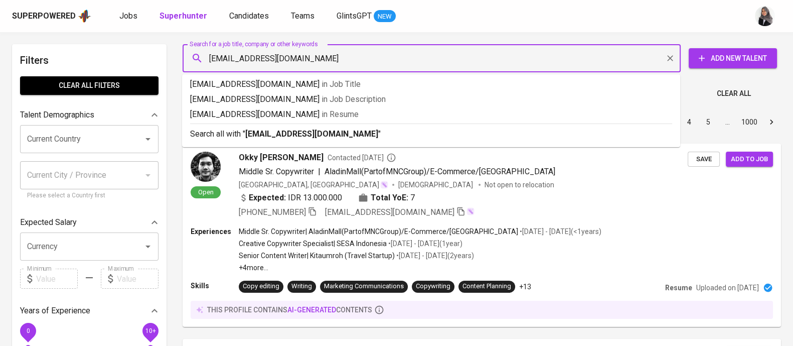
click at [331, 60] on input "[EMAIL_ADDRESS][DOMAIN_NAME]" at bounding box center [434, 58] width 454 height 19
click at [323, 135] on b "[EMAIL_ADDRESS][DOMAIN_NAME]" at bounding box center [311, 134] width 133 height 10
click at [323, 135] on div "Sort By Most Relevant MOST_RELEVANT 1 2 3 4 5 … 1000" at bounding box center [482, 122] width 610 height 31
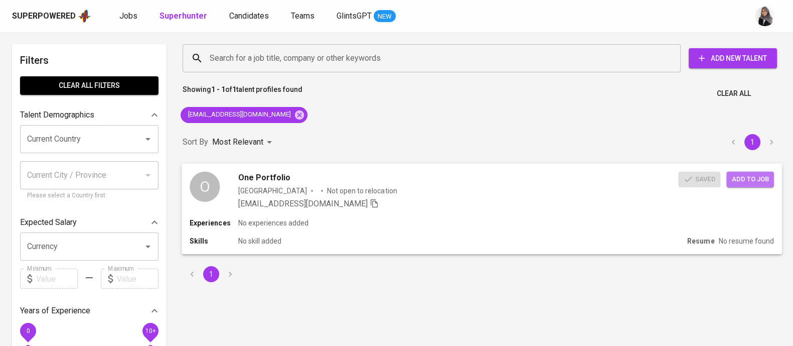
click at [750, 172] on button "Add to job" at bounding box center [749, 179] width 47 height 16
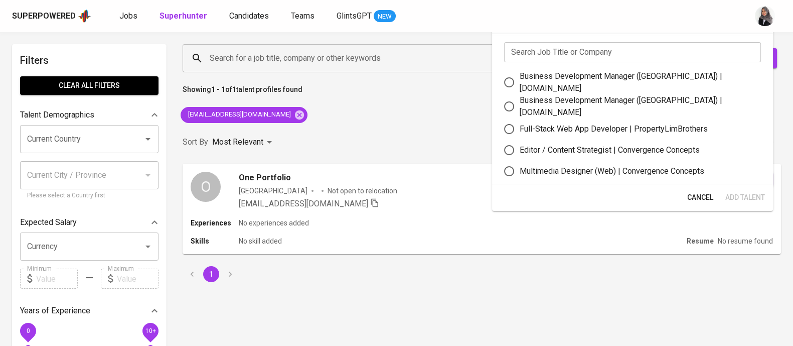
click at [429, 102] on div "Search for a job title, company or other keywords Search for a job title, compa…" at bounding box center [482, 163] width 610 height 250
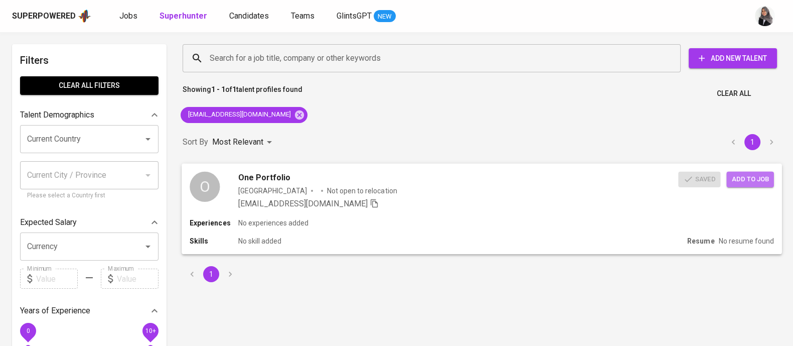
click at [749, 175] on span "Add to job" at bounding box center [749, 179] width 37 height 12
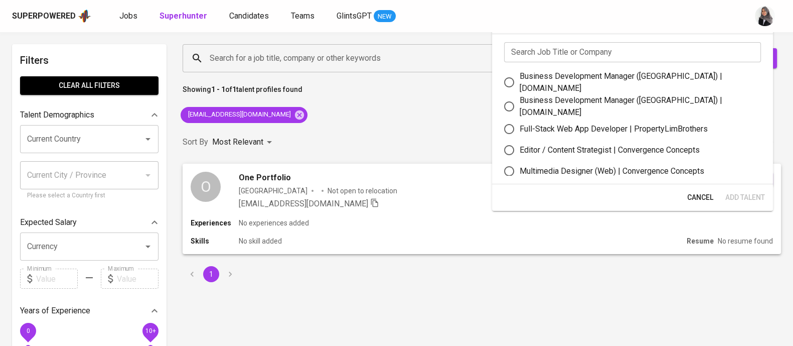
click at [581, 161] on label "Multimedia Designer (Web) | Convergence Concepts" at bounding box center [626, 171] width 254 height 21
click at [520, 161] on input "Multimedia Designer (Web) | Convergence Concepts" at bounding box center [509, 171] width 21 height 21
radio input "true"
click at [740, 194] on span "Add Talent" at bounding box center [745, 197] width 40 height 13
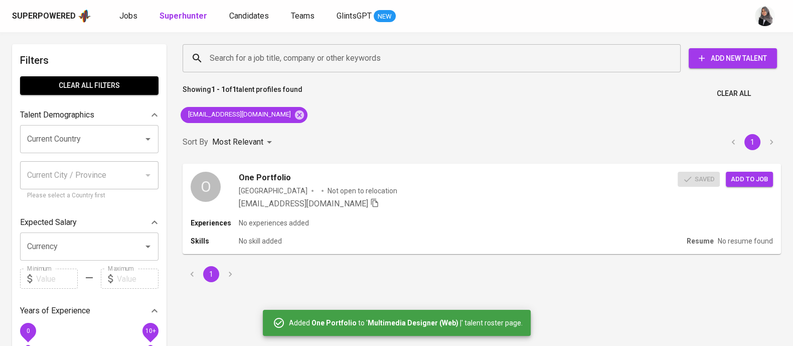
click at [633, 102] on div "Search for a job title, company or other keywords Search for a job title, compa…" at bounding box center [482, 163] width 610 height 250
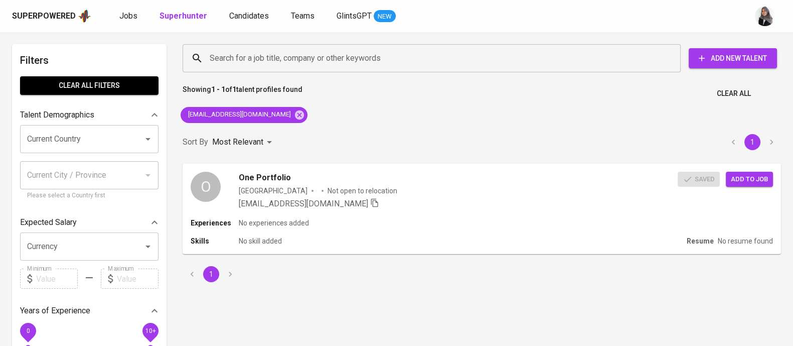
click at [561, 107] on div "Search for a job title, company or other keywords Search for a job title, compa…" at bounding box center [482, 163] width 610 height 250
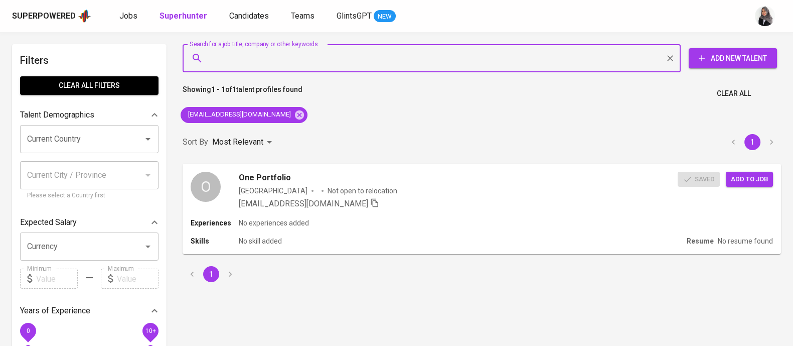
click at [427, 49] on input "Search for a job title, company or other keywords" at bounding box center [434, 58] width 454 height 19
click at [232, 21] on link "Candidates" at bounding box center [250, 16] width 42 height 13
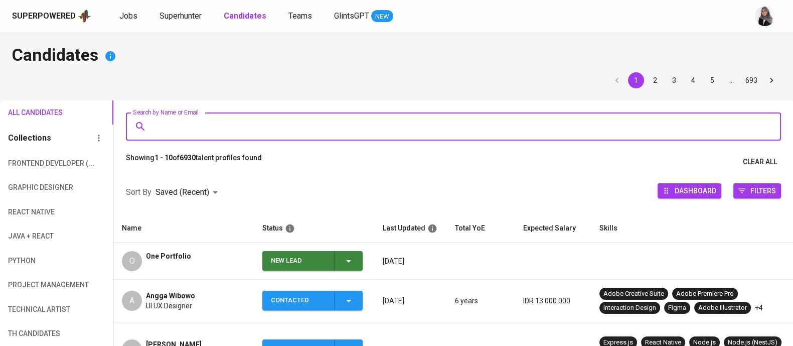
click at [229, 123] on input "Search by Name or Email" at bounding box center [455, 126] width 611 height 19
paste input "[PERSON_NAME]"
type input "[PERSON_NAME]"
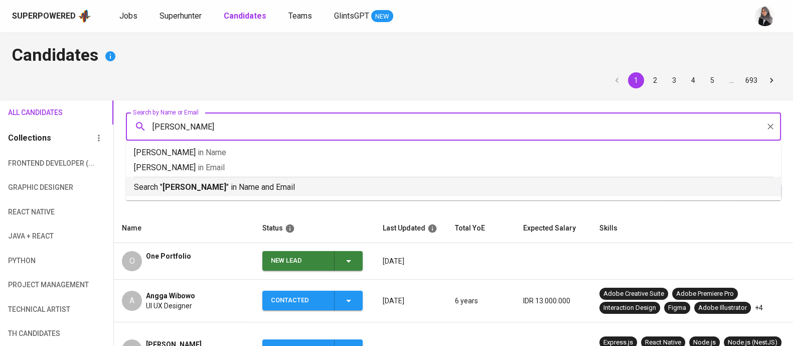
click at [256, 192] on p "Search " [PERSON_NAME] " in Name and Email" at bounding box center [453, 187] width 639 height 12
click at [256, 192] on div "Sort By Saved (Recent) DESC Dashboard Filters" at bounding box center [453, 192] width 679 height 43
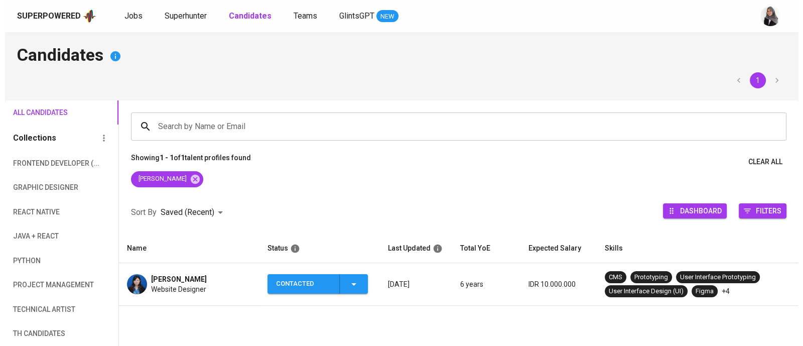
scroll to position [36, 0]
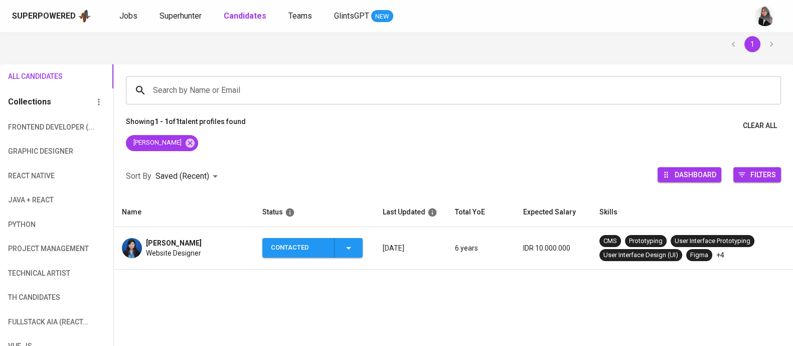
click at [187, 249] on span "Website Designer" at bounding box center [173, 253] width 55 height 10
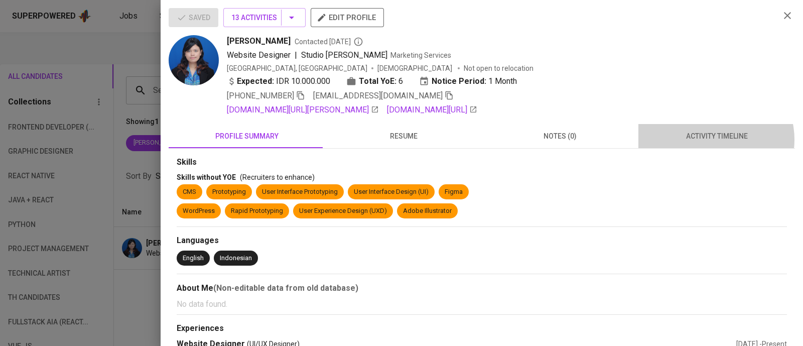
click at [705, 139] on span "activity timeline" at bounding box center [716, 136] width 144 height 13
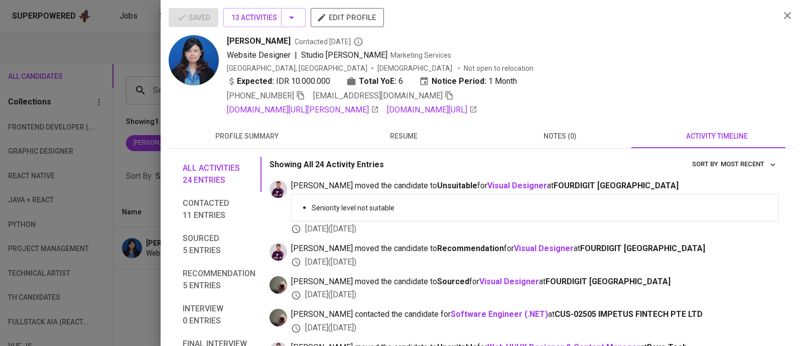
click at [780, 9] on button "button" at bounding box center [787, 15] width 15 height 15
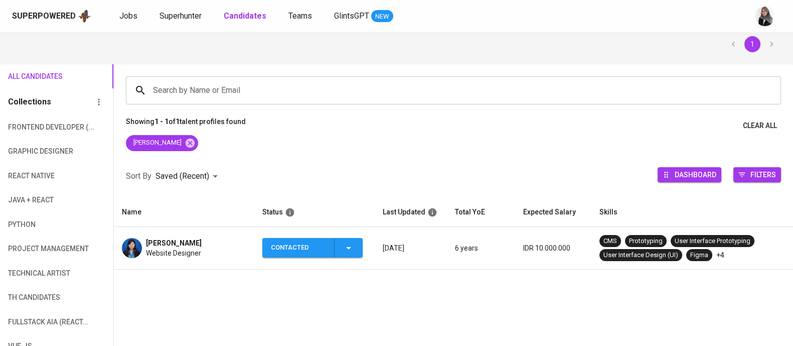
click at [225, 250] on div "[PERSON_NAME] Website Designer" at bounding box center [184, 248] width 124 height 20
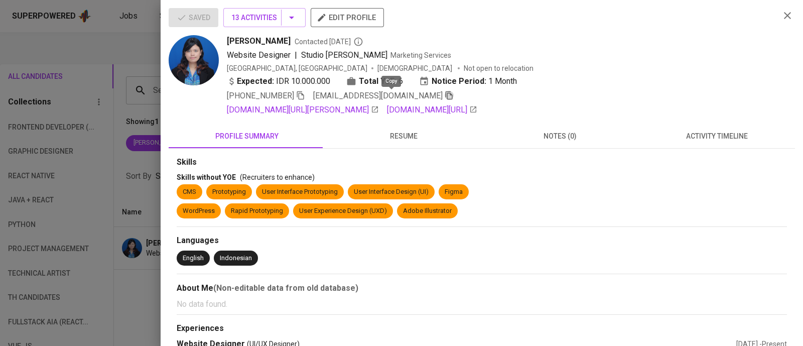
click at [444, 93] on icon "button" at bounding box center [448, 95] width 9 height 9
click at [770, 19] on div "Saved 13 Activities edit profile [PERSON_NAME] Contacted [DATE] Website Designe…" at bounding box center [482, 62] width 626 height 108
click at [122, 199] on div at bounding box center [401, 173] width 803 height 346
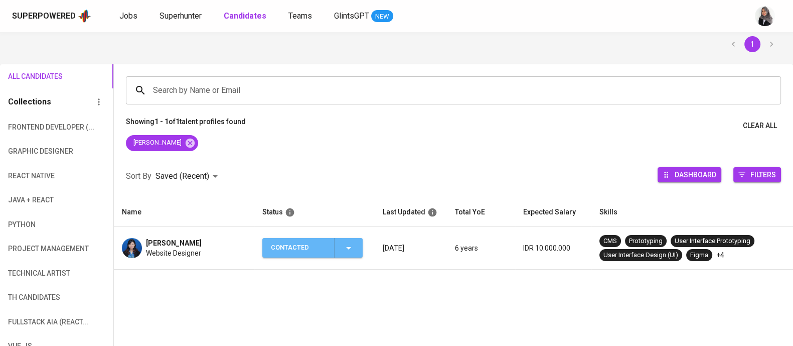
click at [355, 245] on span "Contacted" at bounding box center [312, 248] width 92 height 20
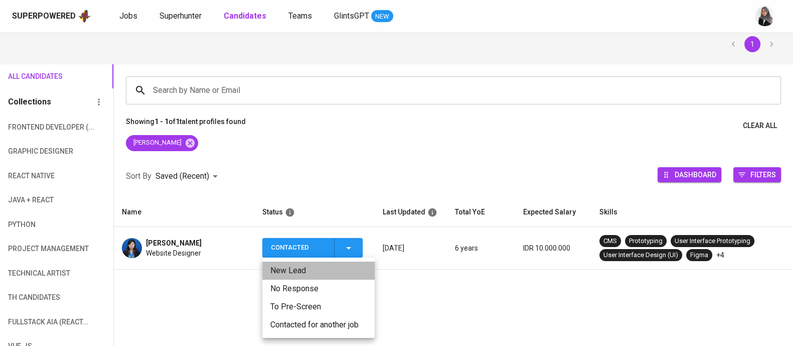
click at [313, 268] on li "New Lead" at bounding box center [318, 270] width 112 height 18
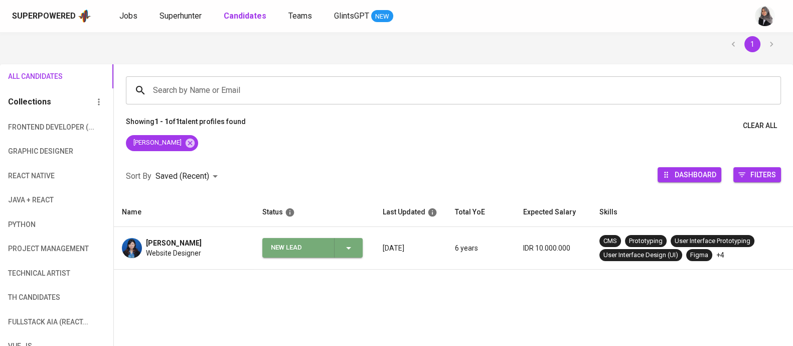
click at [346, 251] on icon "button" at bounding box center [349, 248] width 12 height 12
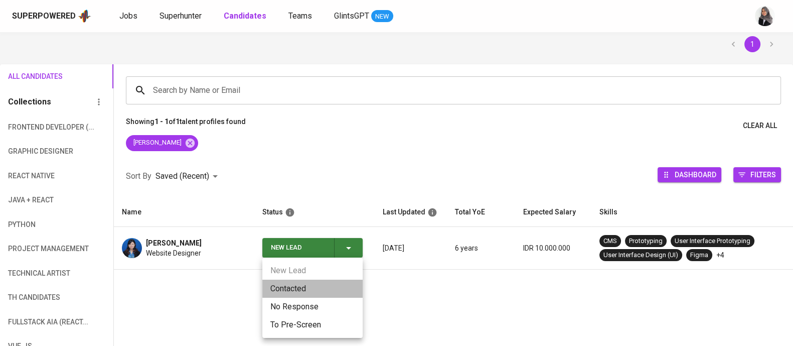
click at [303, 290] on li "Contacted" at bounding box center [312, 288] width 100 height 18
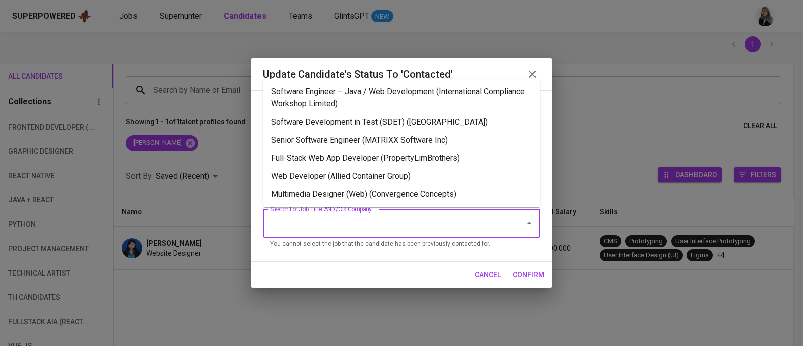
click at [402, 225] on input "Search for Job Title AND/OR Company" at bounding box center [387, 223] width 240 height 19
click at [395, 196] on li "Multimedia Designer (Web) (Convergence Concepts)" at bounding box center [401, 194] width 277 height 18
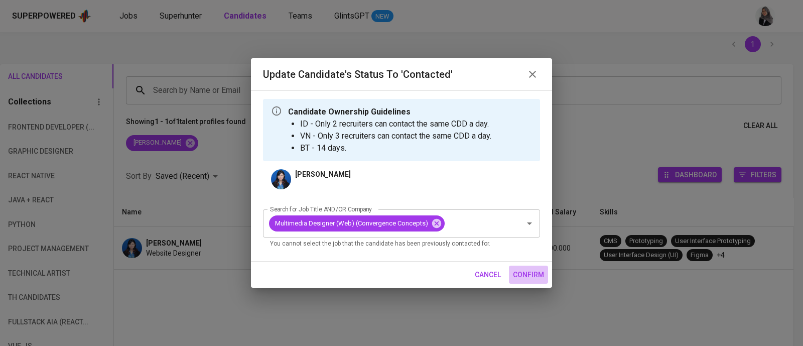
click at [532, 274] on span "confirm" at bounding box center [528, 274] width 31 height 13
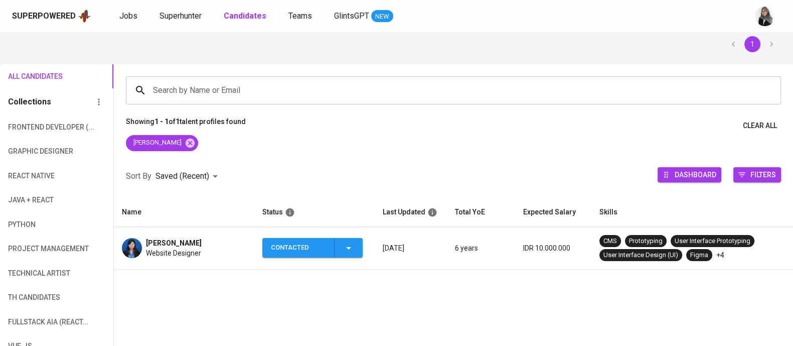
click at [177, 266] on td "[PERSON_NAME] Website Designer" at bounding box center [184, 248] width 140 height 43
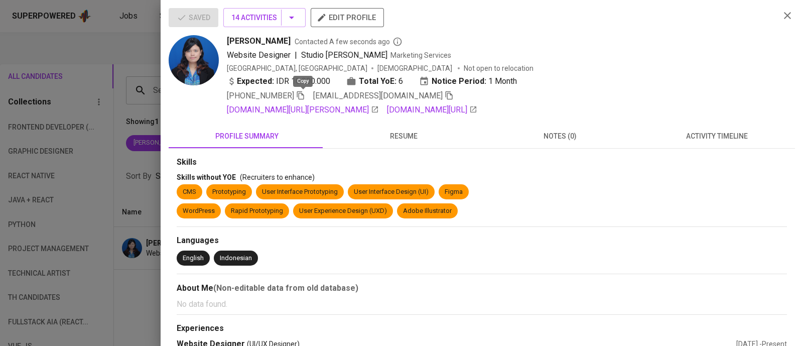
click at [299, 100] on span at bounding box center [300, 96] width 9 height 10
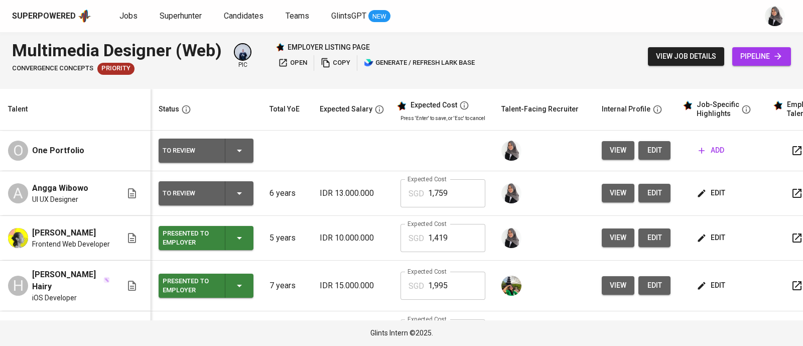
scroll to position [41, 0]
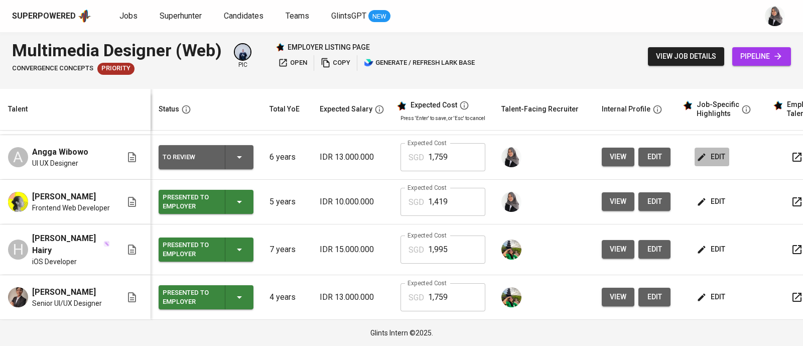
click at [696, 152] on icon "button" at bounding box center [701, 157] width 10 height 10
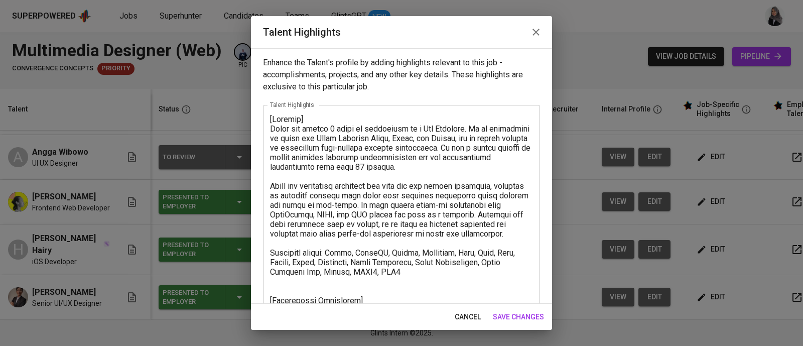
scroll to position [171, 0]
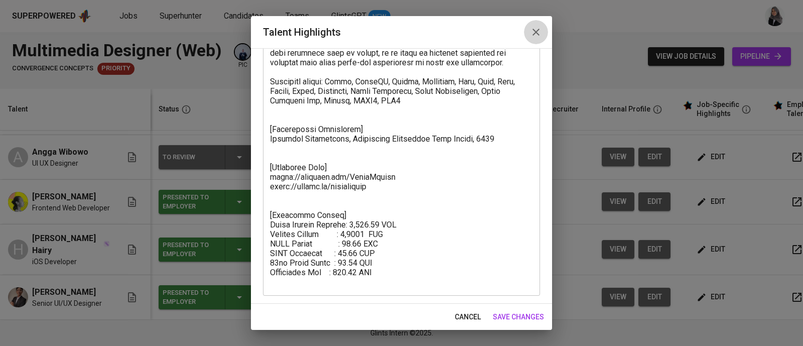
click at [533, 30] on icon "button" at bounding box center [535, 32] width 7 height 7
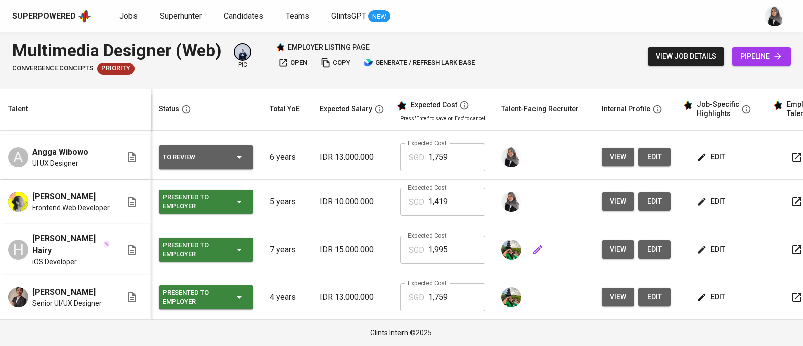
scroll to position [0, 0]
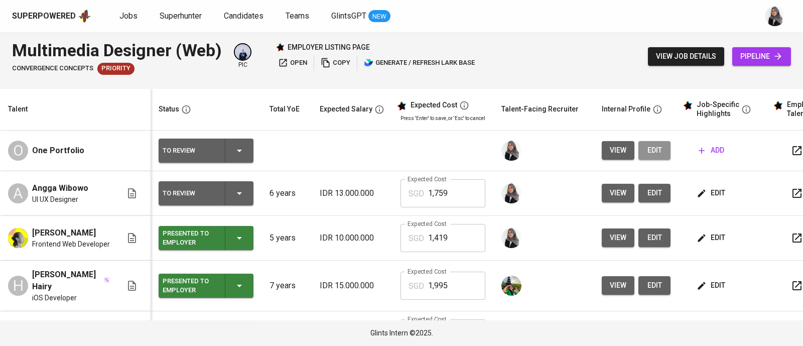
click at [653, 150] on span "edit" at bounding box center [654, 150] width 16 height 13
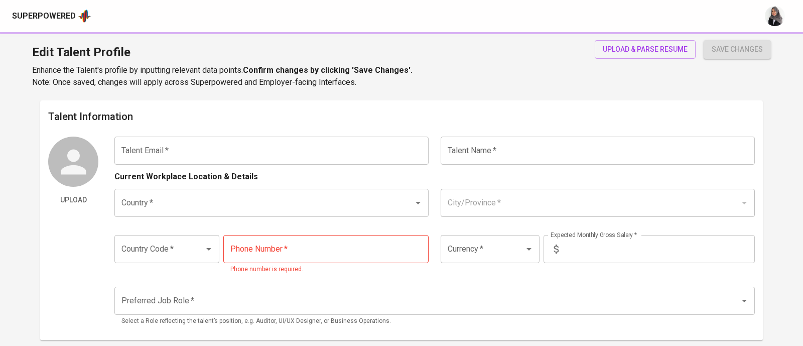
type input "[EMAIL_ADDRESS][DOMAIN_NAME]"
type input "One Portfolio"
type input "[GEOGRAPHIC_DATA]"
type input "+62"
type input "IDR"
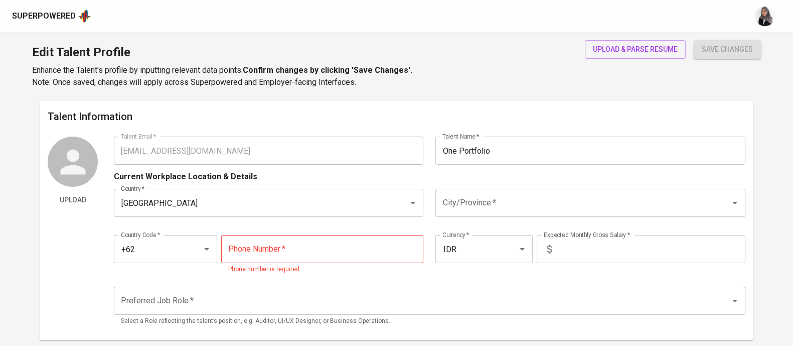
click at [522, 87] on div "Edit Talent Profile Enhance the Talent's profile by inputting relevant data poi…" at bounding box center [396, 66] width 793 height 68
click at [611, 46] on span "upload & parse resume" at bounding box center [635, 49] width 85 height 13
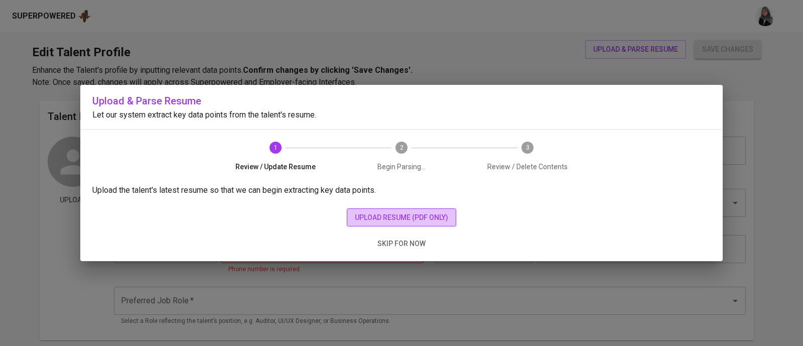
click at [414, 215] on span "upload resume (pdf only)" at bounding box center [401, 217] width 93 height 13
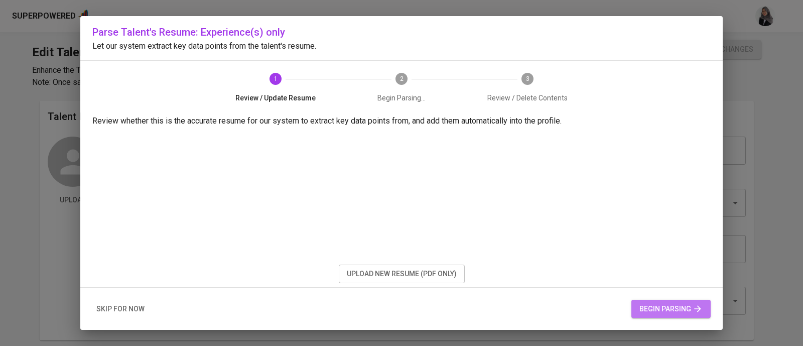
click at [687, 314] on span "begin parsing" at bounding box center [670, 308] width 63 height 13
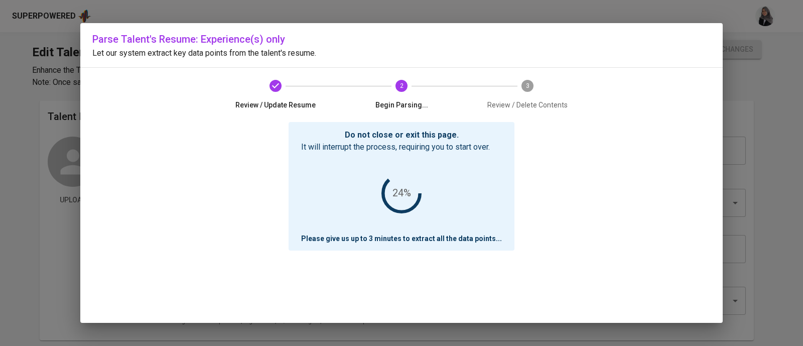
click at [532, 164] on div "Do not close or exit this page. It will interrupt the process, requiring you to…" at bounding box center [401, 222] width 618 height 201
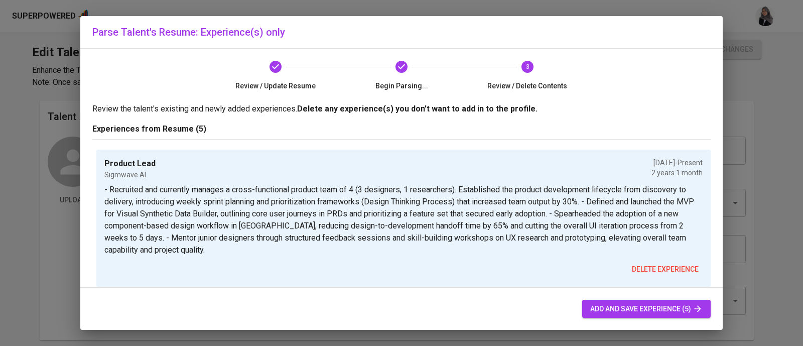
click at [558, 99] on div "Review / Update Resume Begin Parsing... 3 Review / Delete Contents" at bounding box center [401, 76] width 401 height 54
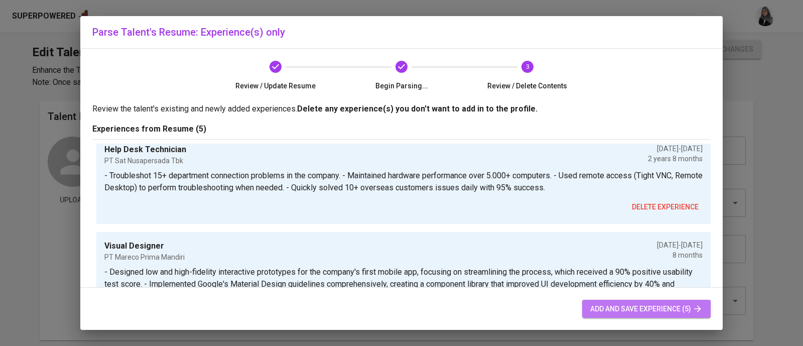
click at [664, 308] on span "add and save experience (5)" at bounding box center [646, 308] width 112 height 13
type input "+62"
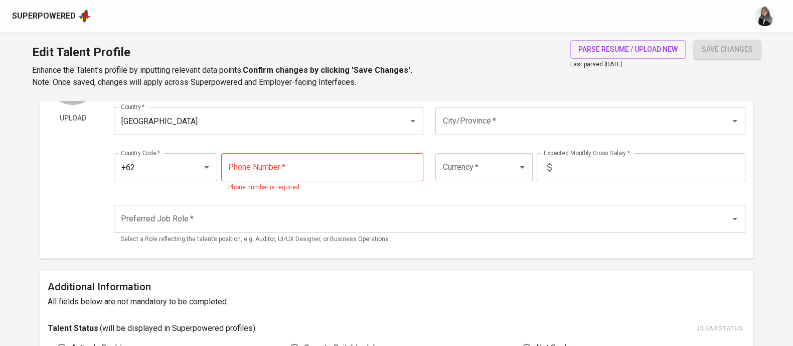
scroll to position [0, 0]
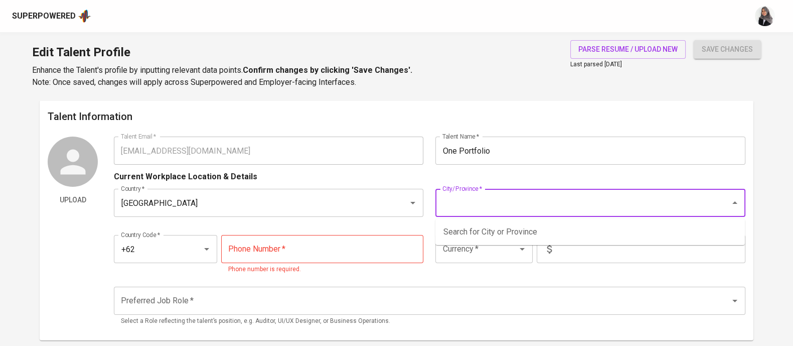
click at [473, 205] on input "City/Province   *" at bounding box center [576, 202] width 272 height 19
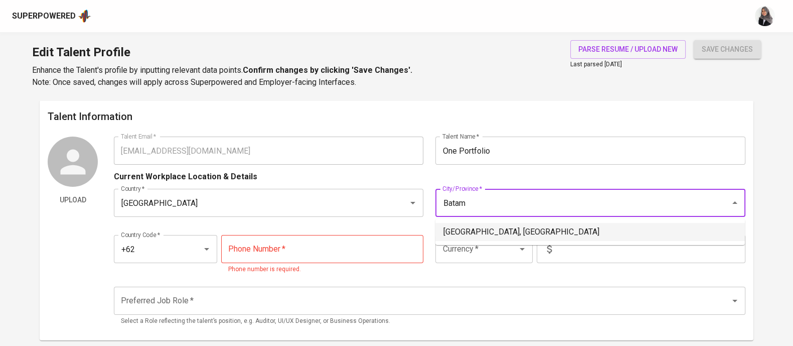
click at [499, 232] on li "Batam, Kepulauan Riau" at bounding box center [590, 232] width 310 height 18
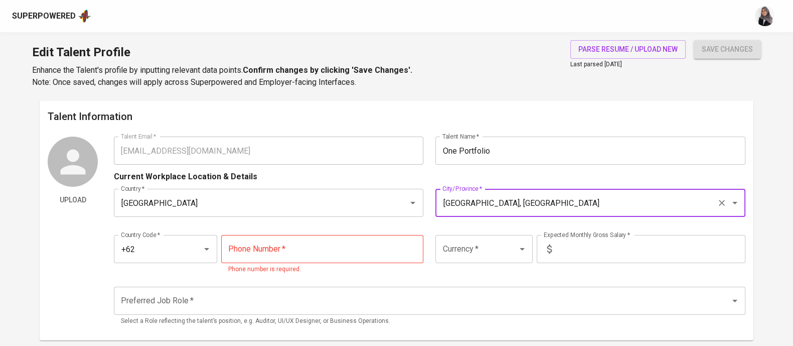
type input "Batam, Kepulauan Riau"
click at [340, 248] on input "tel" at bounding box center [322, 249] width 203 height 28
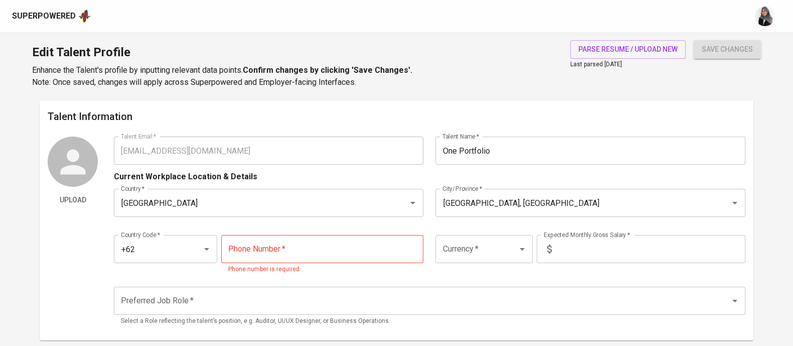
click at [447, 55] on div "Edit Talent Profile Enhance the Talent's profile by inputting relevant data poi…" at bounding box center [396, 66] width 793 height 68
click at [250, 252] on input "tel" at bounding box center [322, 249] width 203 height 28
paste input "823-8924-9443"
type input "823-8924-9443"
click at [586, 249] on input "text" at bounding box center [651, 249] width 190 height 28
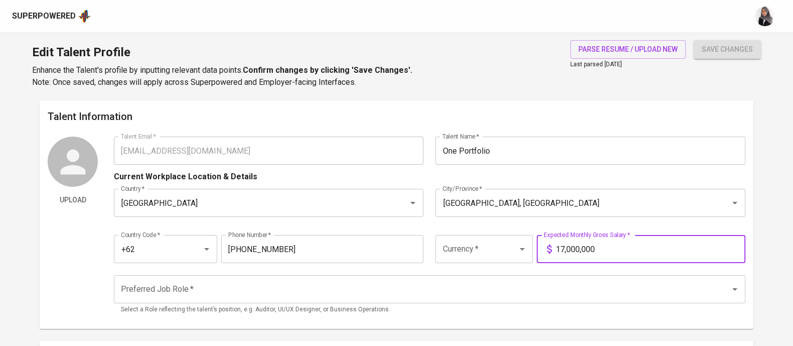
type input "17,000,000"
click at [694, 40] on button "save changes" at bounding box center [727, 49] width 67 height 19
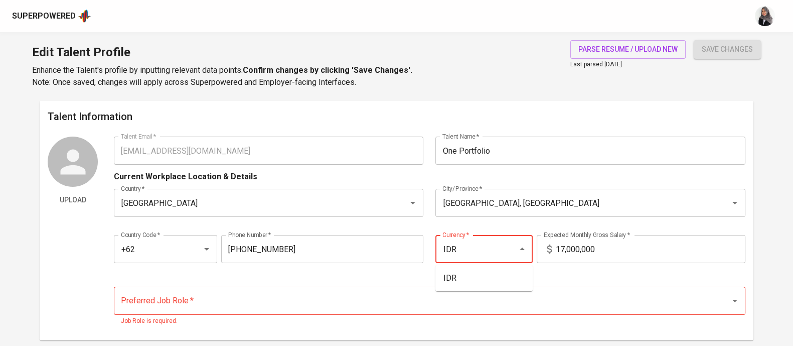
type input "IDR"
click at [694, 40] on button "save changes" at bounding box center [727, 49] width 67 height 19
click at [459, 275] on li "IDR" at bounding box center [483, 278] width 97 height 18
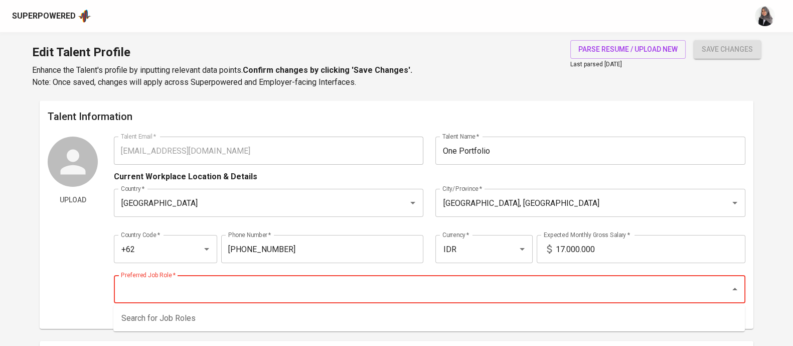
click at [308, 293] on input "Preferred Job Role   *" at bounding box center [415, 288] width 594 height 19
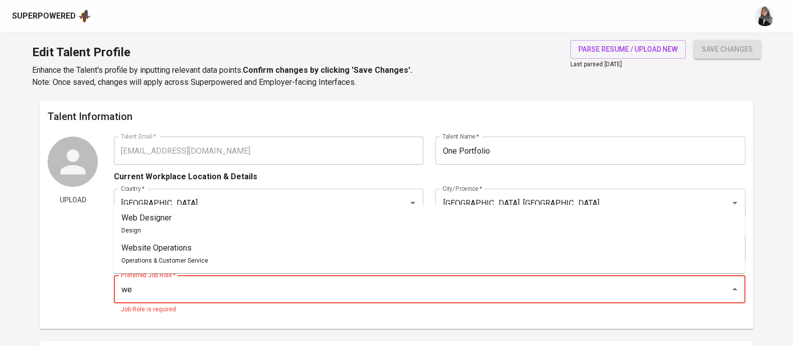
type input "w"
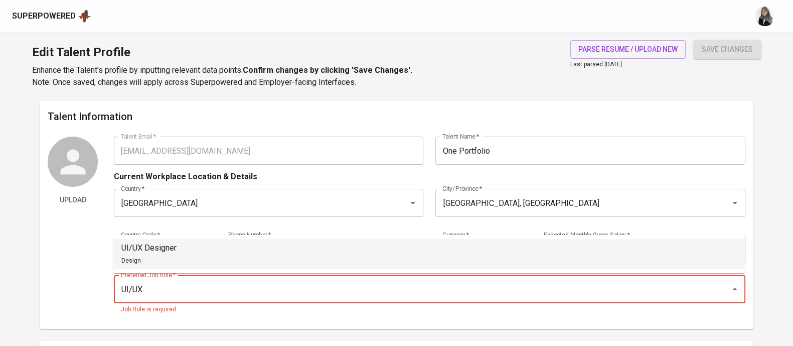
click at [246, 242] on li "UI/UX Designer Design" at bounding box center [429, 254] width 632 height 30
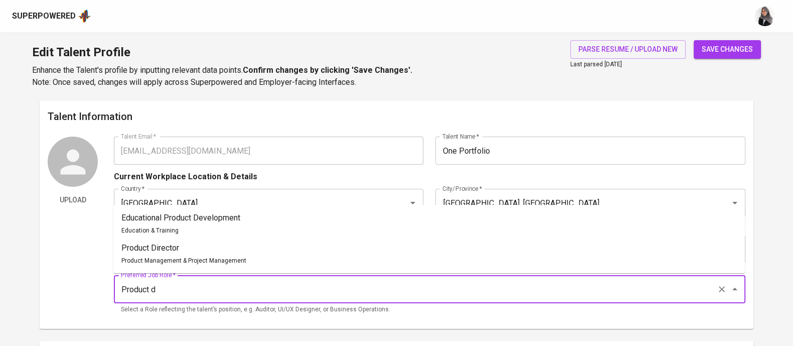
type input "Product"
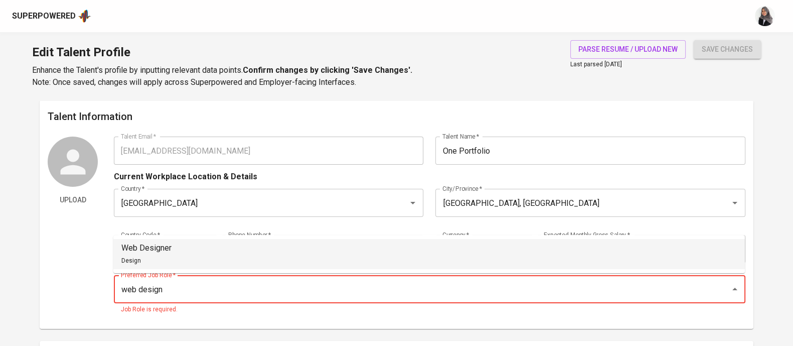
click at [191, 254] on li "Web Designer Design" at bounding box center [429, 254] width 632 height 30
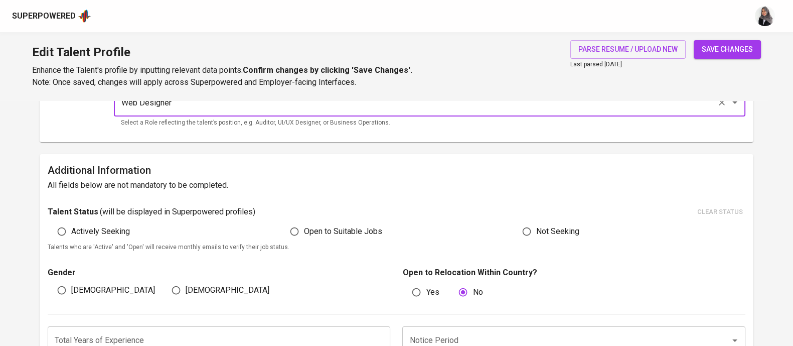
scroll to position [188, 0]
type input "Web Designer"
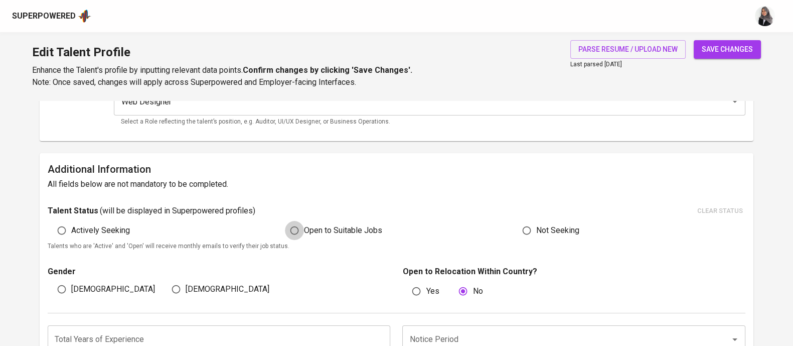
click at [298, 233] on input "Open to Suitable Jobs" at bounding box center [294, 230] width 19 height 19
radio input "true"
click at [65, 289] on input "[DEMOGRAPHIC_DATA]" at bounding box center [61, 288] width 19 height 19
radio input "true"
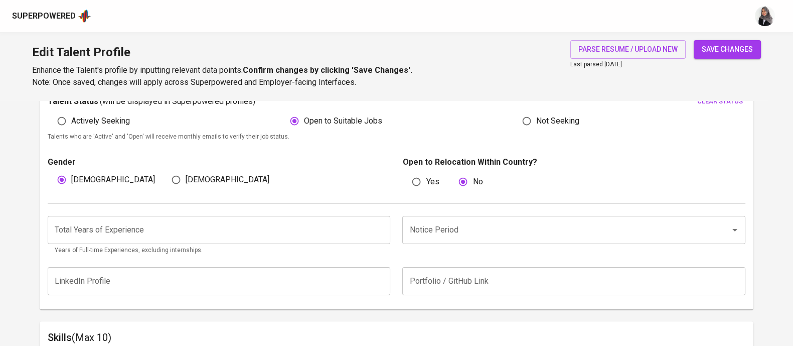
scroll to position [298, 0]
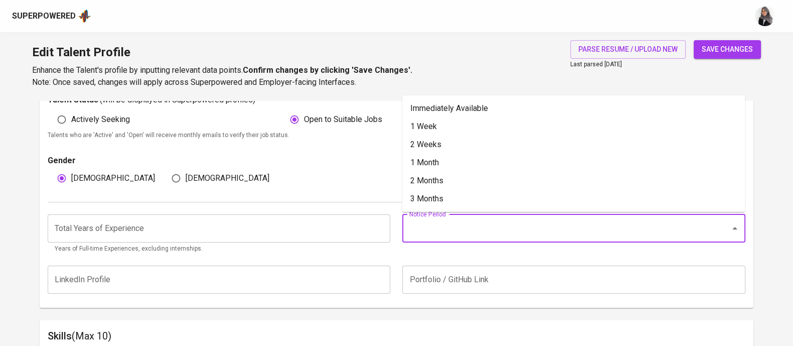
click at [428, 232] on input "Notice Period" at bounding box center [559, 228] width 305 height 19
click at [446, 166] on li "1 Month" at bounding box center [573, 162] width 343 height 18
type input "1 Month"
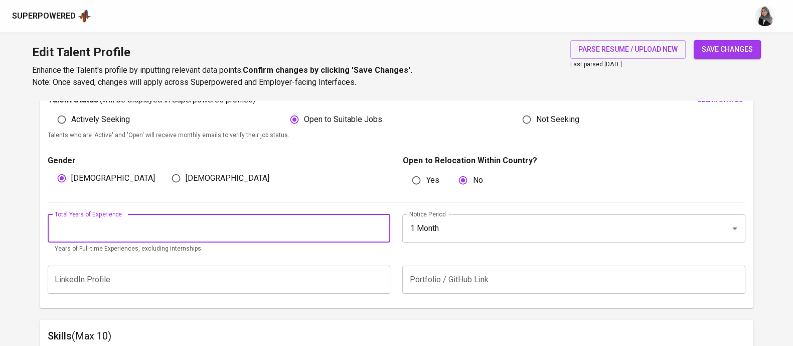
click at [274, 234] on input "number" at bounding box center [219, 228] width 343 height 28
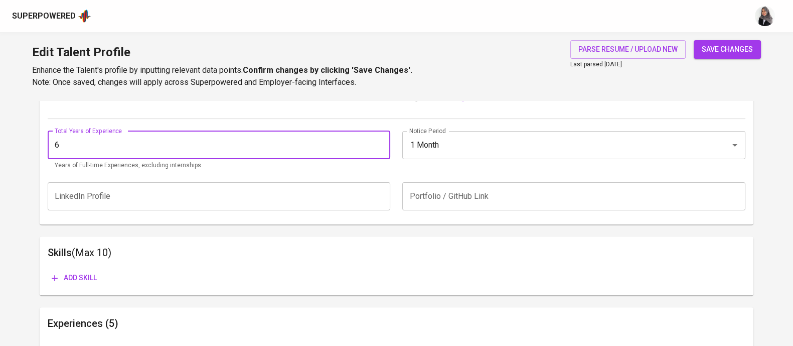
scroll to position [386, 0]
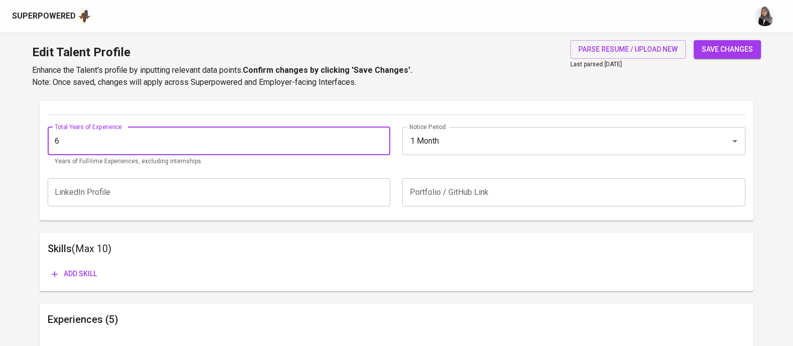
type input "6"
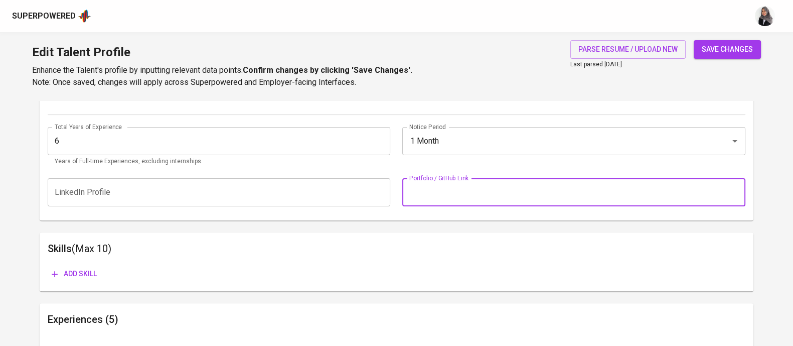
click at [537, 197] on input "text" at bounding box center [573, 192] width 343 height 28
click at [561, 179] on input "text" at bounding box center [573, 192] width 343 height 28
paste input "https://oneportfolio.framer.website/projects/timhut-designing-an-all-in-one-hrm…"
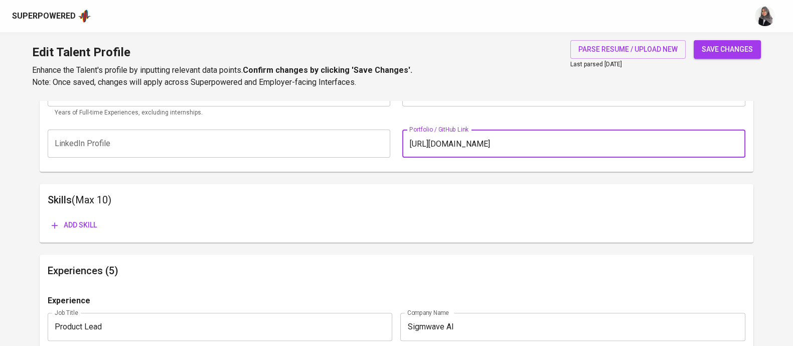
type input "https://oneportfolio.framer.website/projects/timhut-designing-an-all-in-one-hrm…"
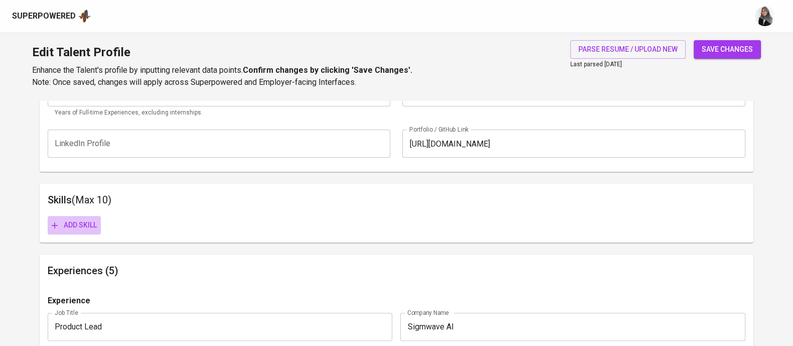
click at [63, 232] on button "Add skill" at bounding box center [74, 225] width 53 height 19
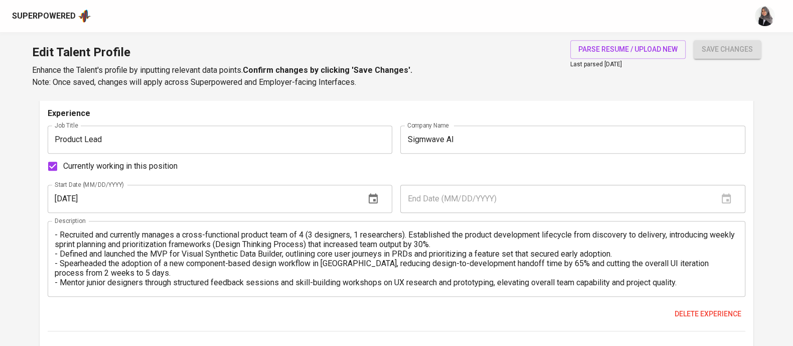
scroll to position [657, 0]
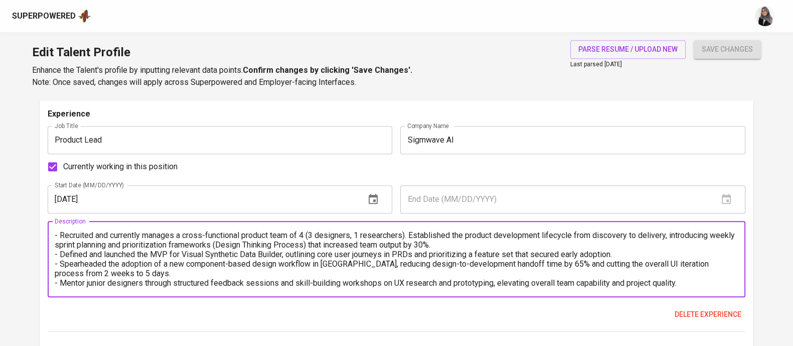
click at [62, 232] on textarea "- Recruited and currently manages a cross-functional product team of 4 (3 desig…" at bounding box center [397, 258] width 684 height 57
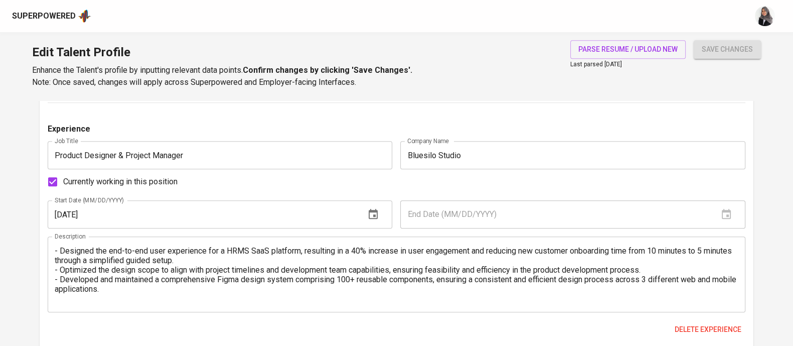
scroll to position [890, 0]
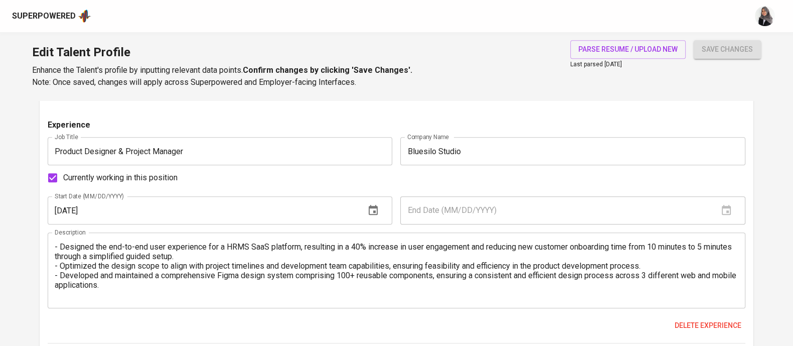
type textarea "1. Recruited and currently manages a cross-functional product team of 4 (3 desi…"
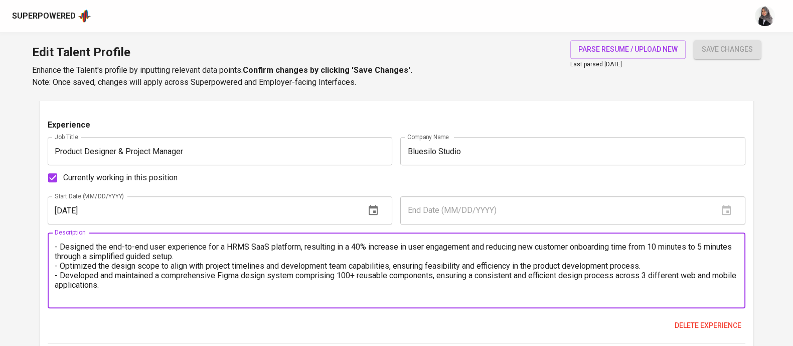
click at [55, 247] on textarea "- Designed the end-to-end user experience for a HRMS SaaS platform, resulting i…" at bounding box center [397, 270] width 684 height 57
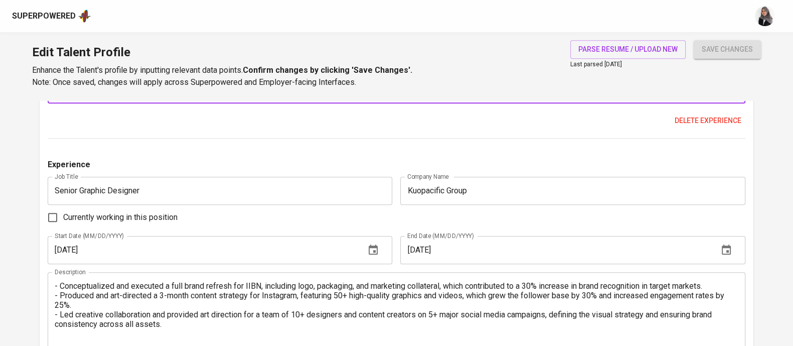
scroll to position [1096, 0]
type textarea "1. Designed the end-to-end user experience for a HRMS SaaS platform, resulting …"
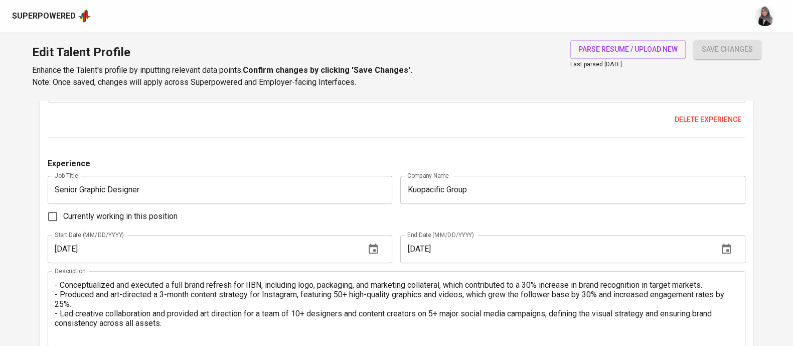
click at [519, 66] on div "Edit Talent Profile Enhance the Talent's profile by inputting relevant data poi…" at bounding box center [396, 66] width 793 height 68
click at [545, 36] on div "Edit Talent Profile Enhance the Talent's profile by inputting relevant data poi…" at bounding box center [396, 66] width 793 height 68
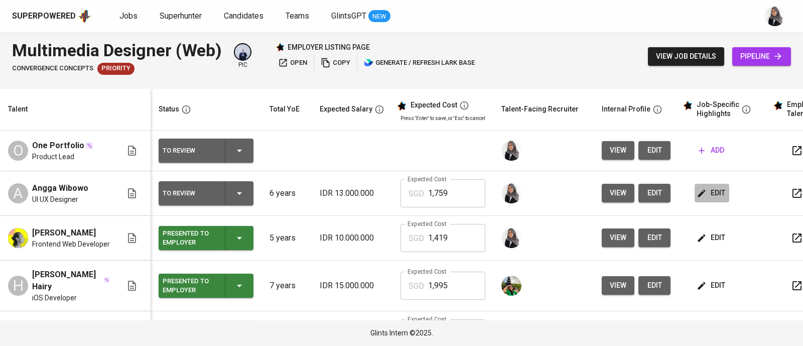
click at [702, 191] on icon "button" at bounding box center [701, 193] width 10 height 10
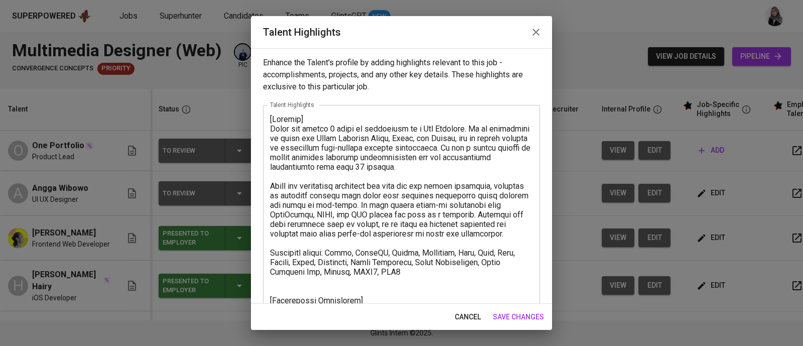
scroll to position [171, 0]
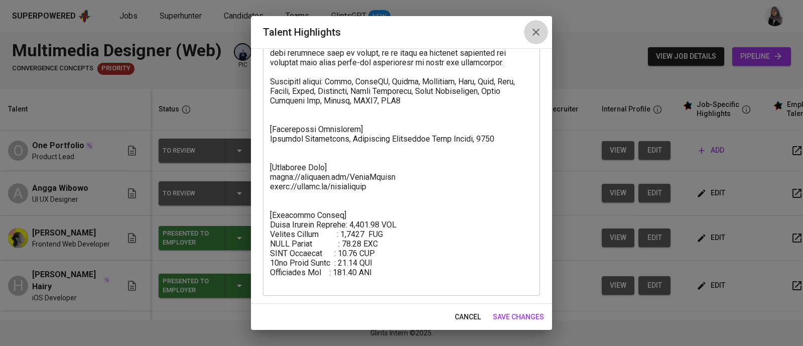
click at [540, 26] on icon "button" at bounding box center [536, 32] width 12 height 12
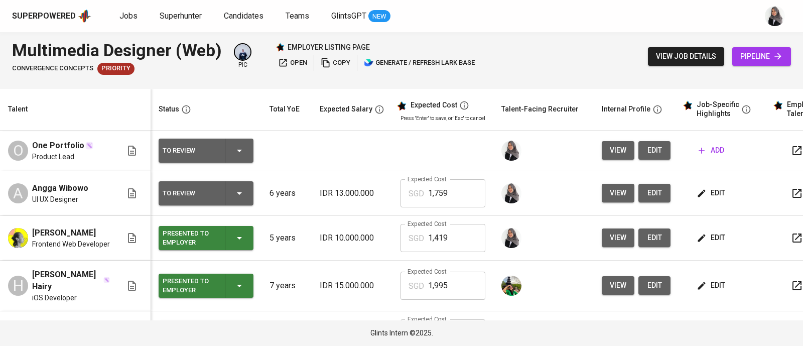
click at [549, 57] on div "Multimedia Designer (Web) Convergence Concepts Priority pic employer listing pa…" at bounding box center [401, 56] width 803 height 49
click at [621, 190] on span "view" at bounding box center [617, 193] width 17 height 13
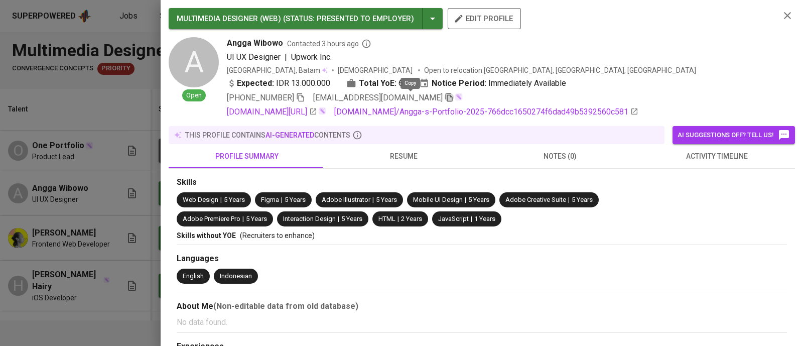
click at [445, 95] on icon "button" at bounding box center [448, 97] width 7 height 9
click at [781, 14] on icon "button" at bounding box center [787, 16] width 12 height 12
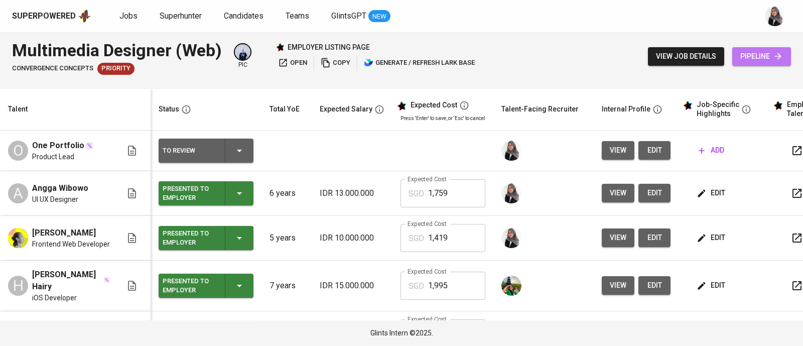
click at [766, 53] on span "pipeline" at bounding box center [761, 56] width 43 height 13
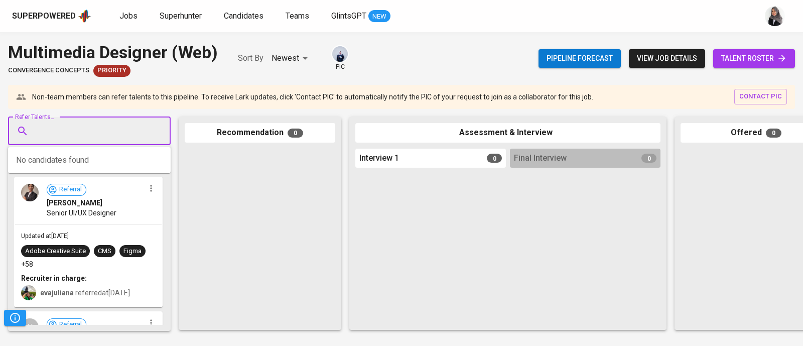
click at [80, 123] on input "Refer Talents..." at bounding box center [85, 130] width 105 height 19
paste input "[EMAIL_ADDRESS][DOMAIN_NAME]"
type input "[EMAIL_ADDRESS][DOMAIN_NAME]"
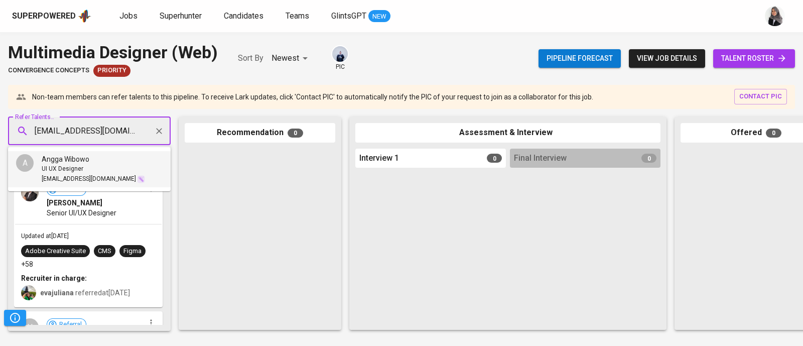
click at [56, 162] on span "Angga Wibowo" at bounding box center [66, 159] width 48 height 10
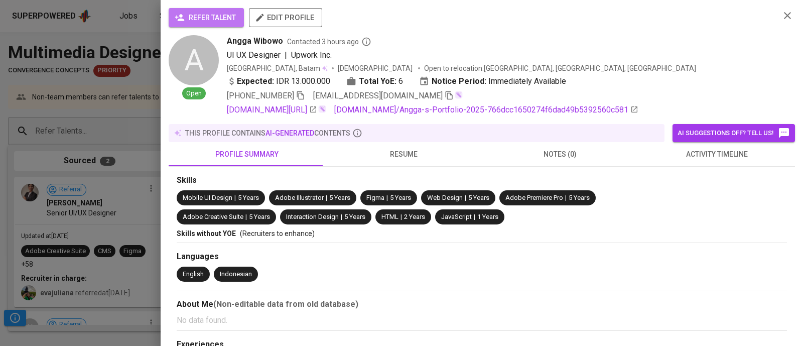
click at [210, 18] on span "refer talent" at bounding box center [206, 18] width 59 height 13
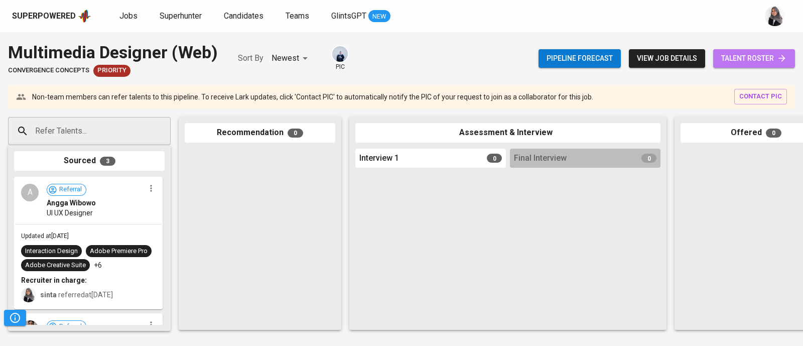
click at [740, 58] on span "talent roster" at bounding box center [754, 58] width 66 height 13
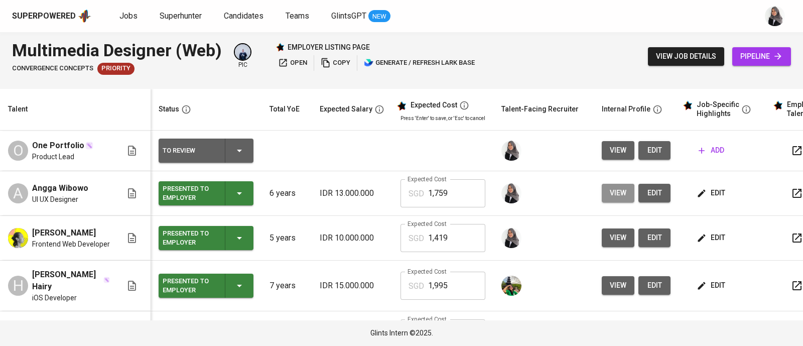
click at [619, 190] on span "view" at bounding box center [617, 193] width 17 height 13
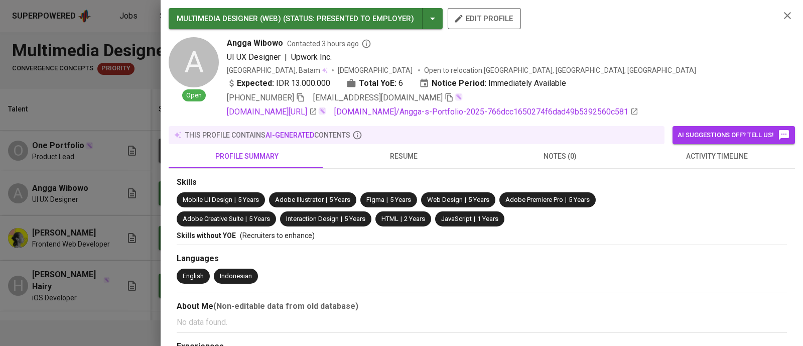
click at [123, 106] on div at bounding box center [401, 173] width 803 height 346
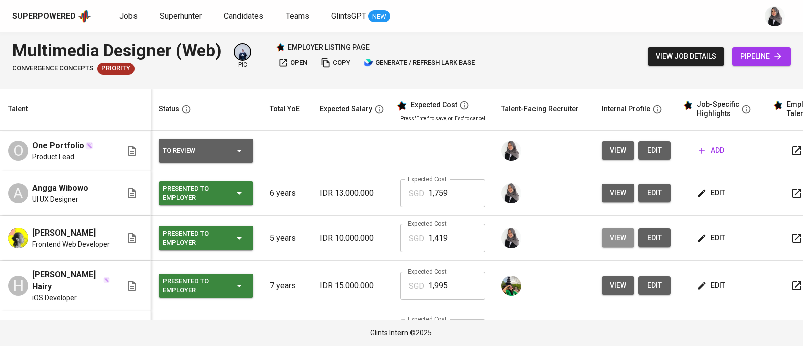
click at [620, 234] on span "view" at bounding box center [617, 237] width 17 height 13
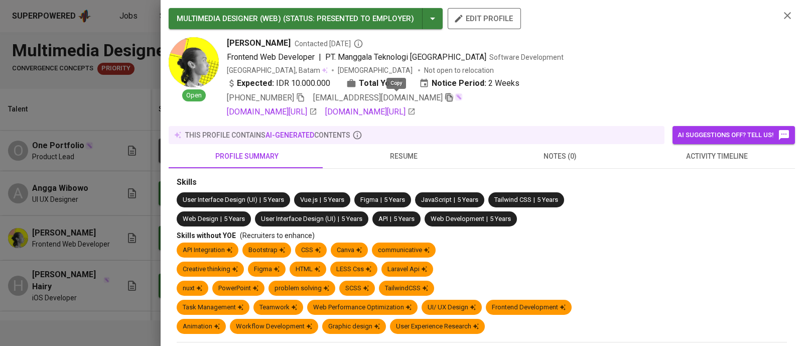
click at [445, 97] on icon "button" at bounding box center [448, 97] width 7 height 9
click at [781, 11] on icon "button" at bounding box center [787, 16] width 12 height 12
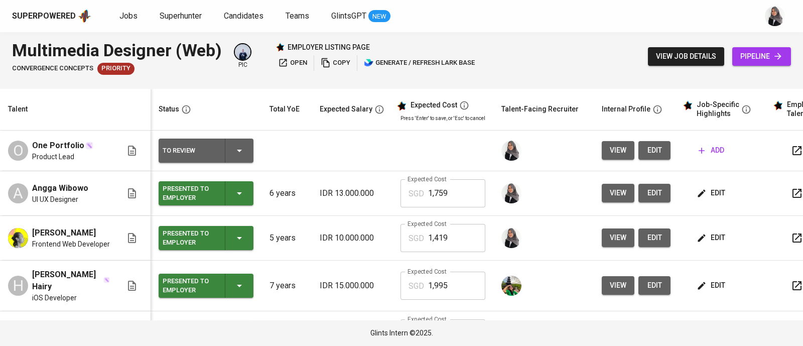
click at [750, 52] on span "pipeline" at bounding box center [761, 56] width 43 height 13
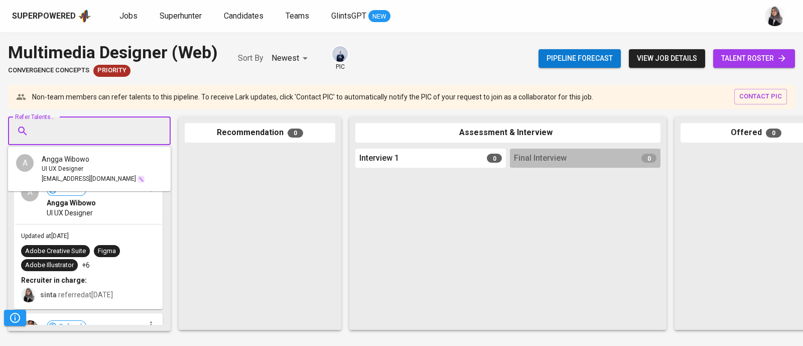
click at [121, 131] on input "Refer Talents..." at bounding box center [85, 130] width 105 height 19
paste input "[EMAIL_ADDRESS][DOMAIN_NAME]"
type input "[EMAIL_ADDRESS][DOMAIN_NAME]"
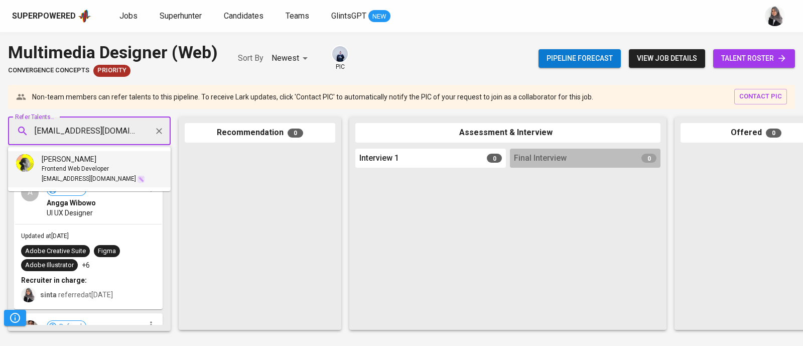
click at [55, 177] on span "[EMAIL_ADDRESS][DOMAIN_NAME]" at bounding box center [89, 179] width 94 height 10
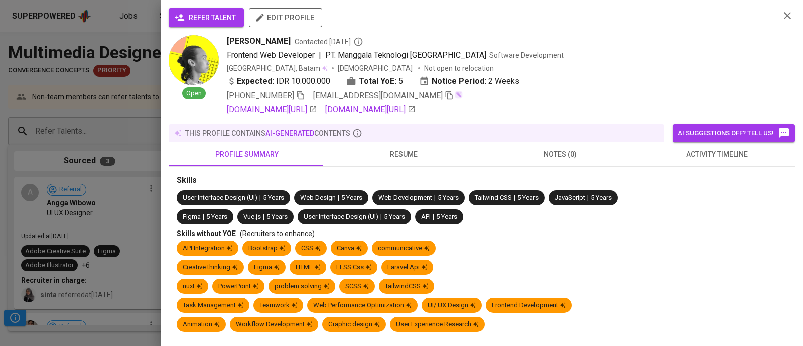
click at [219, 16] on span "refer talent" at bounding box center [206, 18] width 59 height 13
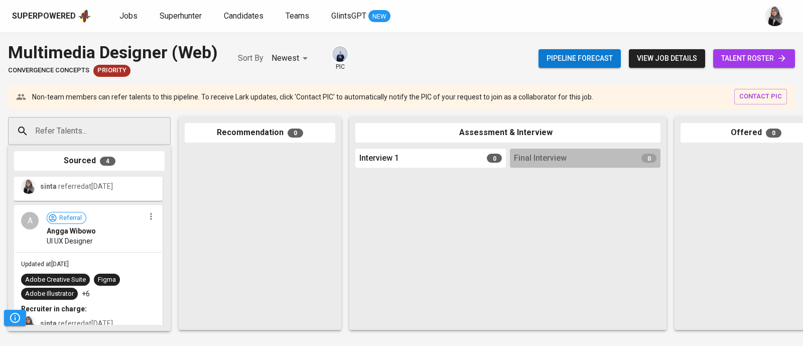
scroll to position [110, 0]
drag, startPoint x: 12, startPoint y: 74, endPoint x: 78, endPoint y: 73, distance: 66.7
click at [72, 74] on span "Convergence Concepts" at bounding box center [48, 71] width 81 height 10
drag, startPoint x: 89, startPoint y: 70, endPoint x: 2, endPoint y: 75, distance: 87.9
click at [2, 75] on div "Multimedia Designer (Web) Convergence Concepts Priority Sort By Newest NEWEST p…" at bounding box center [401, 58] width 803 height 37
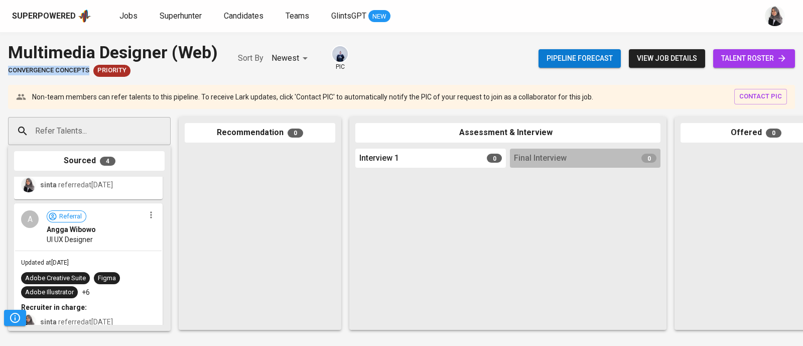
copy span "Convergence Concepts"
